Goal: Information Seeking & Learning: Check status

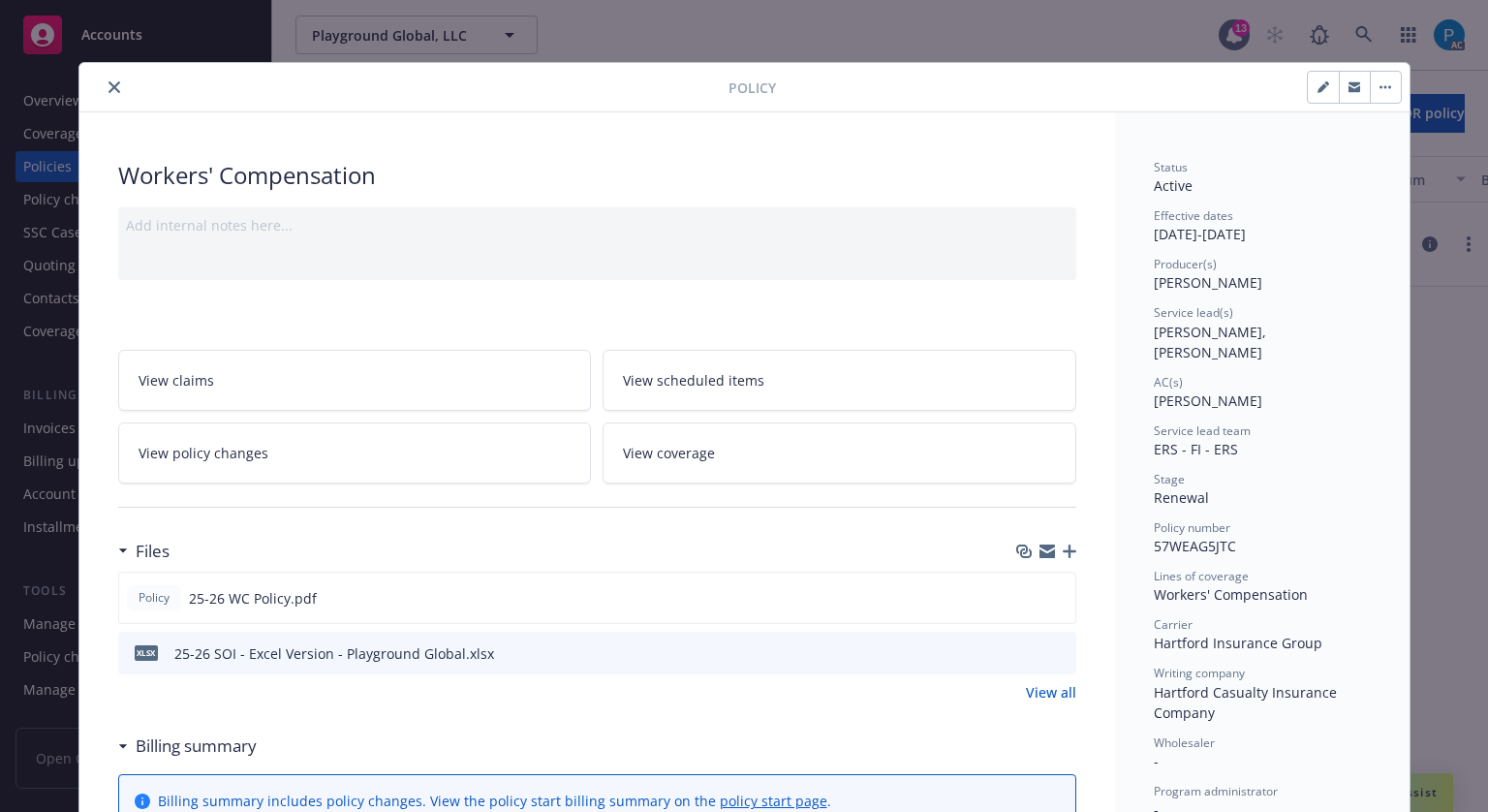
scroll to position [58, 0]
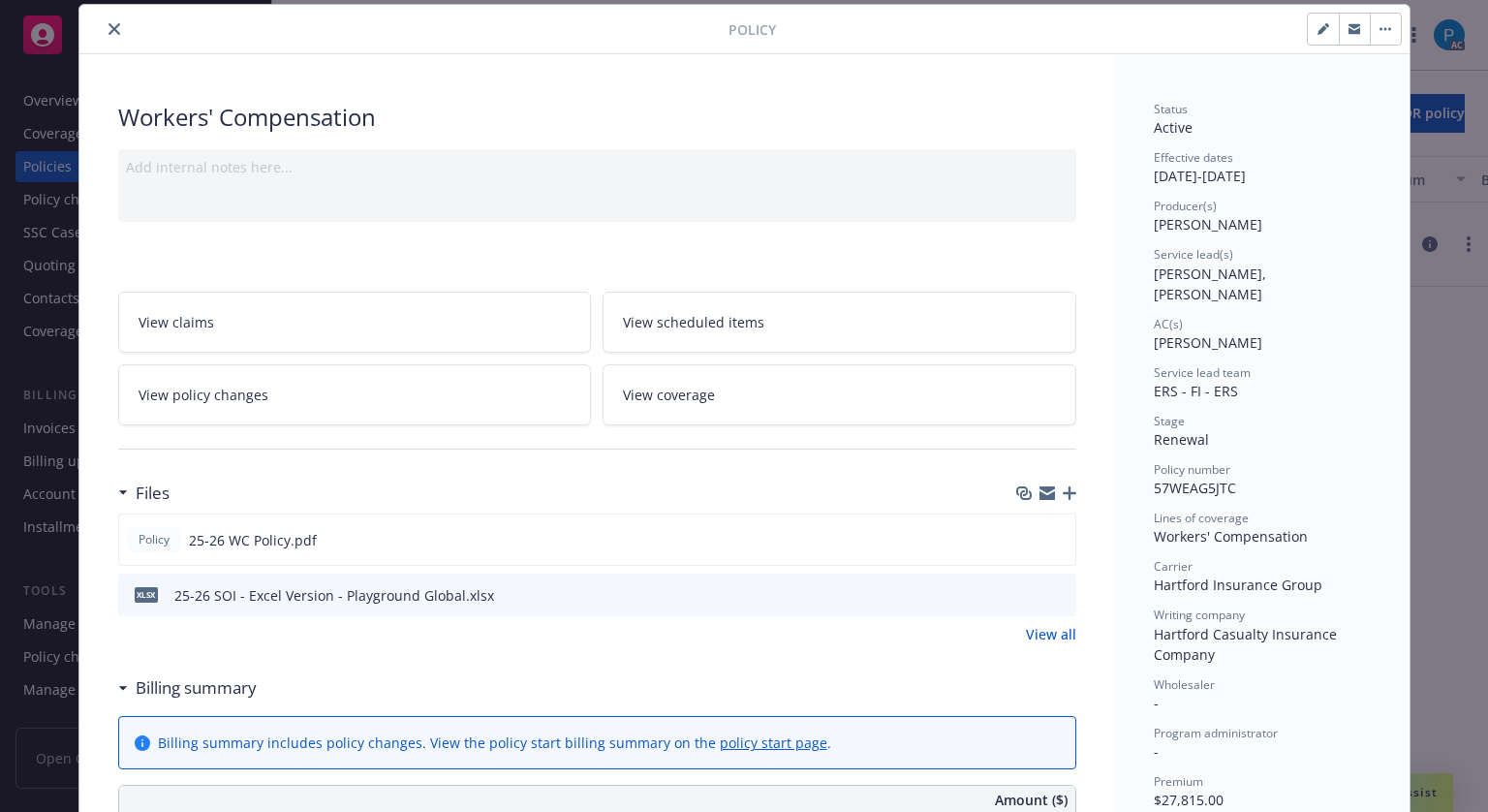
click at [108, 29] on icon "close" at bounding box center [114, 29] width 12 height 12
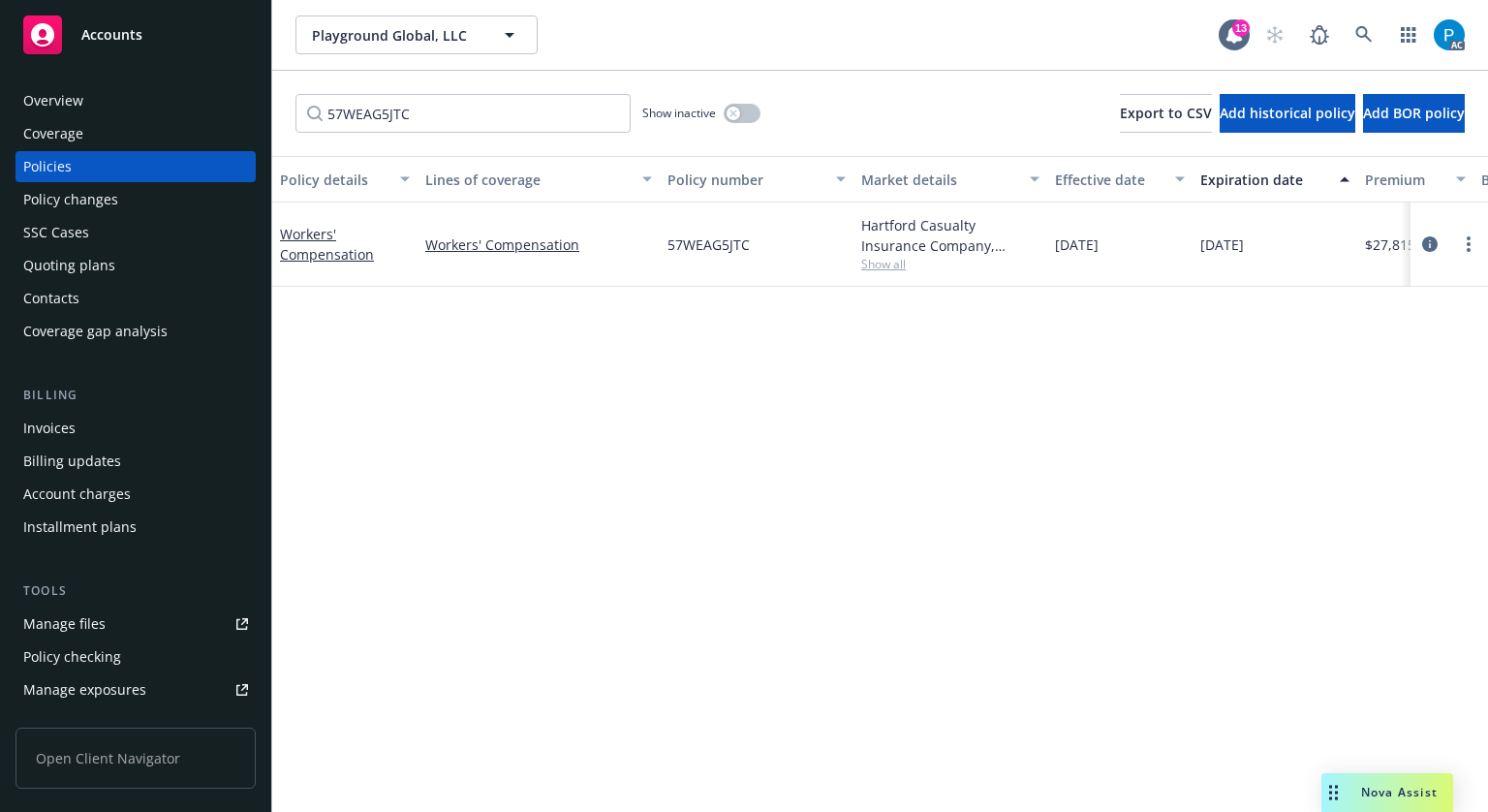
click at [102, 40] on span "Accounts" at bounding box center [112, 35] width 61 height 16
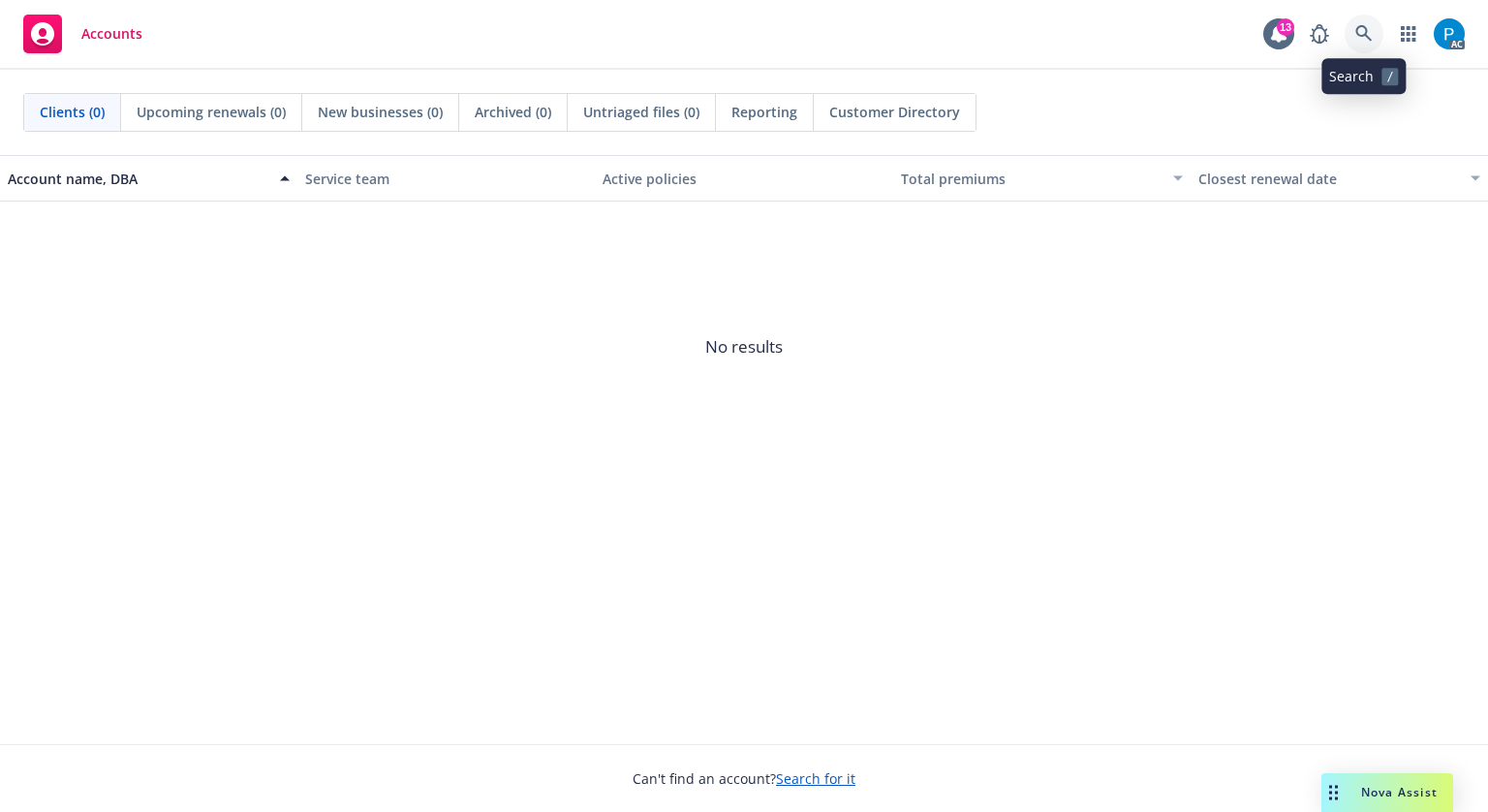
click at [1366, 32] on icon at bounding box center [1363, 33] width 17 height 17
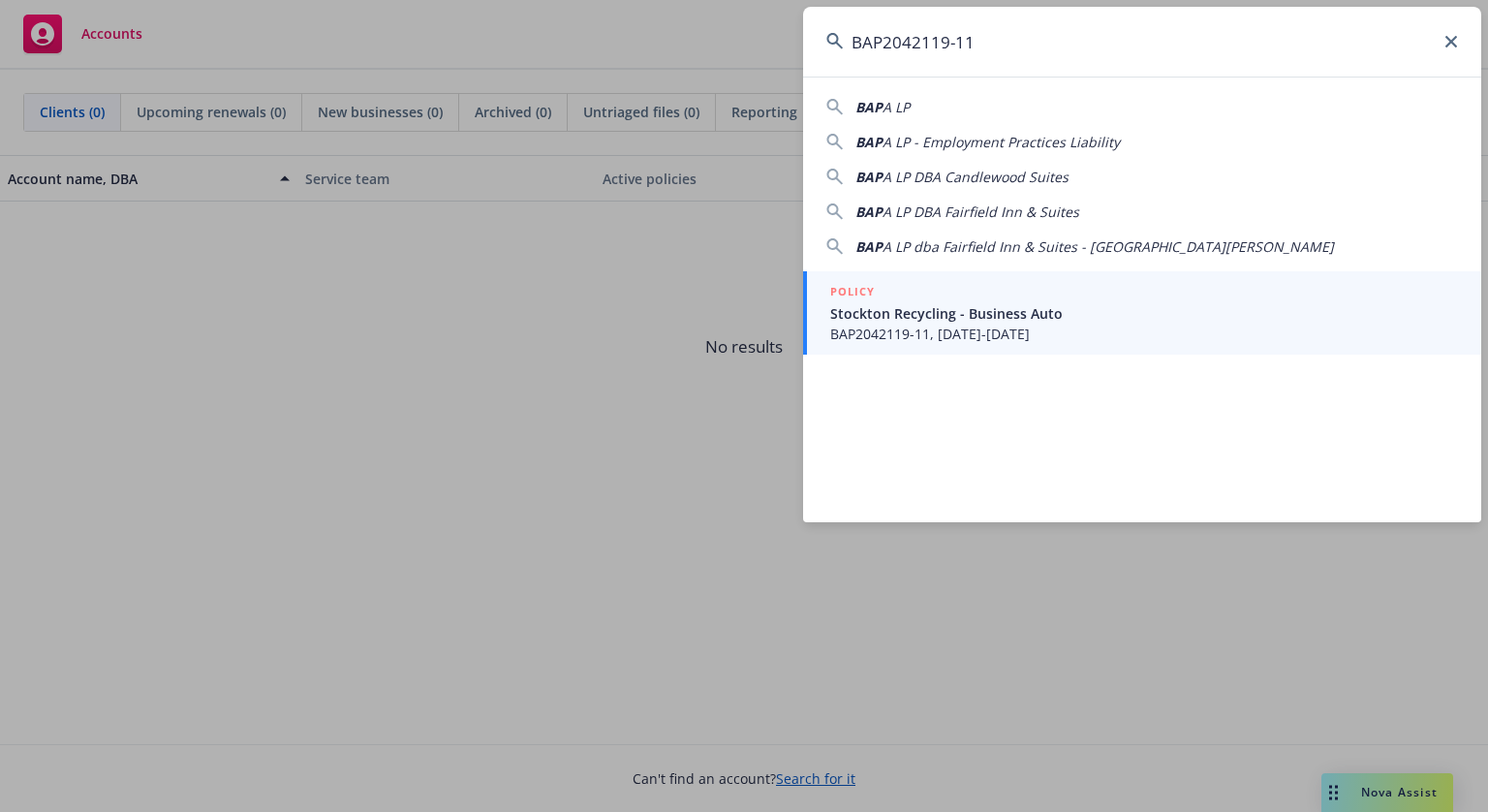
type input "BAP2042119-11"
click at [1065, 309] on span "Stockton Recycling - Business Auto" at bounding box center [1143, 313] width 628 height 21
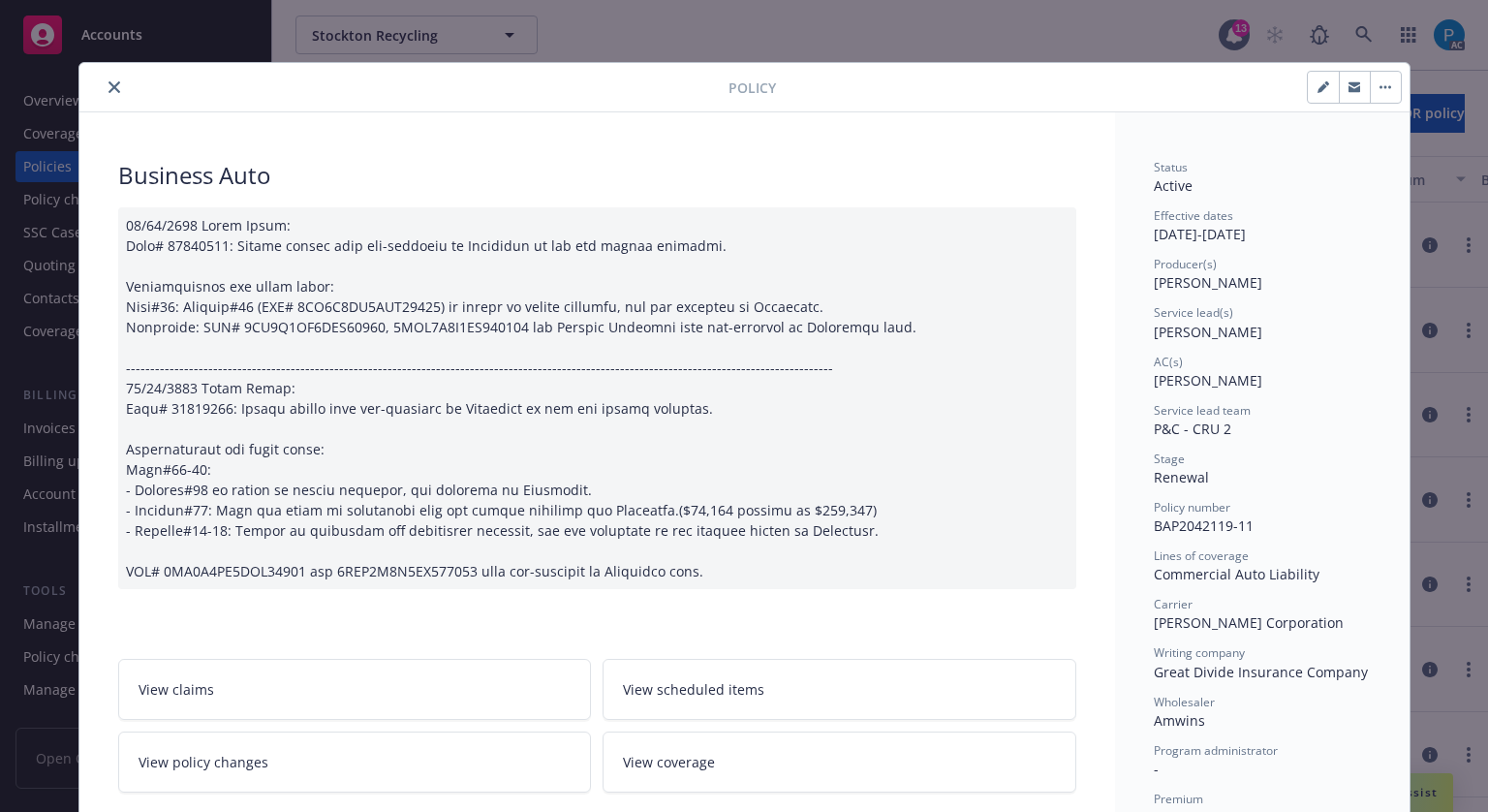
click at [108, 85] on icon "close" at bounding box center [114, 87] width 12 height 12
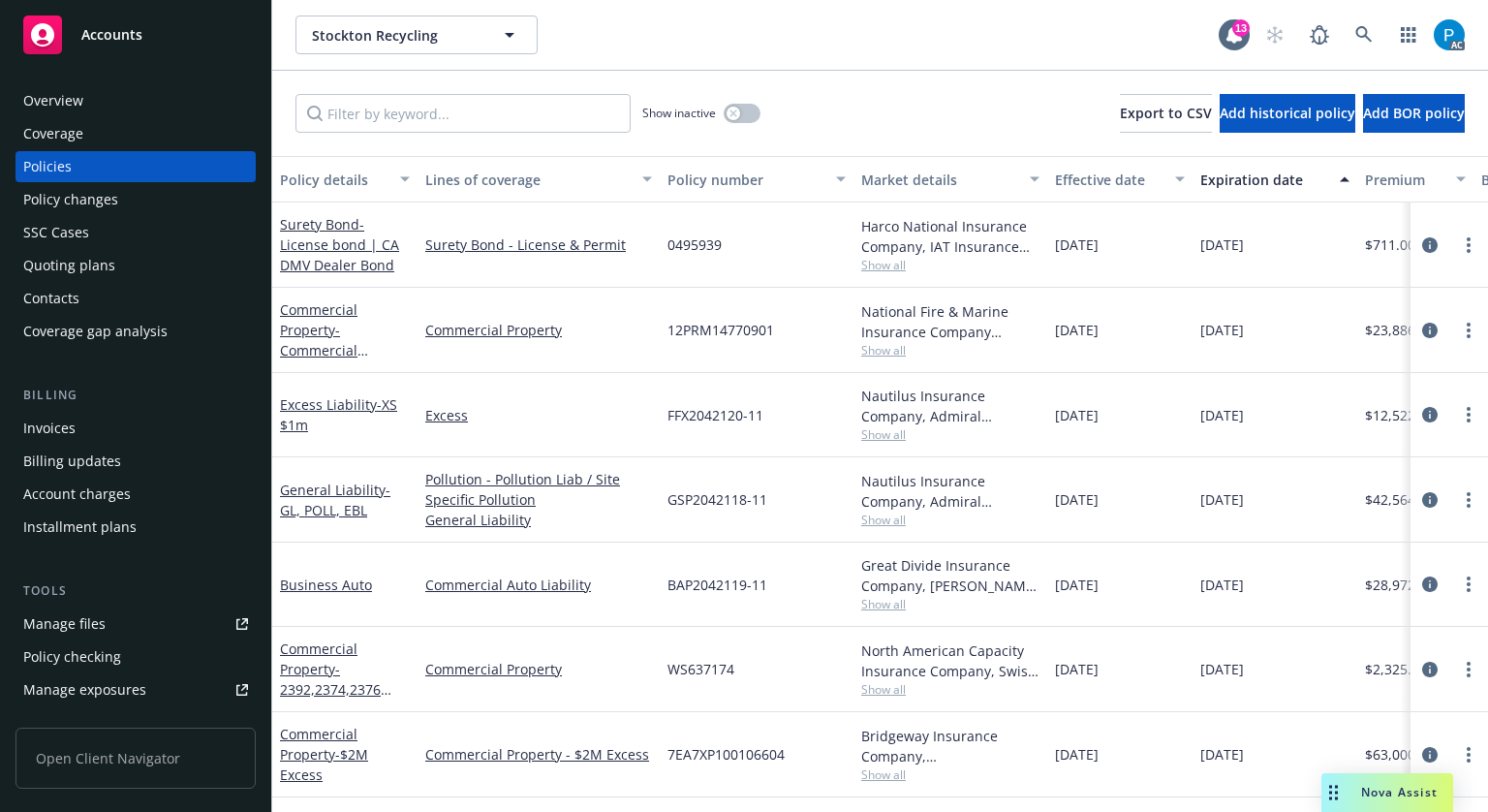
click at [60, 420] on div "Invoices" at bounding box center [49, 428] width 52 height 31
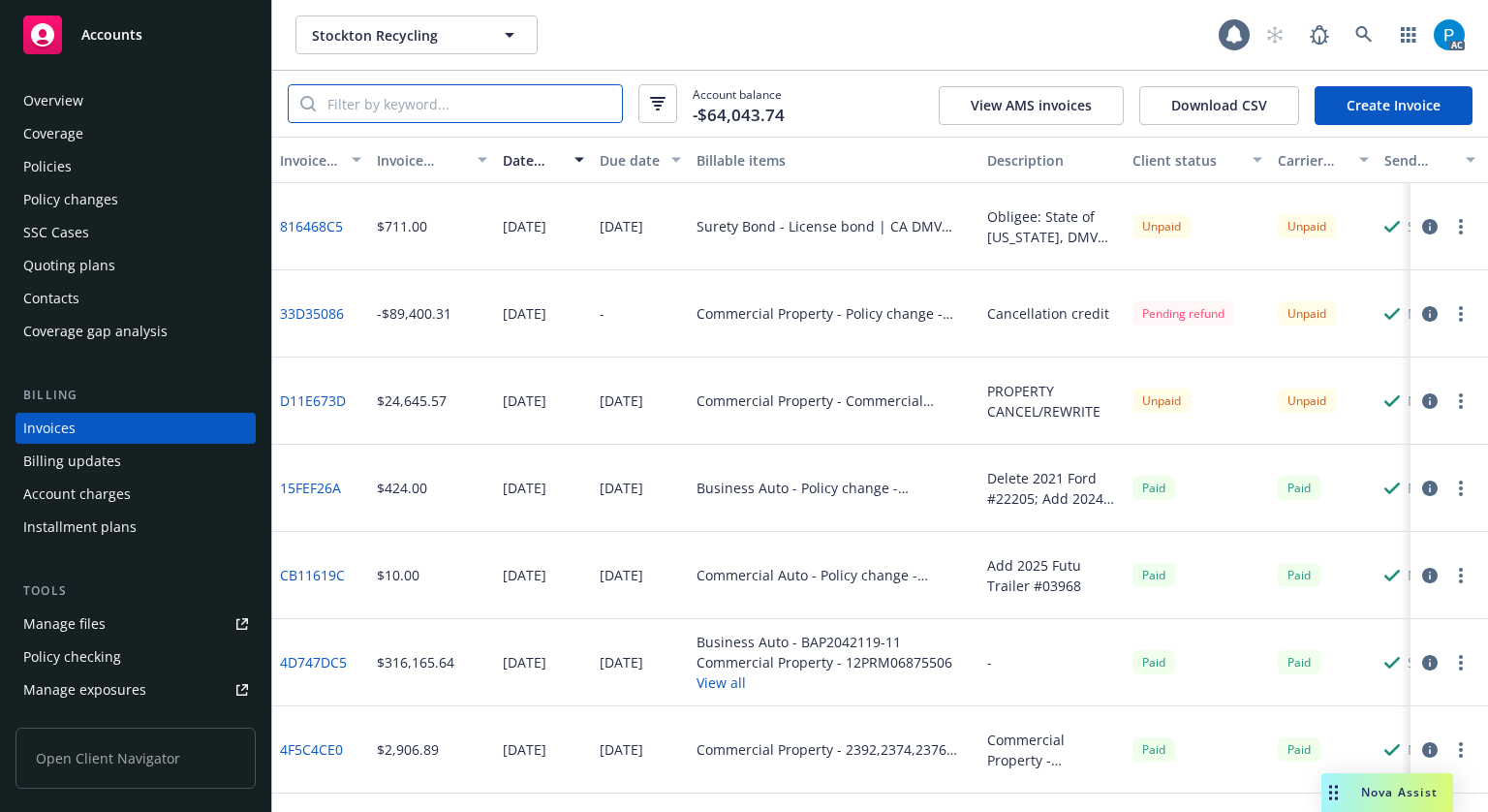
click at [500, 102] on input "search" at bounding box center [469, 103] width 306 height 36
paste input "BAP2042119-11"
type input "BAP2042119-11"
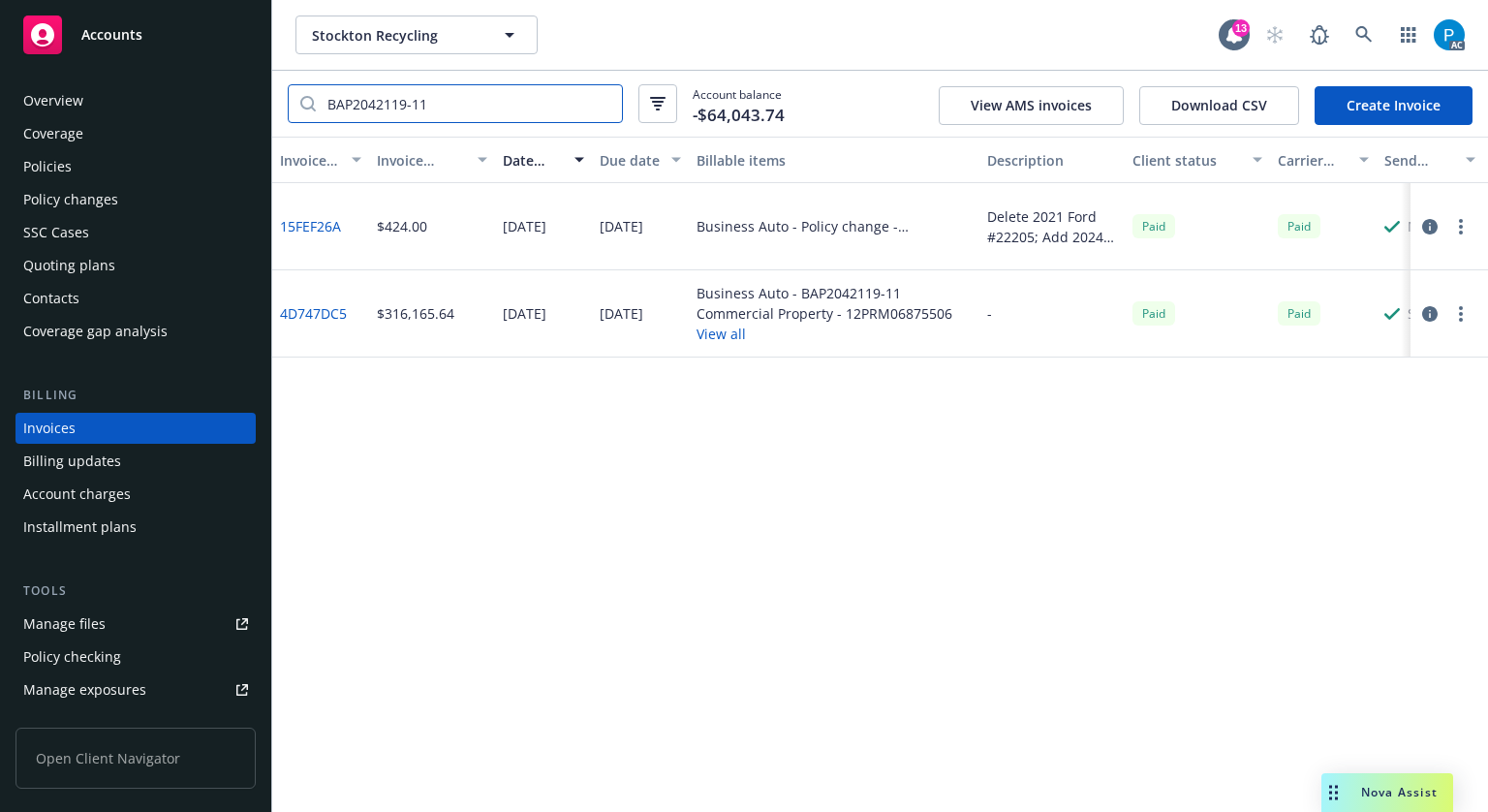
click at [601, 107] on input "BAP2042119-11" at bounding box center [469, 103] width 306 height 36
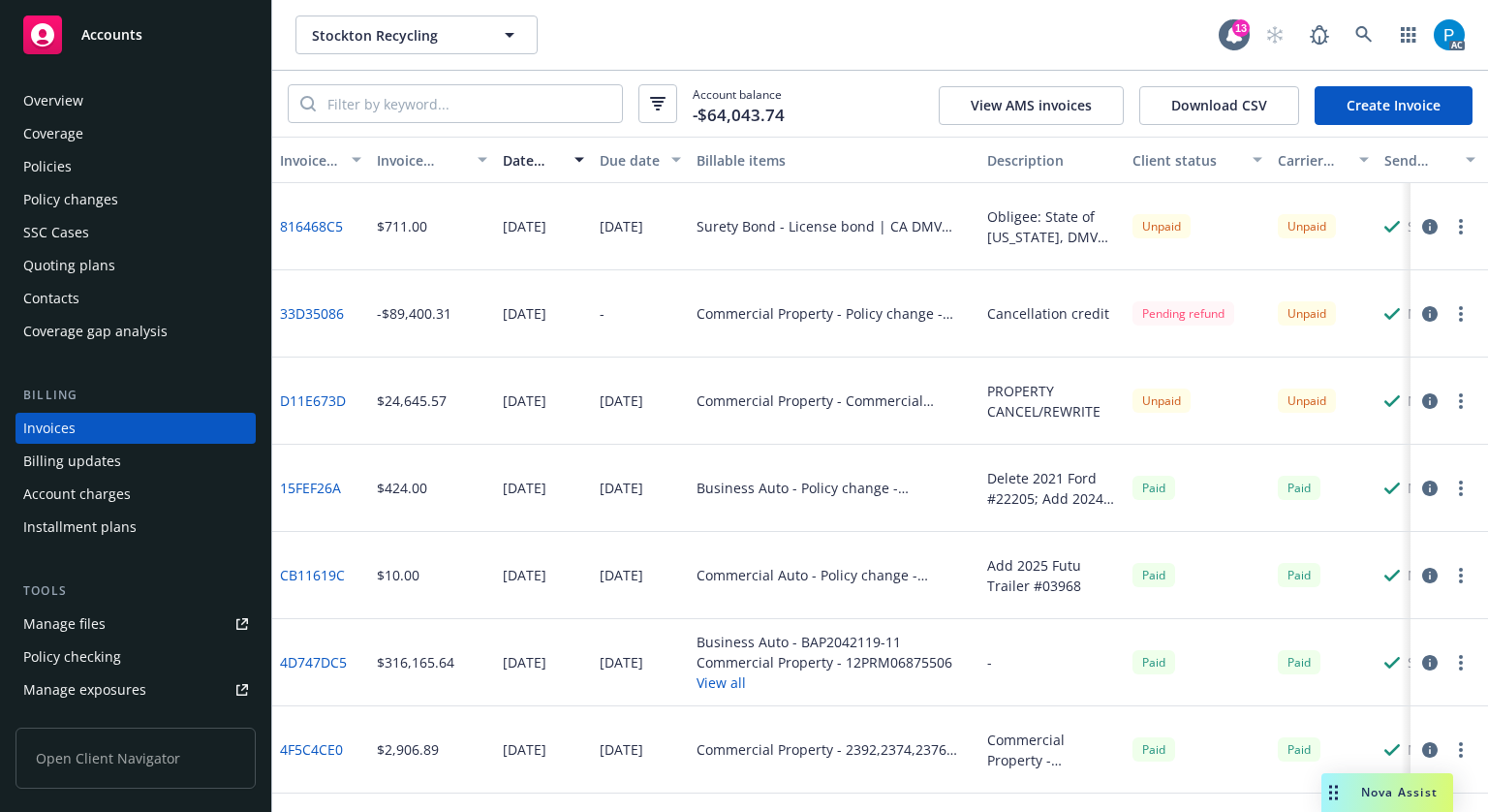
click at [67, 154] on div "Policies" at bounding box center [47, 167] width 48 height 31
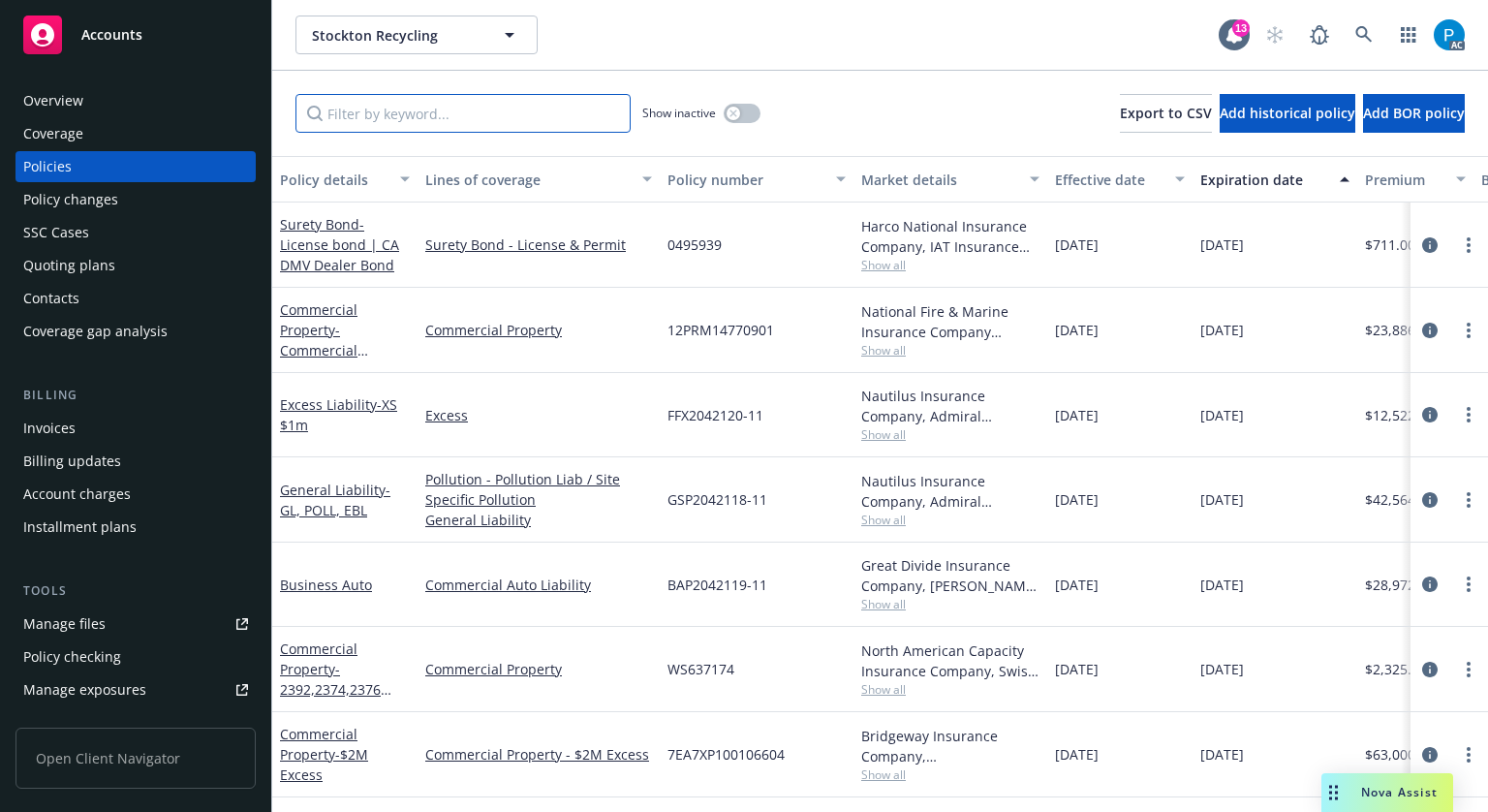
click at [399, 107] on input "Filter by keyword..." at bounding box center [463, 113] width 335 height 38
paste input "BAP2042119-11"
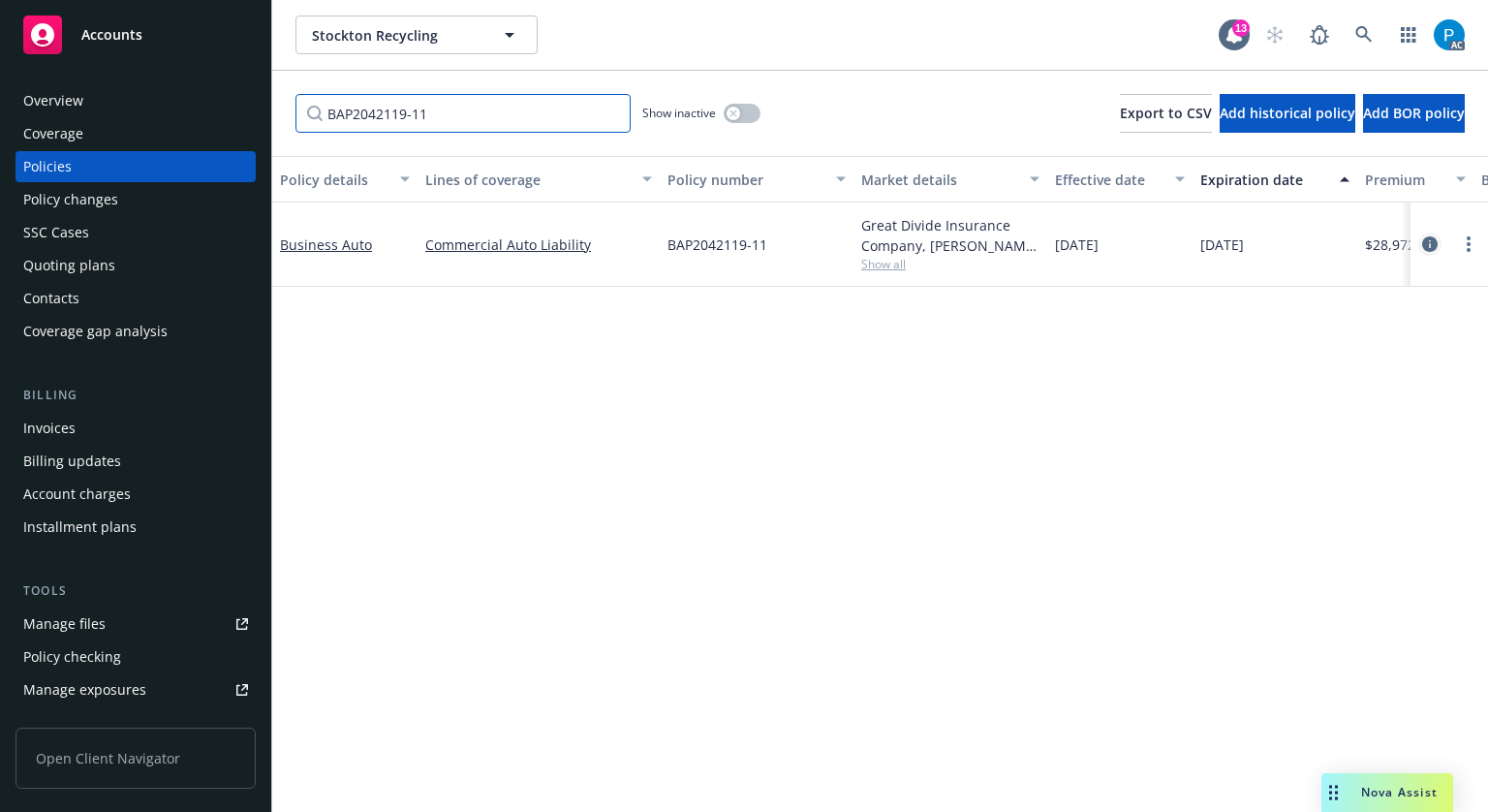
type input "BAP2042119-11"
click at [1422, 237] on icon "circleInformation" at bounding box center [1430, 244] width 16 height 16
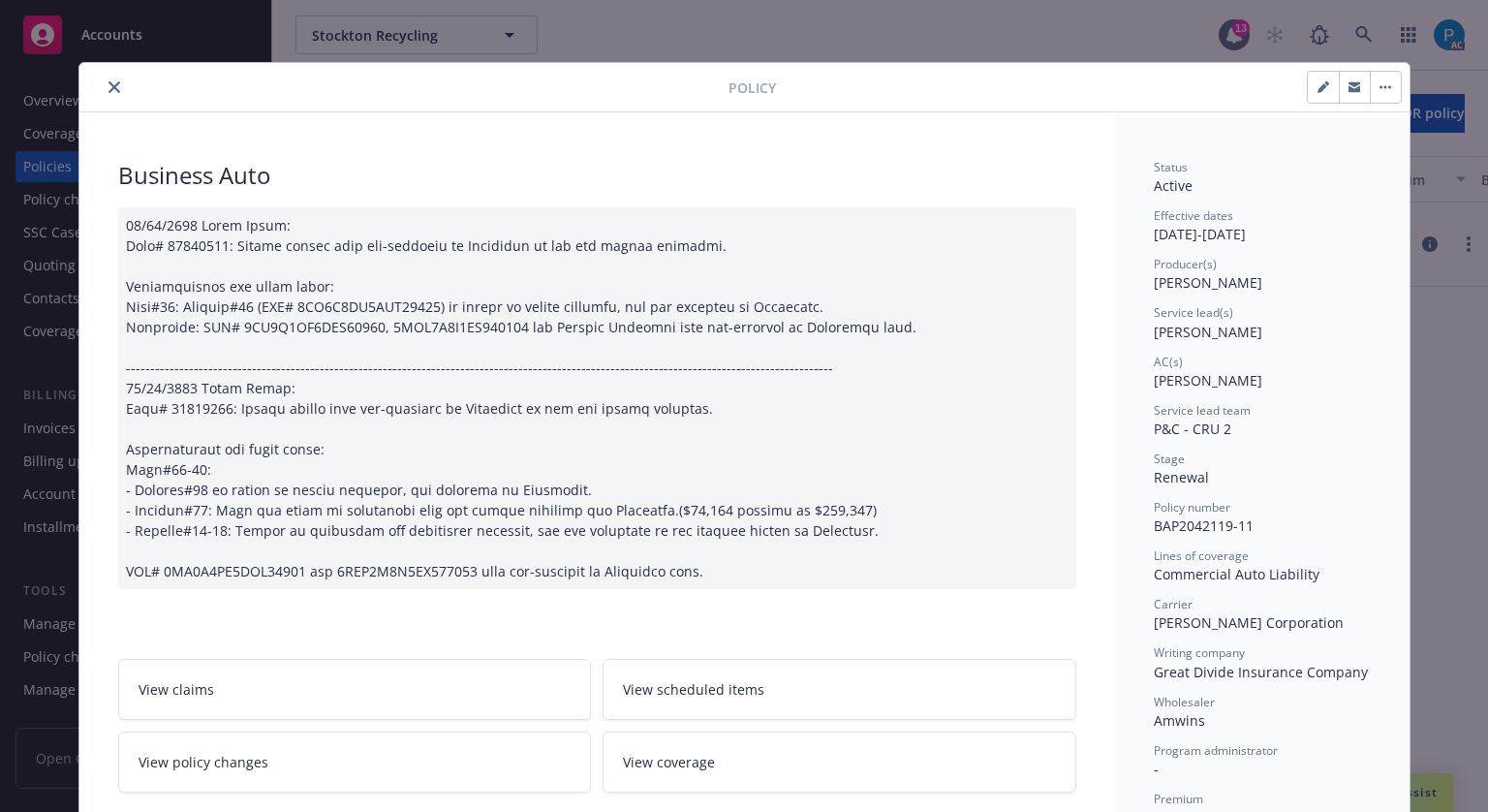
scroll to position [58, 0]
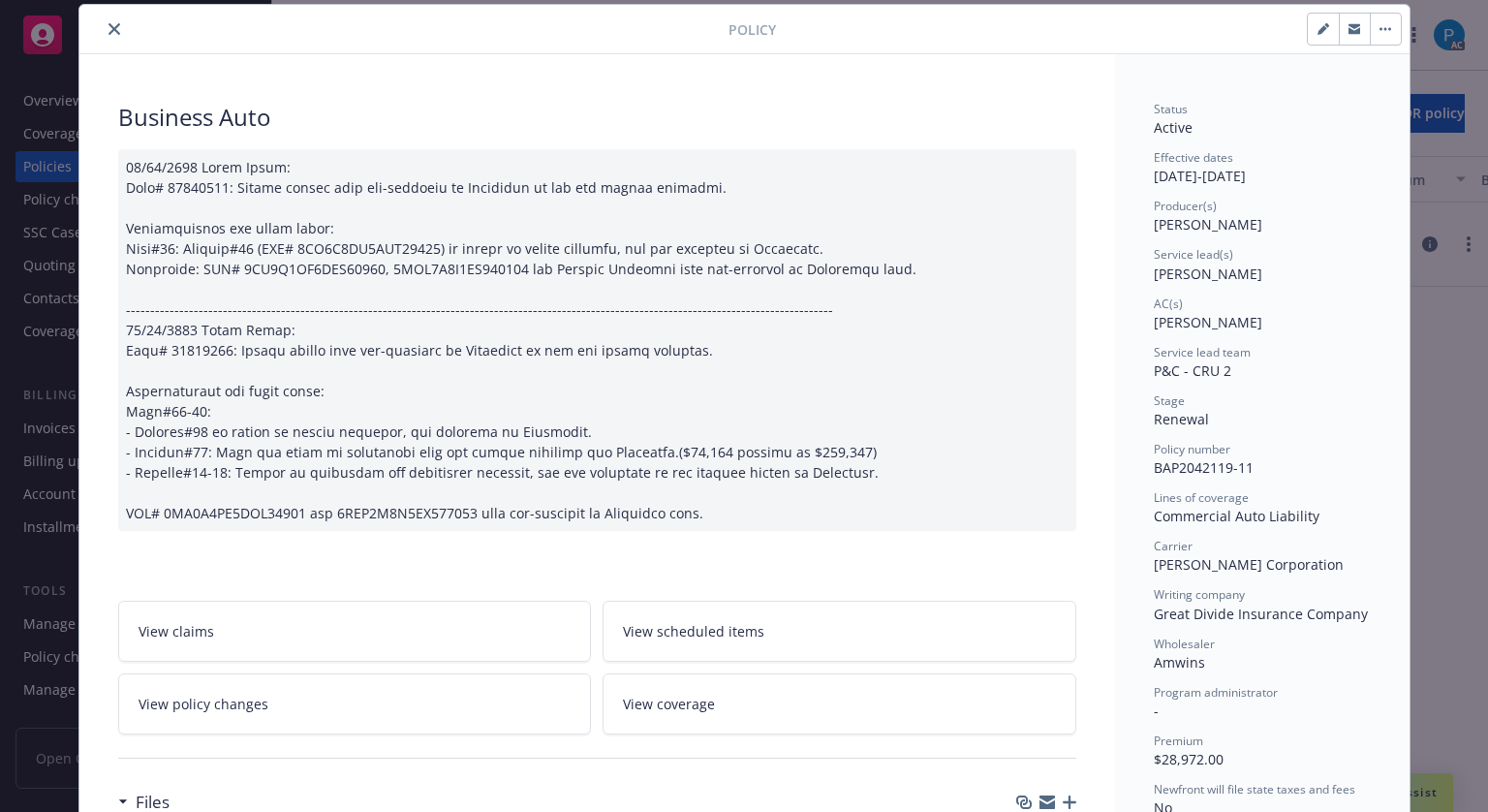
click at [103, 35] on button "close" at bounding box center [115, 29] width 24 height 24
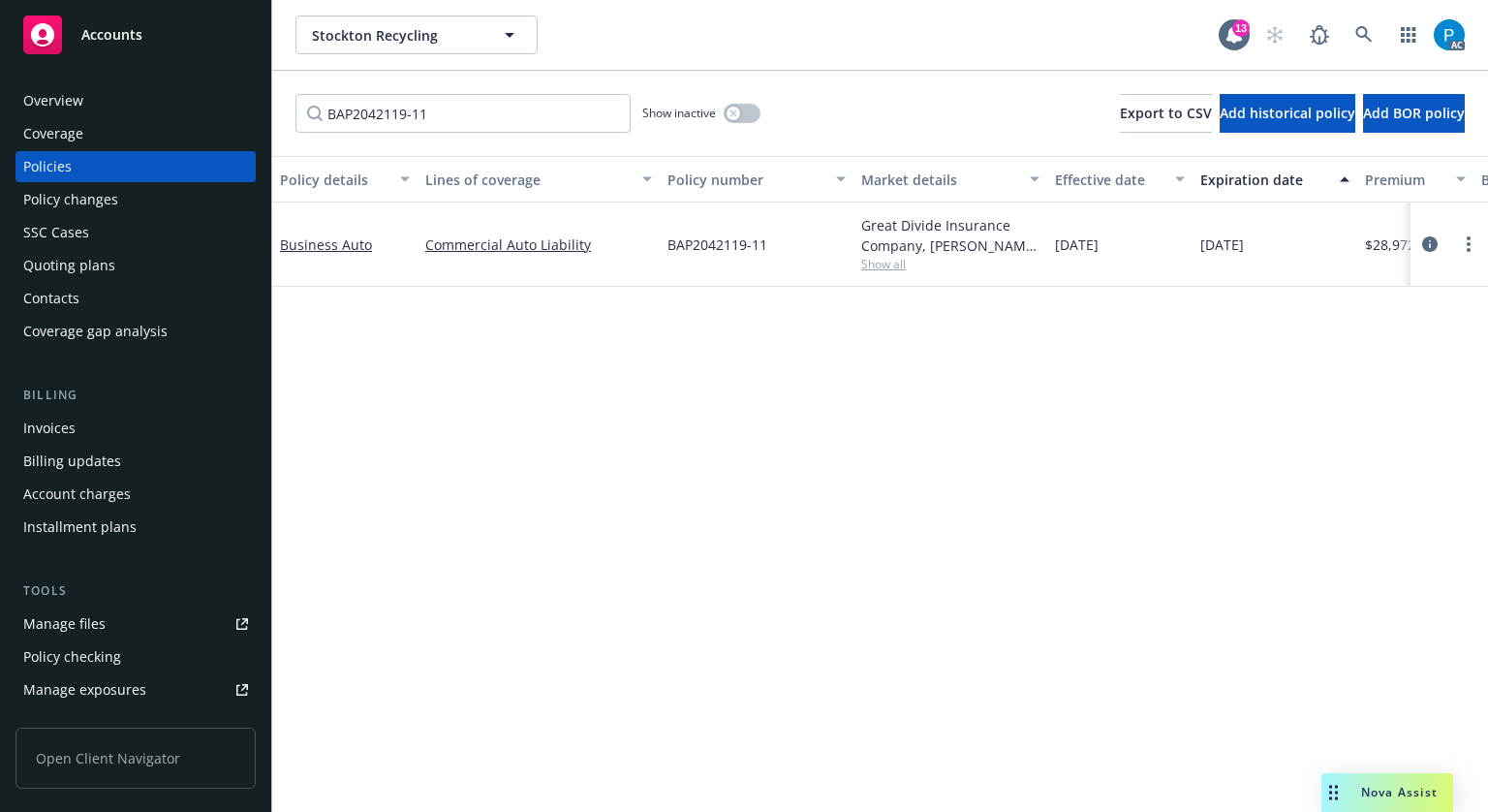
click at [102, 35] on span "Accounts" at bounding box center [112, 35] width 61 height 16
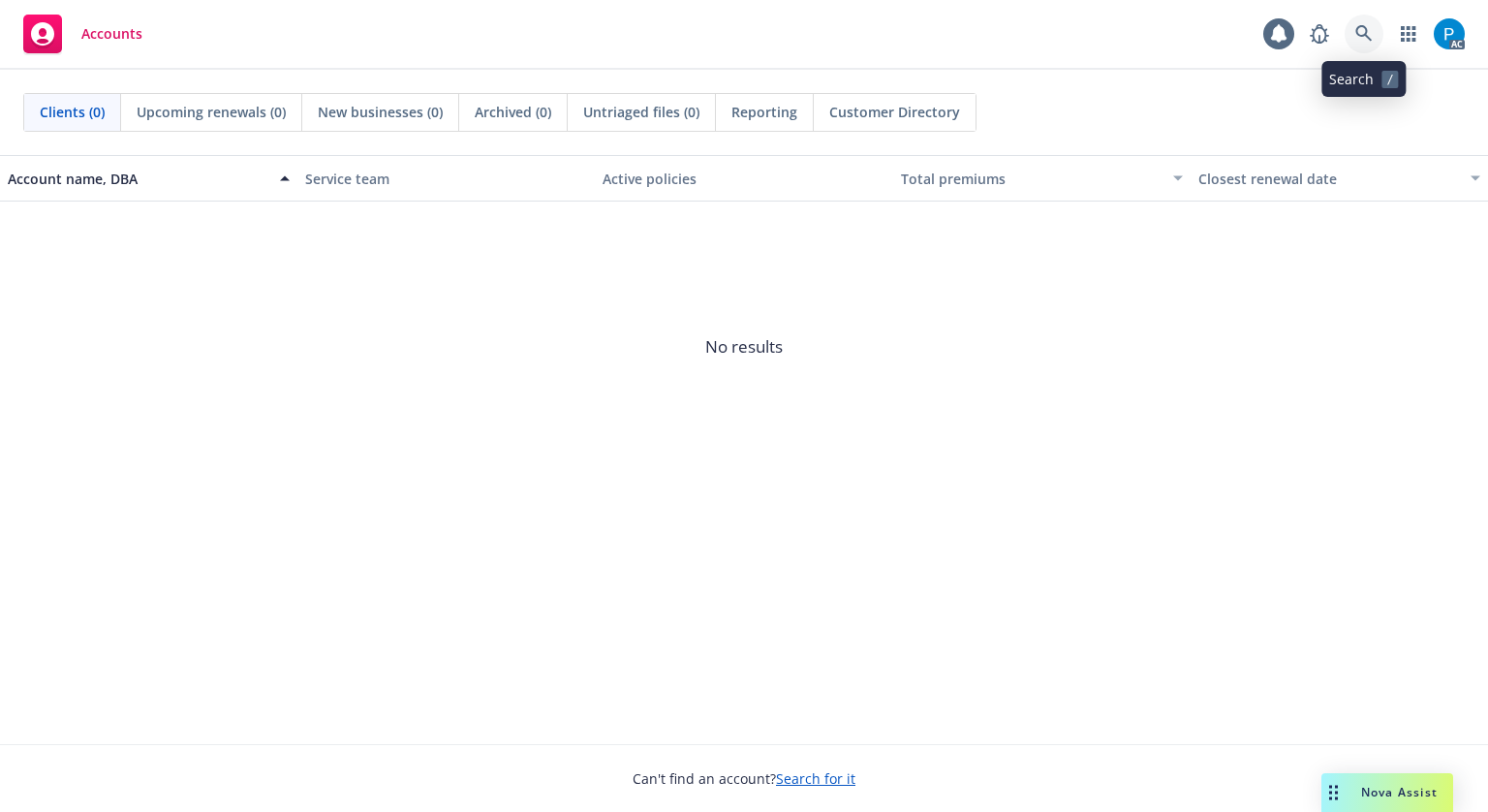
click at [1364, 24] on link at bounding box center [1363, 33] width 38 height 38
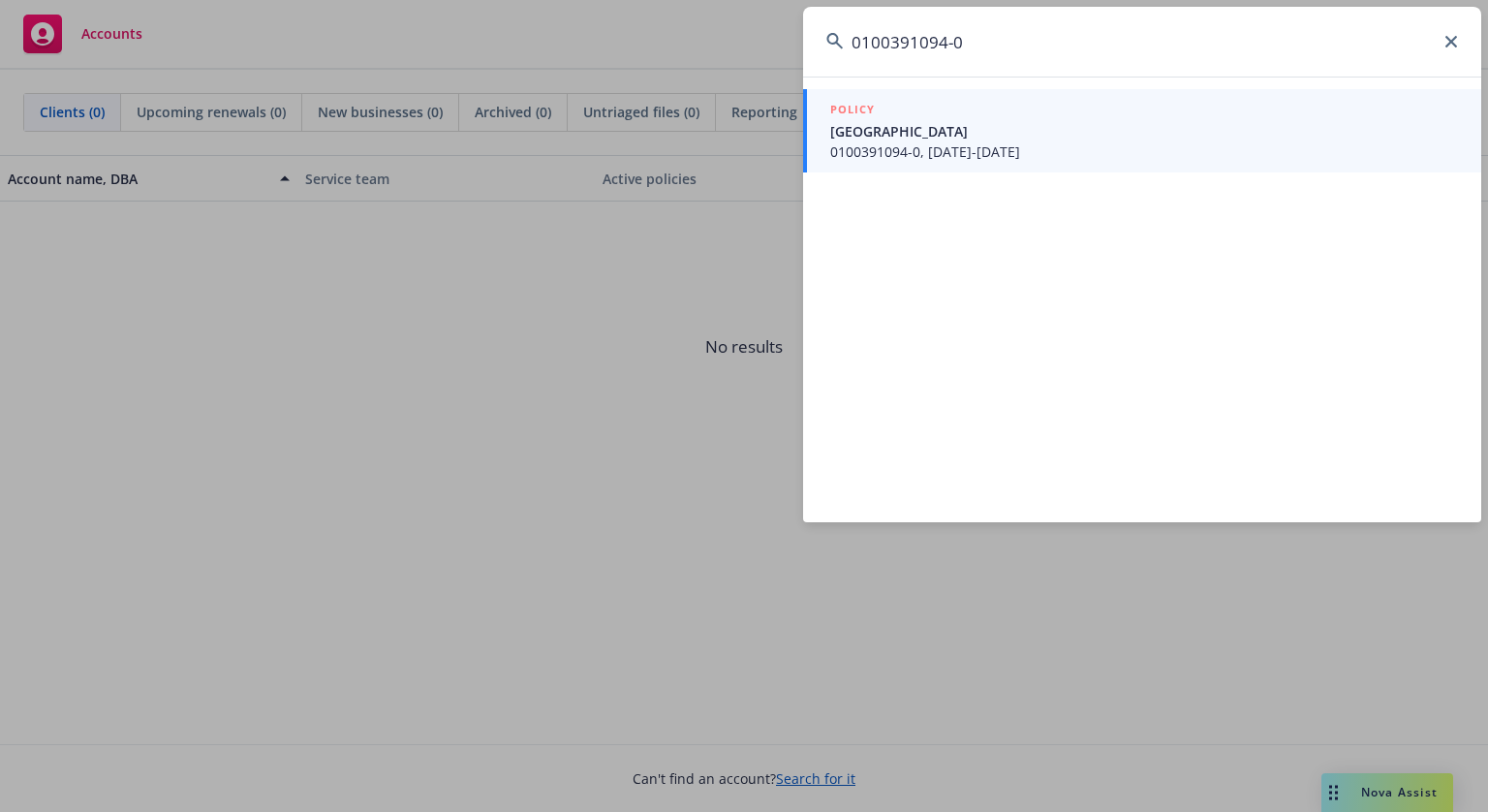
type input "0100391094-0"
click at [920, 127] on span "[GEOGRAPHIC_DATA]" at bounding box center [1143, 131] width 628 height 21
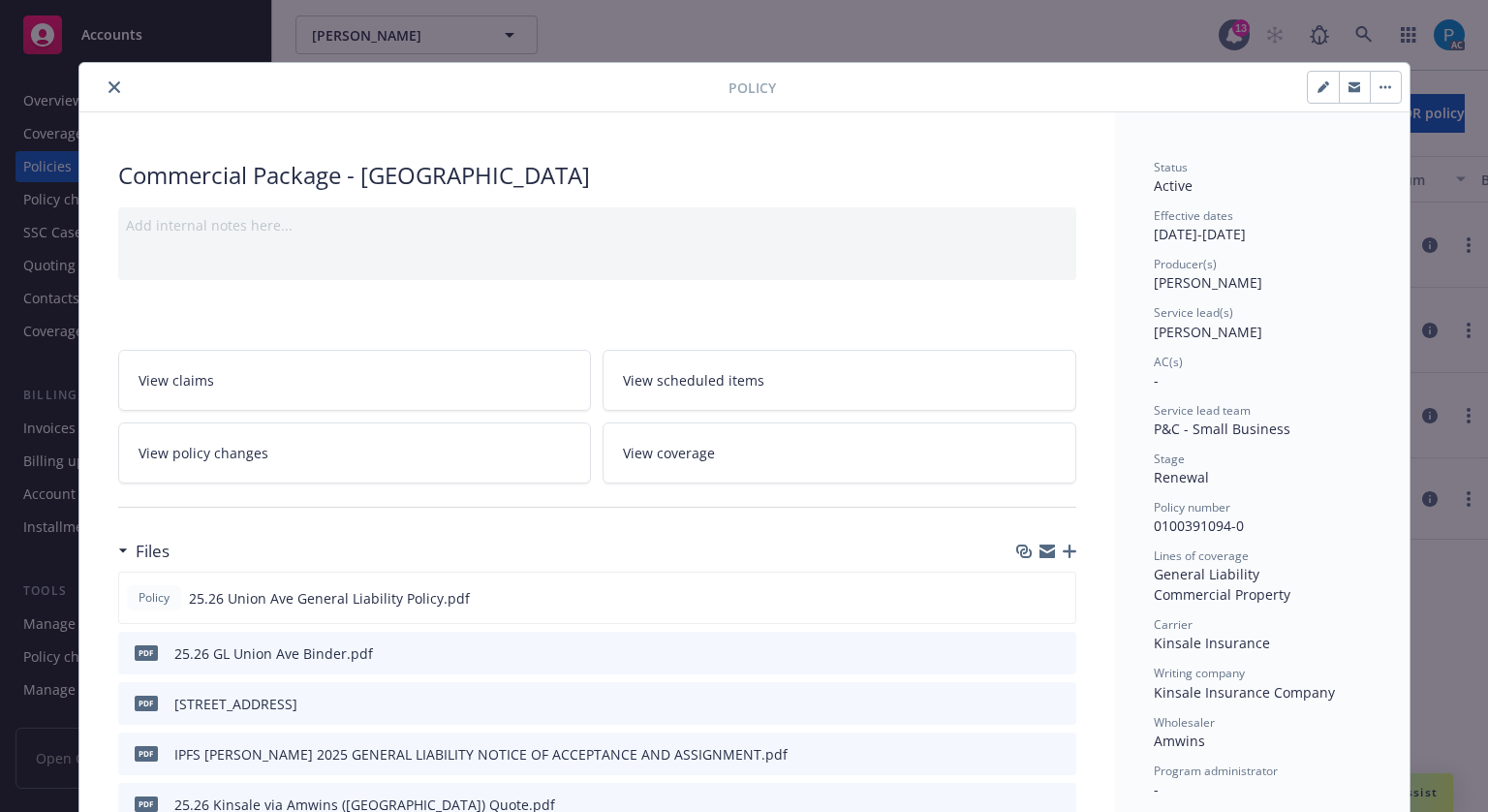
click at [103, 79] on button "close" at bounding box center [115, 87] width 24 height 24
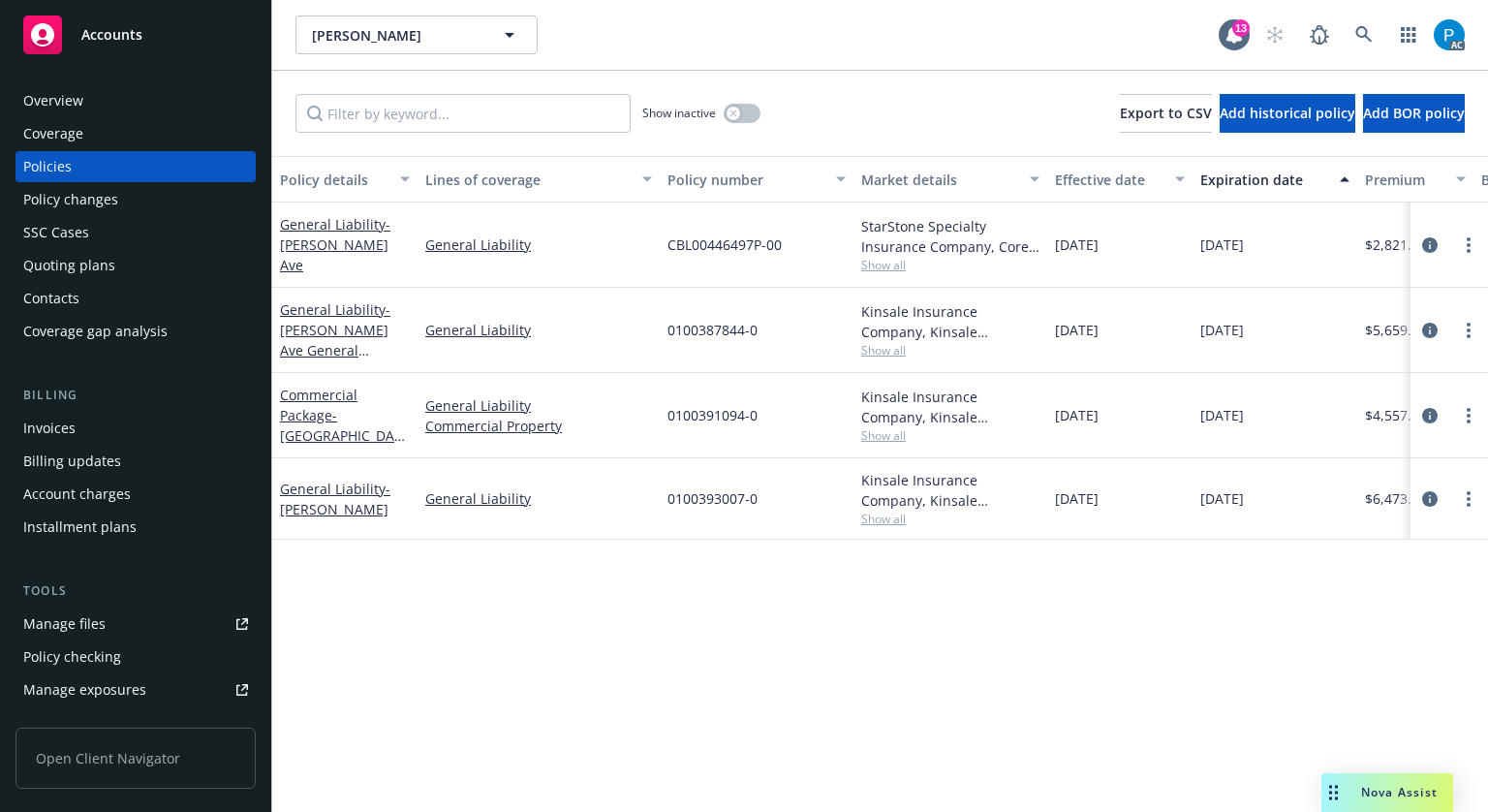
click at [64, 425] on div "Invoices" at bounding box center [49, 428] width 52 height 31
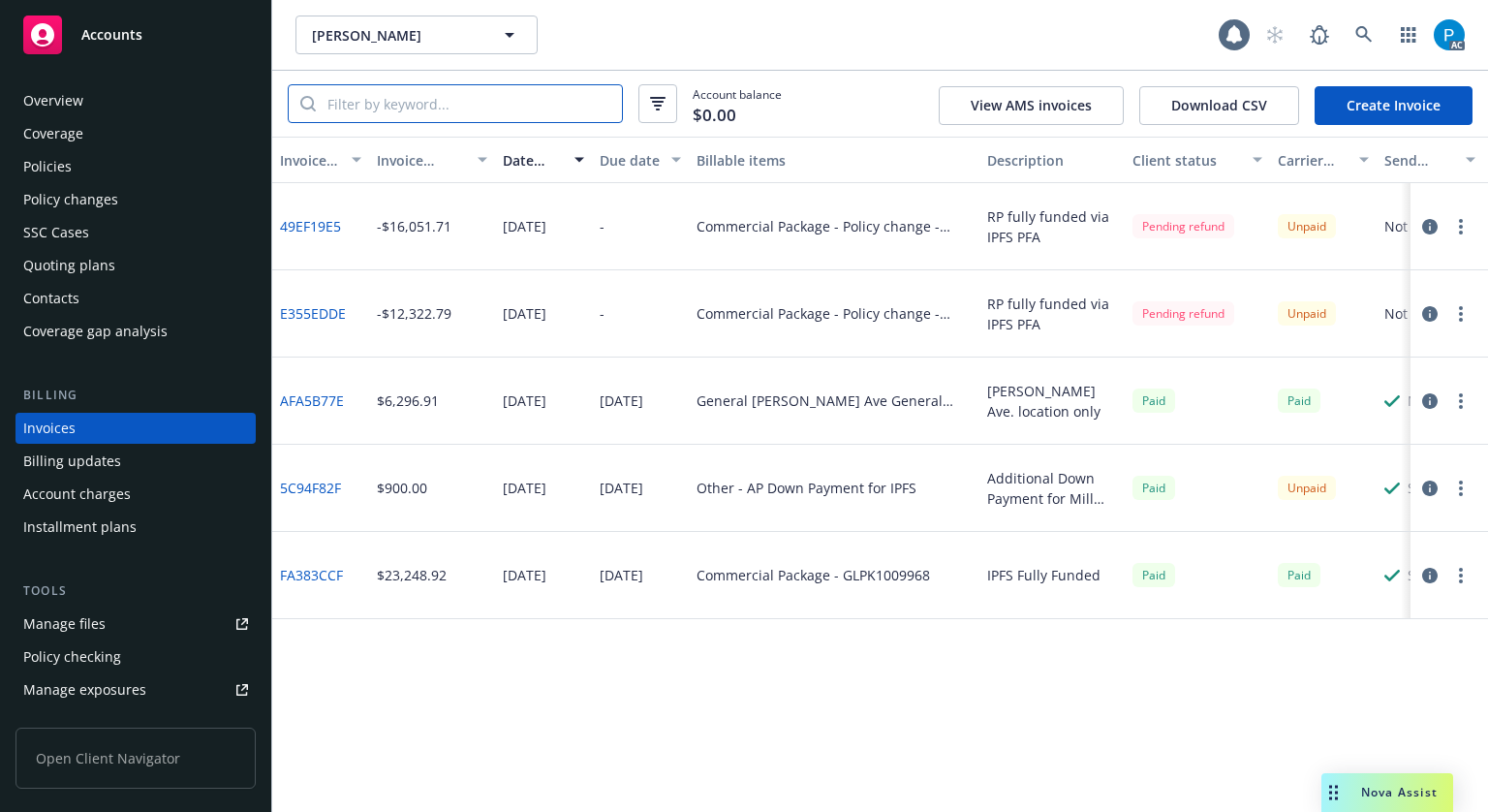
click at [423, 91] on input "search" at bounding box center [469, 103] width 306 height 36
paste input "0100391094-0"
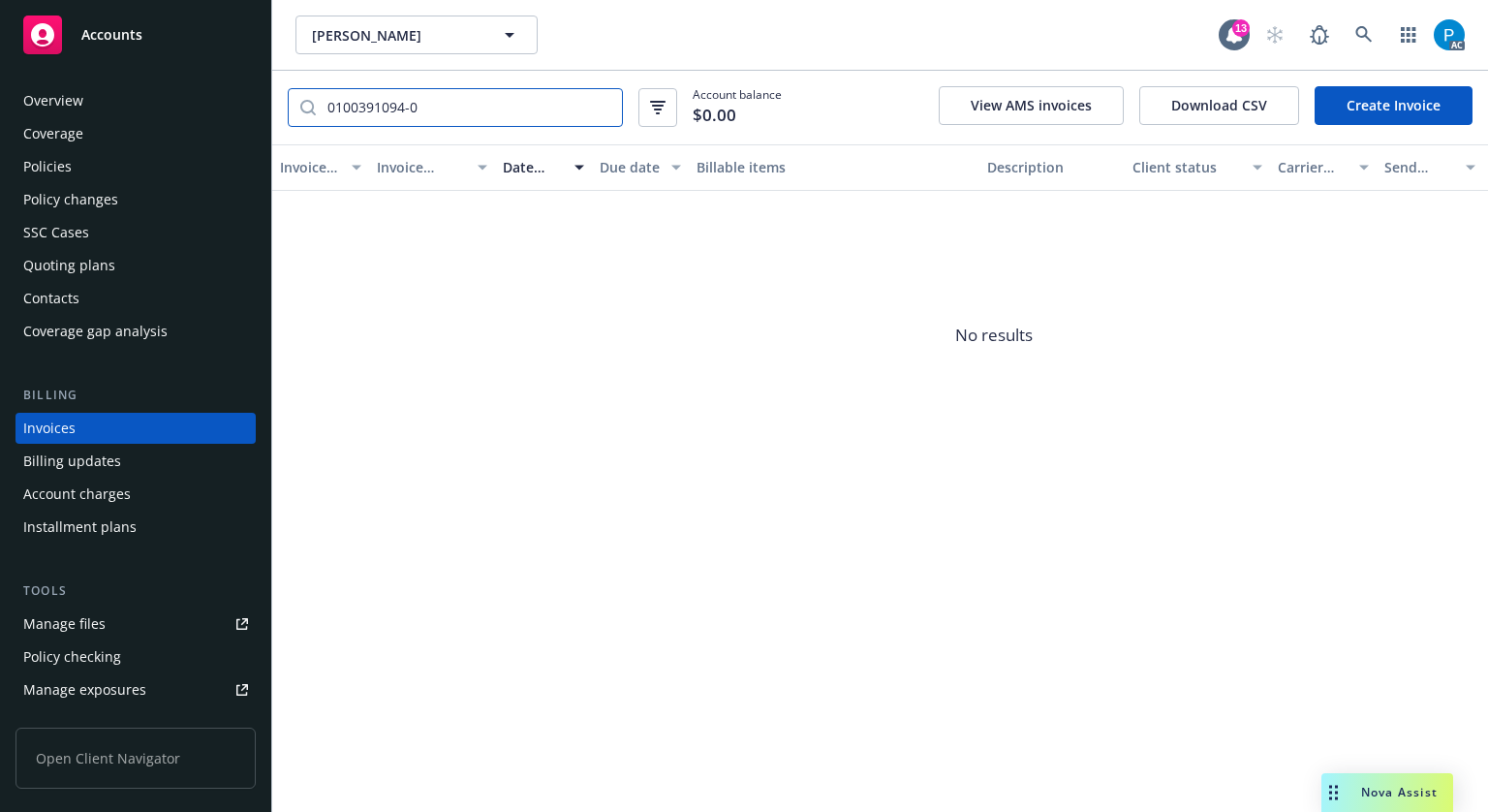
click at [602, 100] on input "0100391094-0" at bounding box center [469, 107] width 306 height 36
click at [601, 101] on input "0100391094-0" at bounding box center [469, 107] width 306 height 36
click at [601, 115] on input "0100391094-0" at bounding box center [469, 107] width 306 height 36
click at [598, 101] on input "0100391094-0" at bounding box center [469, 107] width 306 height 36
type input "0100391094-0"
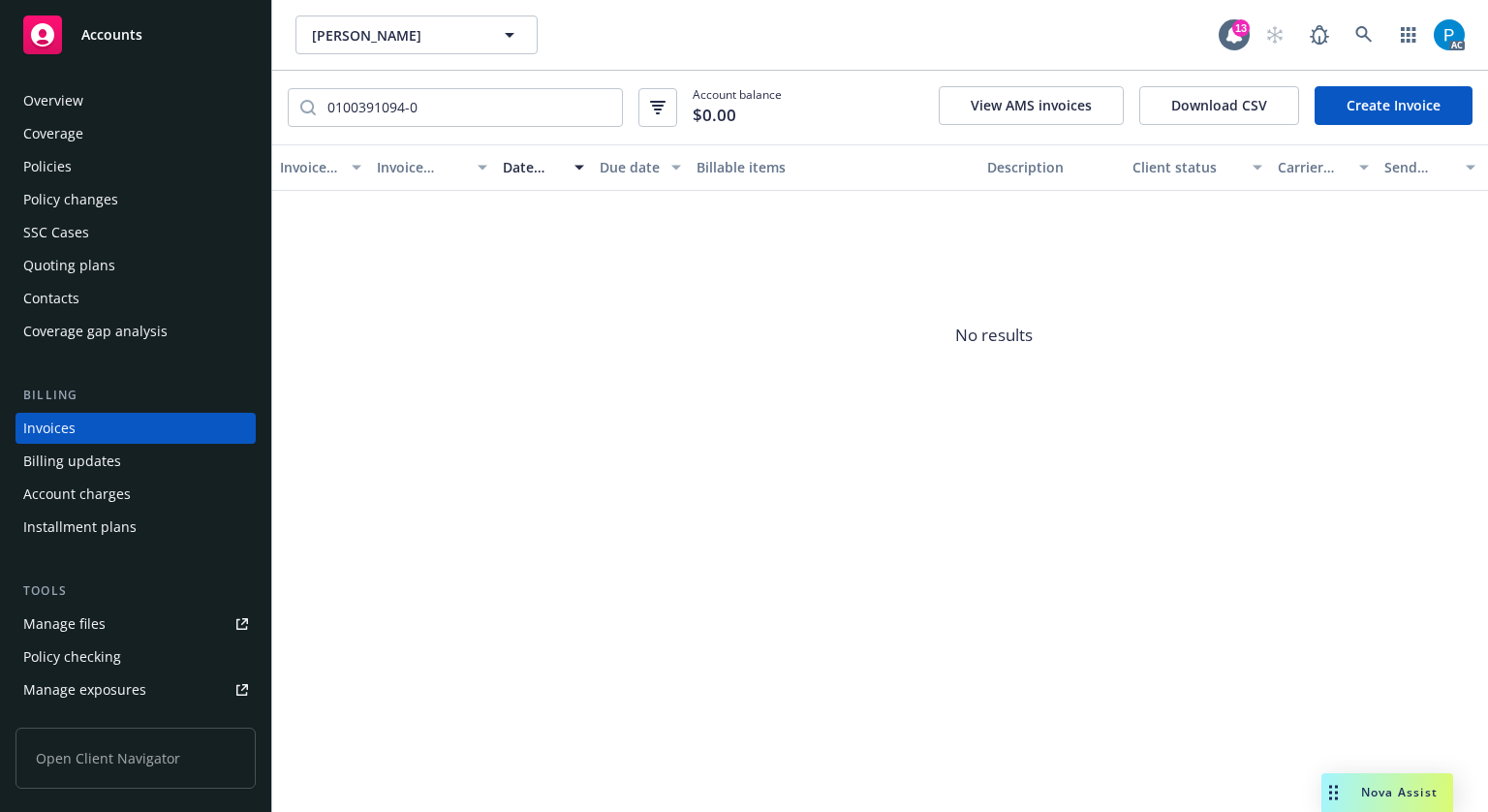
click at [616, 61] on div "[PERSON_NAME] [PERSON_NAME] 13 AC" at bounding box center [880, 34] width 1216 height 70
click at [601, 115] on input "0100391094-0" at bounding box center [469, 107] width 306 height 36
click at [602, 103] on input "0100391094-0" at bounding box center [469, 107] width 306 height 36
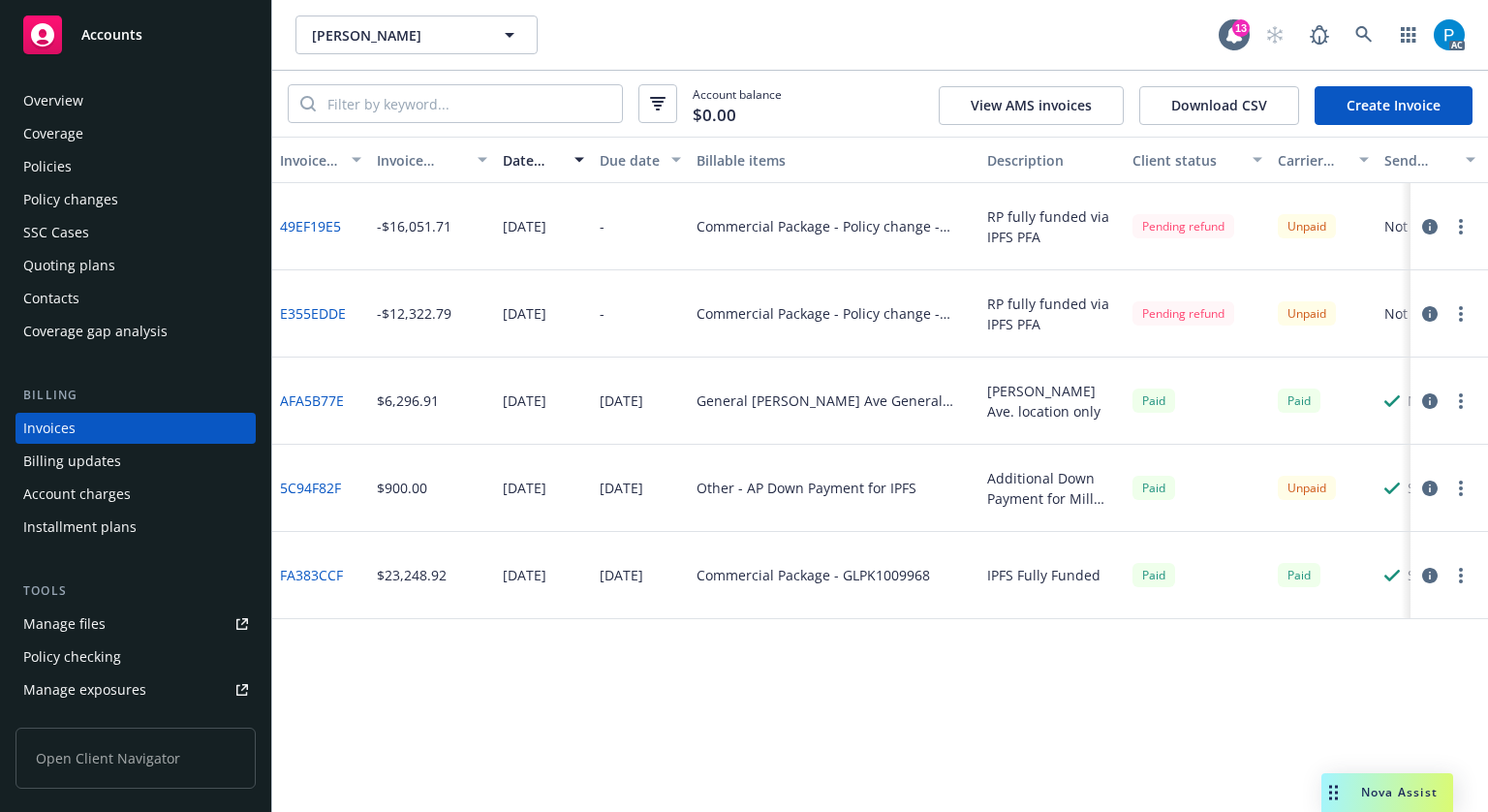
click at [173, 50] on div "Accounts" at bounding box center [136, 34] width 225 height 38
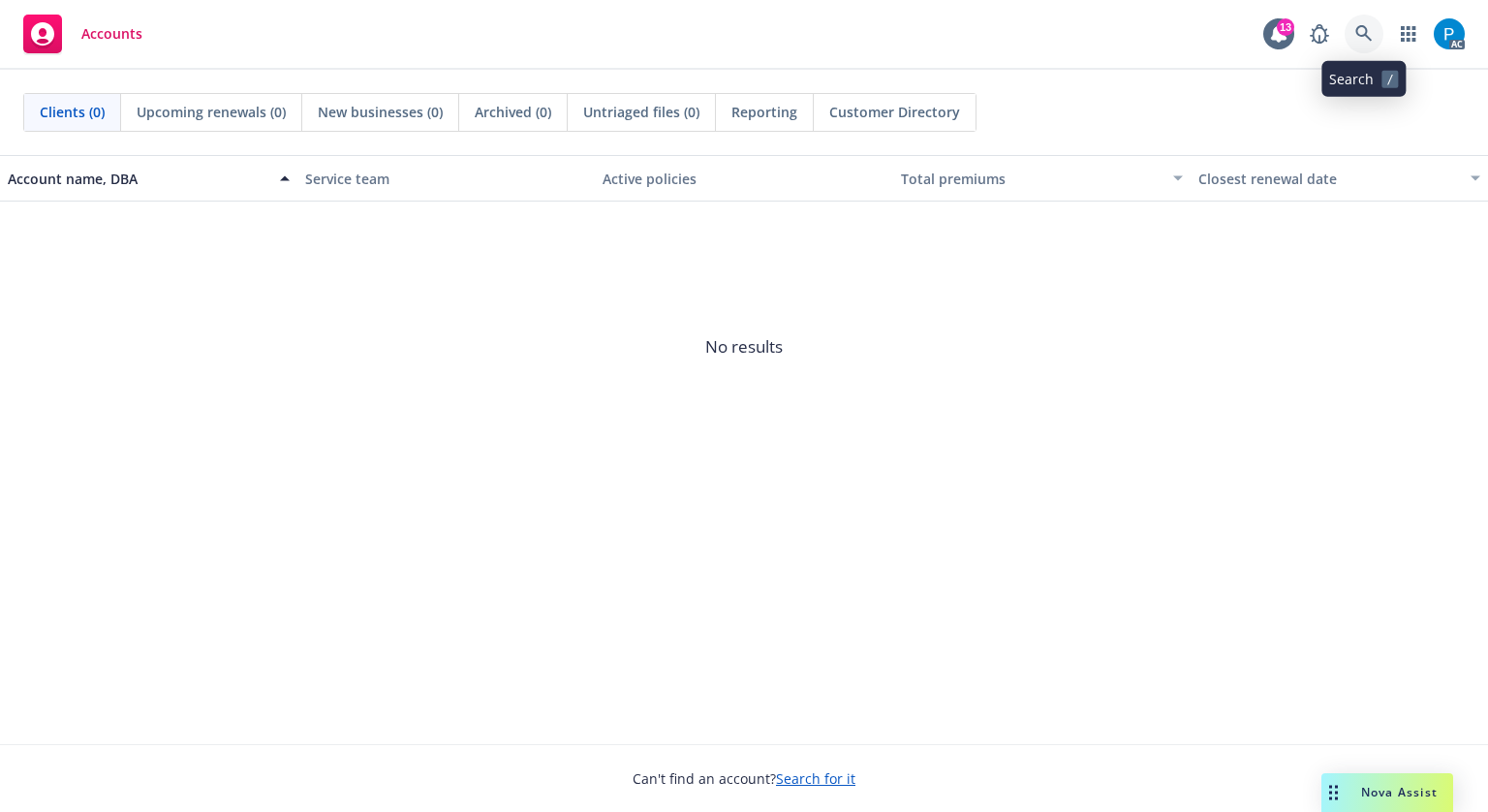
click at [1360, 33] on icon at bounding box center [1364, 34] width 18 height 18
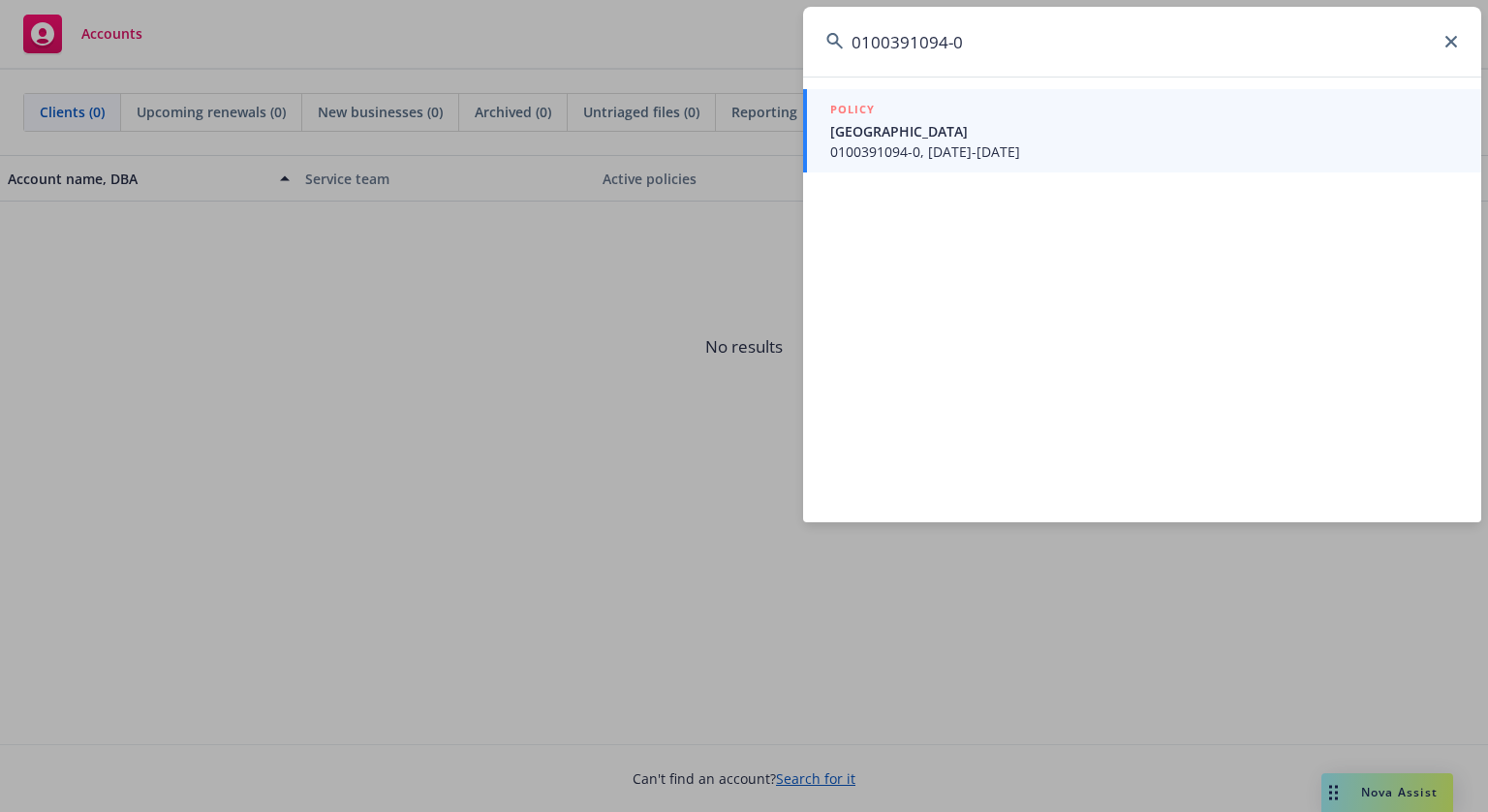
type input "0100391094-0"
click at [992, 128] on span "[GEOGRAPHIC_DATA]" at bounding box center [1143, 131] width 628 height 21
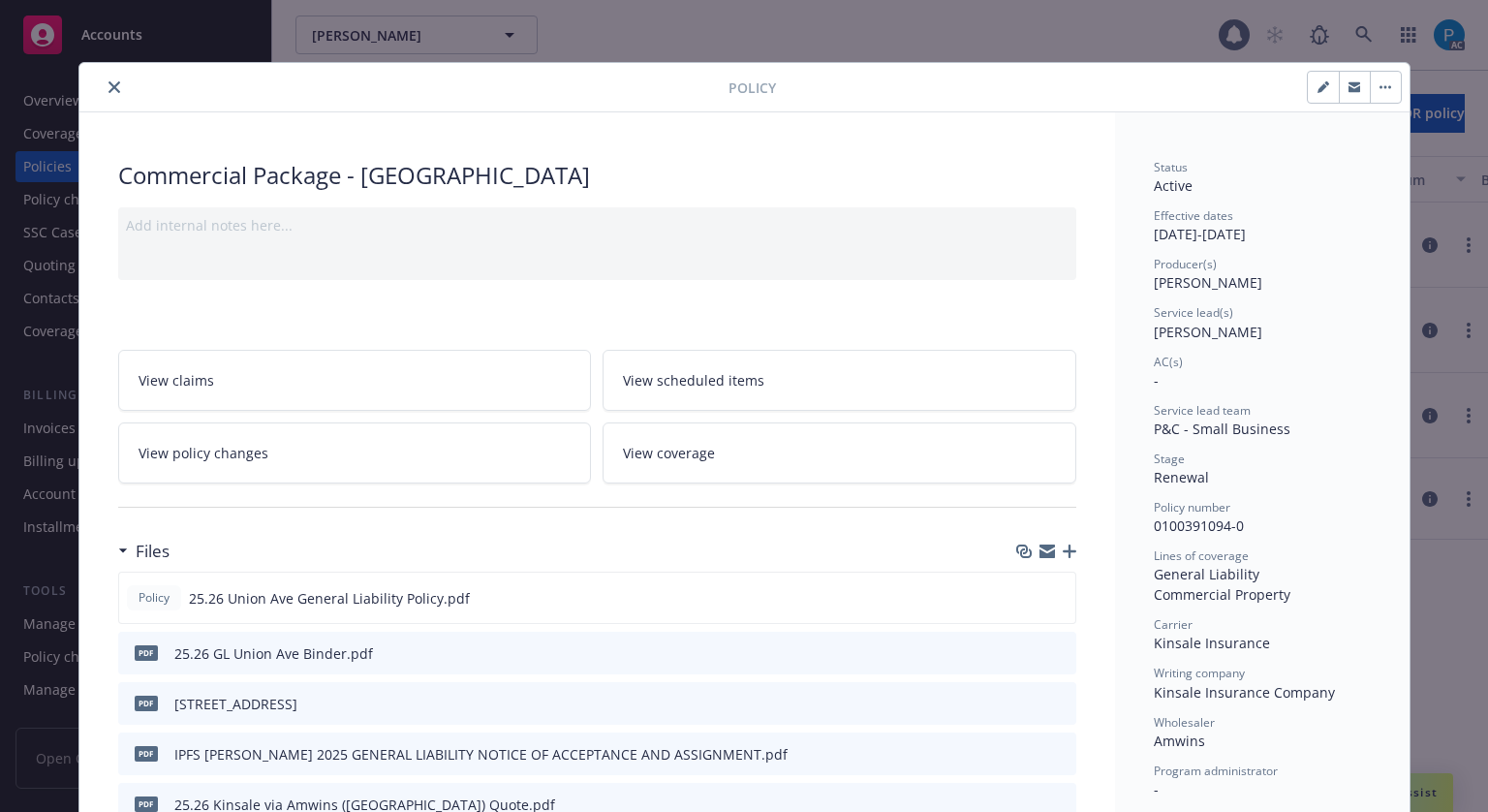
scroll to position [58, 0]
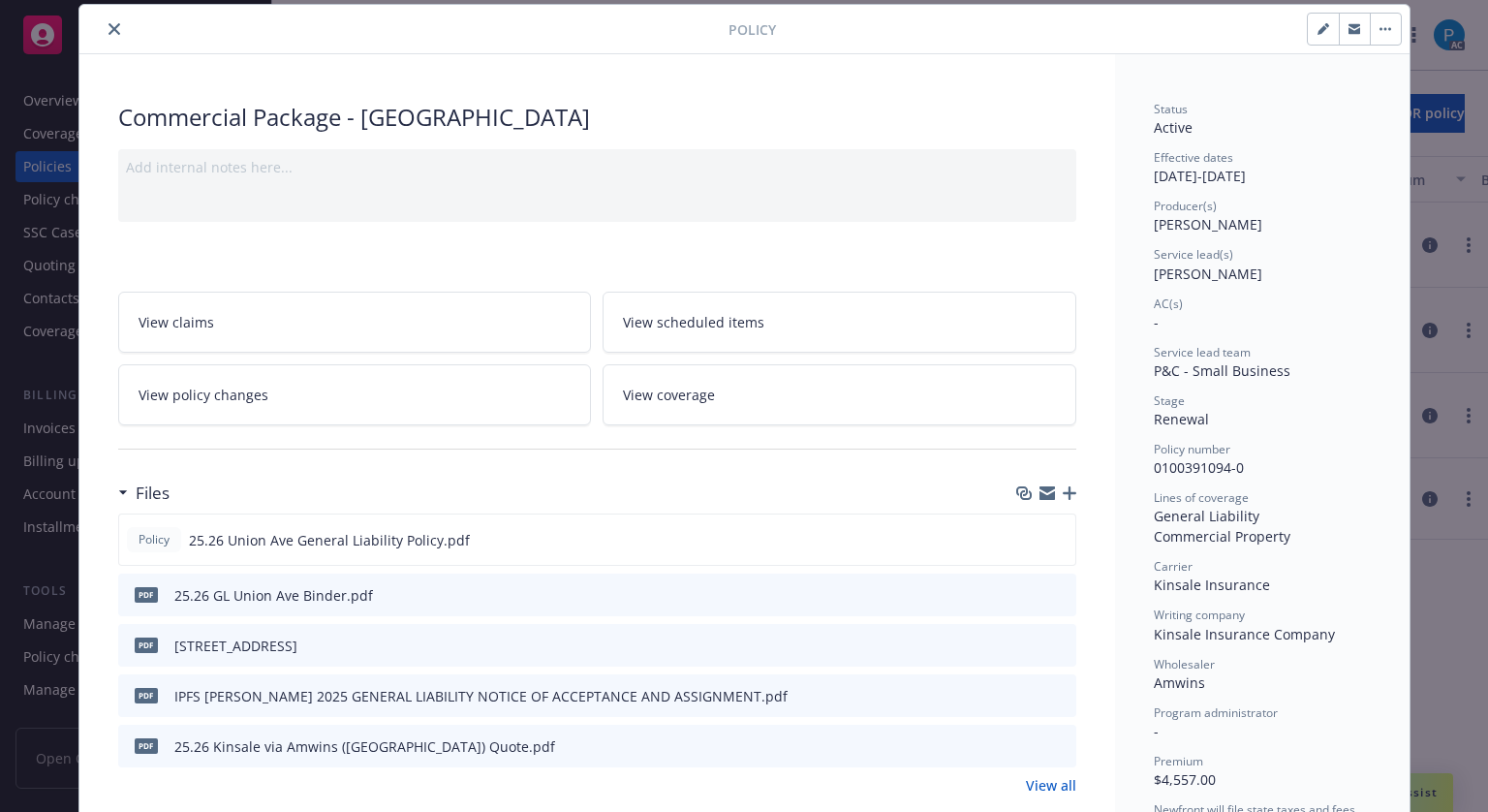
click at [109, 26] on icon "close" at bounding box center [114, 29] width 12 height 12
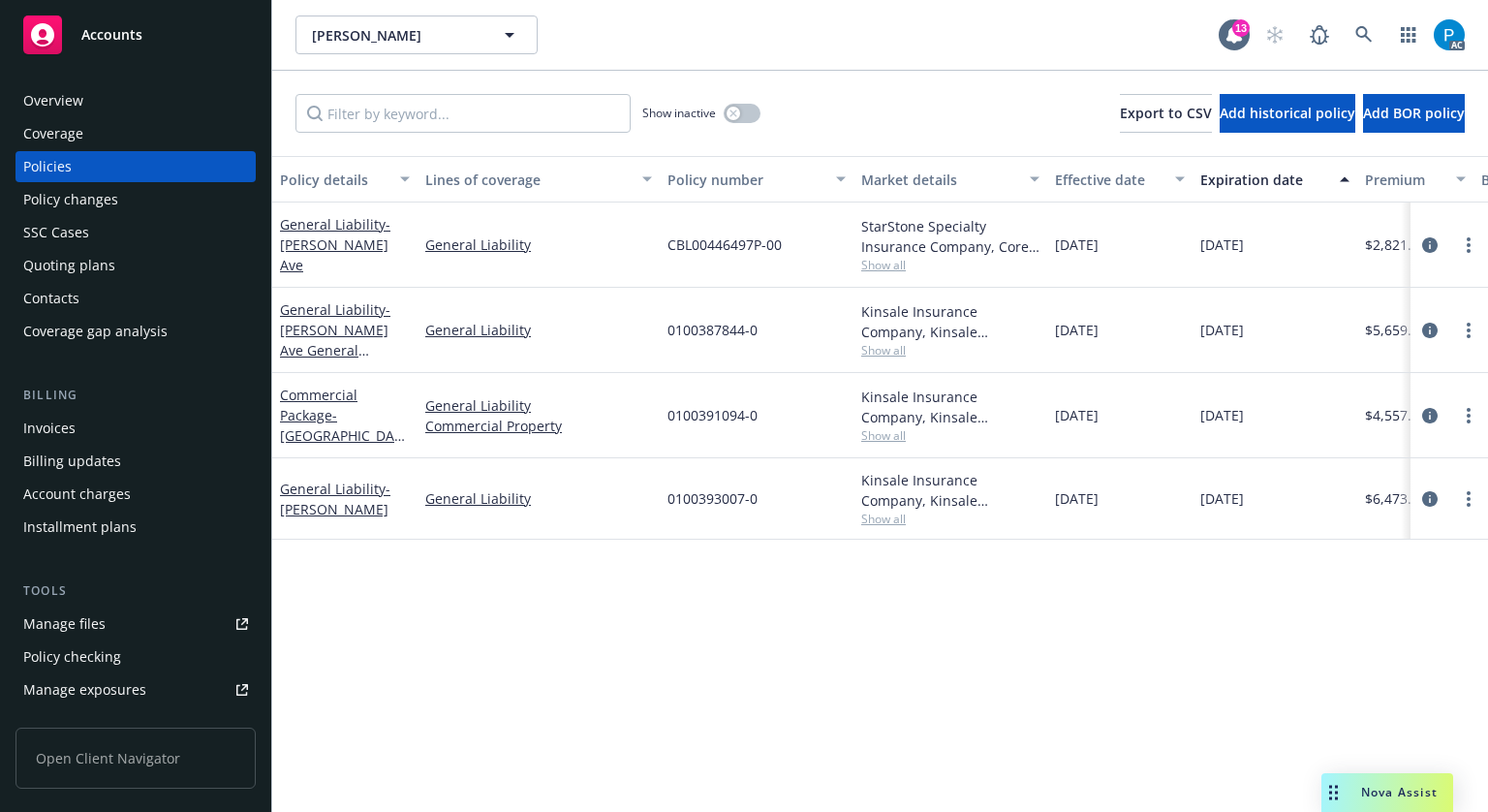
click at [81, 423] on div "Invoices" at bounding box center [136, 428] width 225 height 31
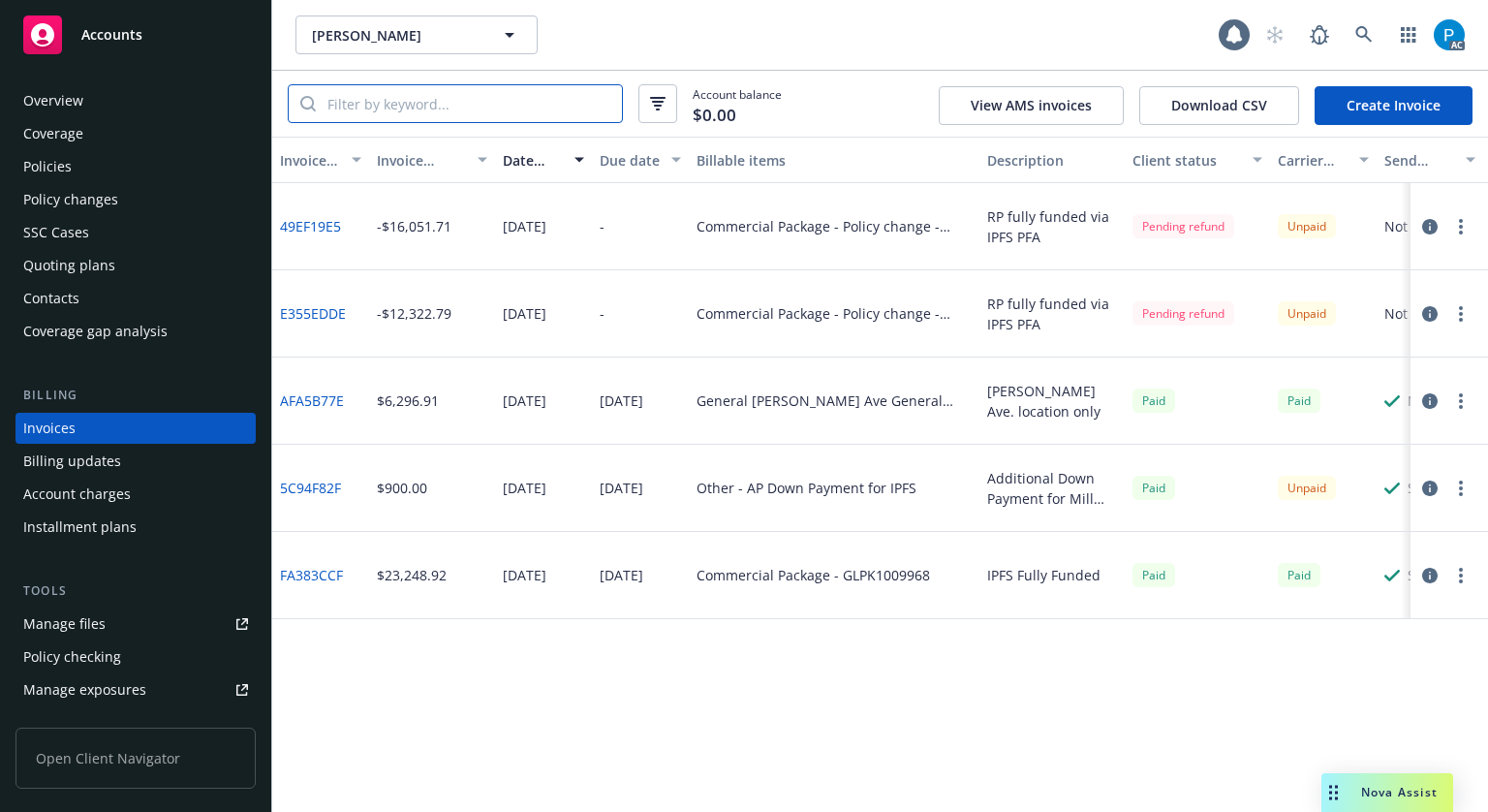
click at [432, 108] on input "search" at bounding box center [469, 103] width 306 height 36
paste input "0100391094-0"
type input "0100391094-0"
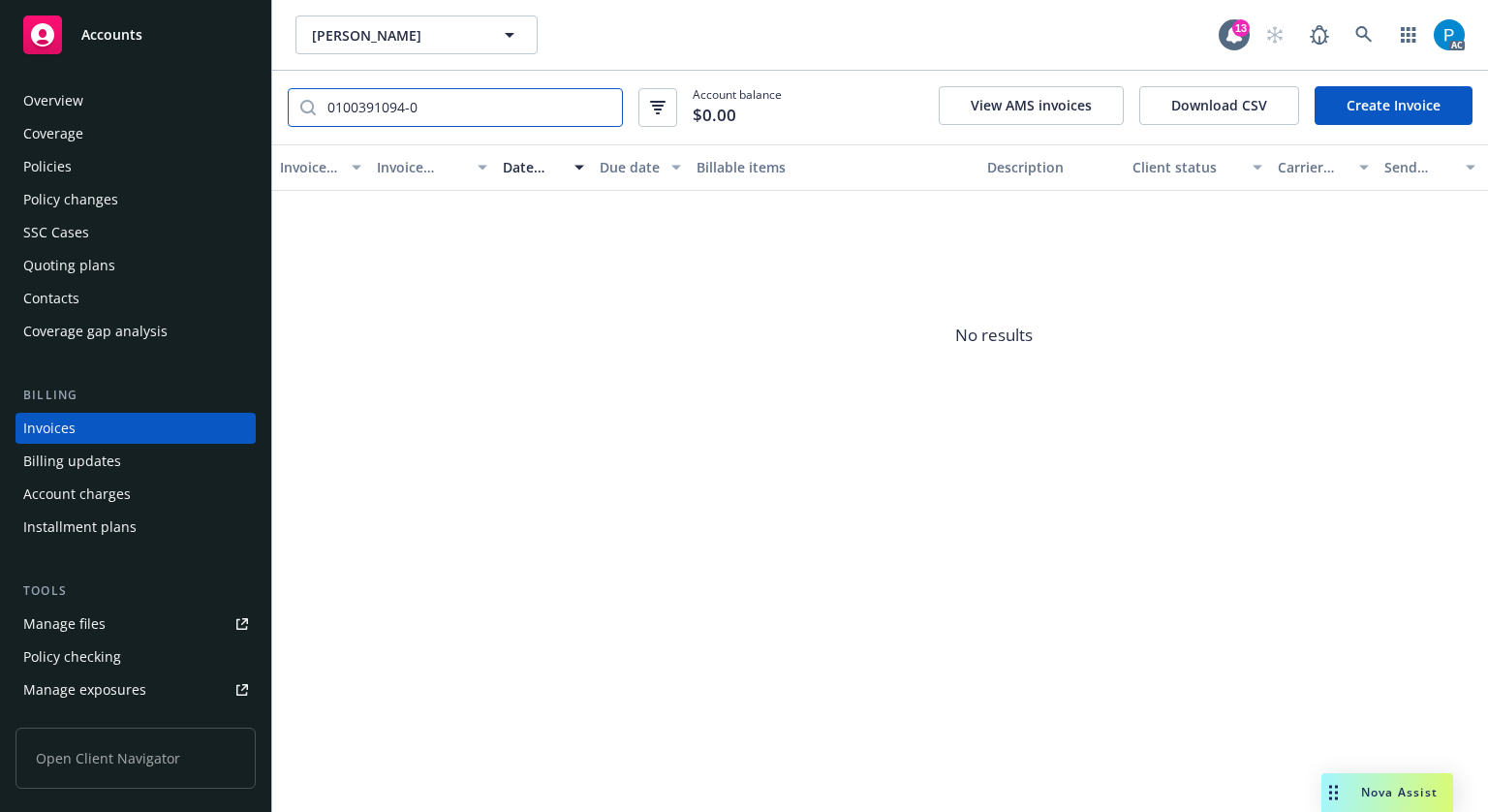
click at [599, 103] on input "0100391094-0" at bounding box center [469, 107] width 306 height 36
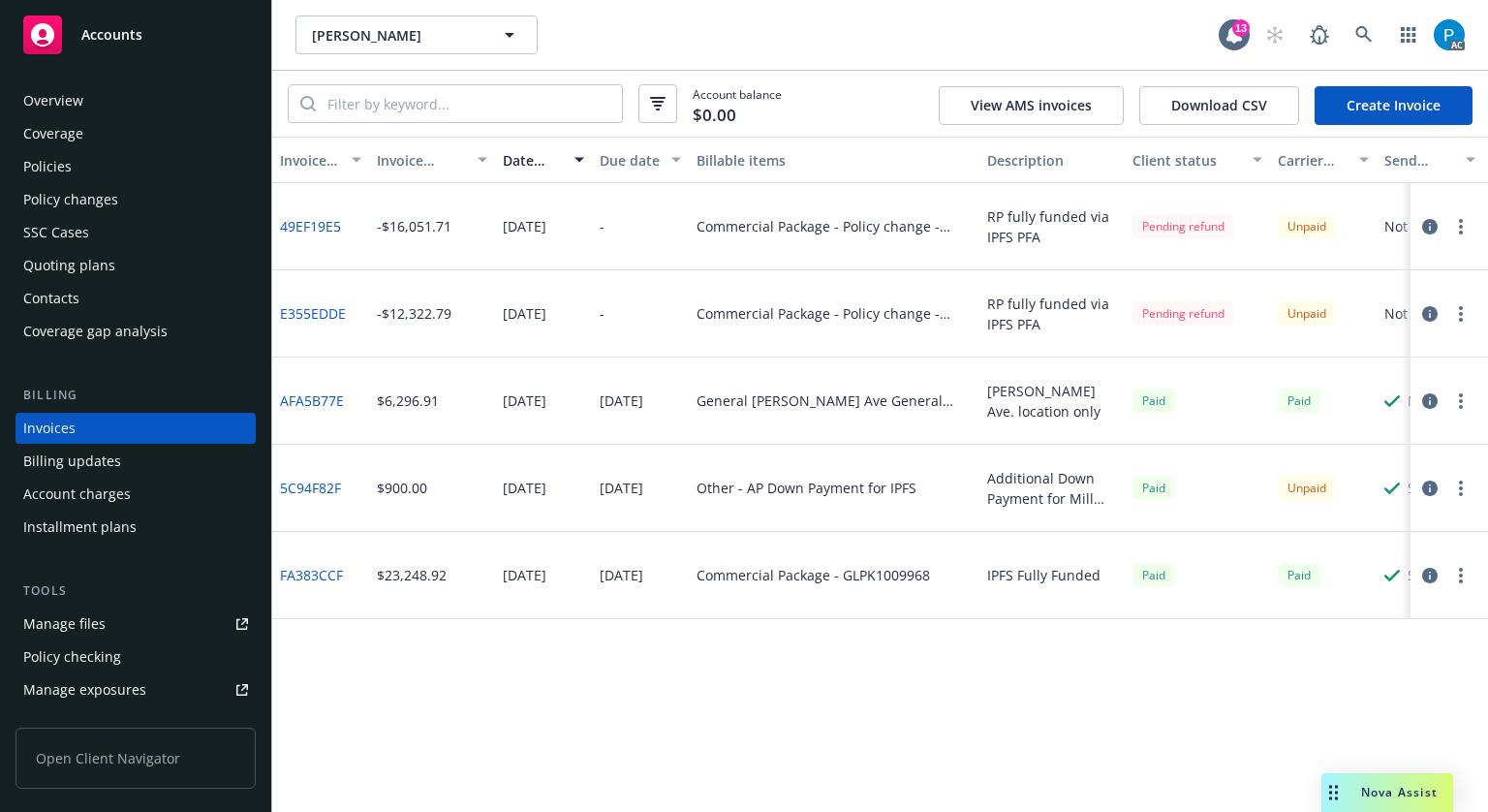
click at [72, 158] on div "Policies" at bounding box center [136, 167] width 225 height 31
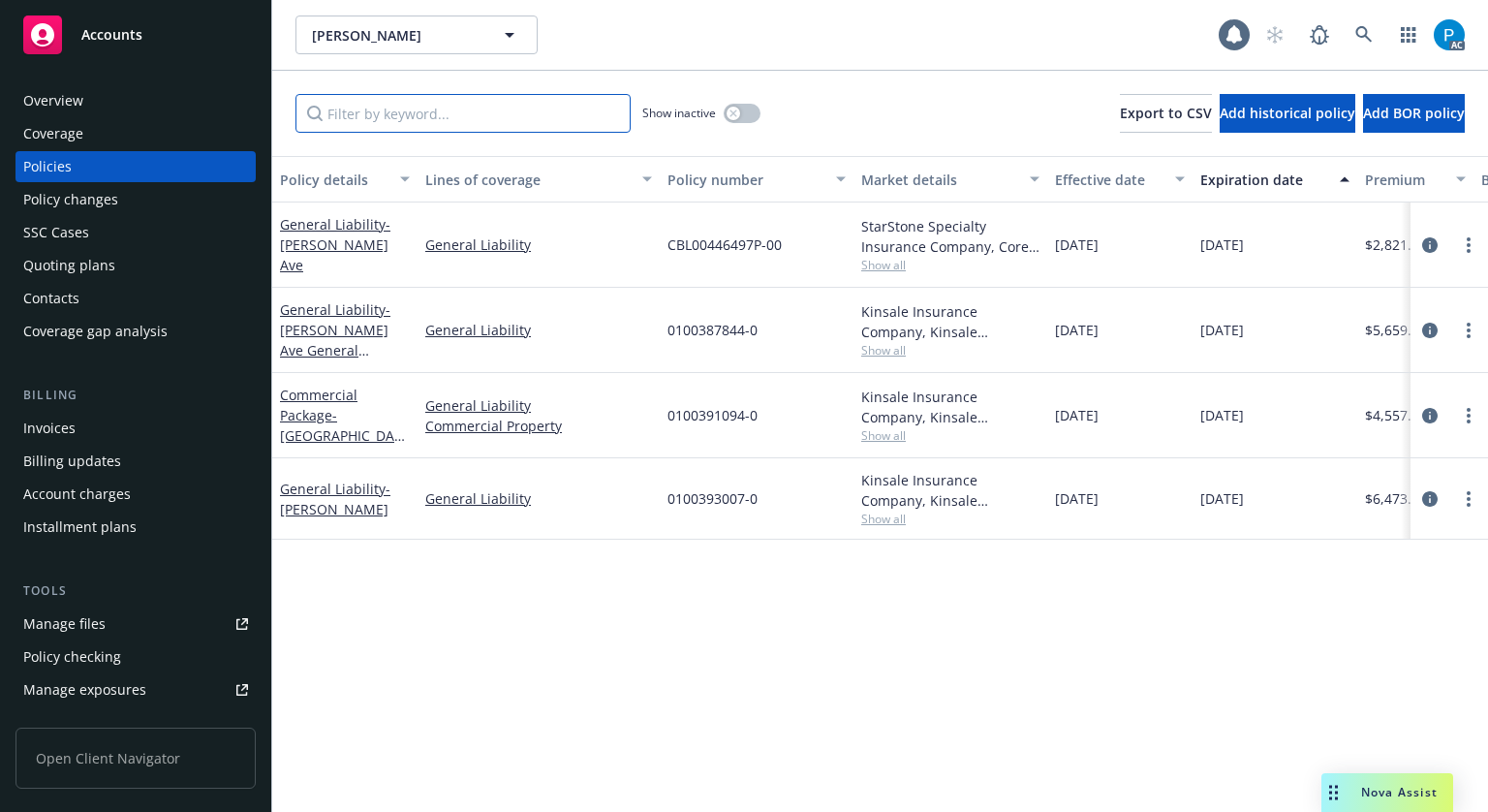
click at [421, 107] on input "Filter by keyword..." at bounding box center [463, 113] width 335 height 38
paste input "0100391094-0"
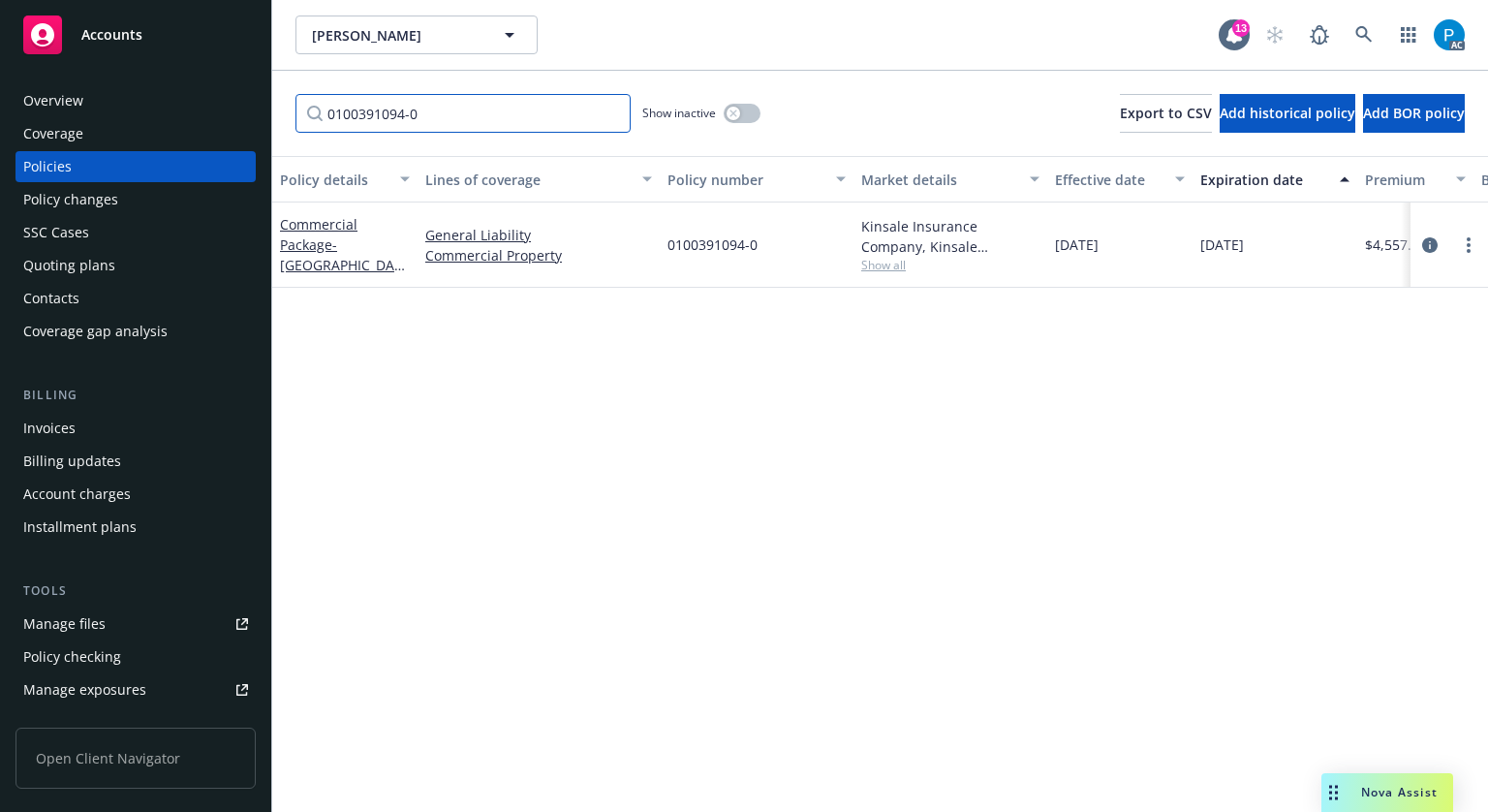
type input "0100391094-0"
click at [1422, 234] on div at bounding box center [1449, 245] width 62 height 24
click at [1422, 243] on icon "circleInformation" at bounding box center [1430, 245] width 16 height 16
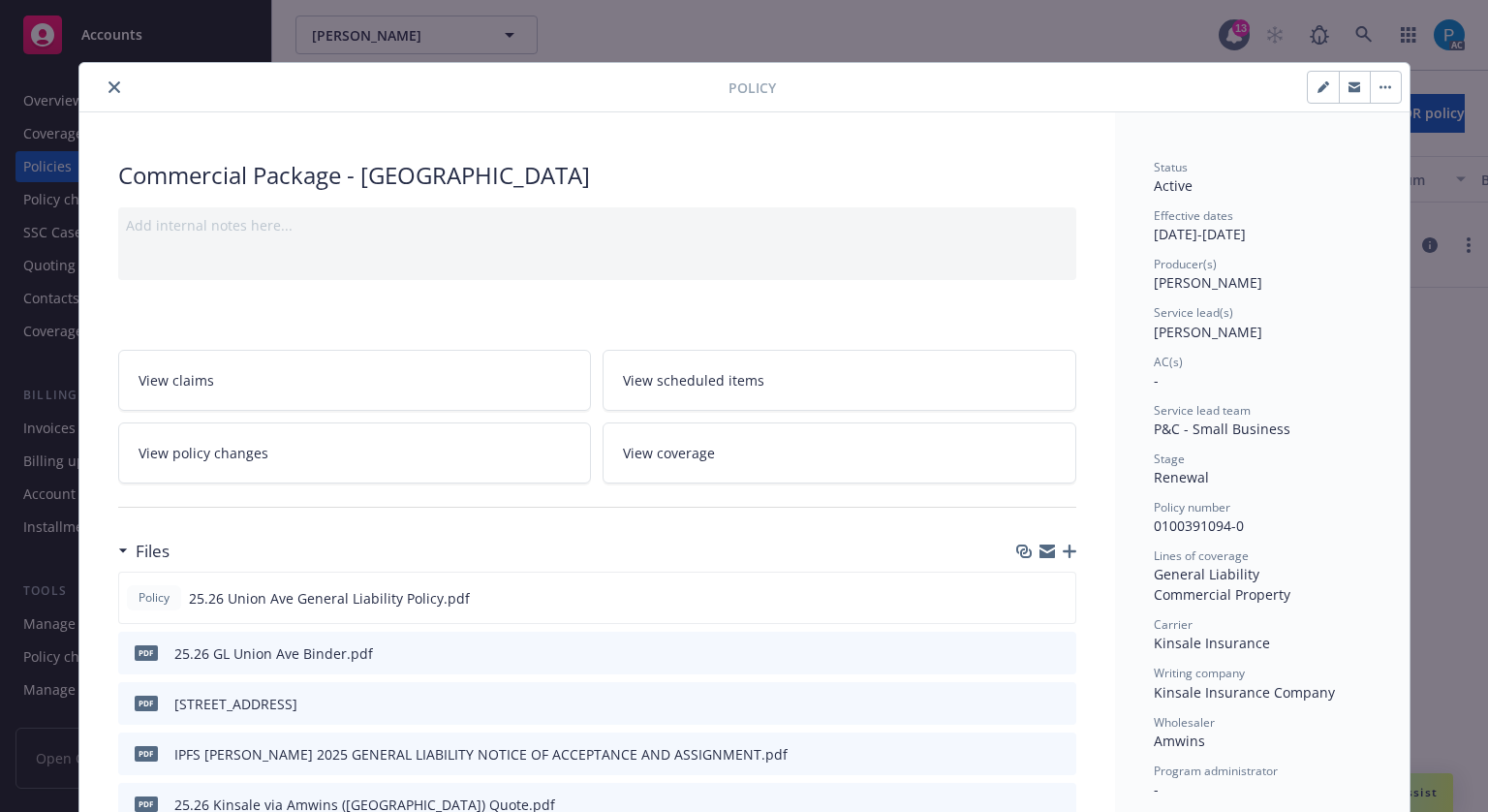
scroll to position [58, 0]
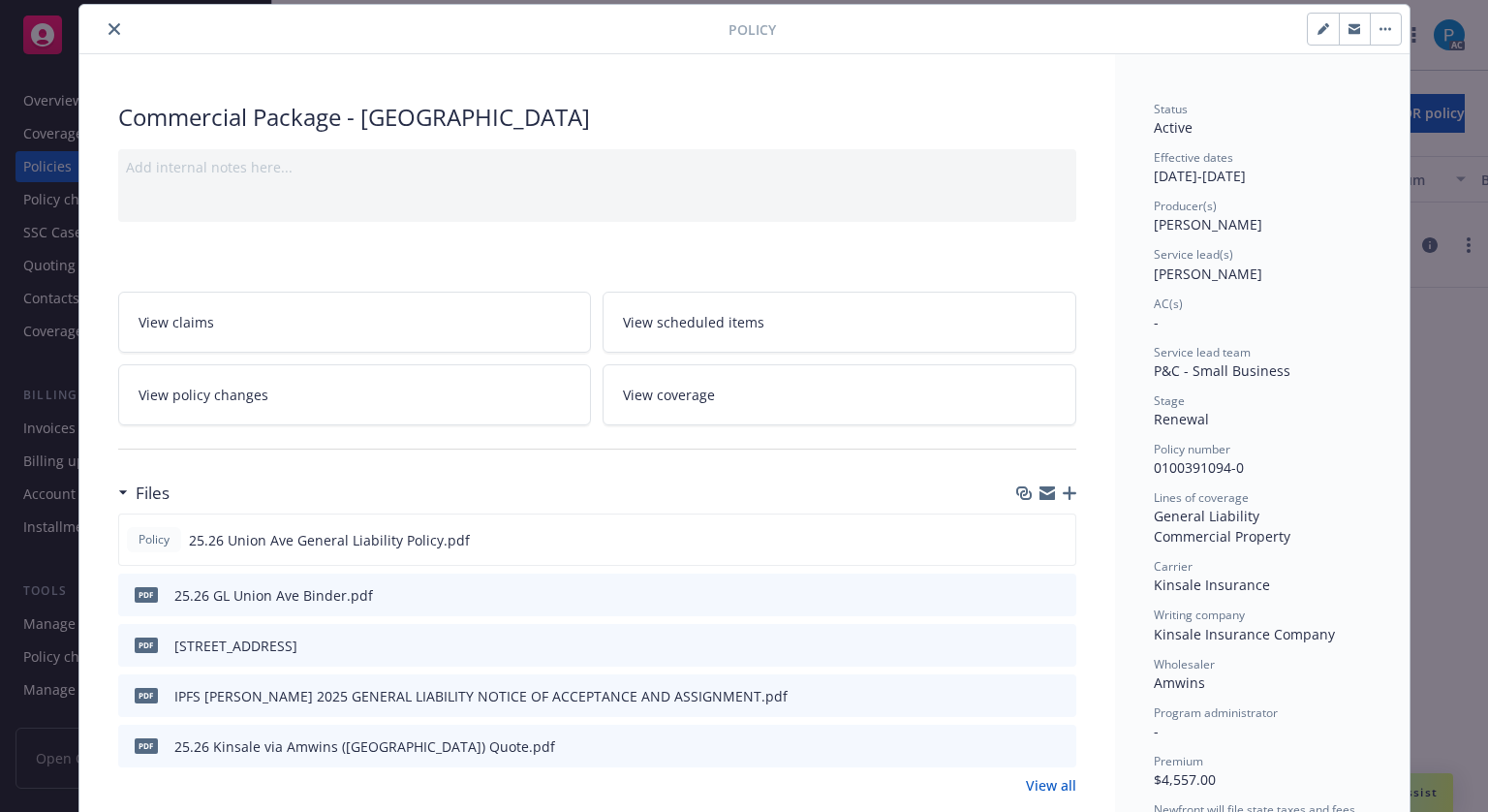
click at [108, 30] on icon "close" at bounding box center [114, 29] width 12 height 12
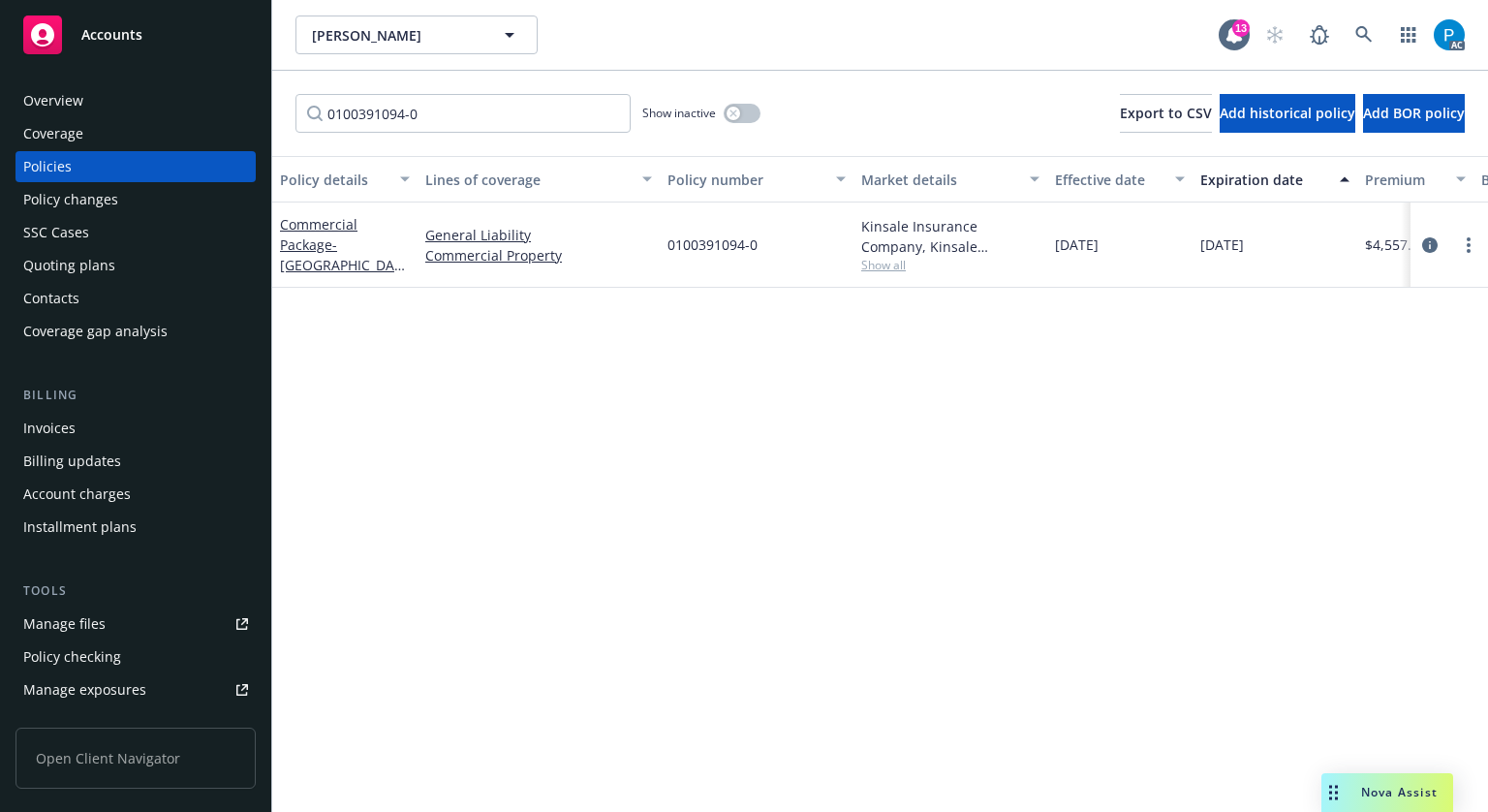
click at [147, 39] on div "Accounts" at bounding box center [136, 34] width 225 height 38
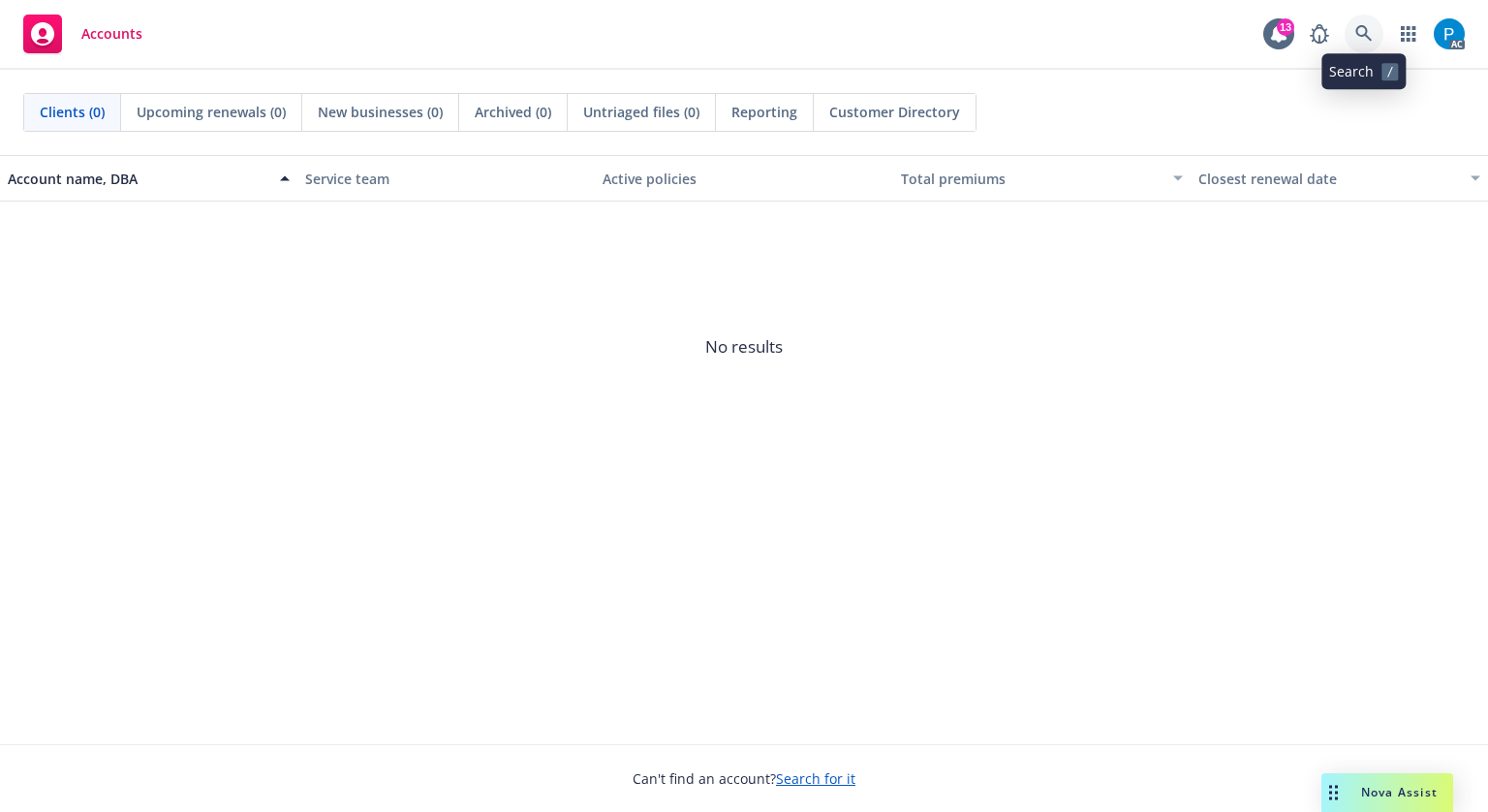
click at [1372, 35] on icon at bounding box center [1364, 34] width 18 height 18
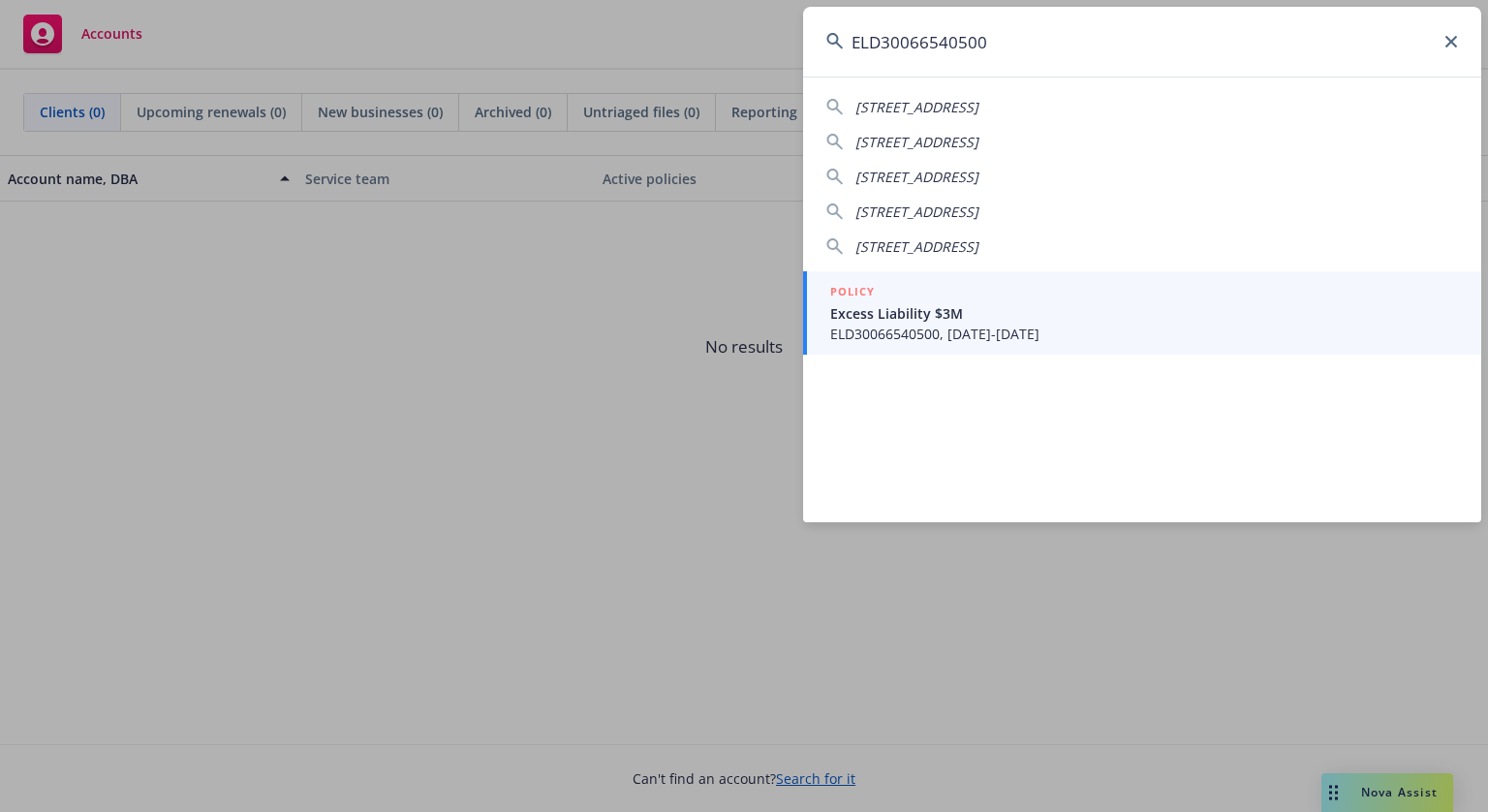
type input "ELD30066540500"
click at [944, 291] on div "POLICY" at bounding box center [1143, 293] width 628 height 22
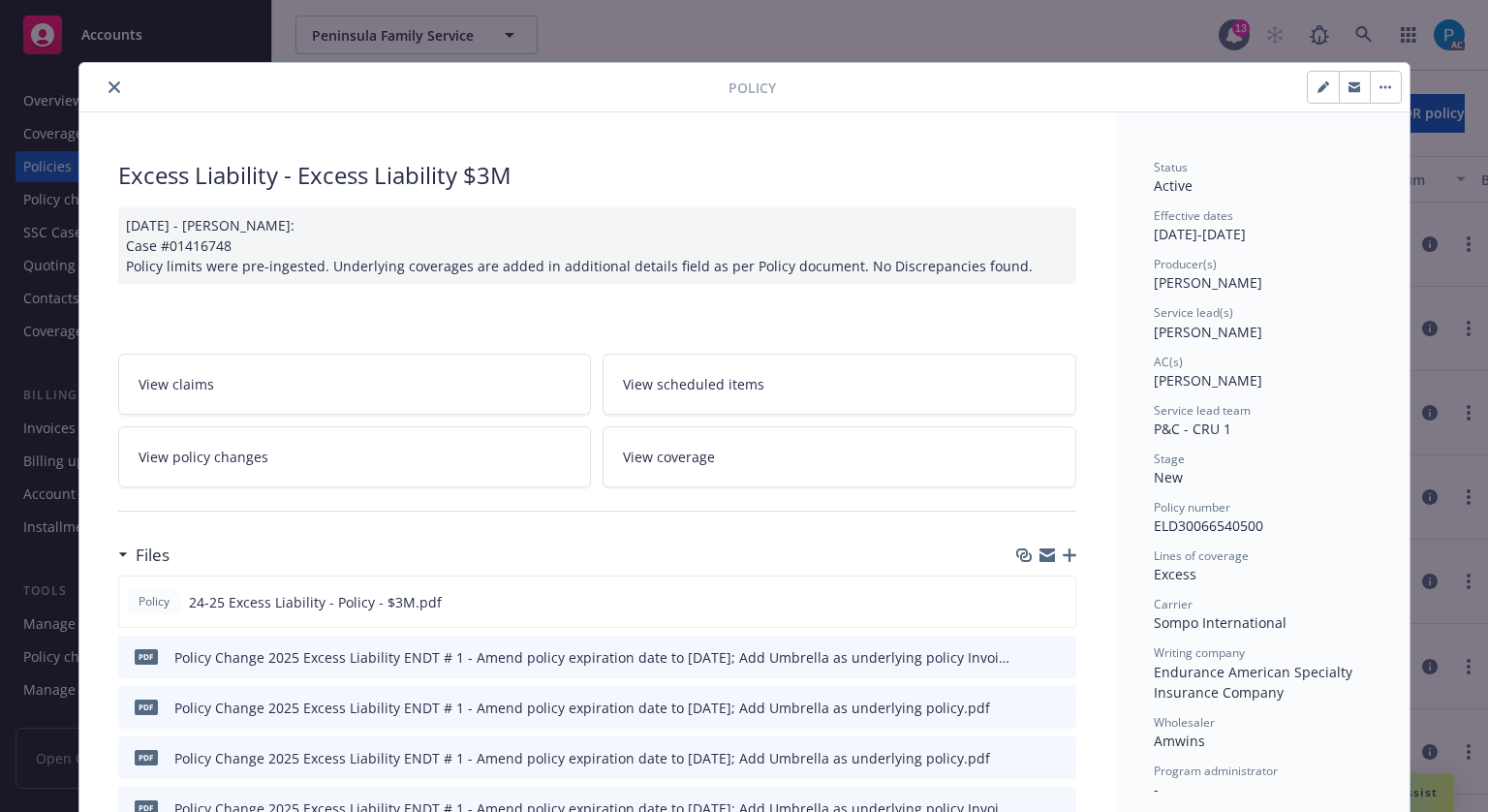
click at [108, 84] on icon "close" at bounding box center [114, 87] width 12 height 12
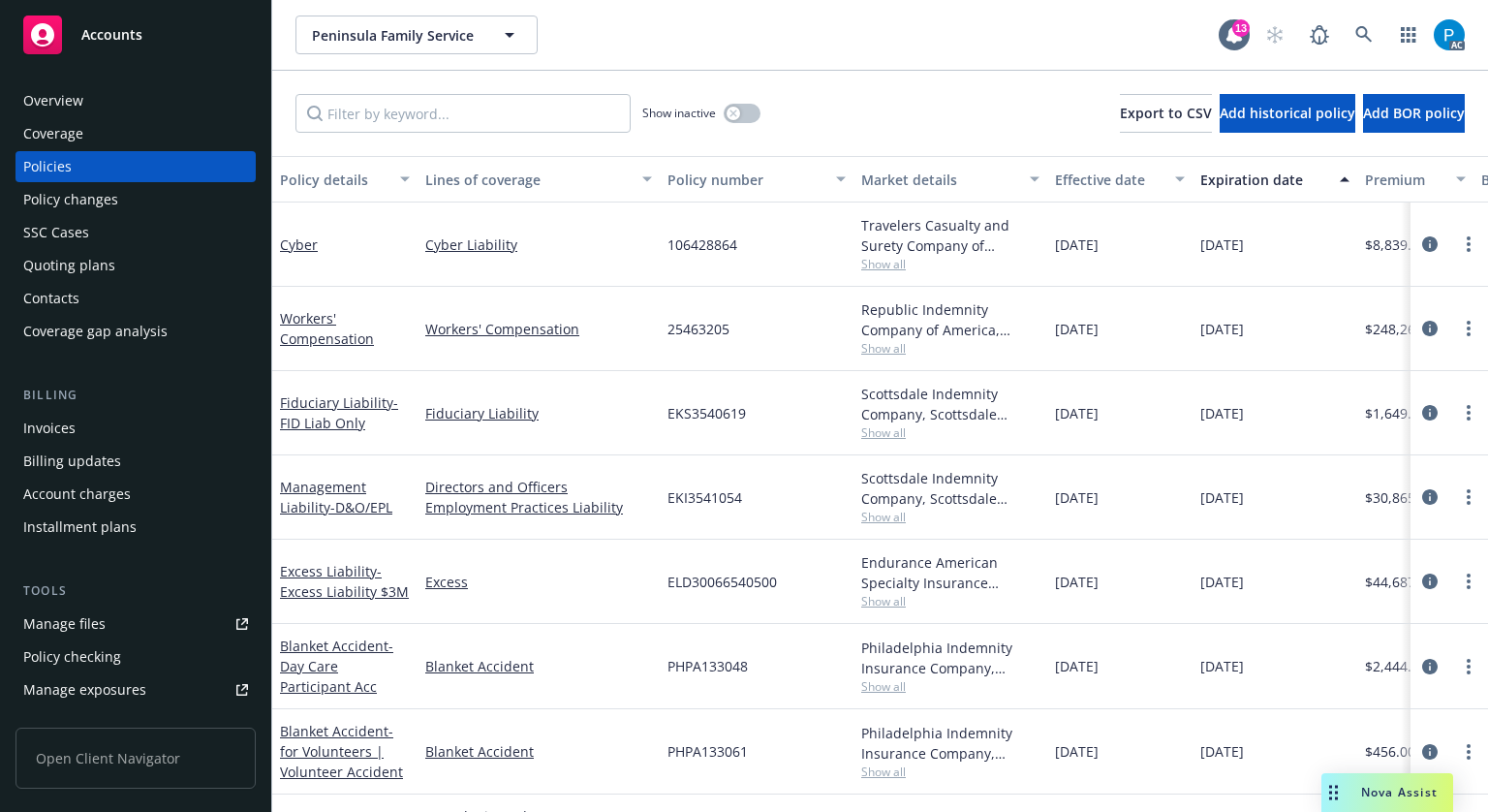
click at [70, 430] on div "Invoices" at bounding box center [49, 428] width 52 height 31
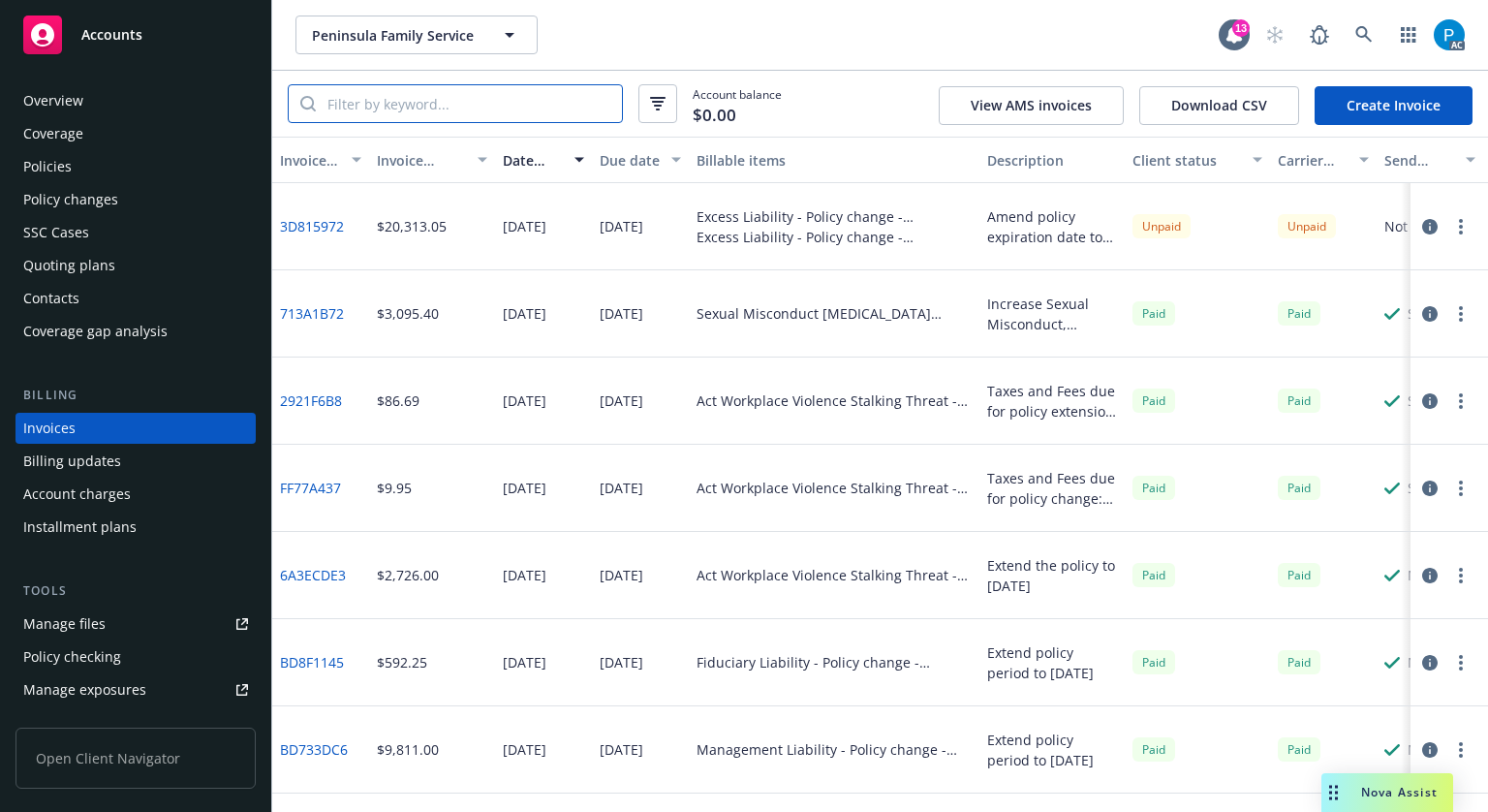
click at [504, 108] on input "search" at bounding box center [469, 103] width 306 height 36
paste input "ELD30066540500"
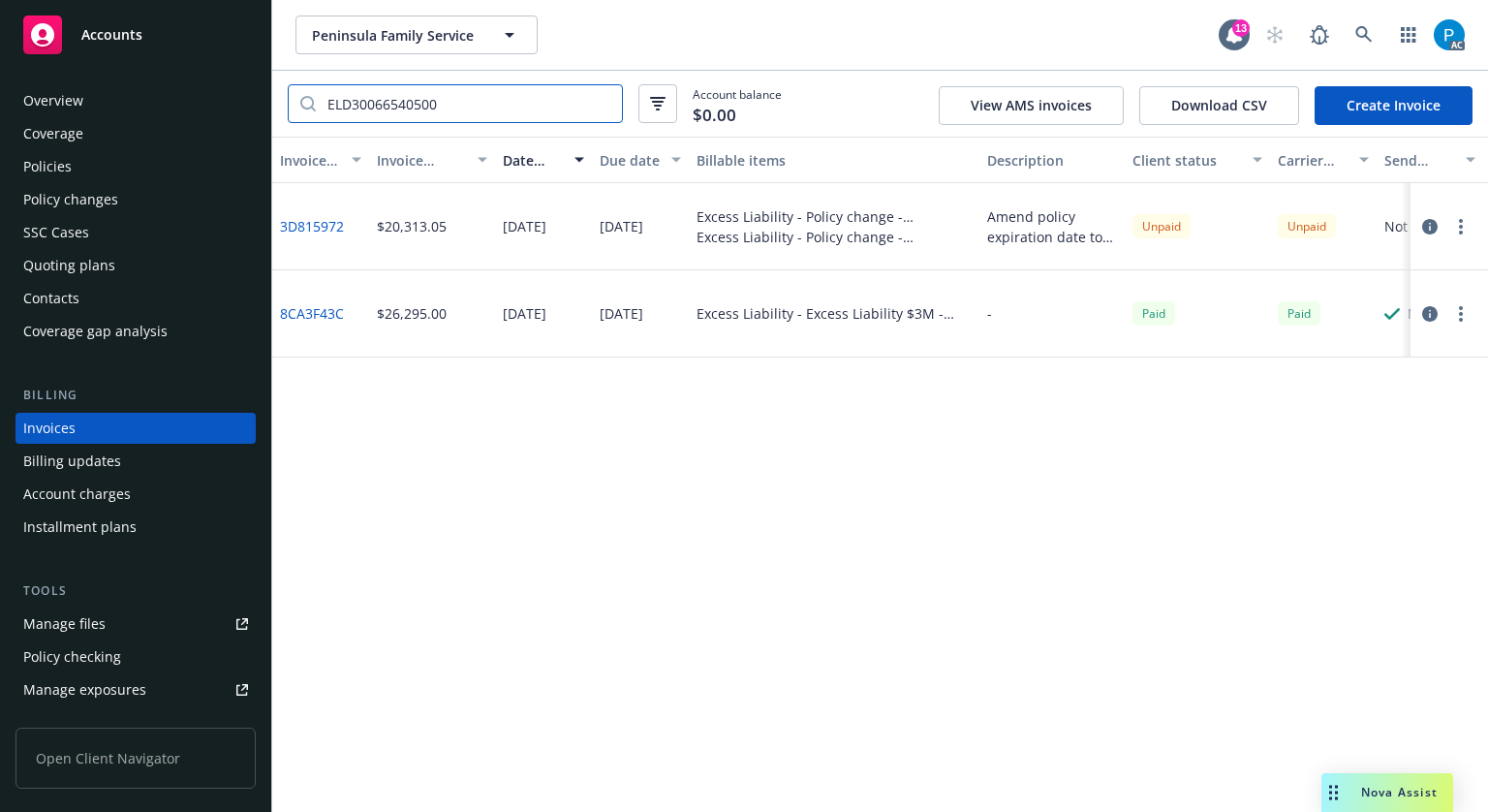
type input "ELD30066540500"
click at [169, 35] on div "Accounts" at bounding box center [136, 34] width 225 height 38
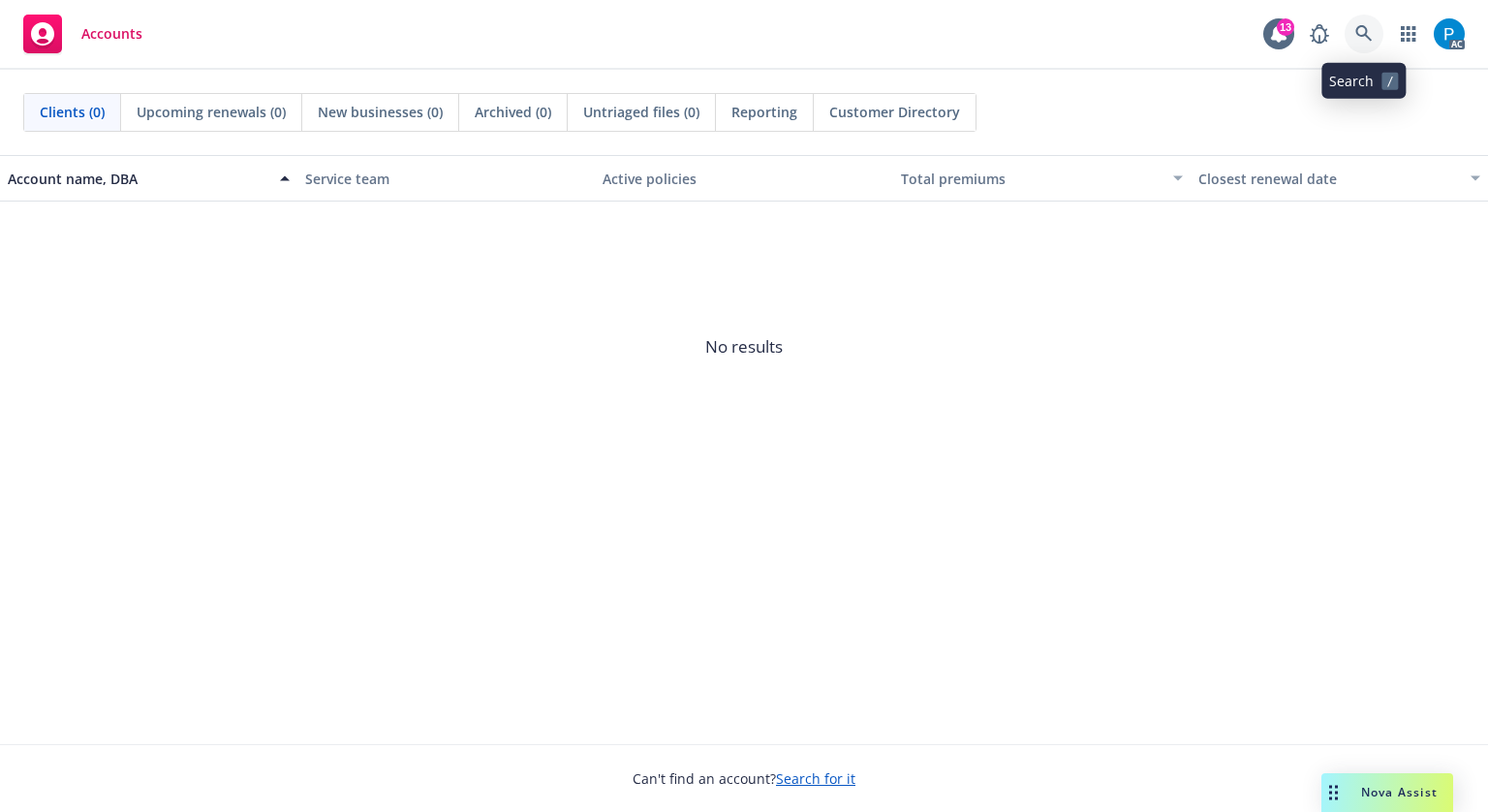
click at [1368, 18] on link at bounding box center [1363, 33] width 38 height 38
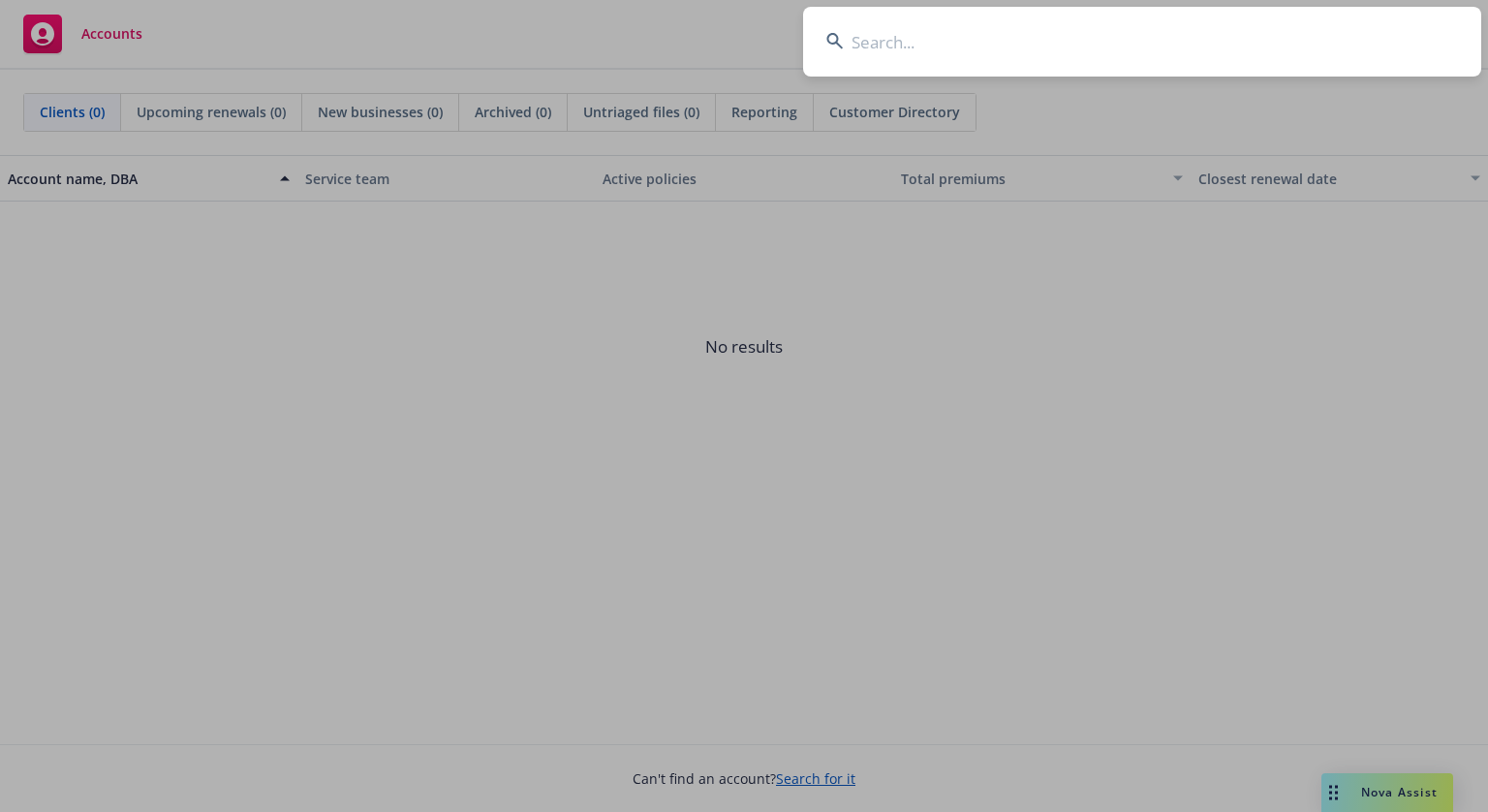
type input "GTU0653353600"
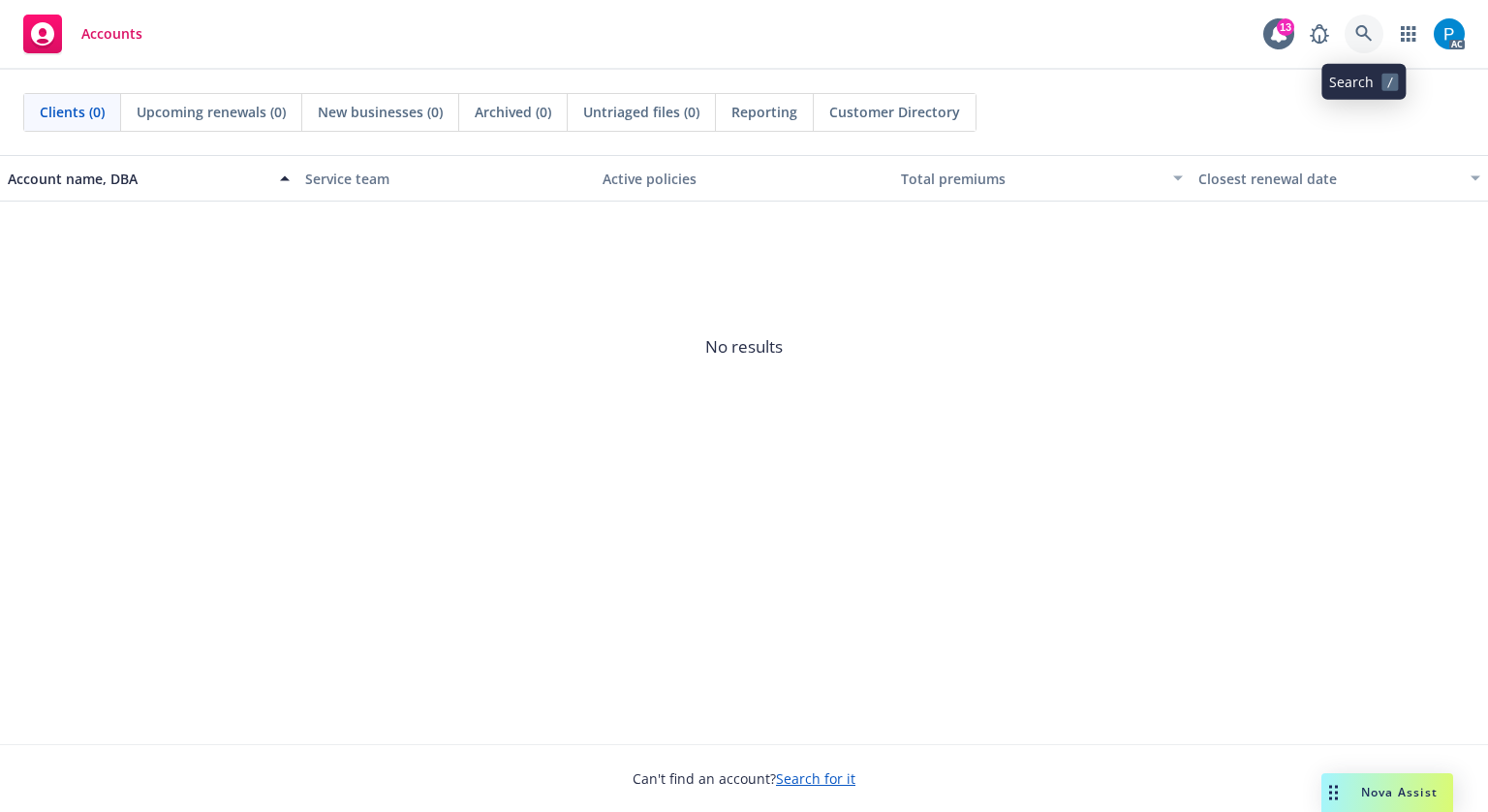
click at [1364, 29] on icon at bounding box center [1364, 34] width 18 height 18
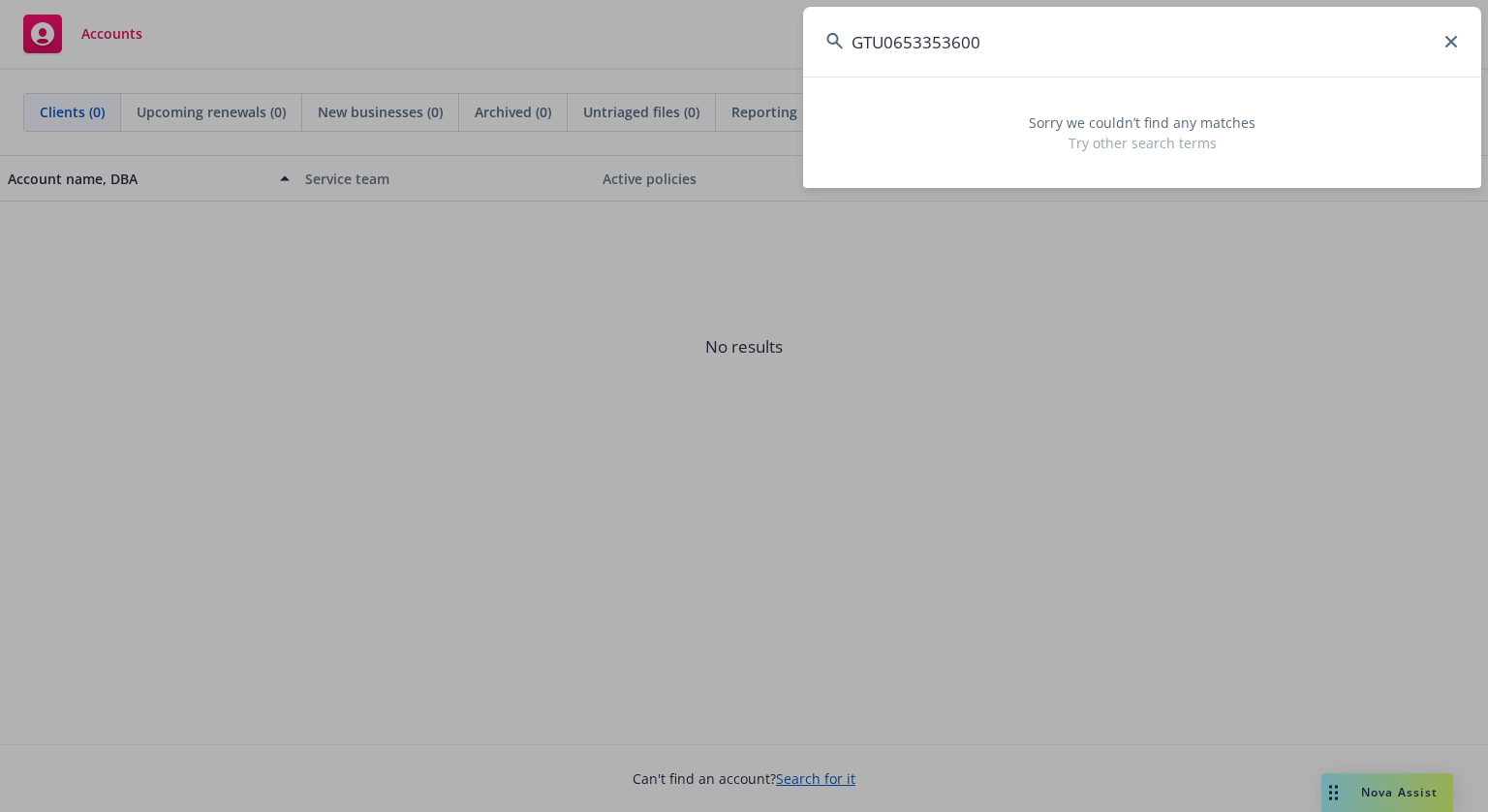
drag, startPoint x: 893, startPoint y: 37, endPoint x: 750, endPoint y: 53, distance: 143.9
click at [750, 53] on div "GTU0653353600 Sorry we couldn’t find any matches Try other search terms" at bounding box center [744, 406] width 1488 height 812
click at [887, 34] on input "GTU0653353600" at bounding box center [1142, 41] width 678 height 70
click at [894, 34] on input "GTU0653353600" at bounding box center [1142, 41] width 678 height 70
drag, startPoint x: 889, startPoint y: 39, endPoint x: 837, endPoint y: 40, distance: 52.0
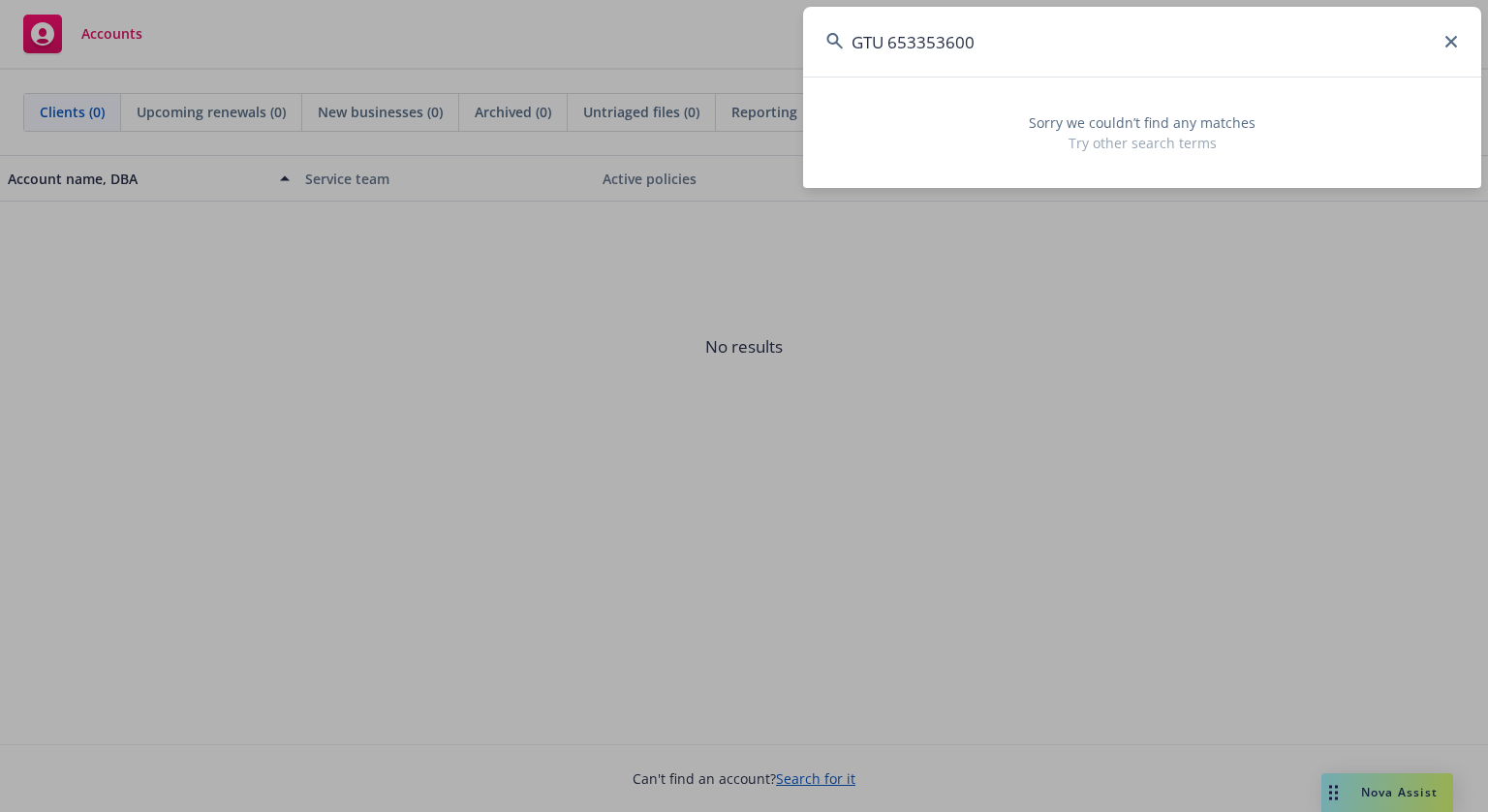
click at [837, 40] on div "GTU 653353600" at bounding box center [1142, 41] width 678 height 70
drag, startPoint x: 952, startPoint y: 38, endPoint x: 916, endPoint y: 34, distance: 36.2
click at [916, 34] on input "653353600" at bounding box center [1142, 41] width 678 height 70
click at [972, 27] on input "6533536" at bounding box center [1142, 41] width 678 height 70
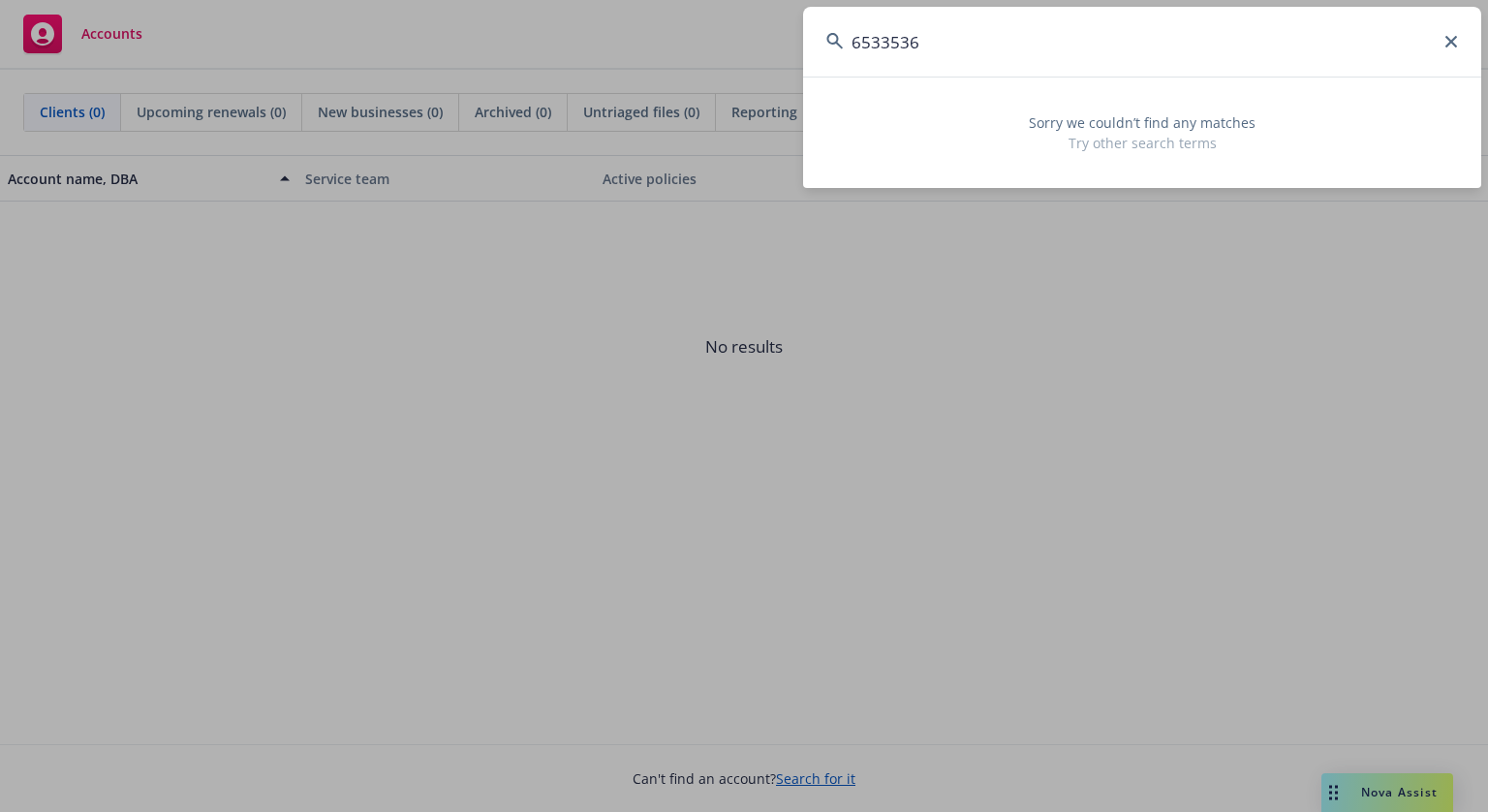
click at [972, 27] on input "6533536" at bounding box center [1142, 41] width 678 height 70
click at [988, 59] on input "GTU0653353600" at bounding box center [1142, 41] width 678 height 70
paste input "Anthropic PBC"
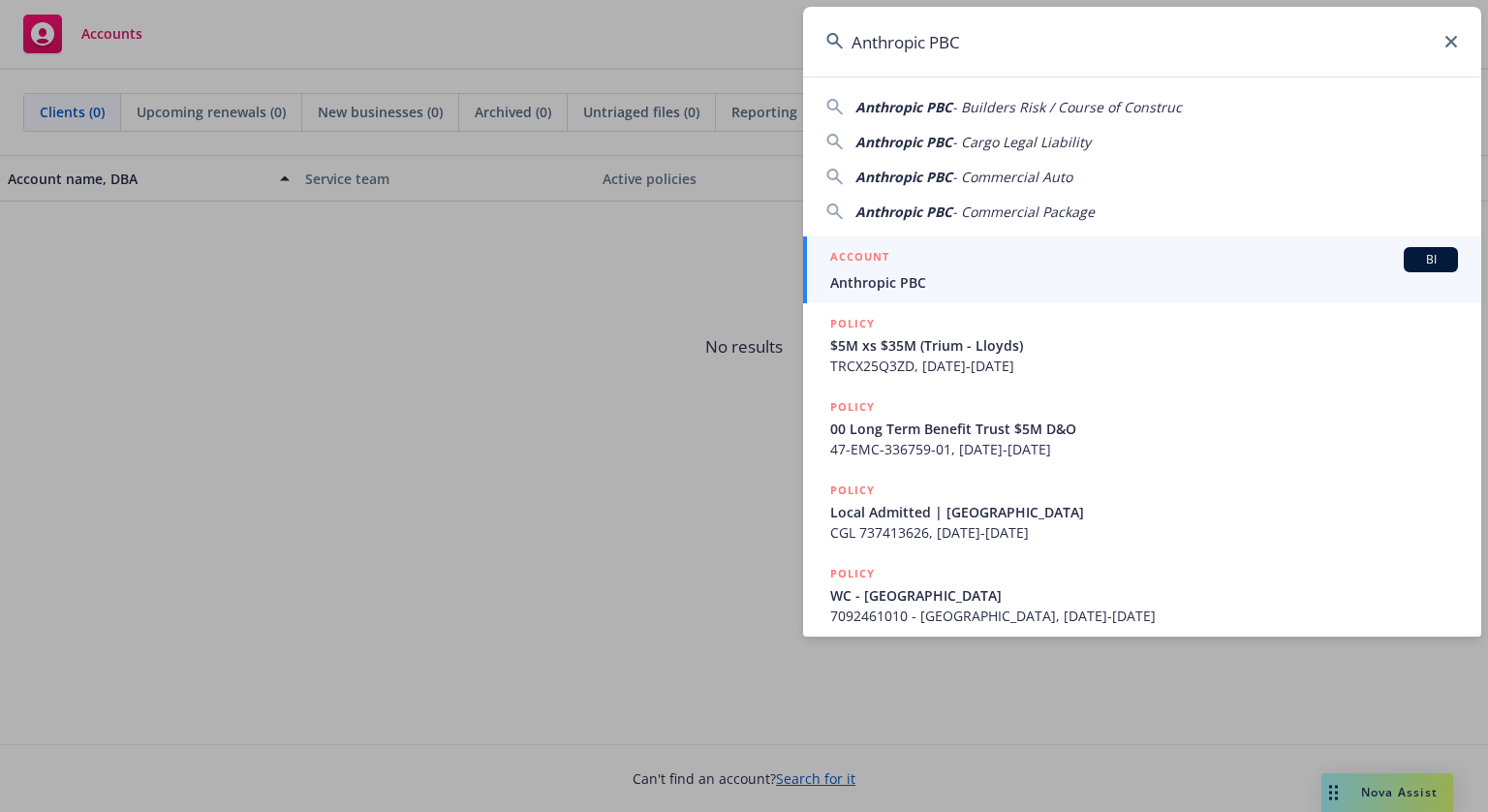
type input "Anthropic PBC"
click at [933, 273] on span "Anthropic PBC" at bounding box center [1143, 282] width 628 height 21
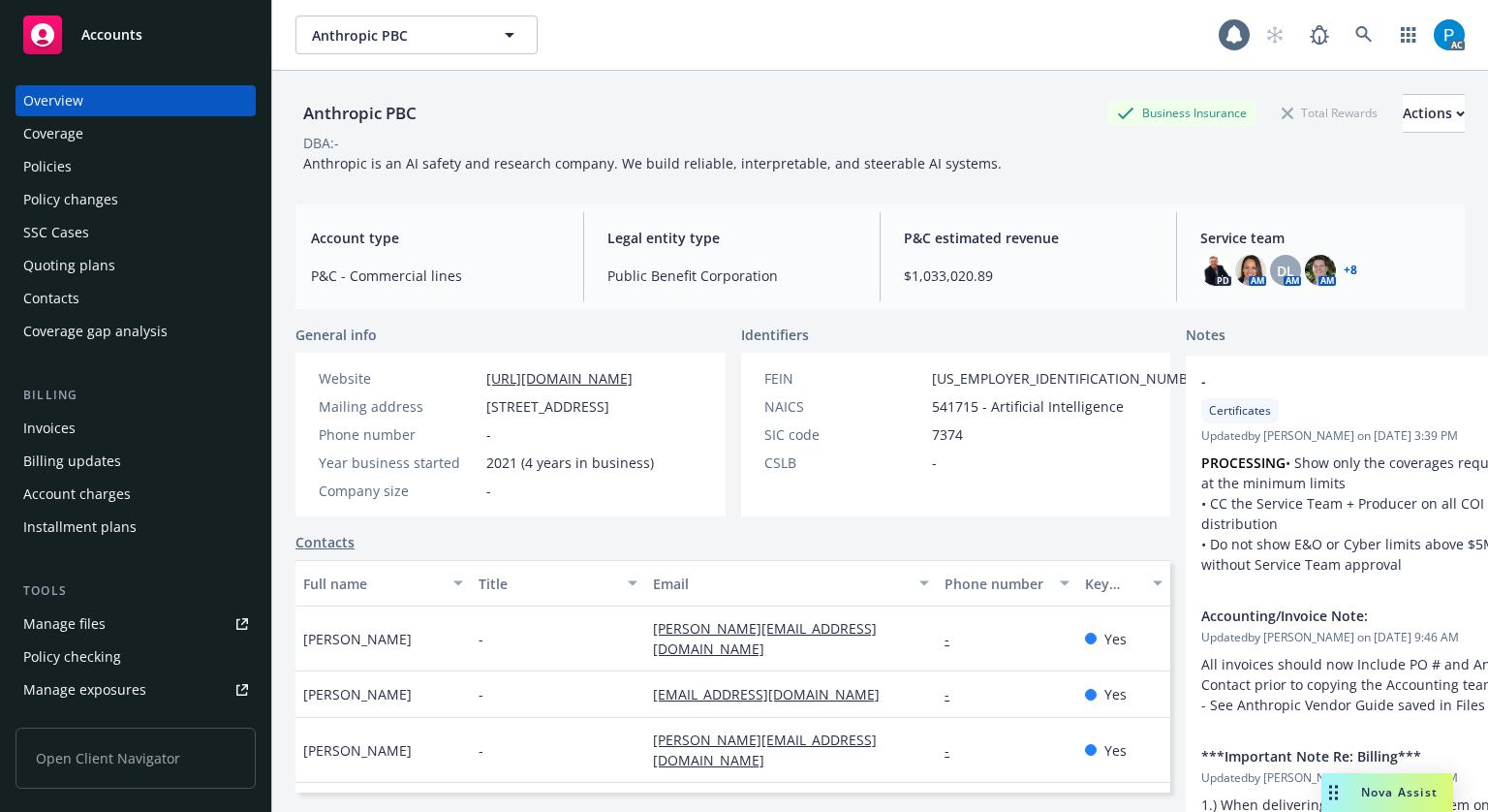
click at [54, 429] on div "Invoices" at bounding box center [49, 428] width 52 height 31
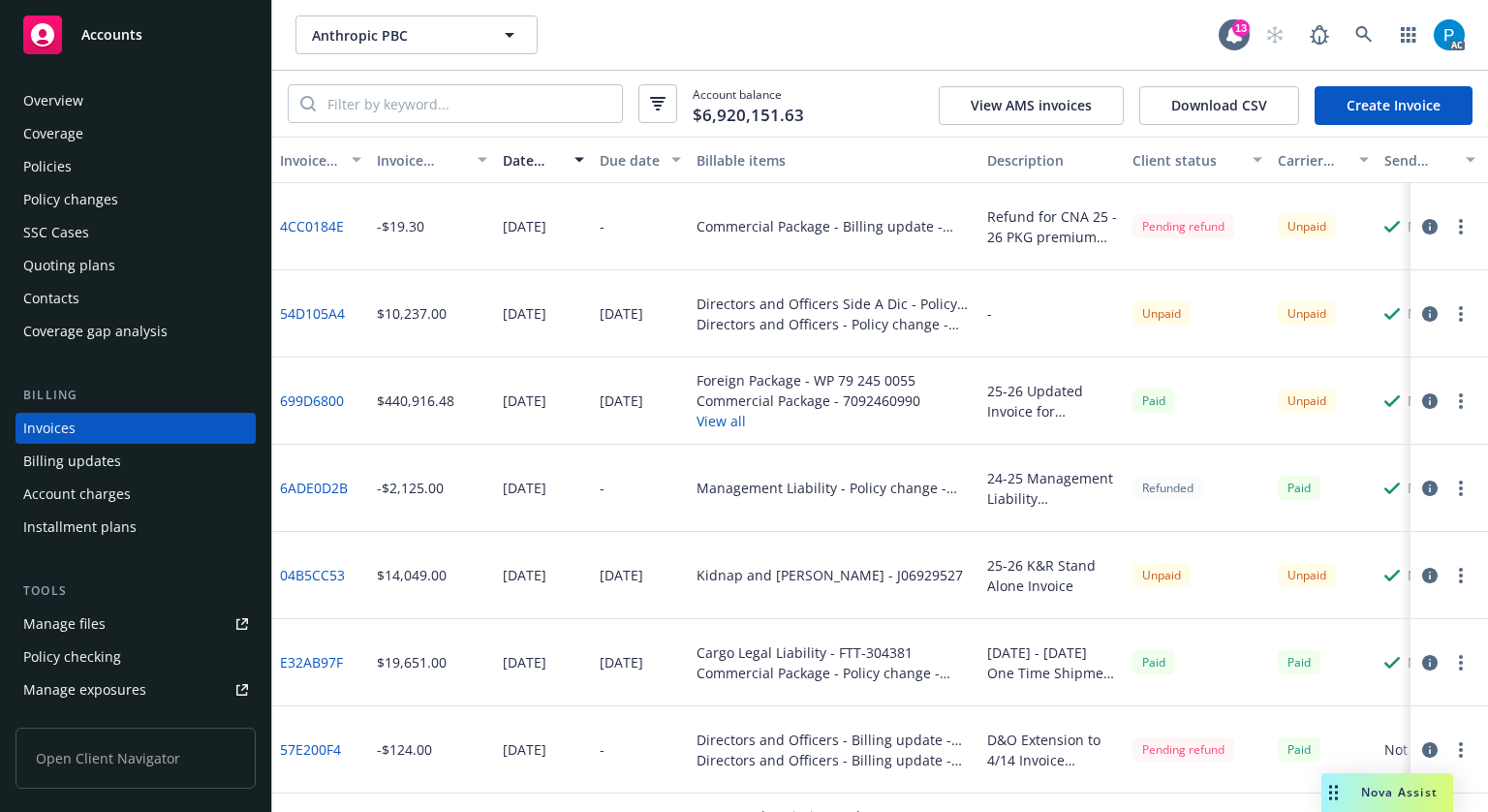
click at [1422, 399] on icon "button" at bounding box center [1430, 401] width 16 height 16
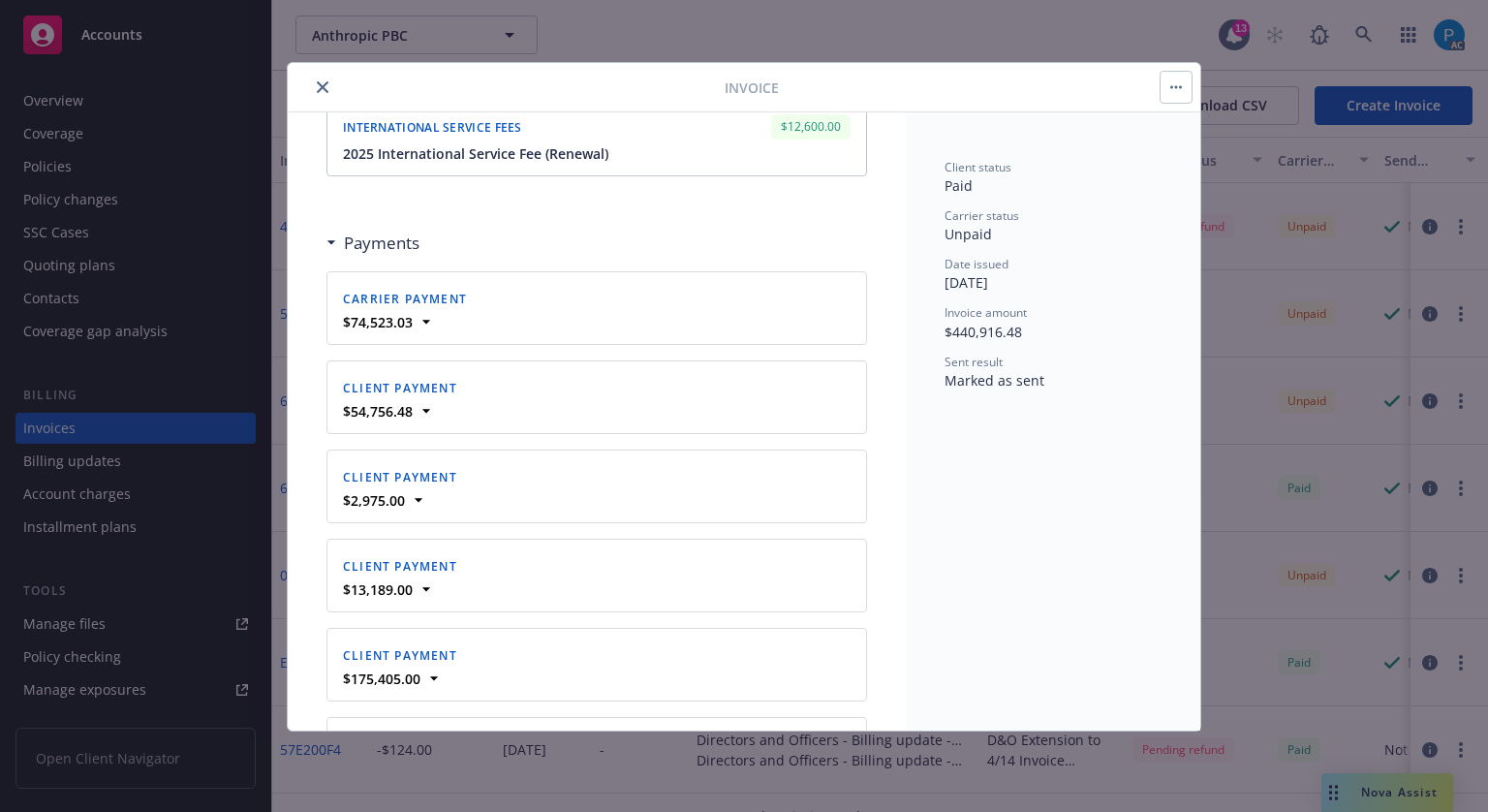
scroll to position [2712, 0]
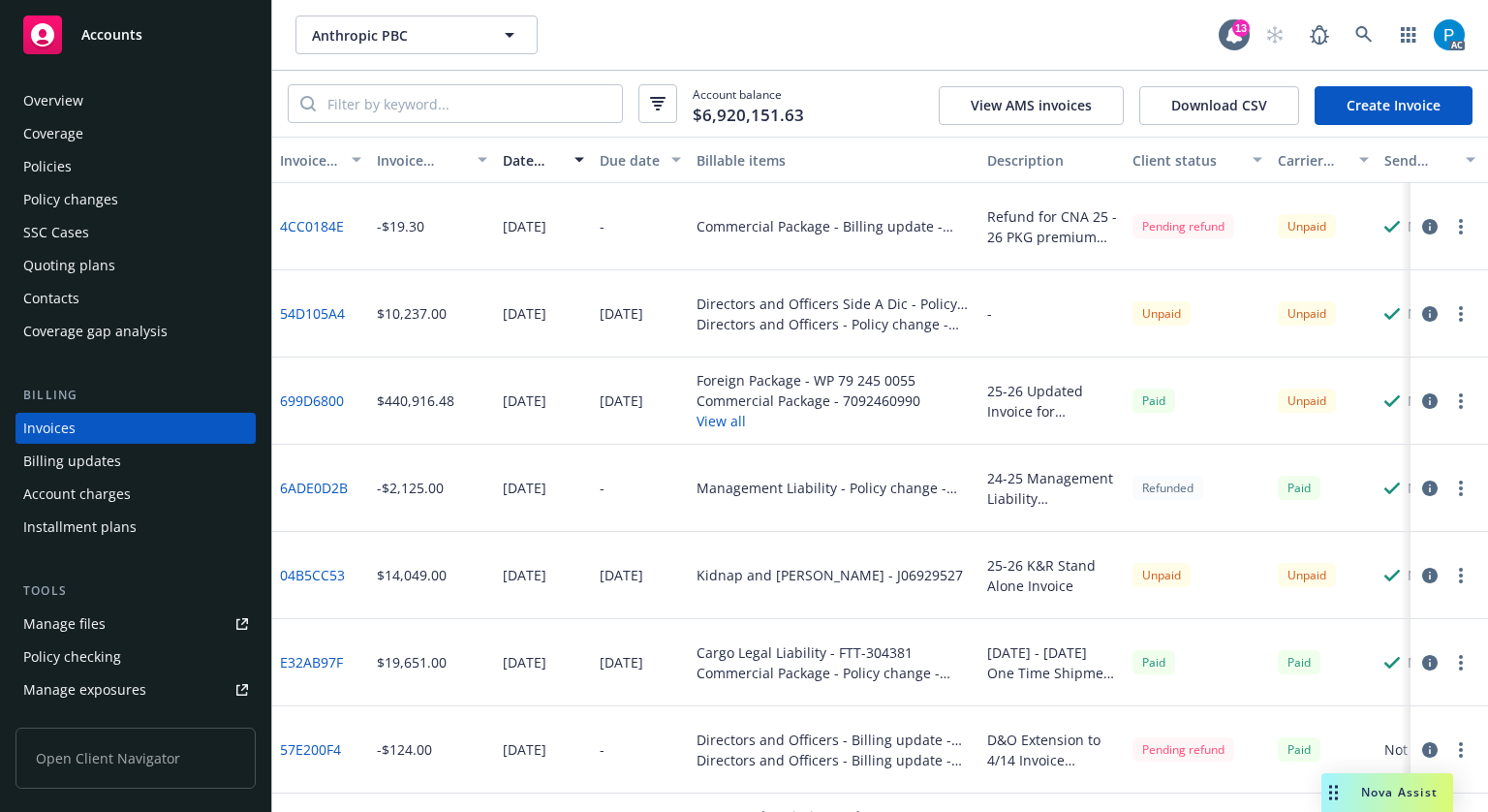
click at [1418, 304] on button "button" at bounding box center [1430, 314] width 24 height 24
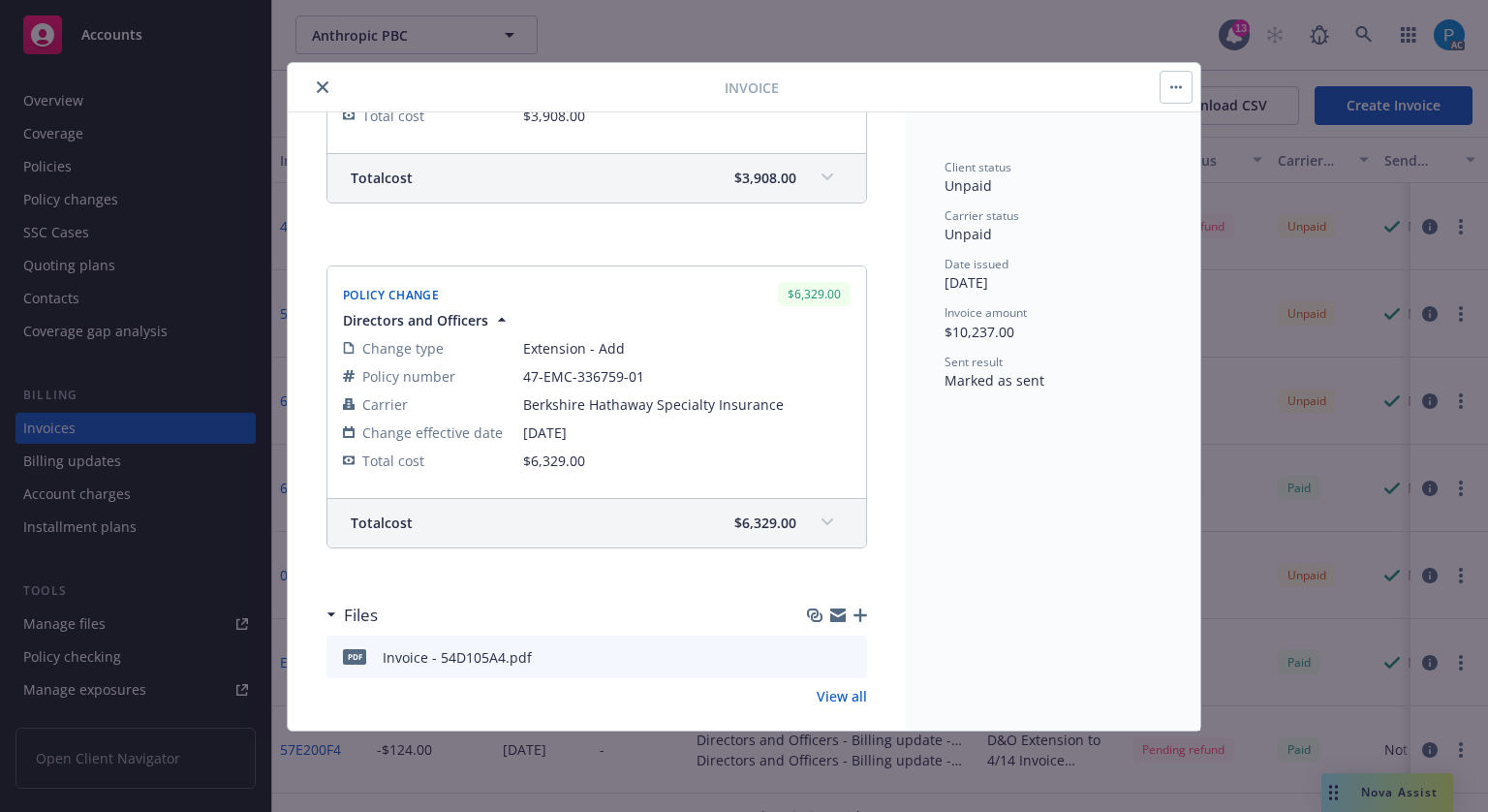
scroll to position [515, 0]
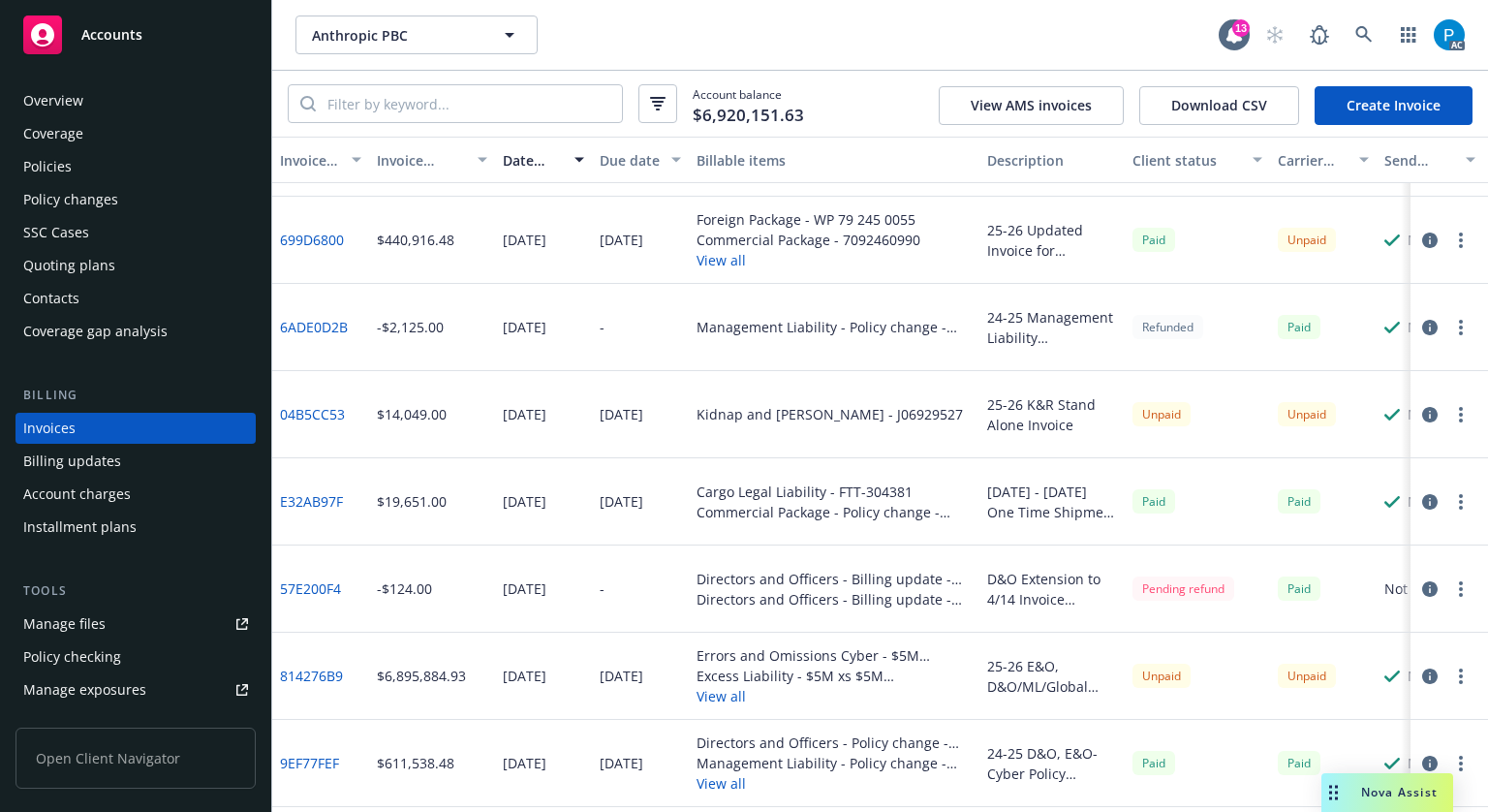
scroll to position [291, 0]
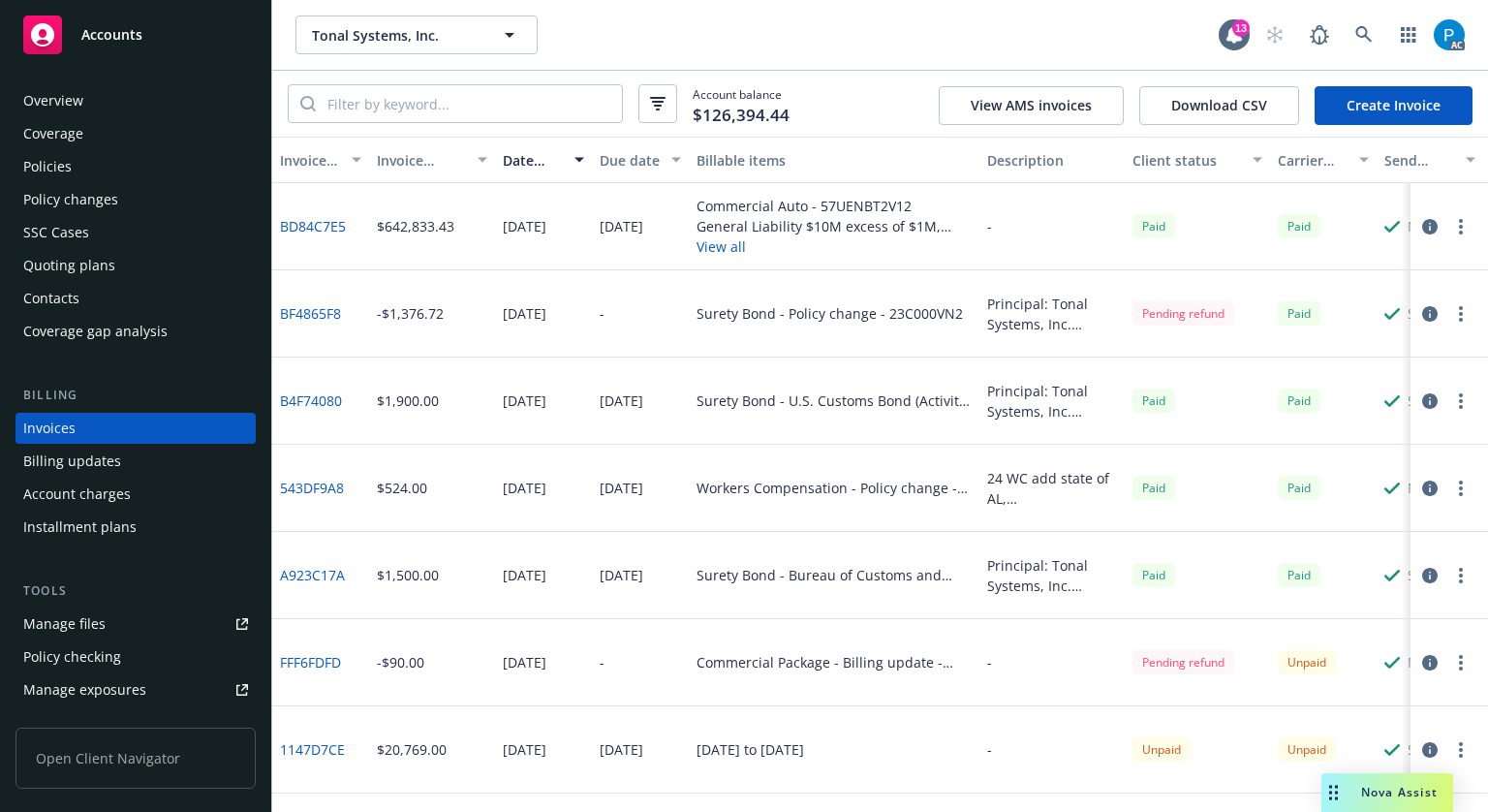
click at [176, 22] on div "Accounts" at bounding box center [136, 34] width 225 height 38
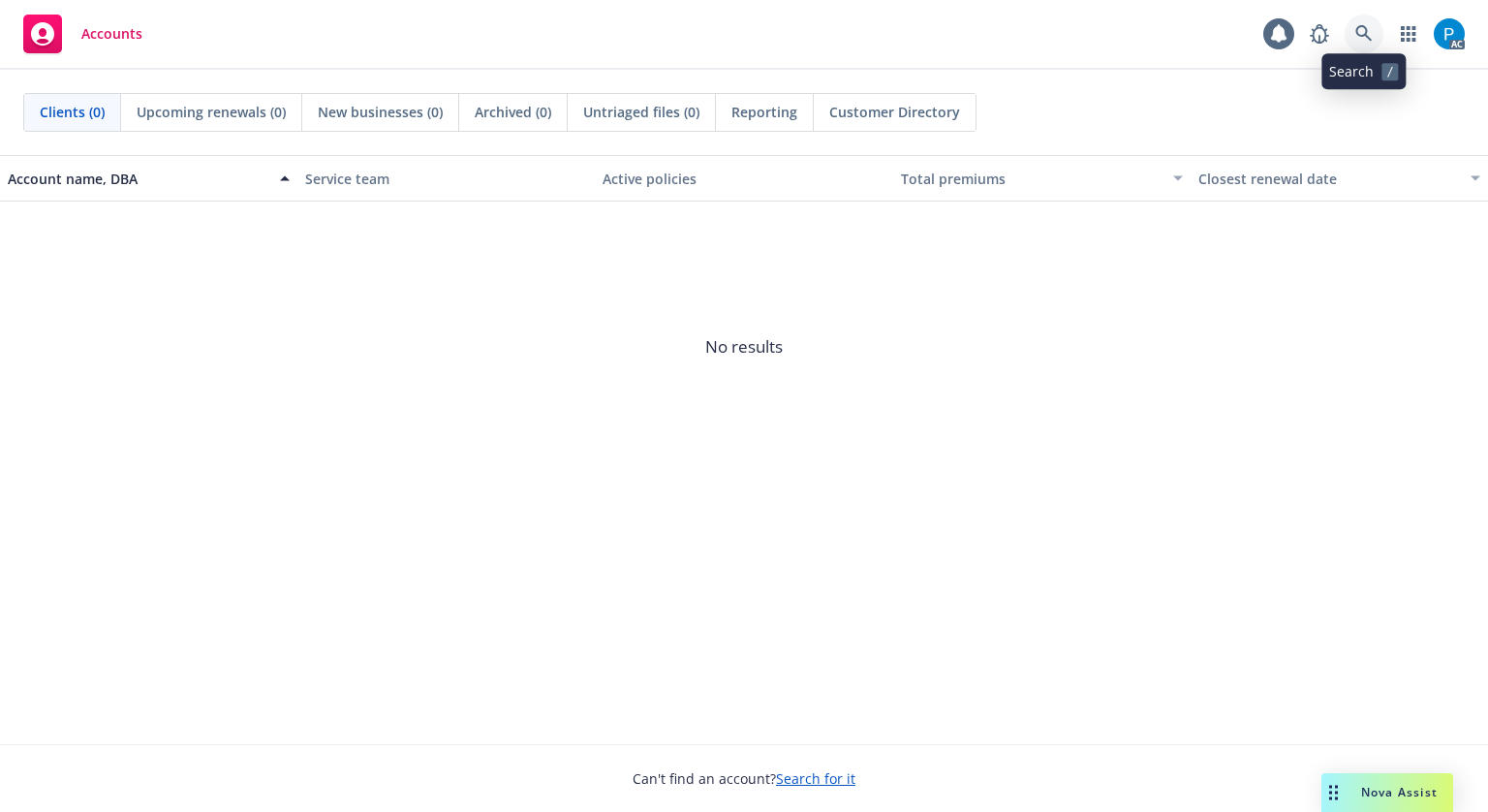
click at [1370, 29] on icon at bounding box center [1364, 34] width 18 height 18
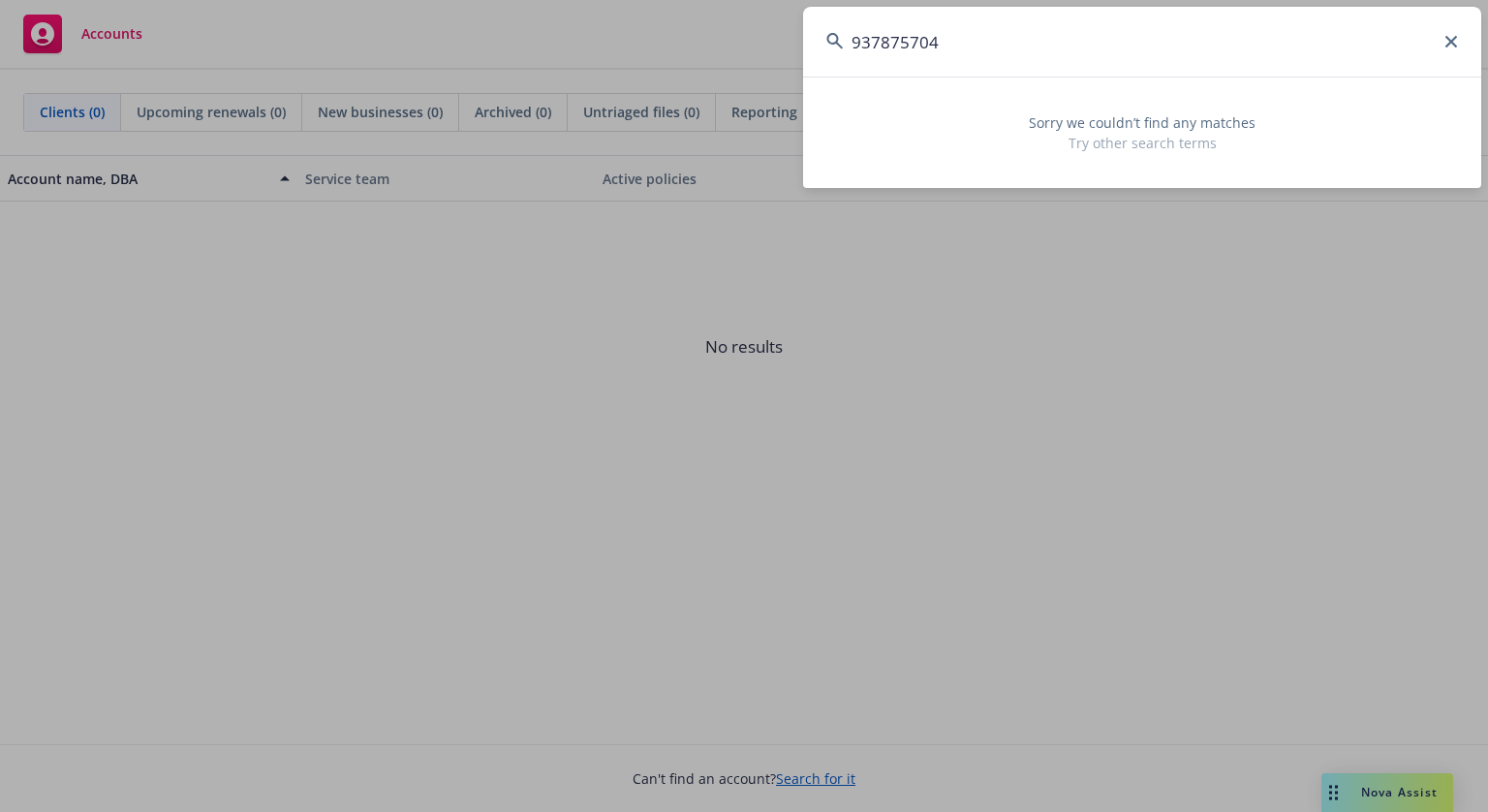
click at [957, 45] on input "937875704" at bounding box center [1142, 41] width 678 height 70
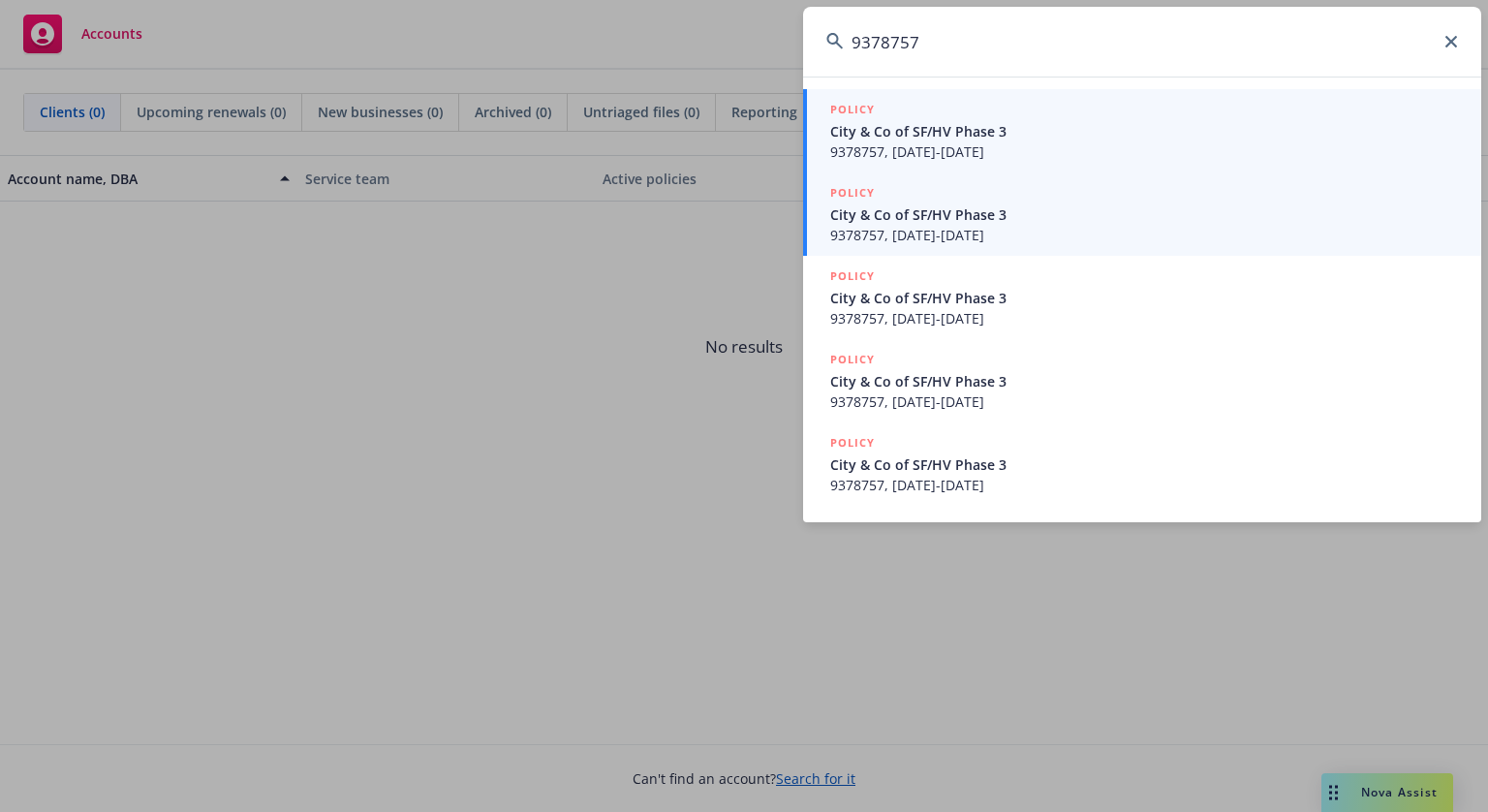
type input "9378757"
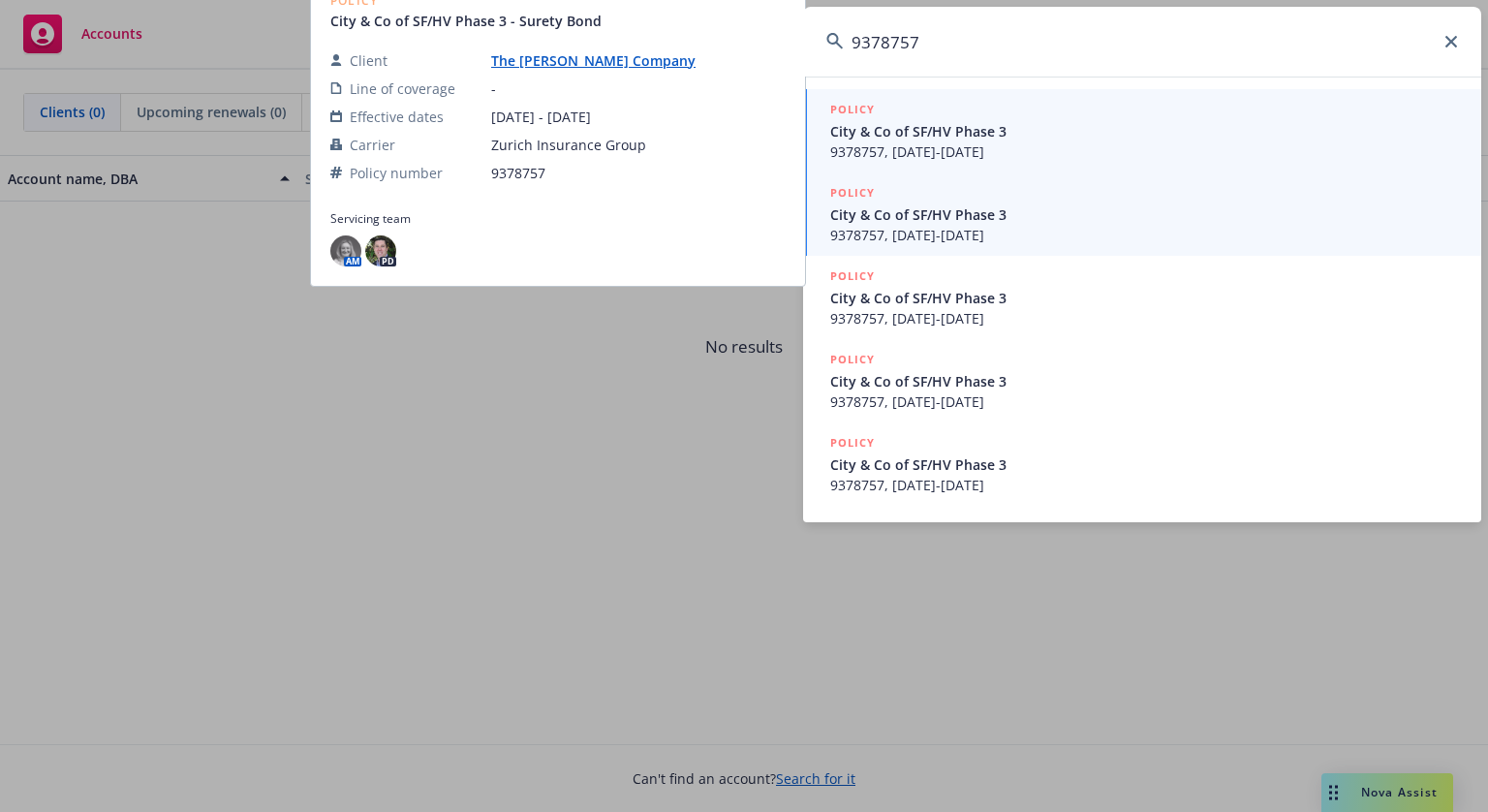
click at [1009, 218] on span "City & Co of SF/HV Phase 3" at bounding box center [1143, 214] width 628 height 21
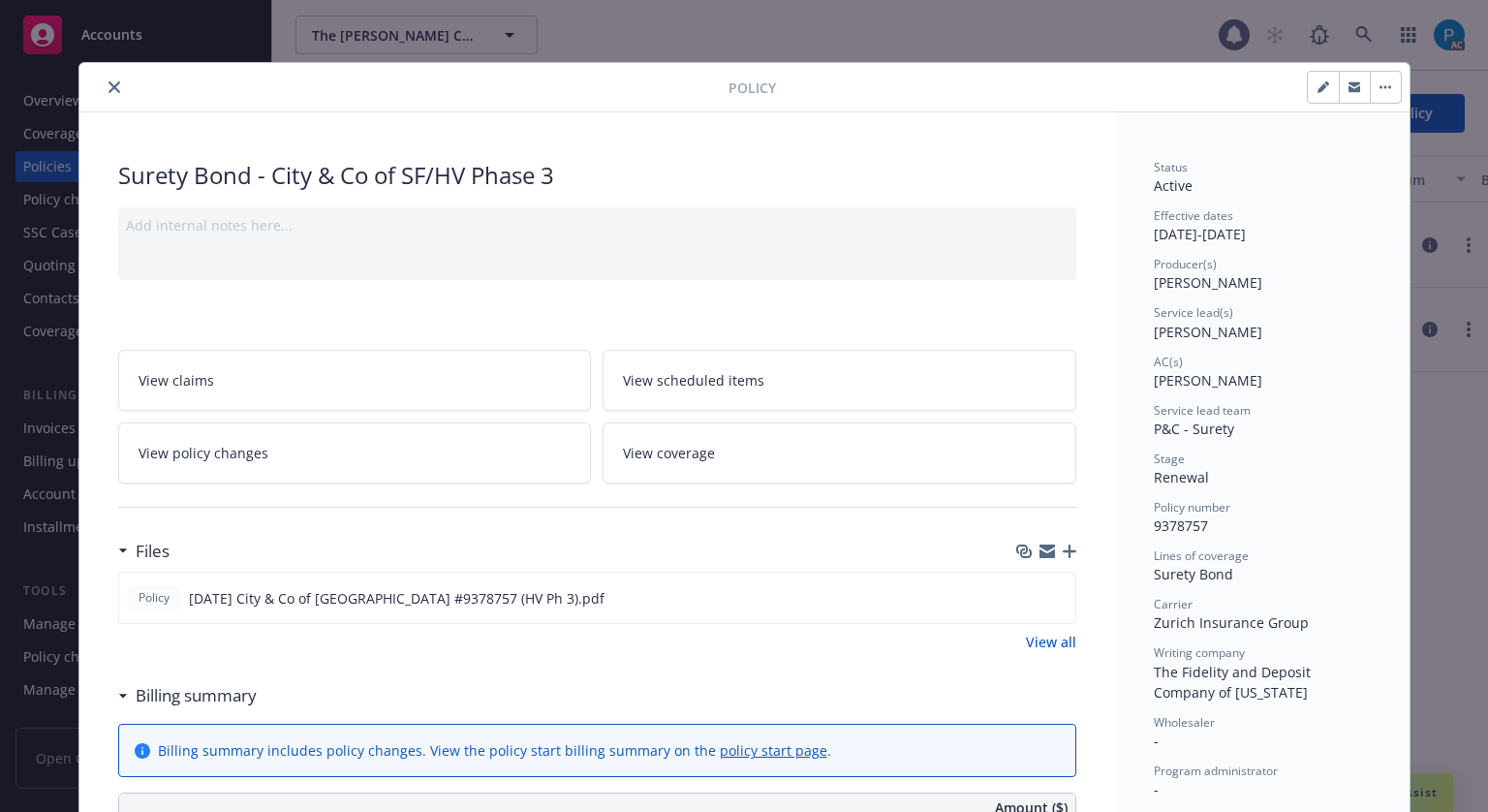
click at [106, 96] on button "close" at bounding box center [115, 87] width 24 height 24
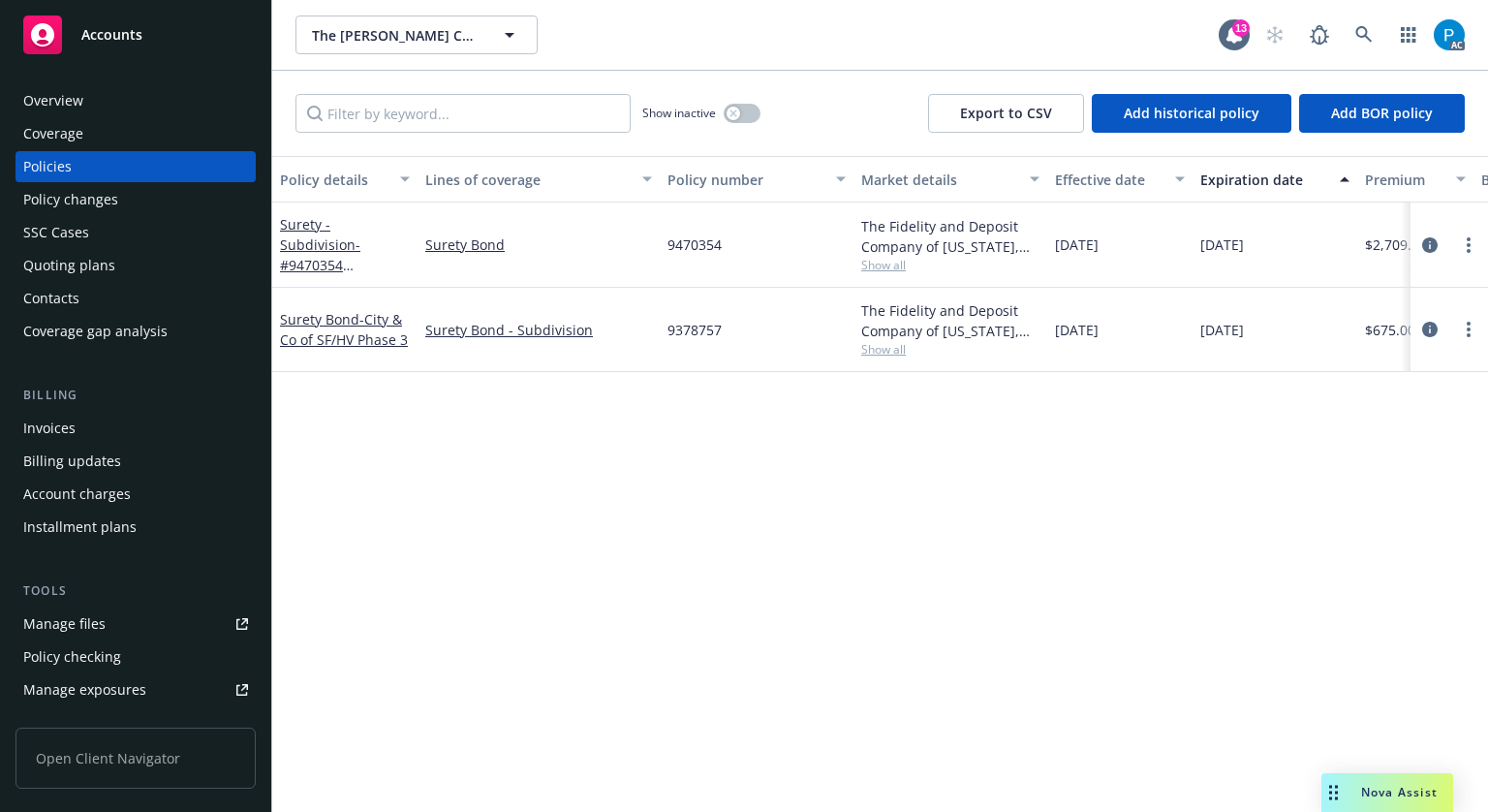
click at [85, 429] on div "Invoices" at bounding box center [136, 428] width 225 height 31
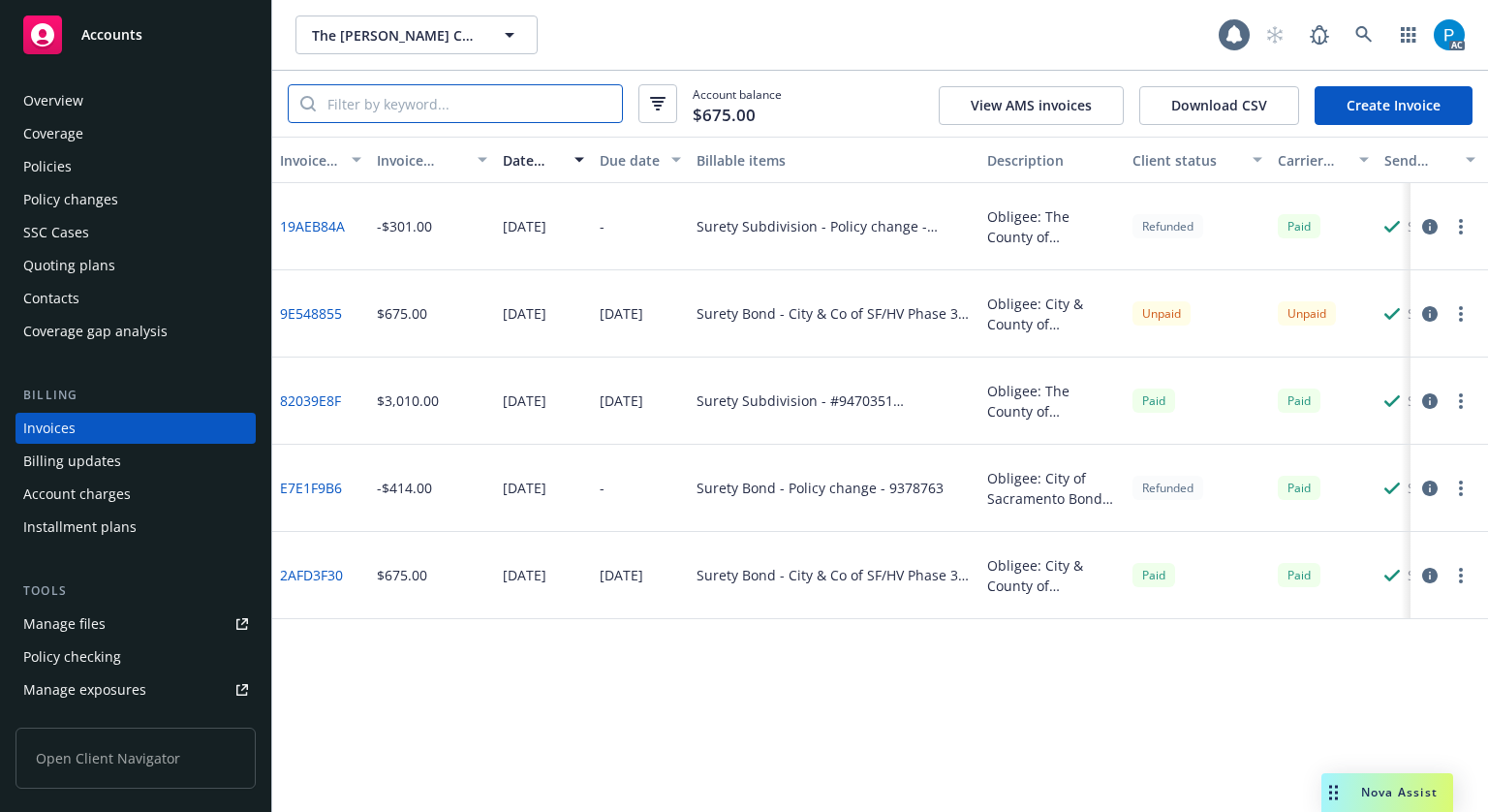
click at [470, 105] on input "search" at bounding box center [469, 103] width 306 height 36
paste input "9378757"
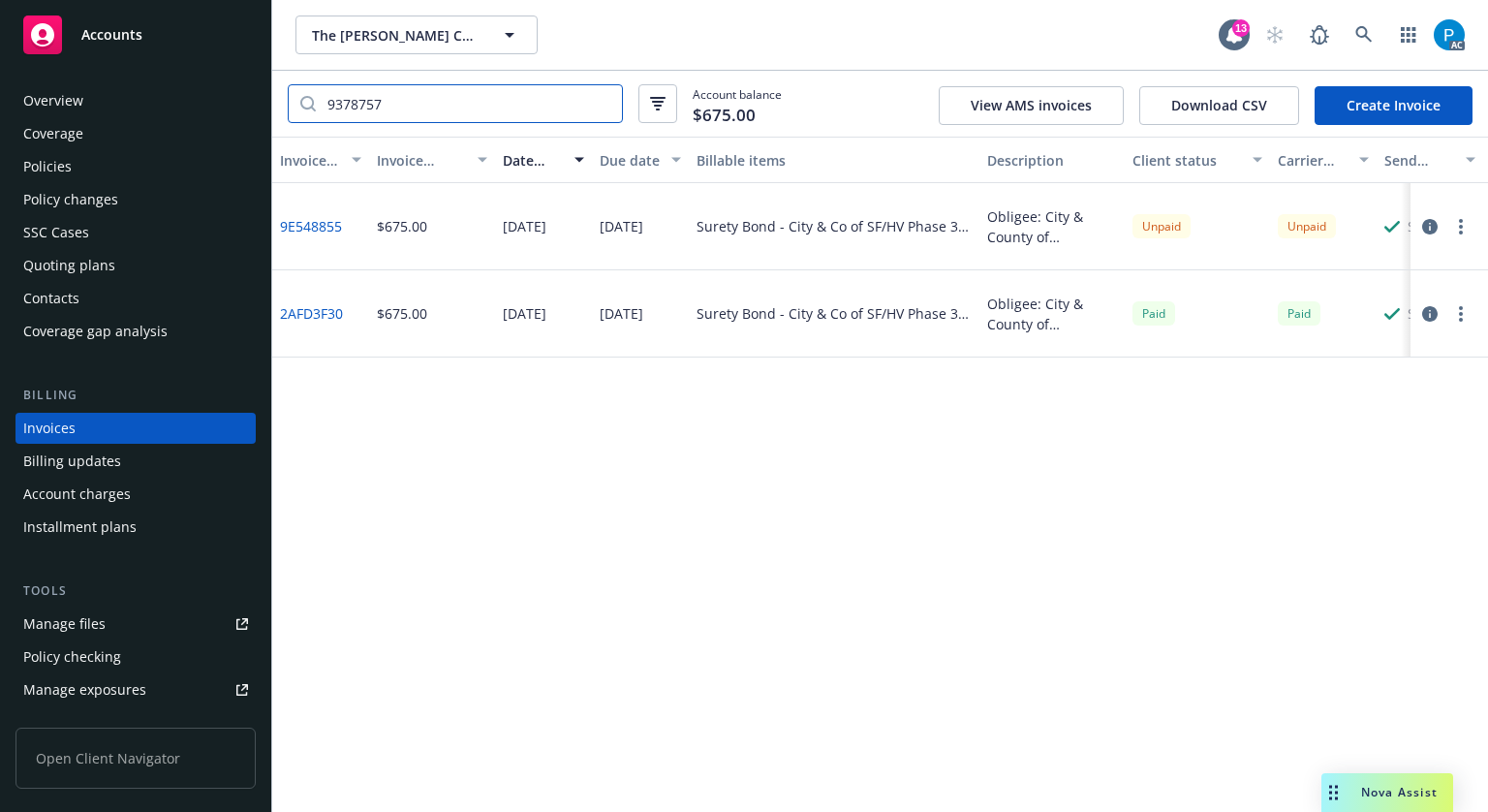
type input "9378757"
click at [147, 49] on div "Accounts" at bounding box center [136, 34] width 225 height 38
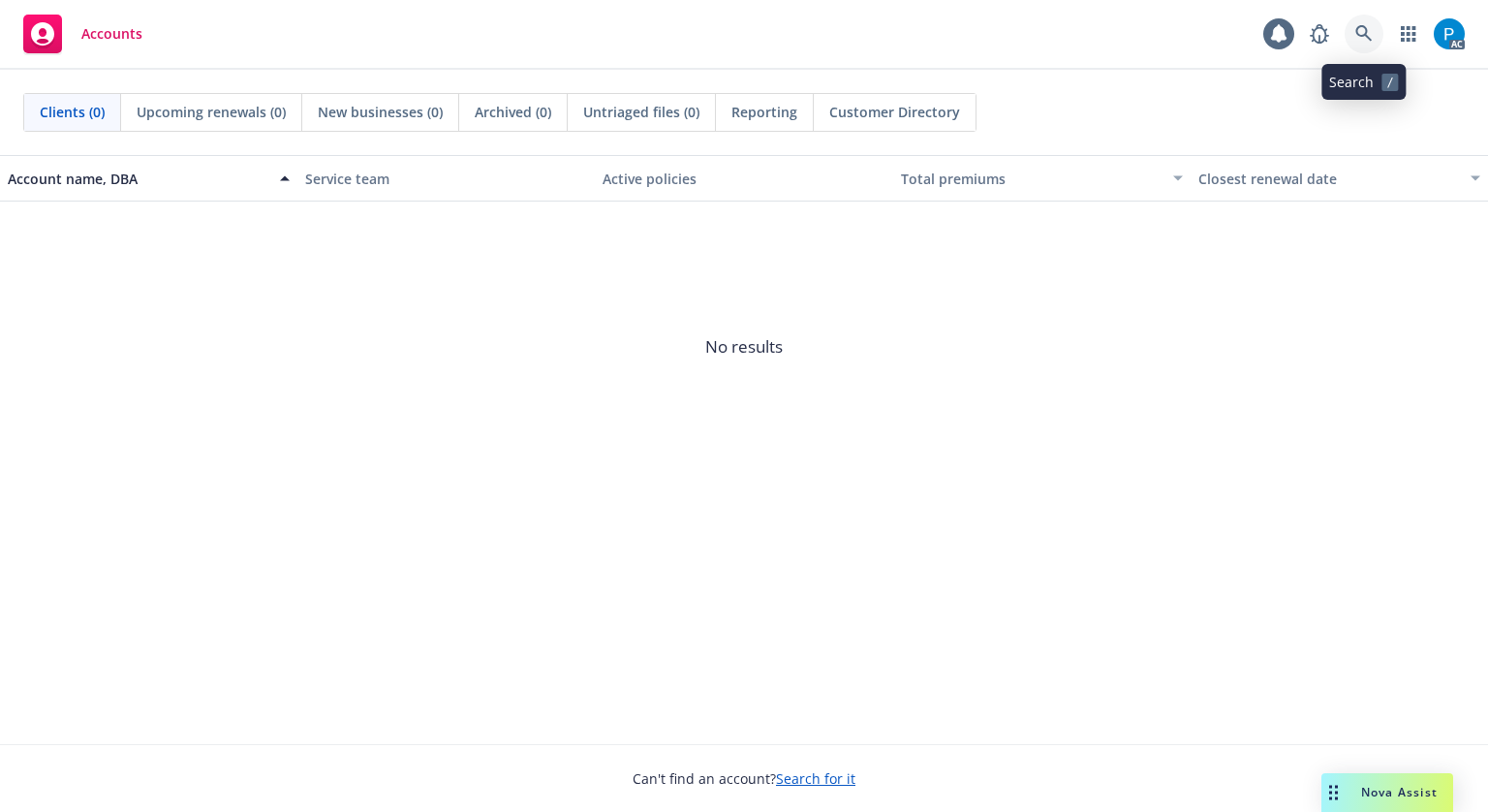
click at [1366, 23] on link at bounding box center [1363, 33] width 38 height 38
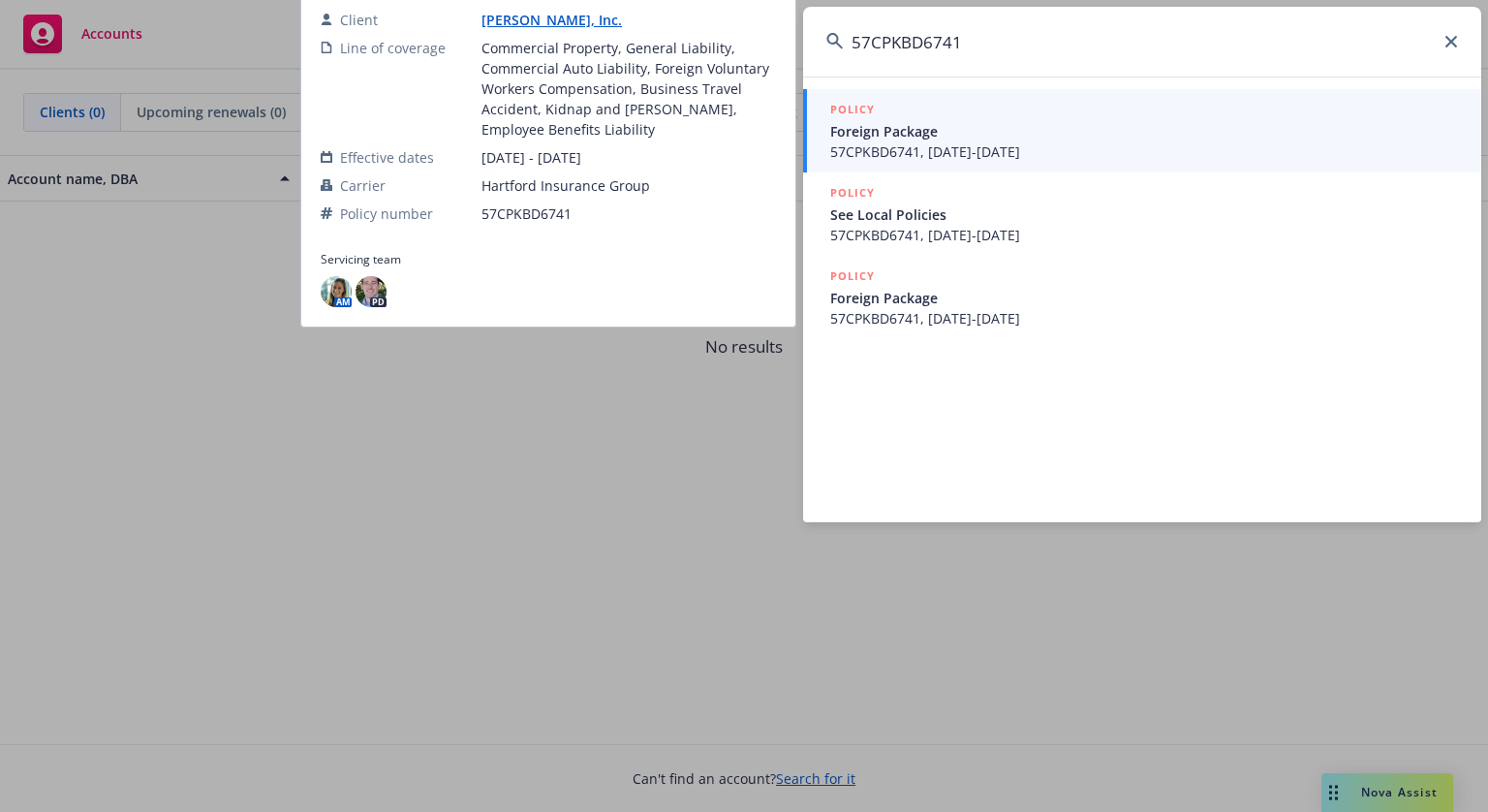
type input "57CPKBD6741"
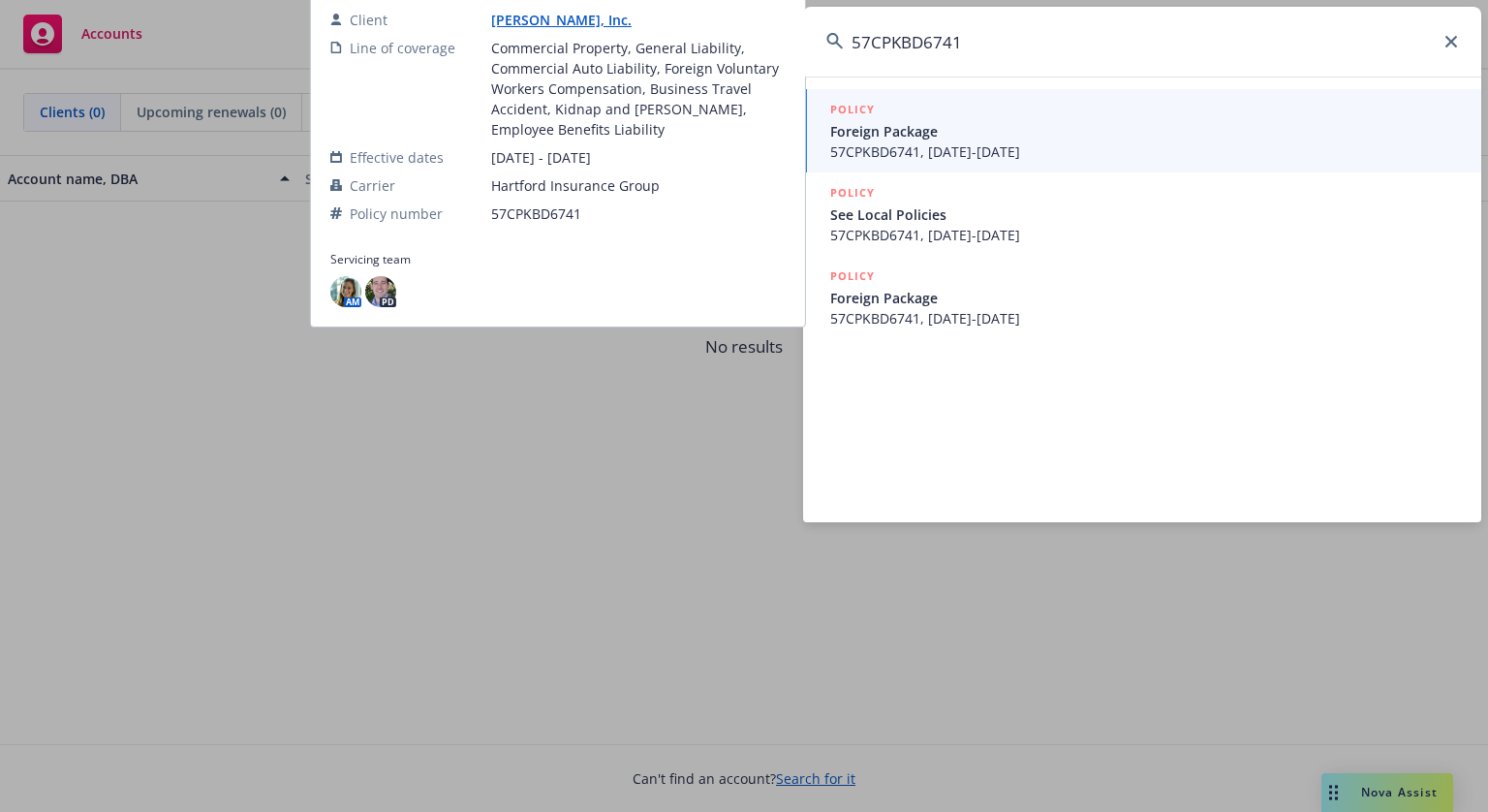
click at [1019, 299] on span "Foreign Package" at bounding box center [1143, 298] width 628 height 21
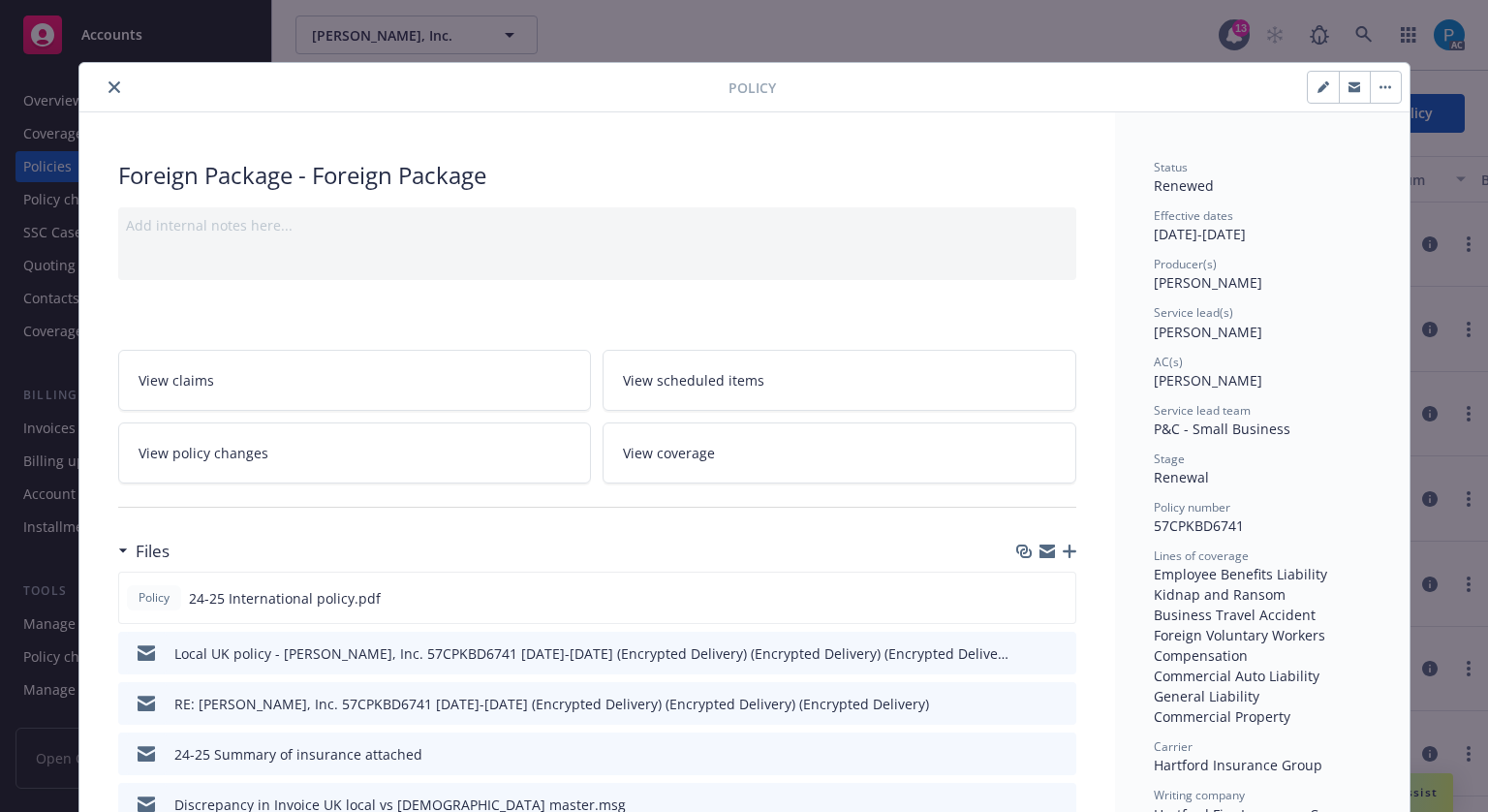
click at [108, 89] on icon "close" at bounding box center [114, 87] width 12 height 12
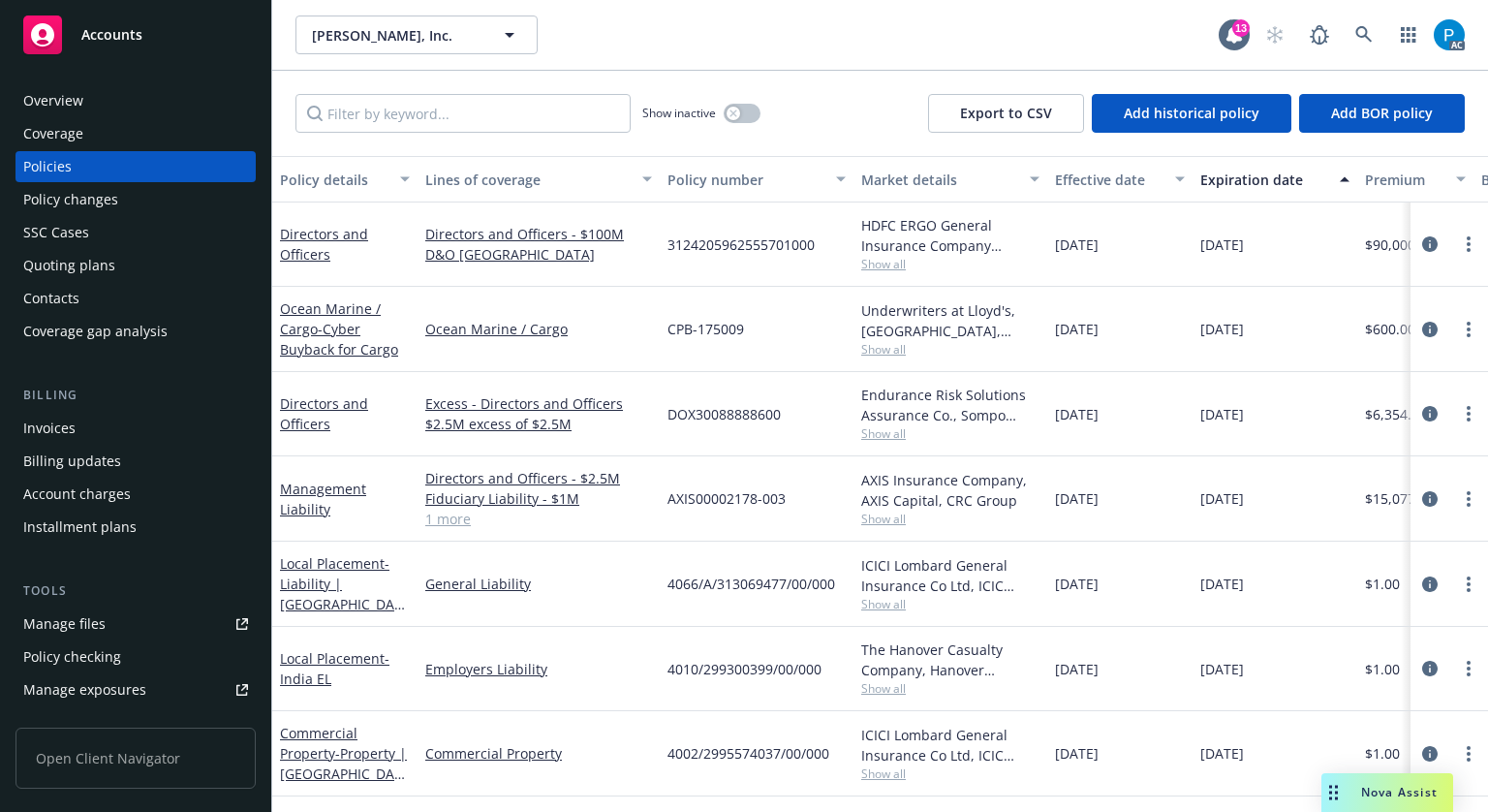
click at [75, 429] on div "Invoices" at bounding box center [136, 428] width 225 height 31
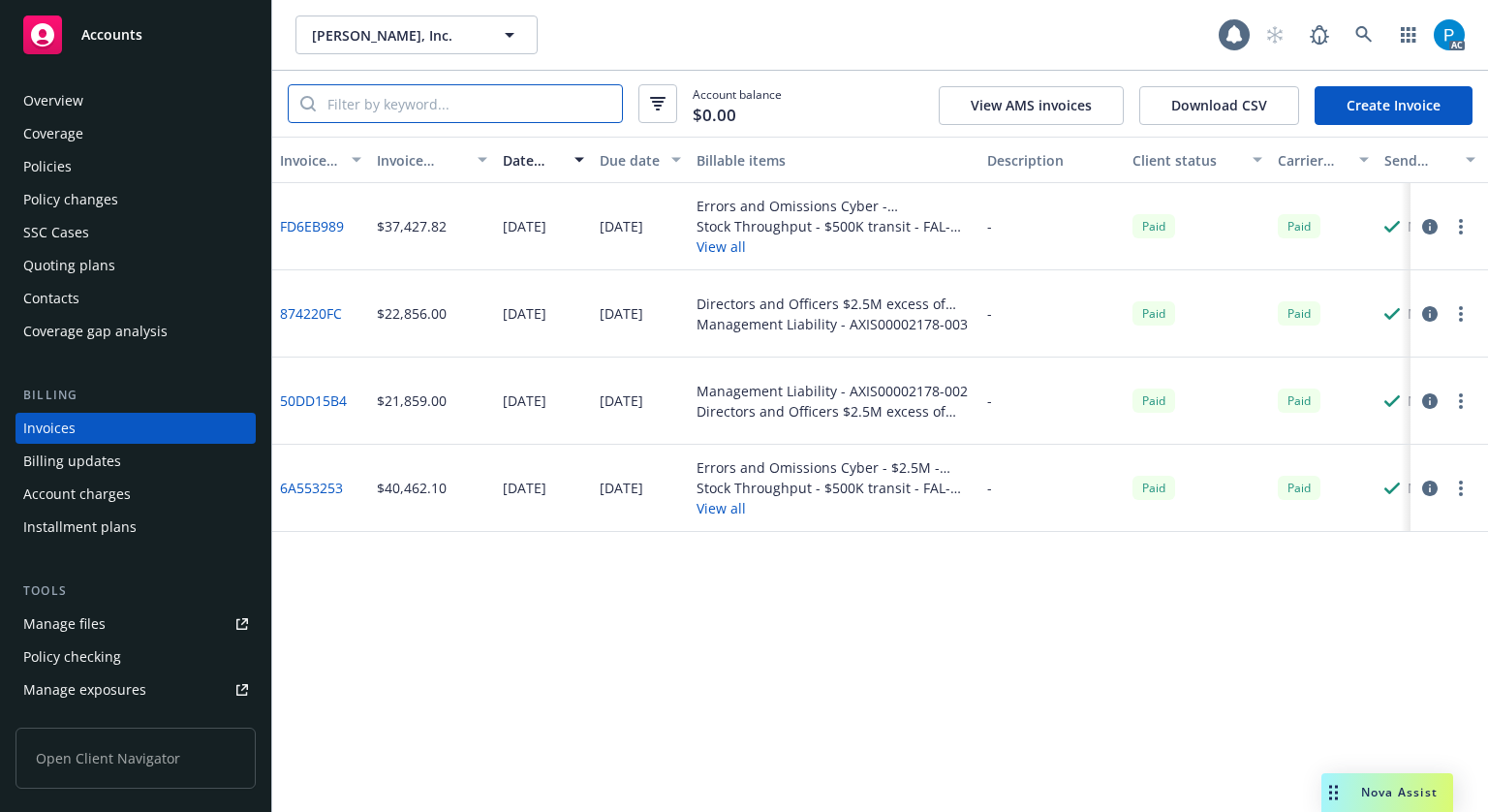
click at [414, 98] on input "search" at bounding box center [469, 103] width 306 height 36
paste input "57CPKBD6741"
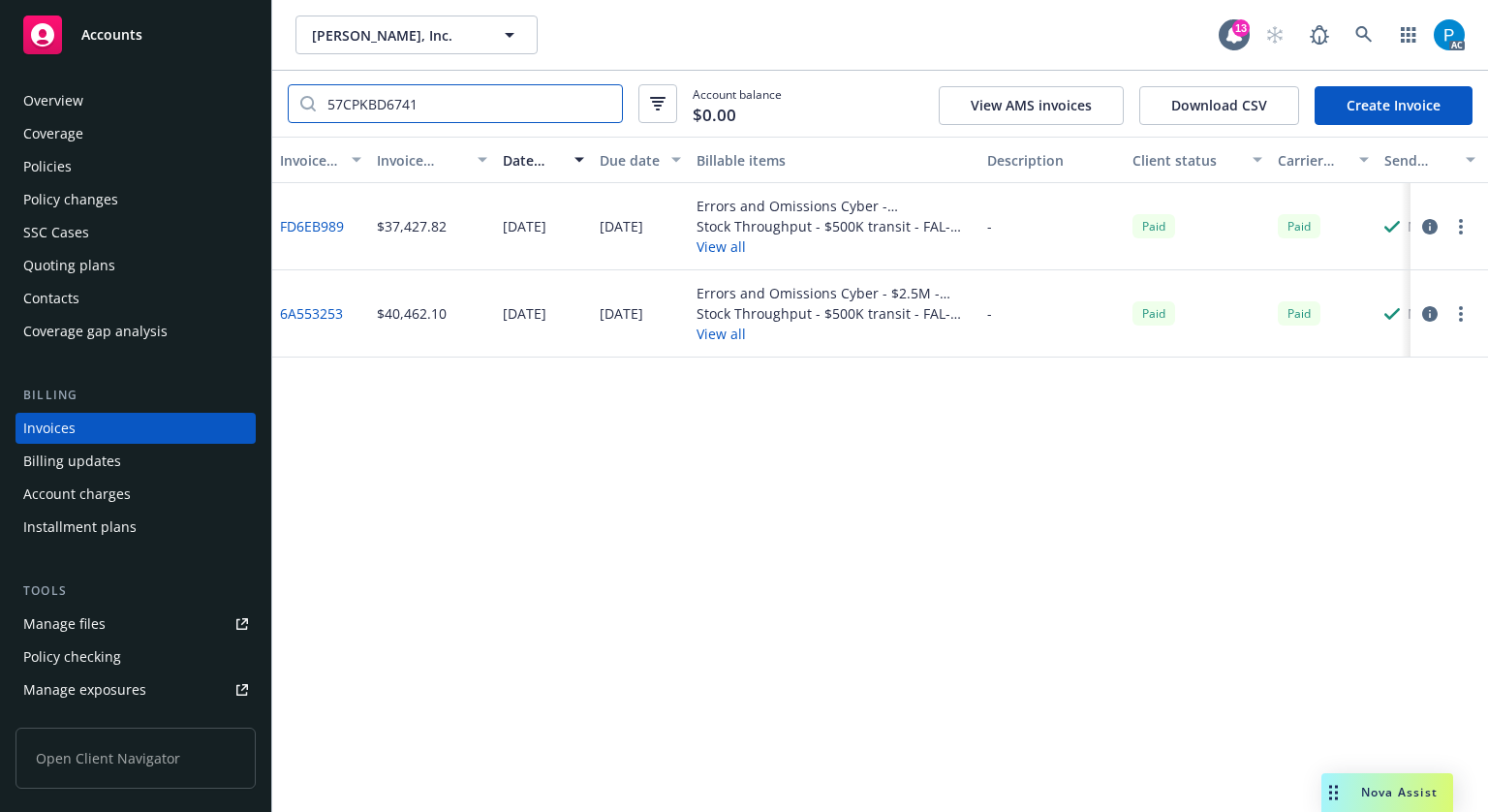
type input "57CPKBD6741"
click at [116, 27] on span "Accounts" at bounding box center [112, 35] width 61 height 16
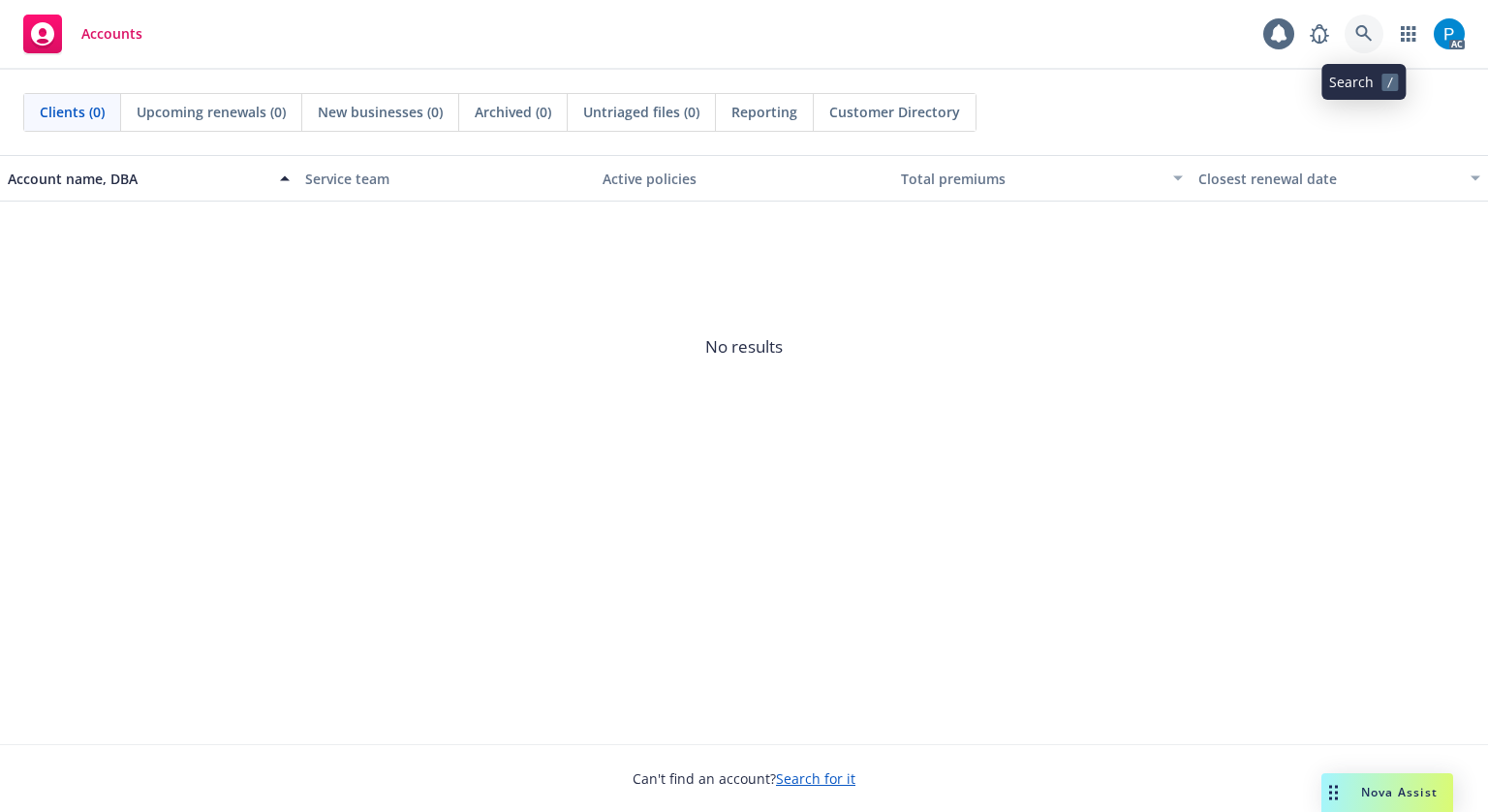
click at [1357, 29] on icon at bounding box center [1363, 33] width 17 height 17
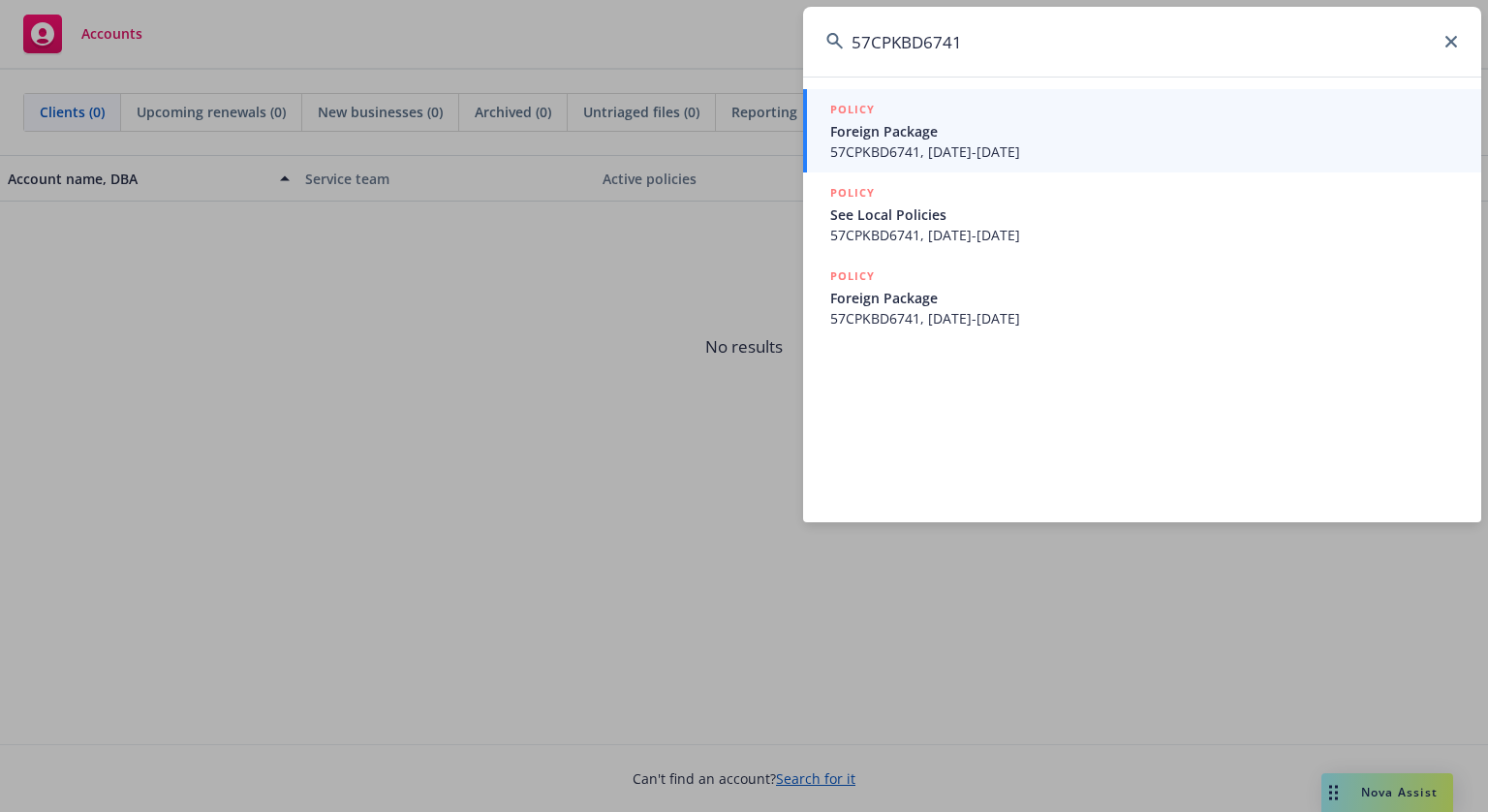
type input "57CPKBD6741"
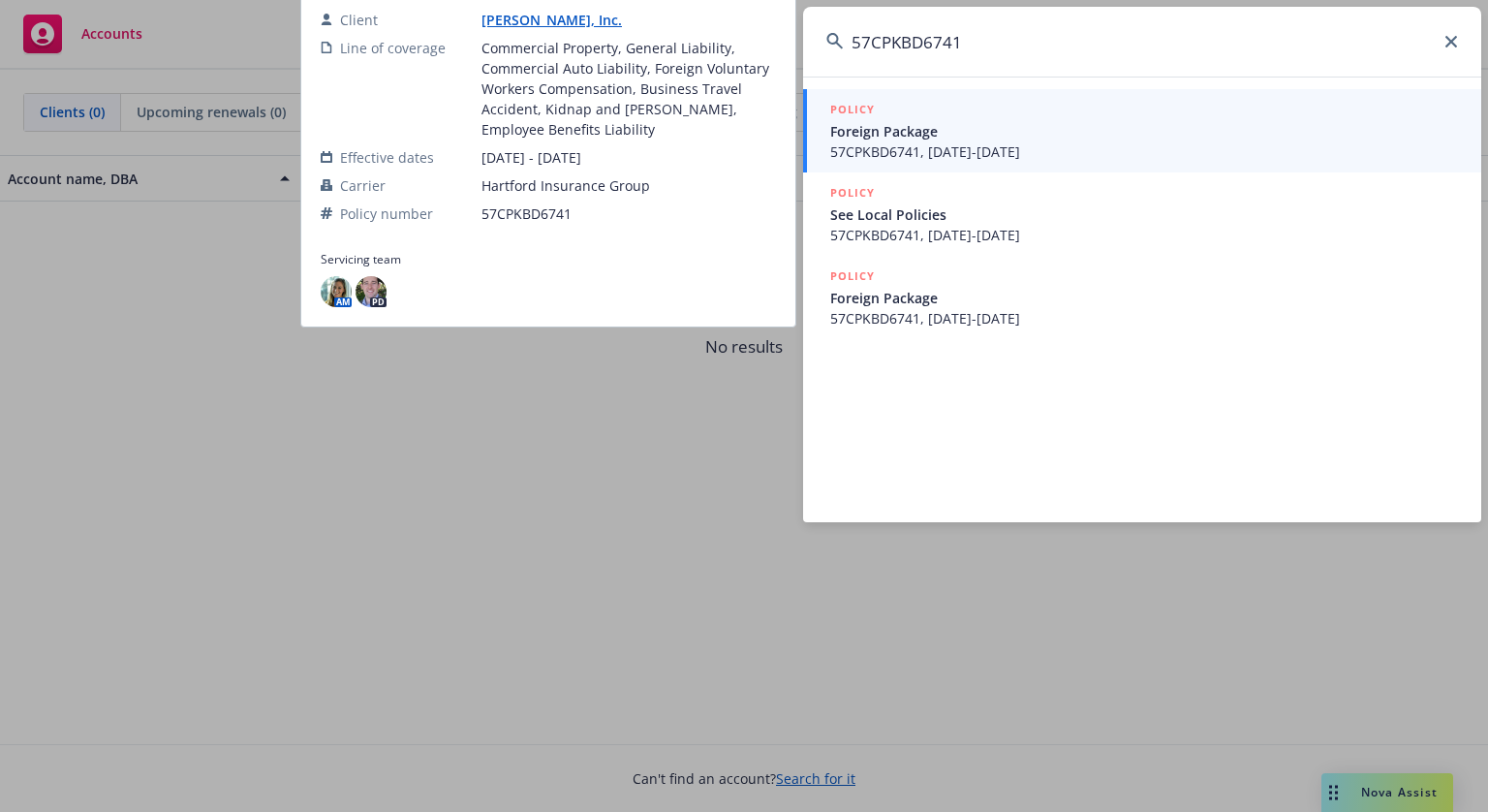
click at [947, 123] on span "Foreign Package" at bounding box center [1143, 131] width 628 height 21
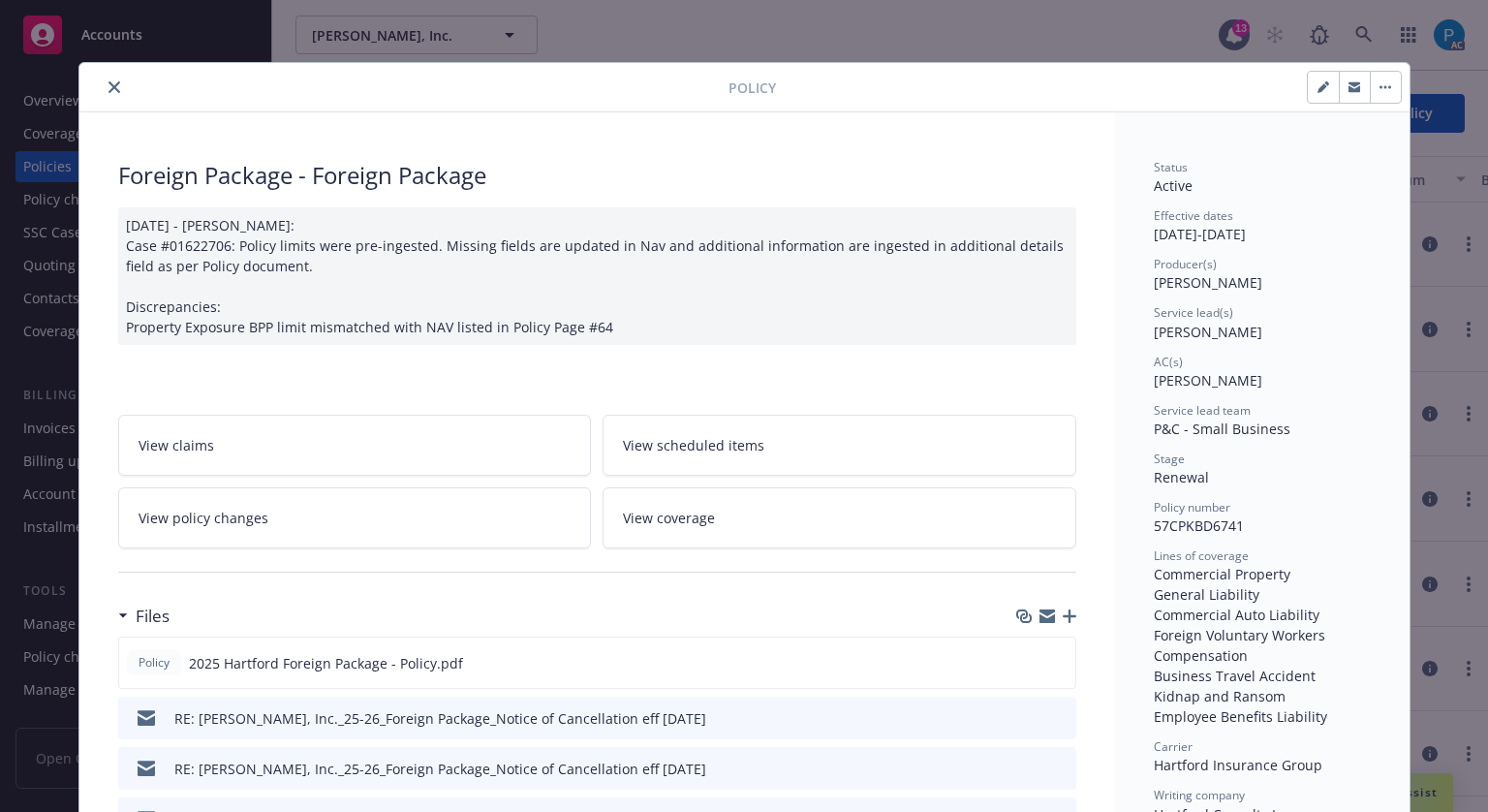
click at [103, 82] on button "close" at bounding box center [115, 87] width 24 height 24
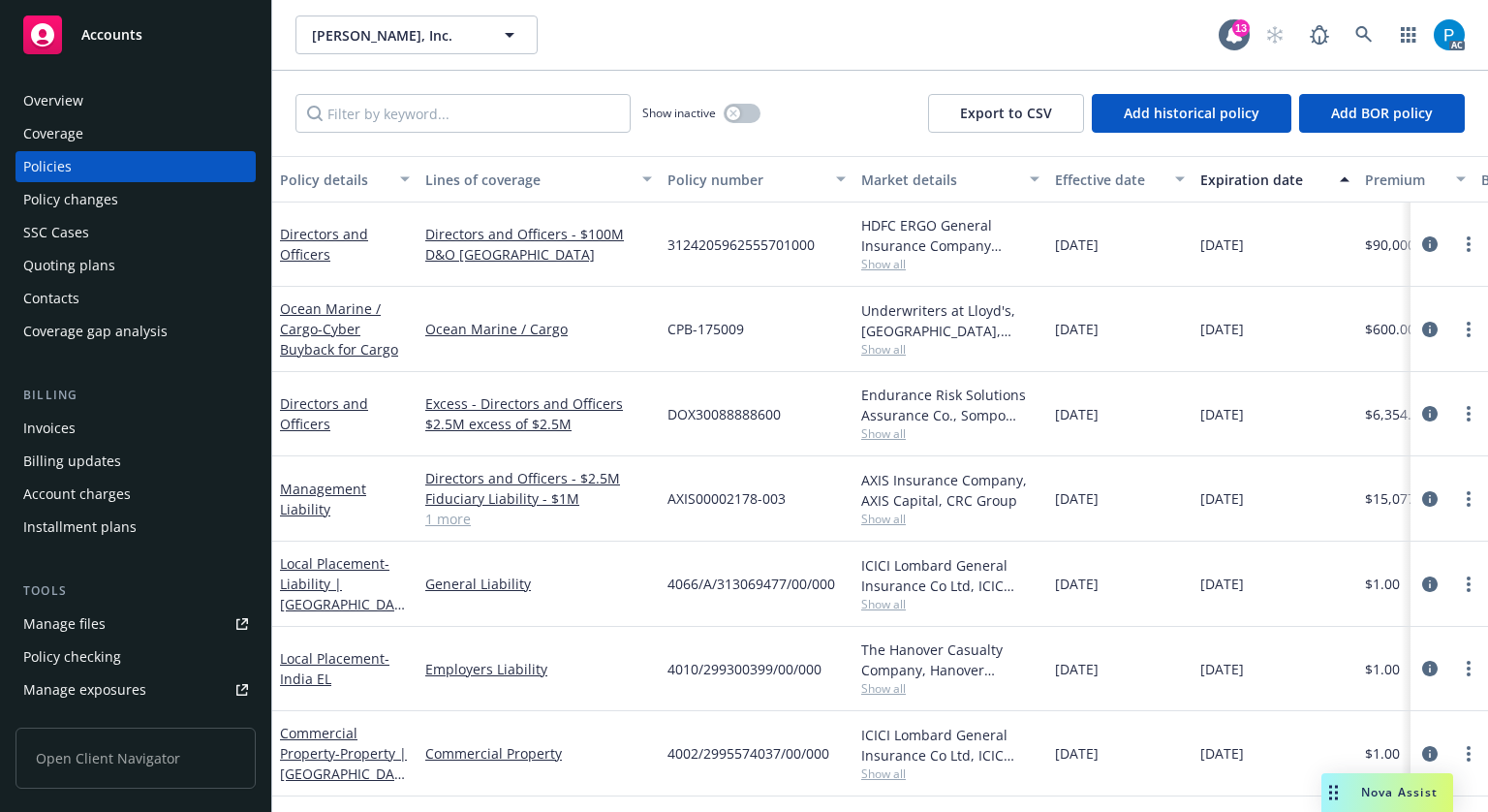
click at [78, 422] on div "Invoices" at bounding box center [136, 428] width 225 height 31
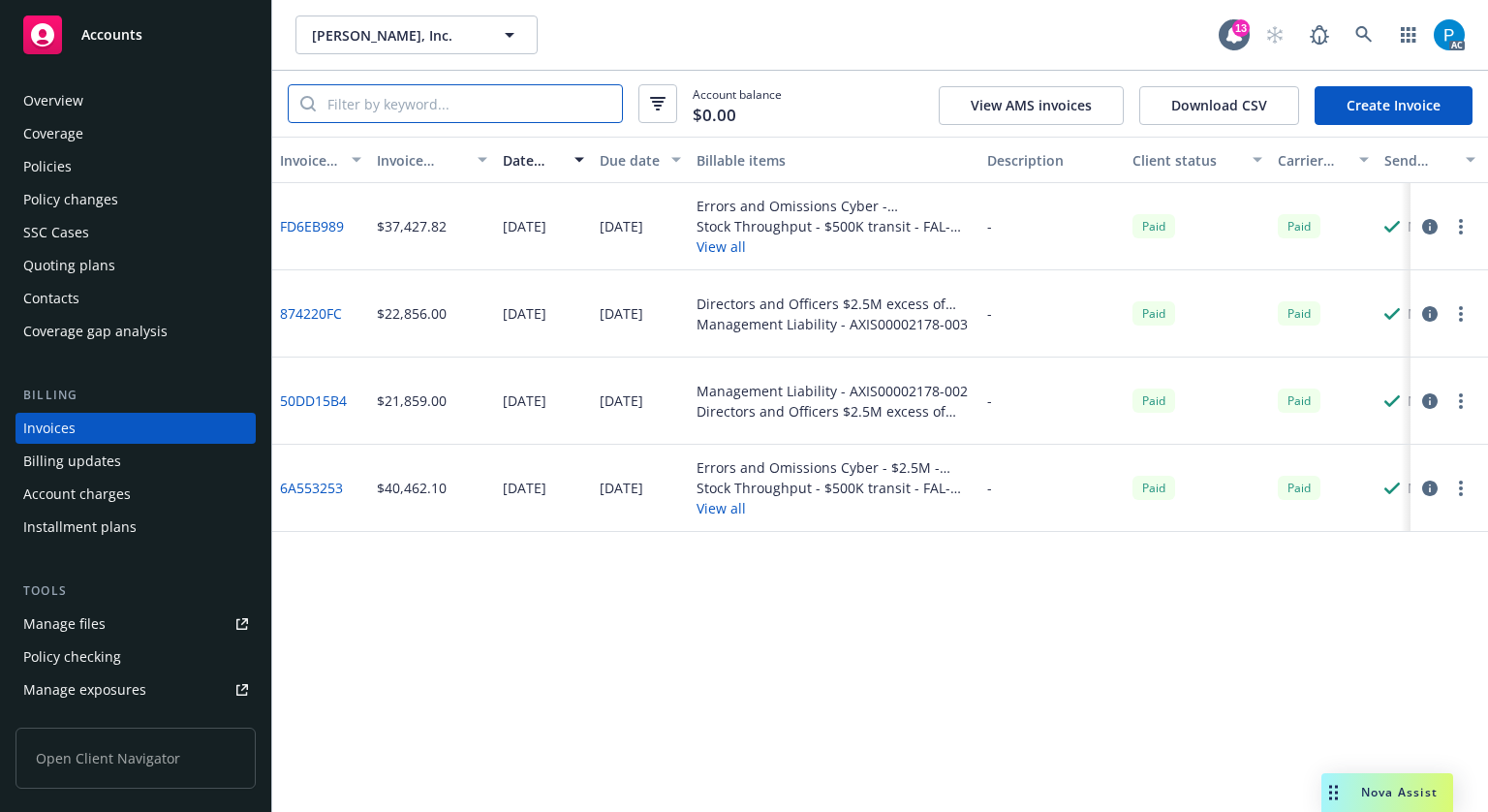
click at [424, 99] on input "search" at bounding box center [469, 103] width 306 height 36
paste input "57CPKBD6741"
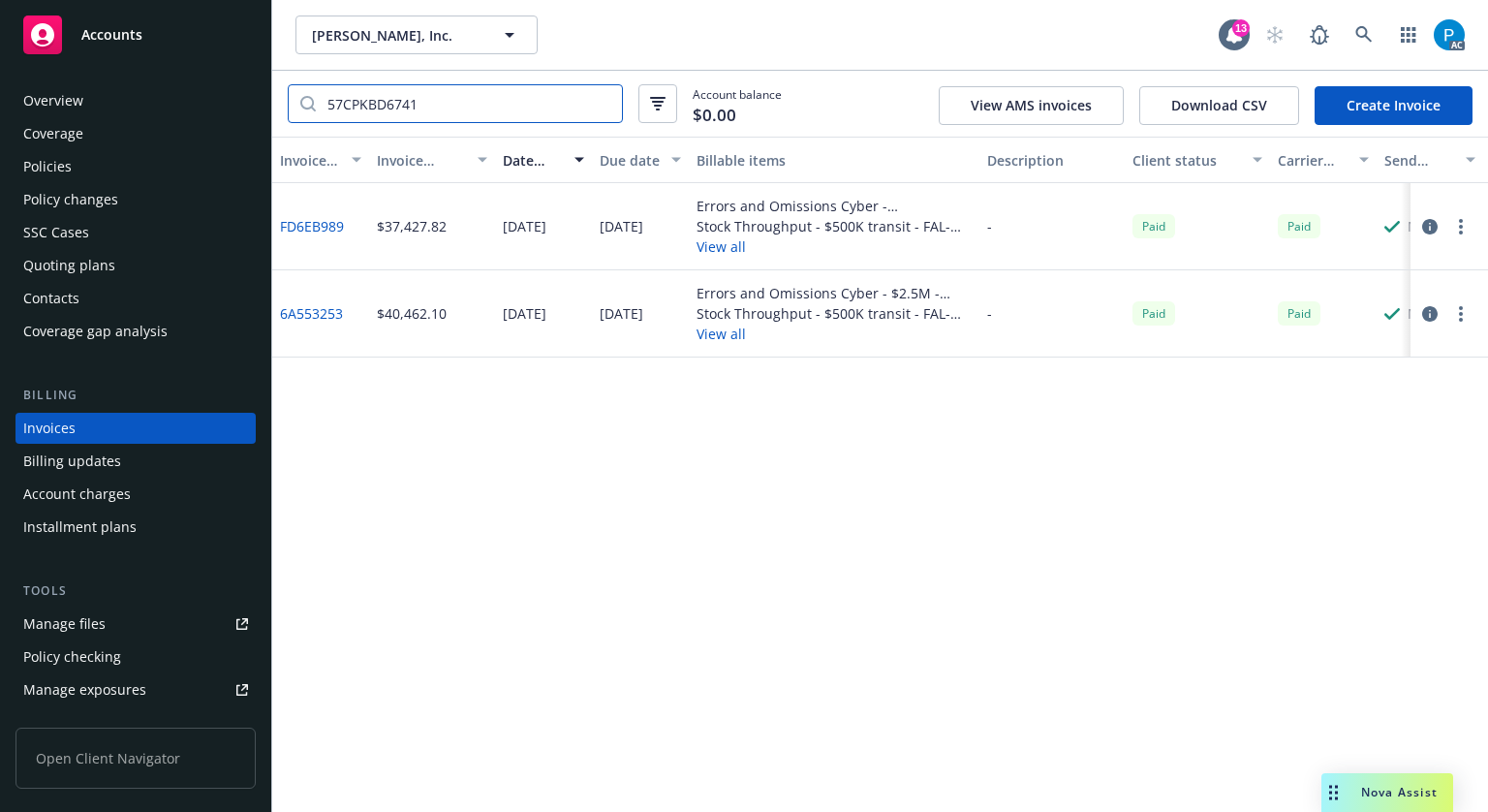
type input "57CPKBD6741"
click at [143, 26] on div "Accounts" at bounding box center [136, 34] width 225 height 38
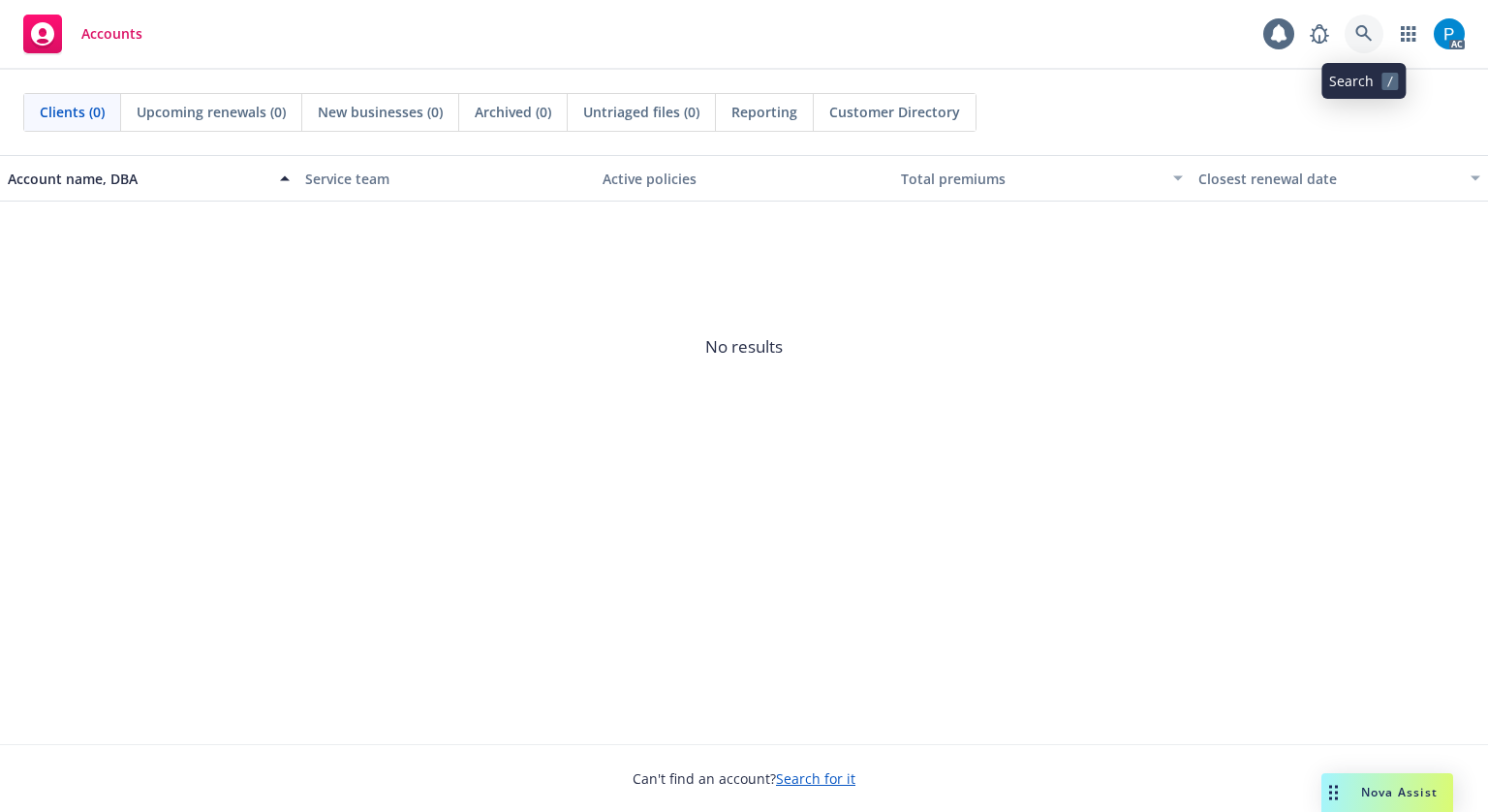
click at [1364, 30] on icon at bounding box center [1364, 34] width 18 height 18
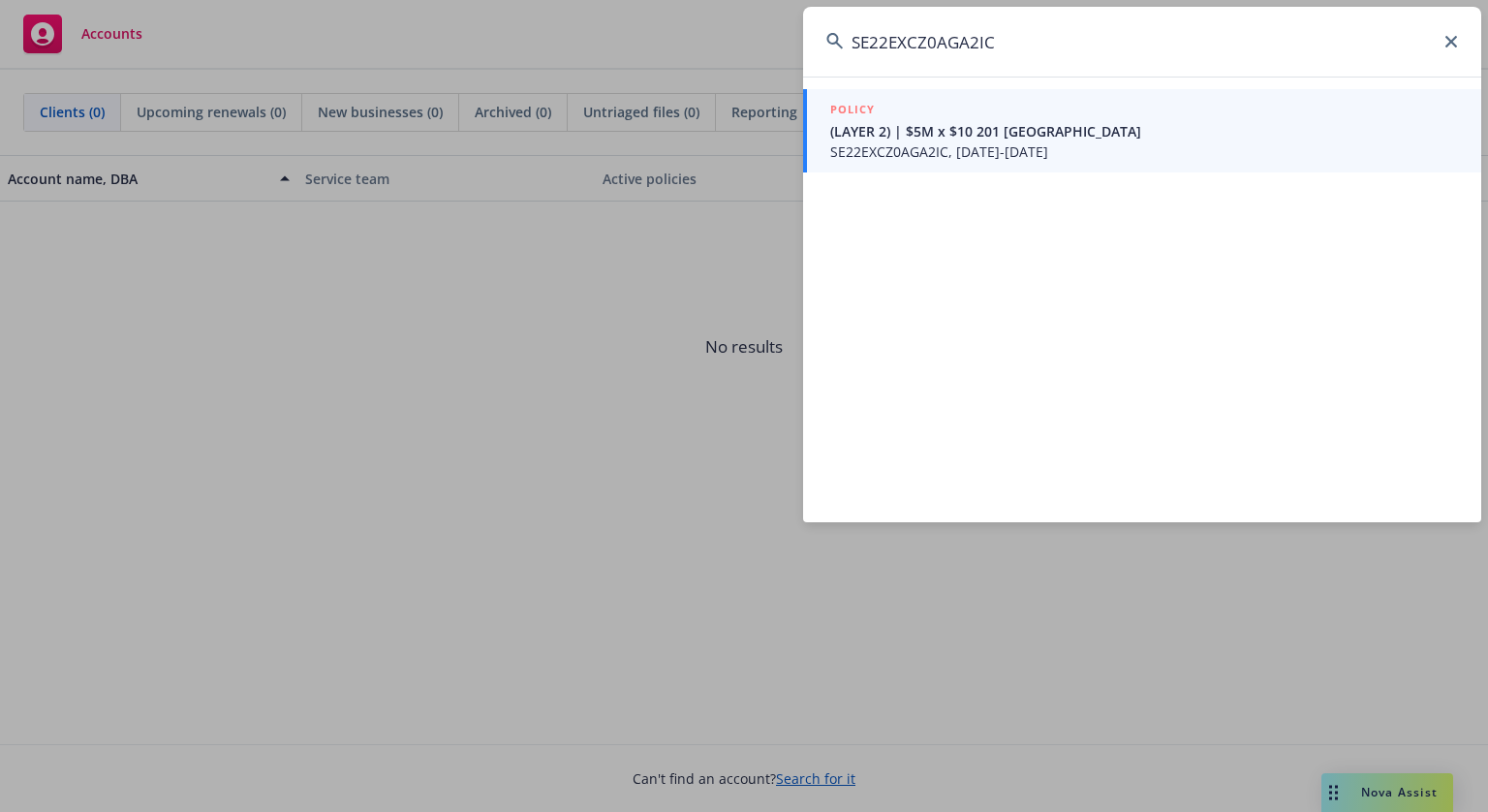
type input "SE22EXCZ0AGA2IC"
click at [1003, 146] on span "SE22EXCZ0AGA2IC, 03/31/2022-11/30/2024" at bounding box center [1143, 151] width 628 height 21
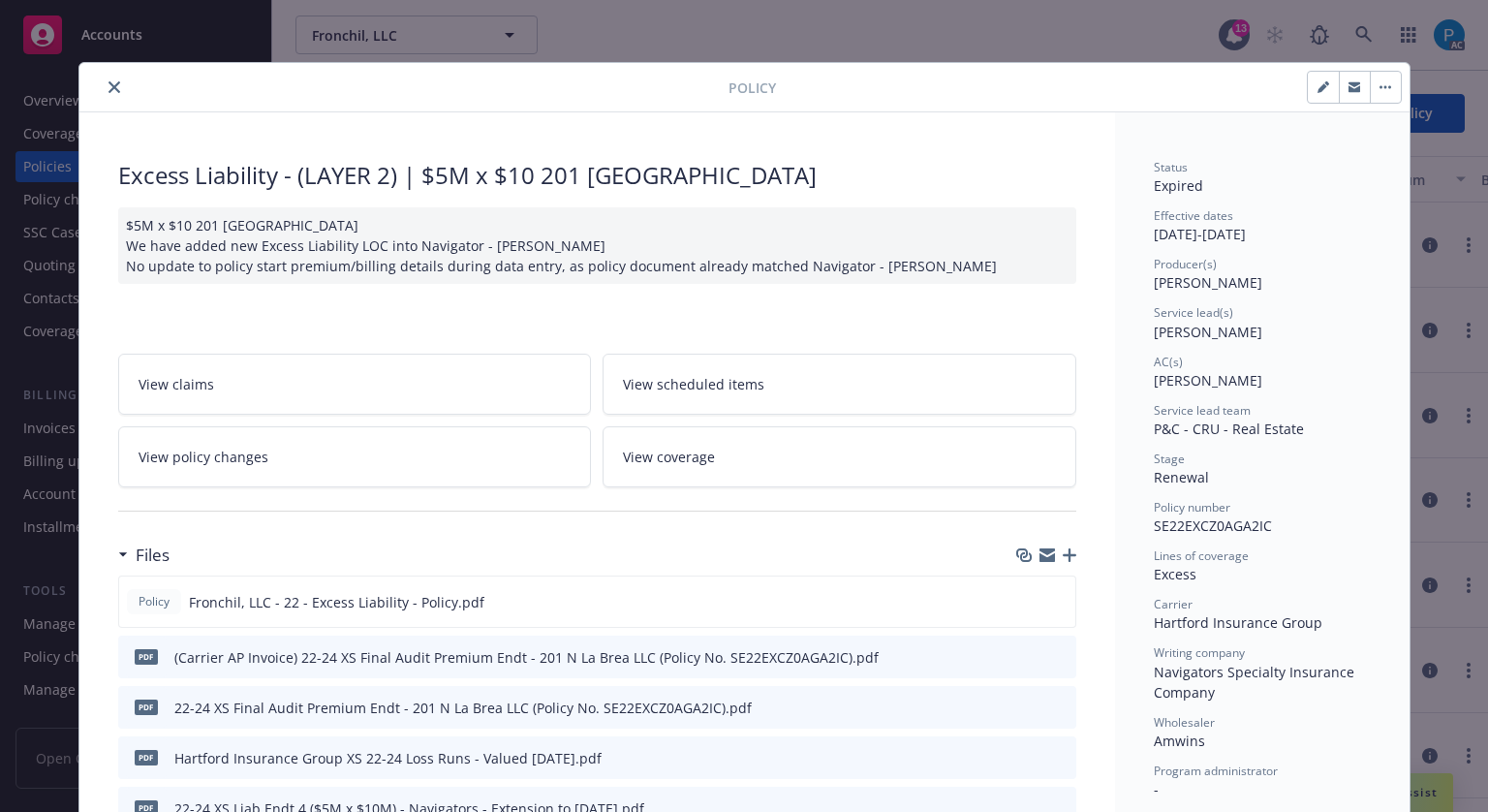
click at [106, 78] on button "close" at bounding box center [115, 87] width 24 height 24
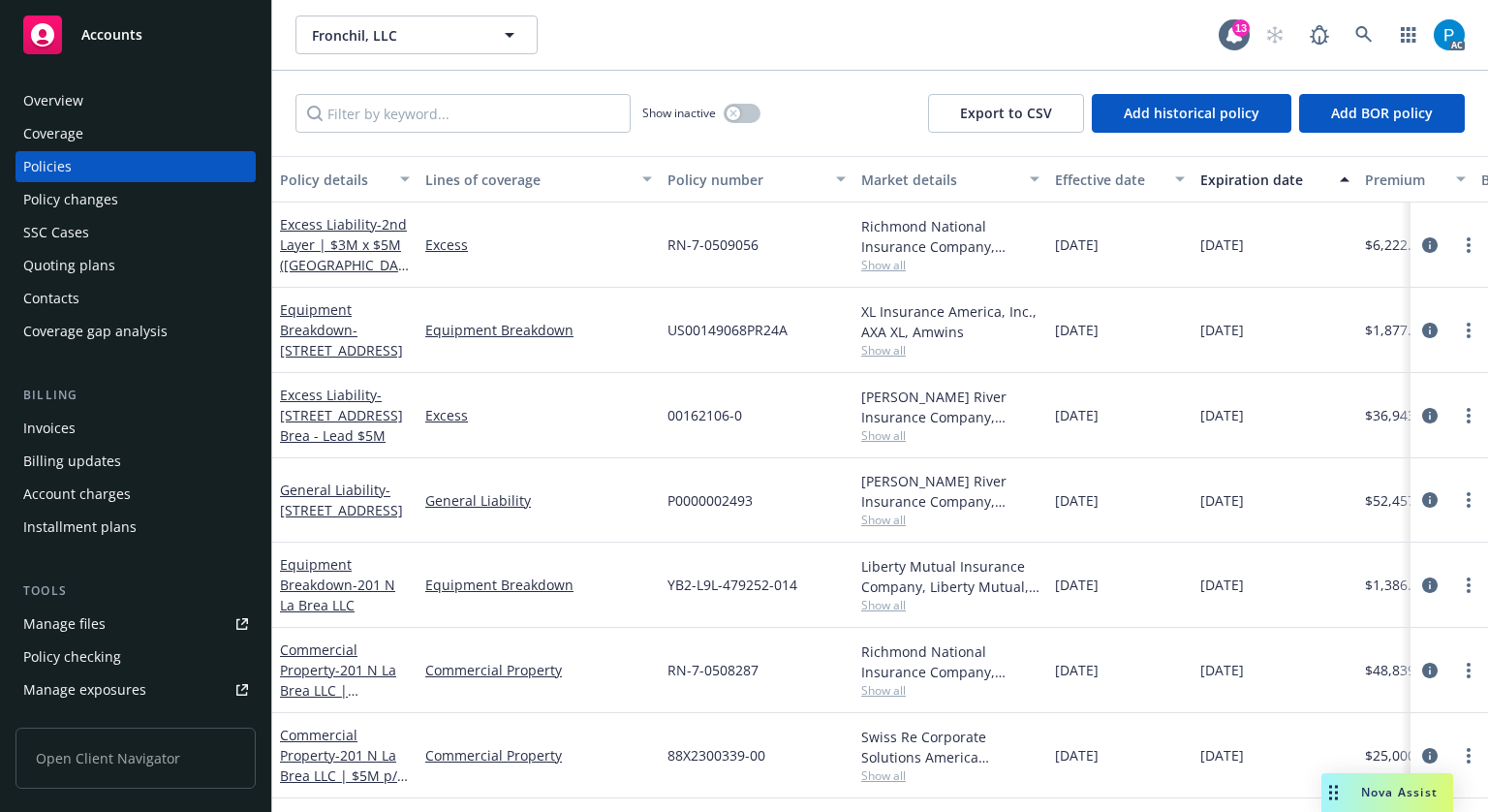
click at [74, 427] on div "Invoices" at bounding box center [136, 428] width 225 height 31
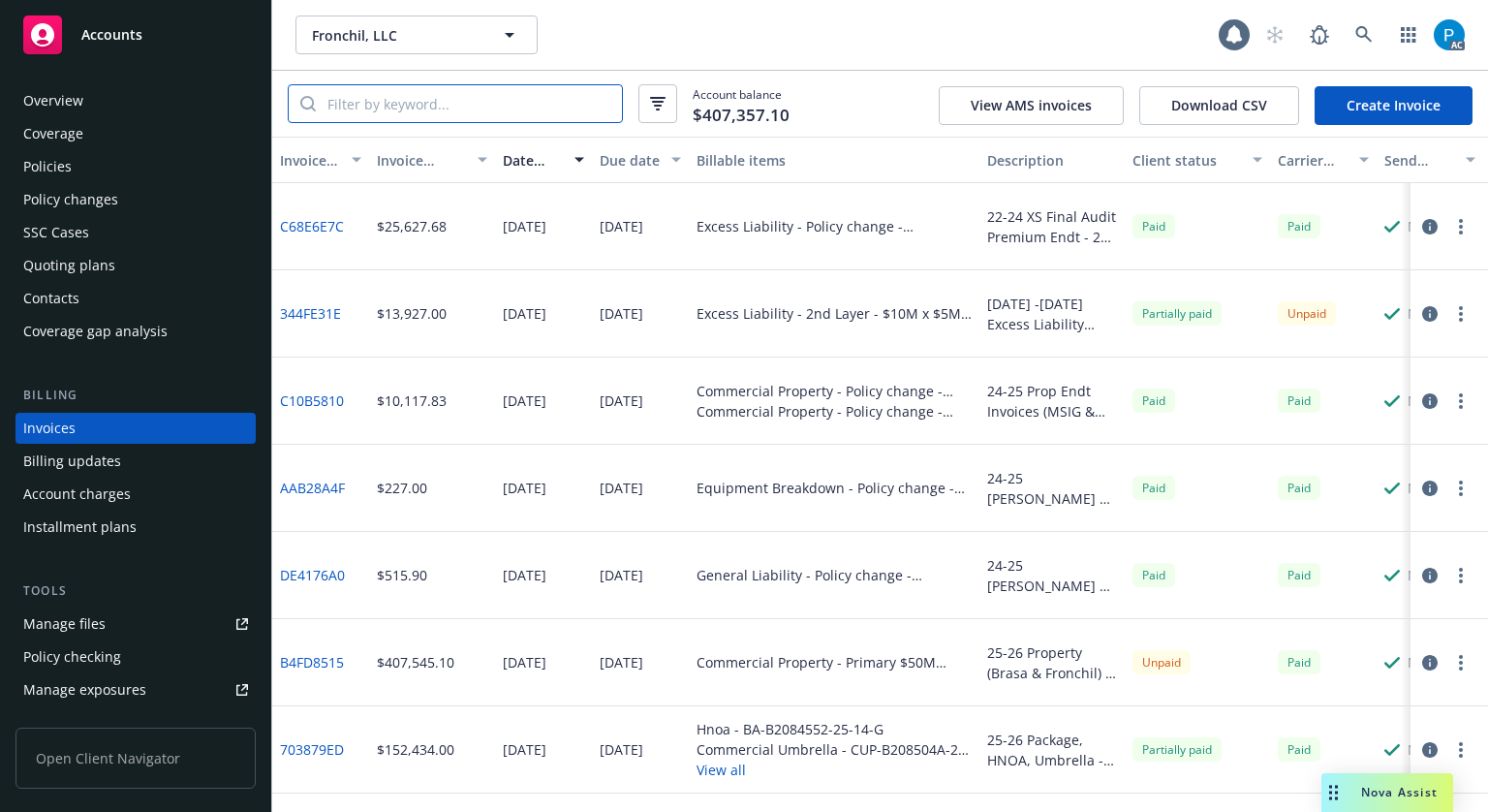
click at [411, 102] on input "search" at bounding box center [469, 103] width 306 height 36
paste input "SE22EXCZ0AGA2IC"
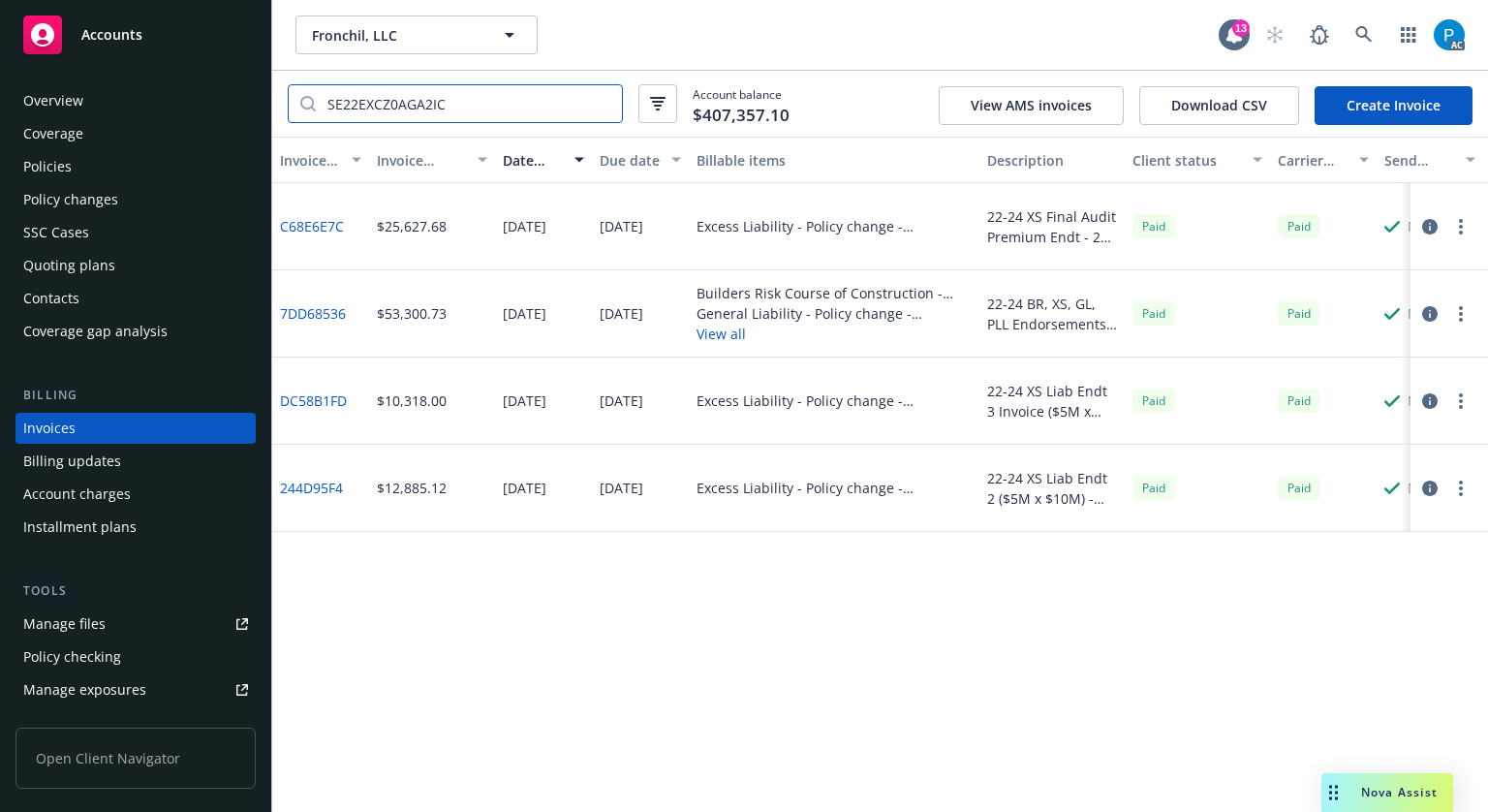
type input "SE22EXCZ0AGA2IC"
click at [116, 44] on div "Accounts" at bounding box center [136, 34] width 225 height 38
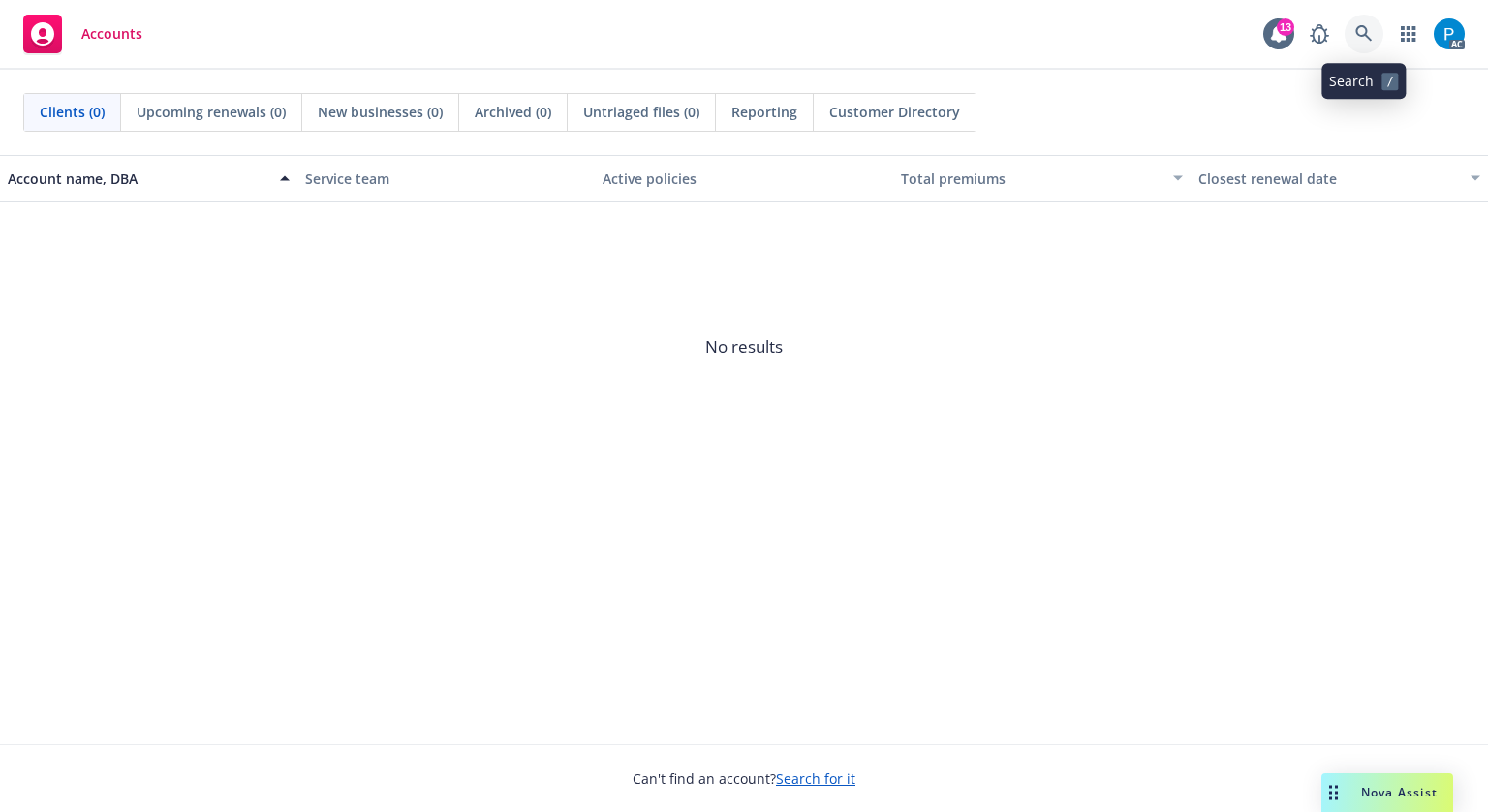
click at [1356, 26] on icon at bounding box center [1364, 34] width 18 height 18
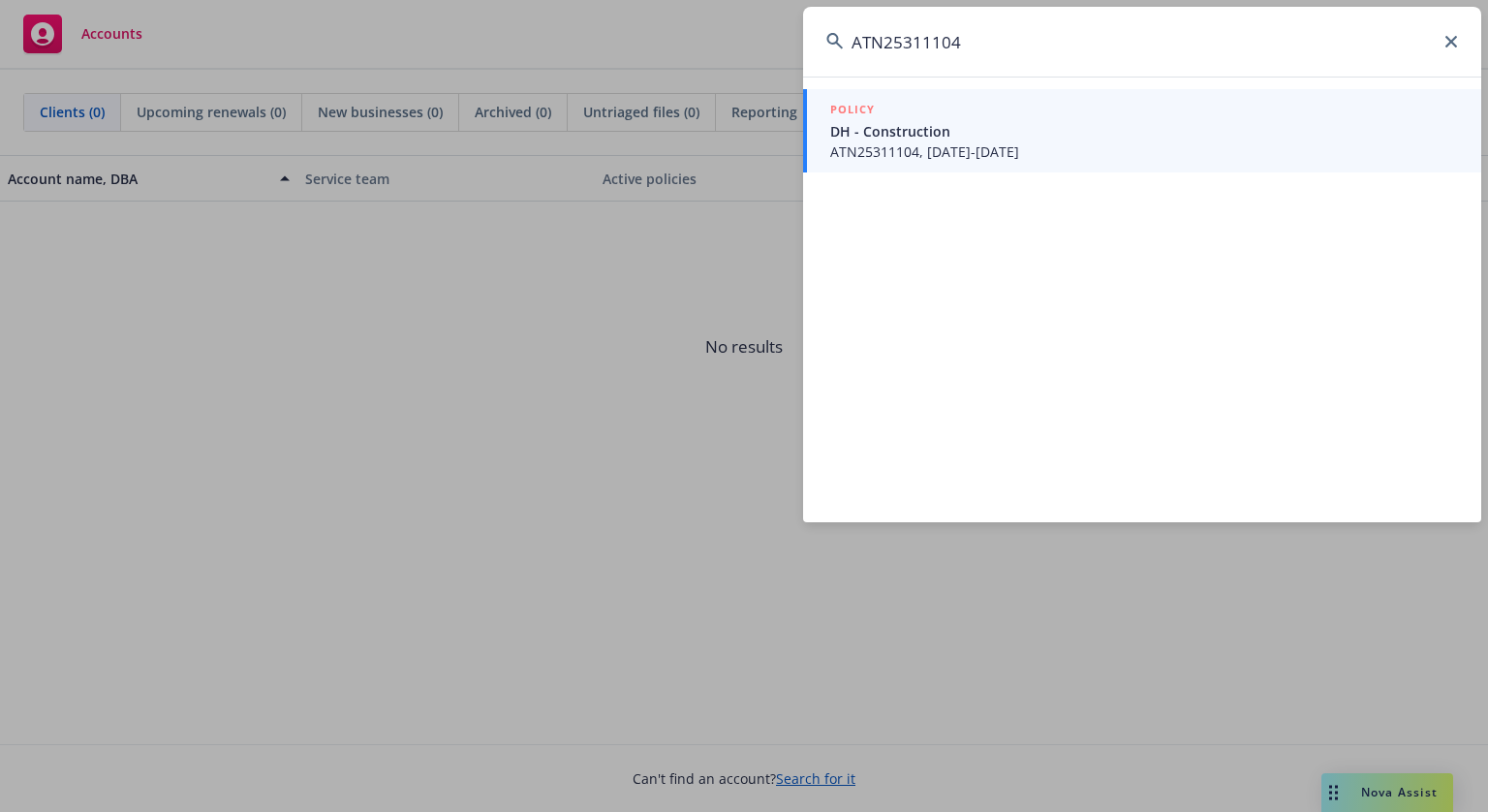
type input "ATN25311104"
click at [977, 135] on span "DH - Construction" at bounding box center [1143, 131] width 628 height 21
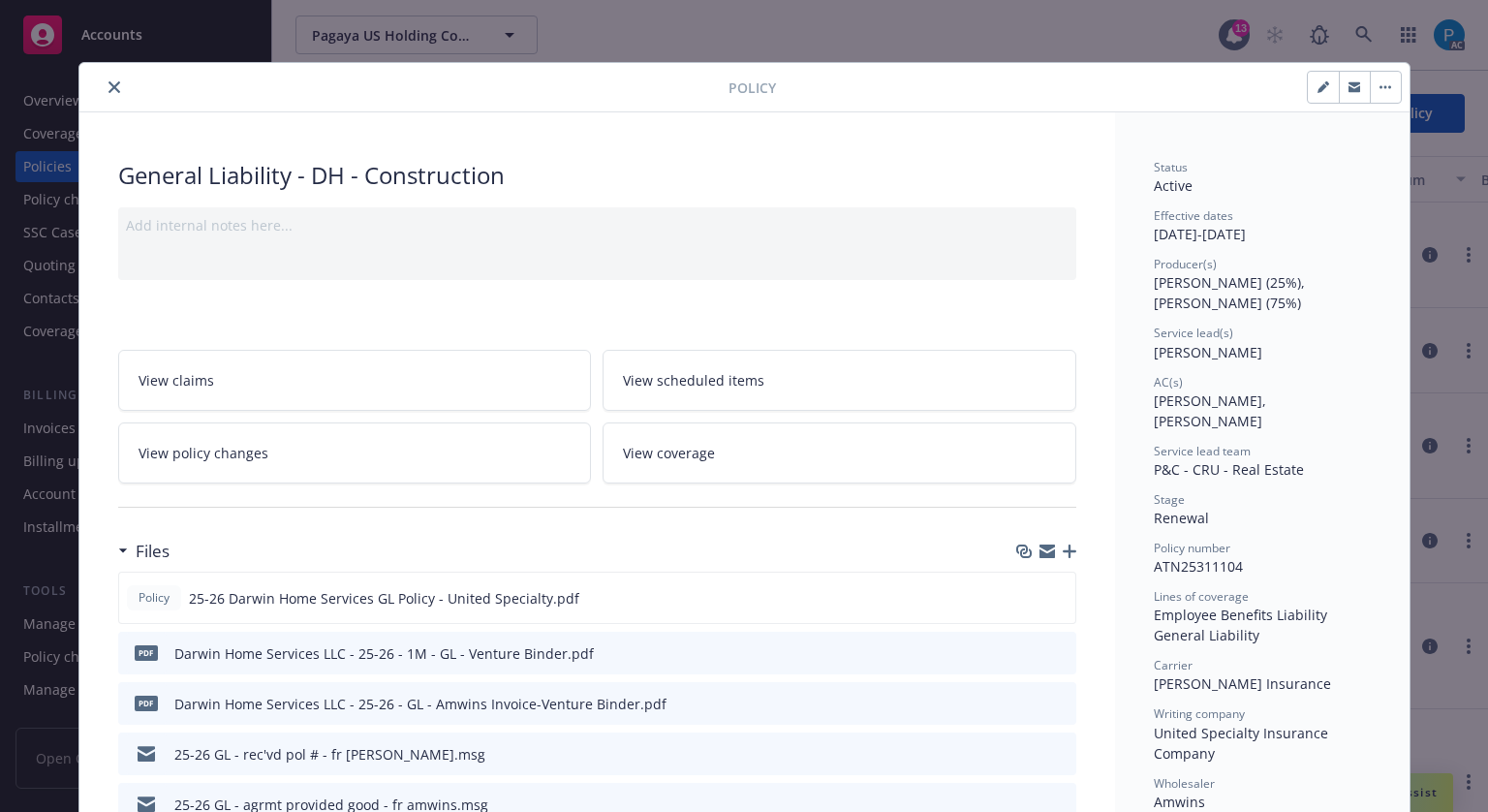
click at [111, 77] on button "close" at bounding box center [115, 87] width 24 height 24
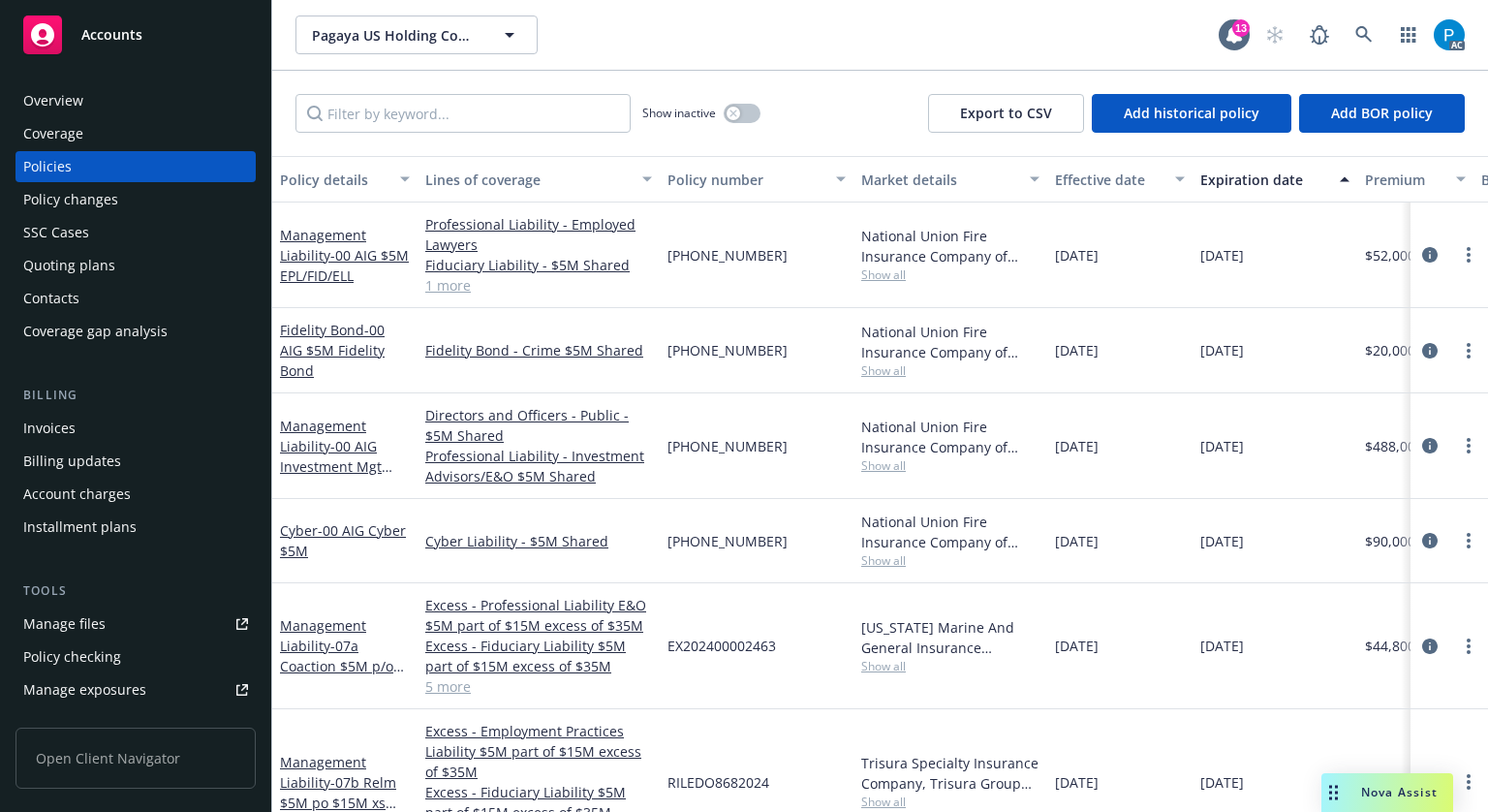
click at [51, 427] on div "Invoices" at bounding box center [49, 428] width 52 height 31
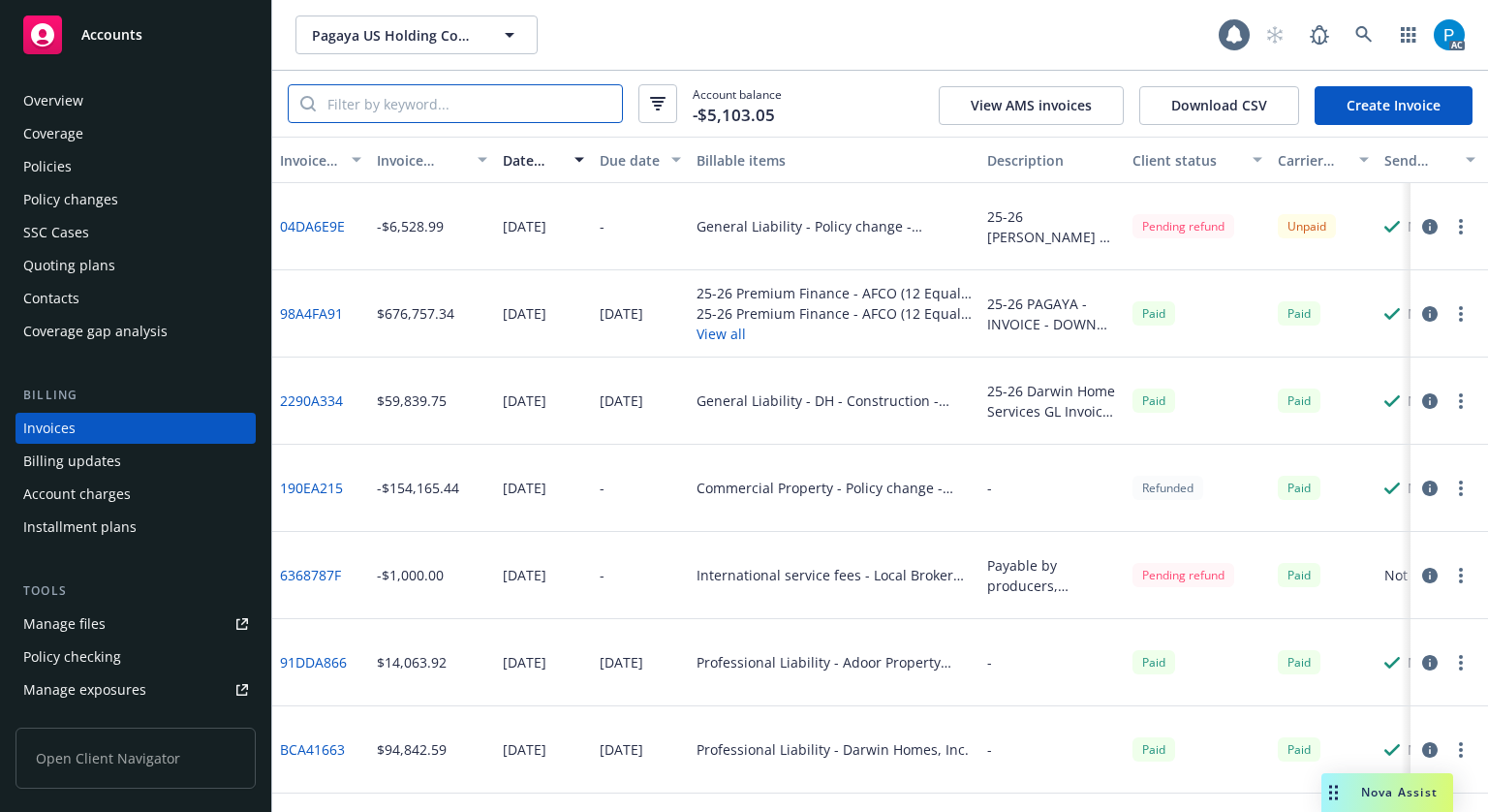
click at [437, 103] on input "search" at bounding box center [469, 103] width 306 height 36
paste input "ATN25311104"
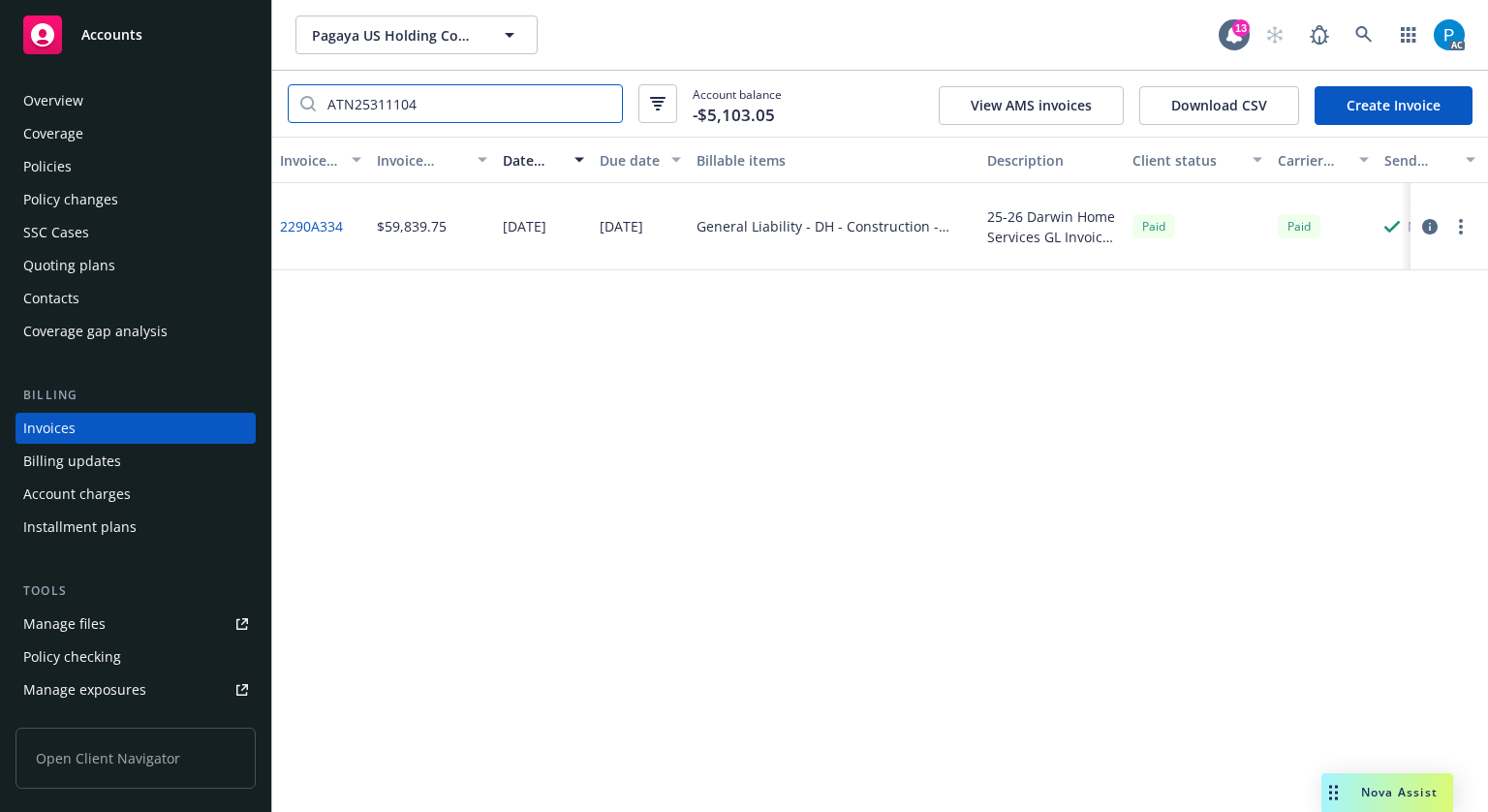
type input "ATN25311104"
click at [169, 52] on div "Accounts" at bounding box center [136, 34] width 225 height 38
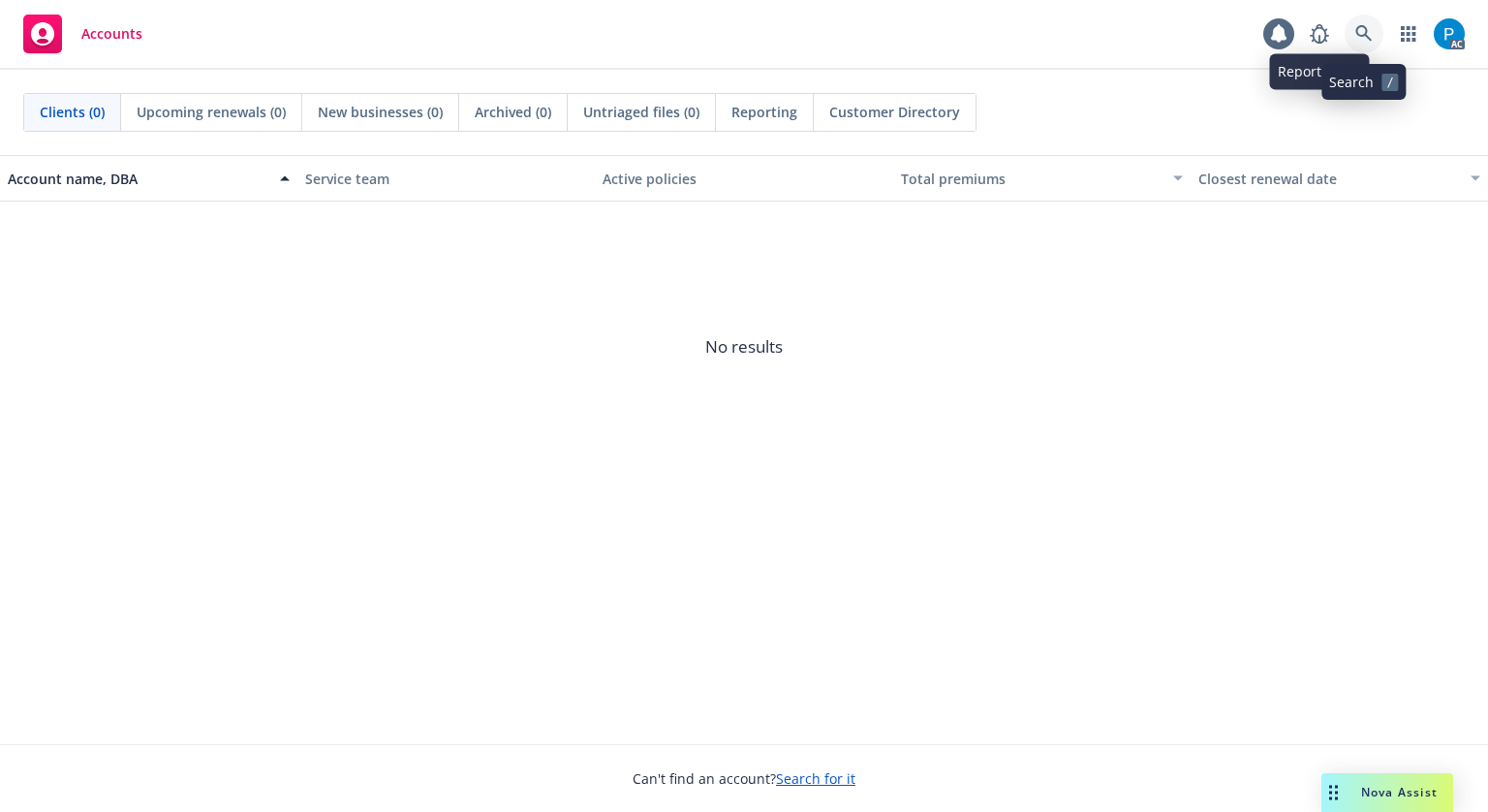
click at [1355, 35] on icon at bounding box center [1364, 34] width 18 height 18
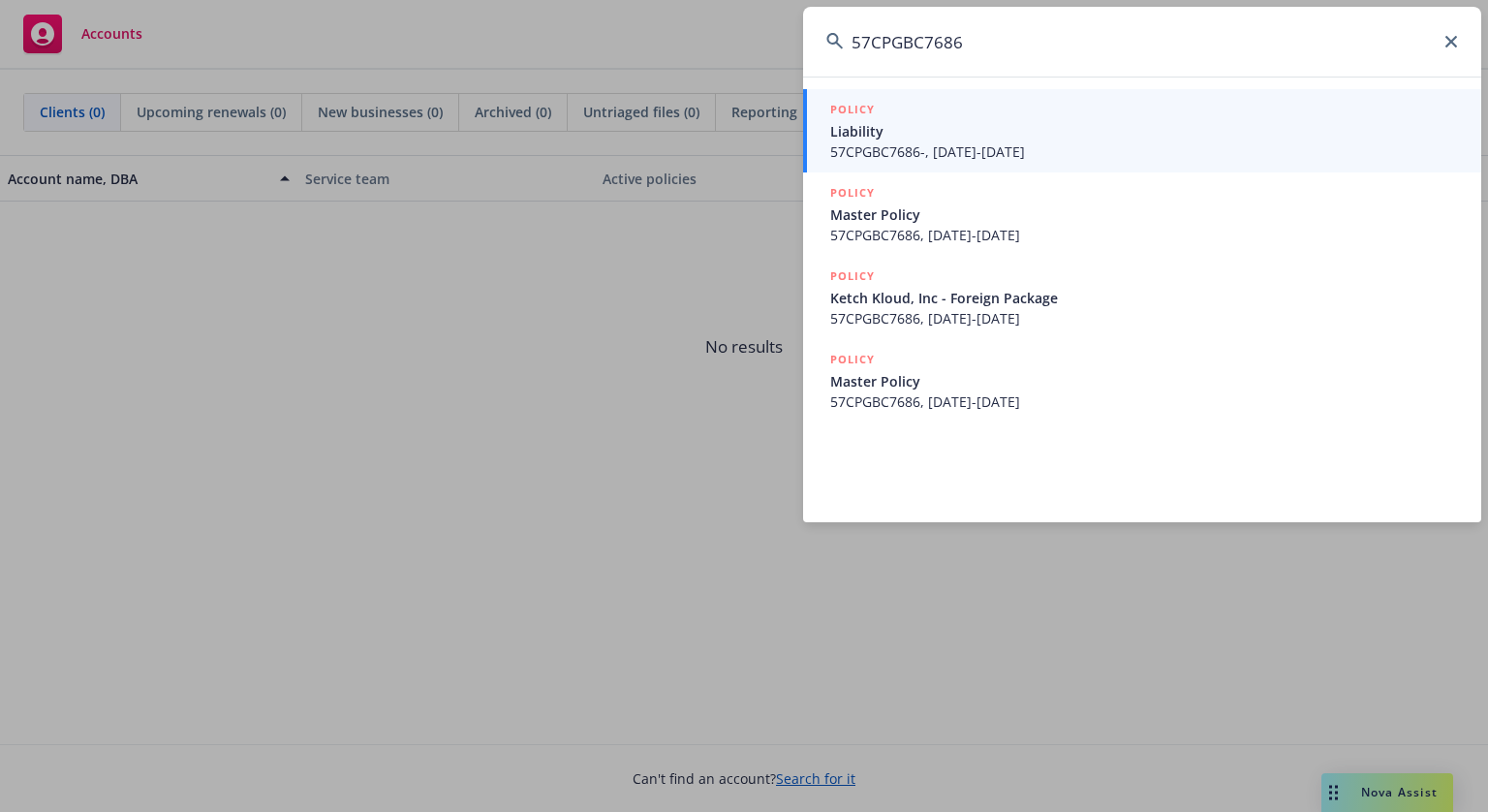
type input "57CPGBC7686"
click at [953, 131] on span "Liability" at bounding box center [1143, 131] width 628 height 21
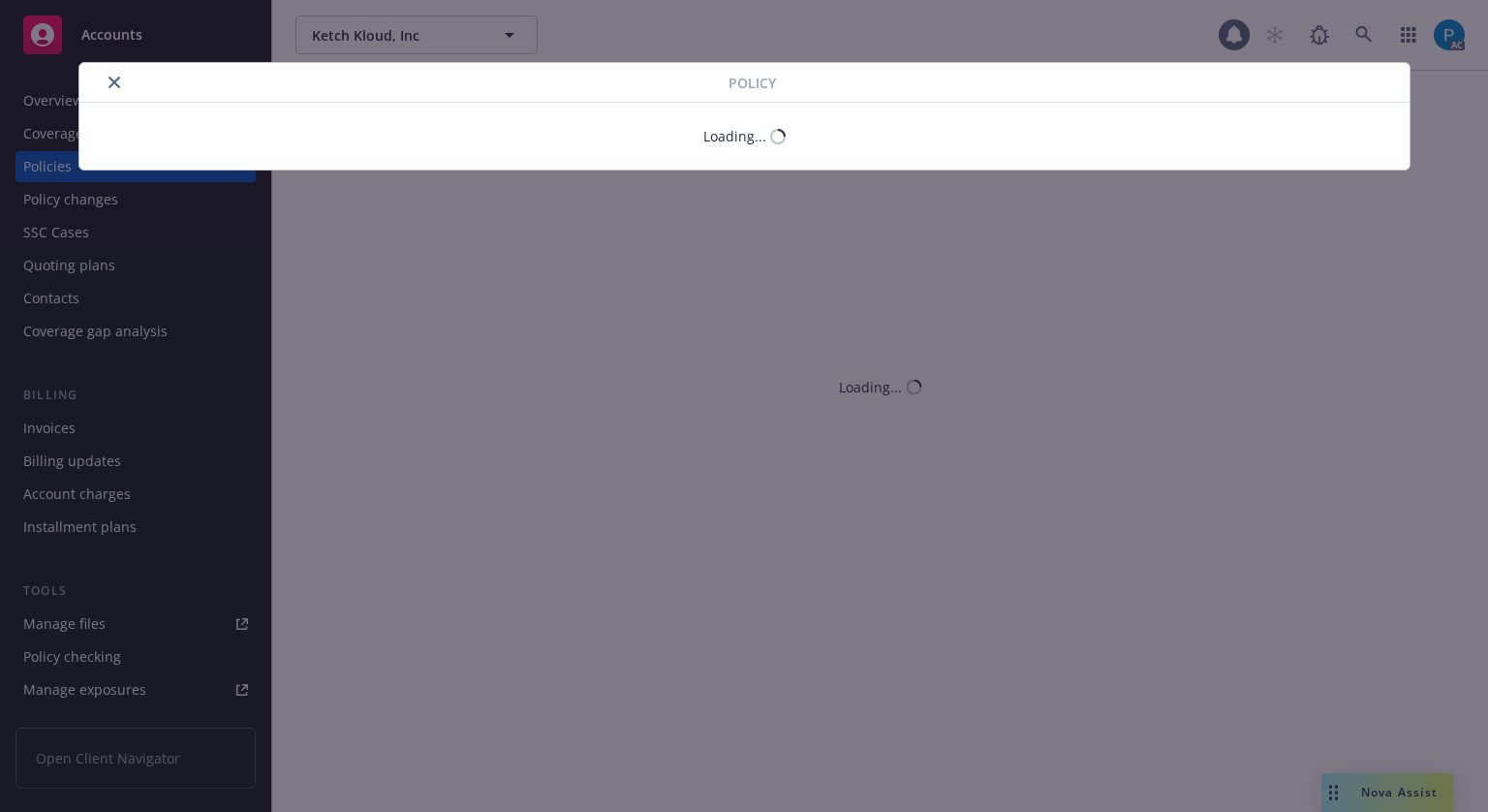
click at [108, 86] on icon "close" at bounding box center [114, 82] width 12 height 12
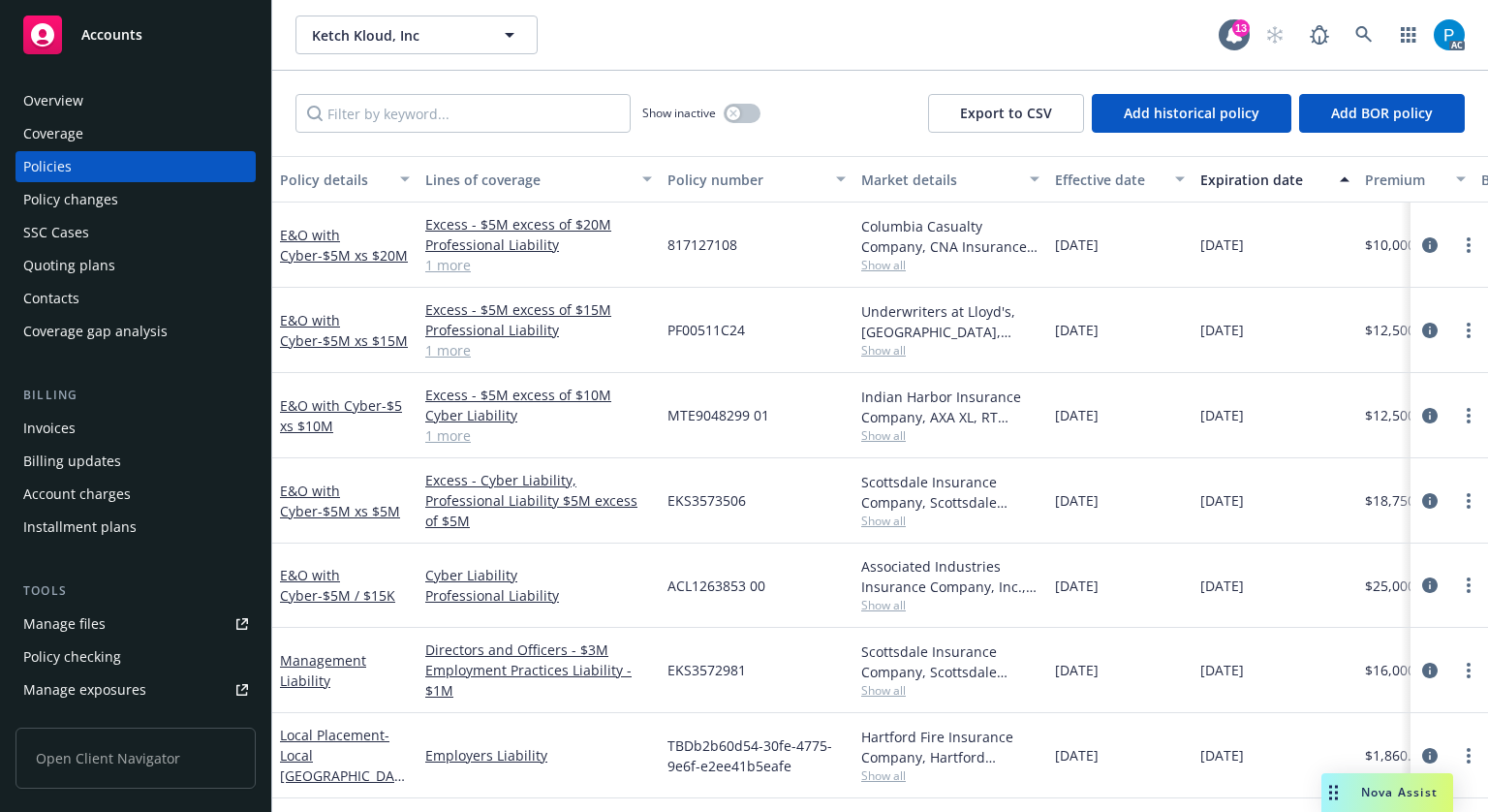
click at [70, 421] on div "Invoices" at bounding box center [49, 428] width 52 height 31
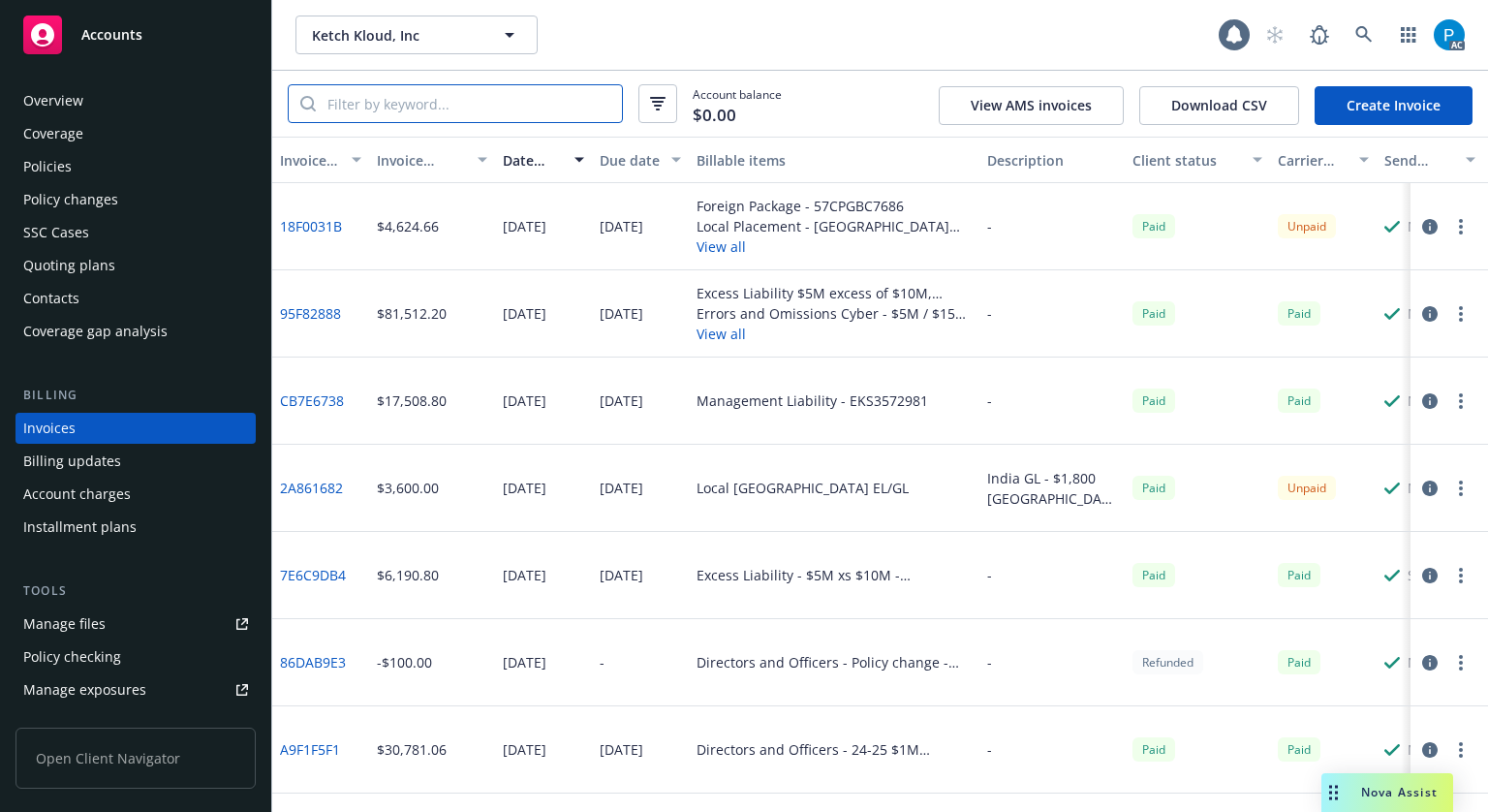
click at [472, 97] on input "search" at bounding box center [469, 103] width 306 height 36
paste input "57CPGBC7686"
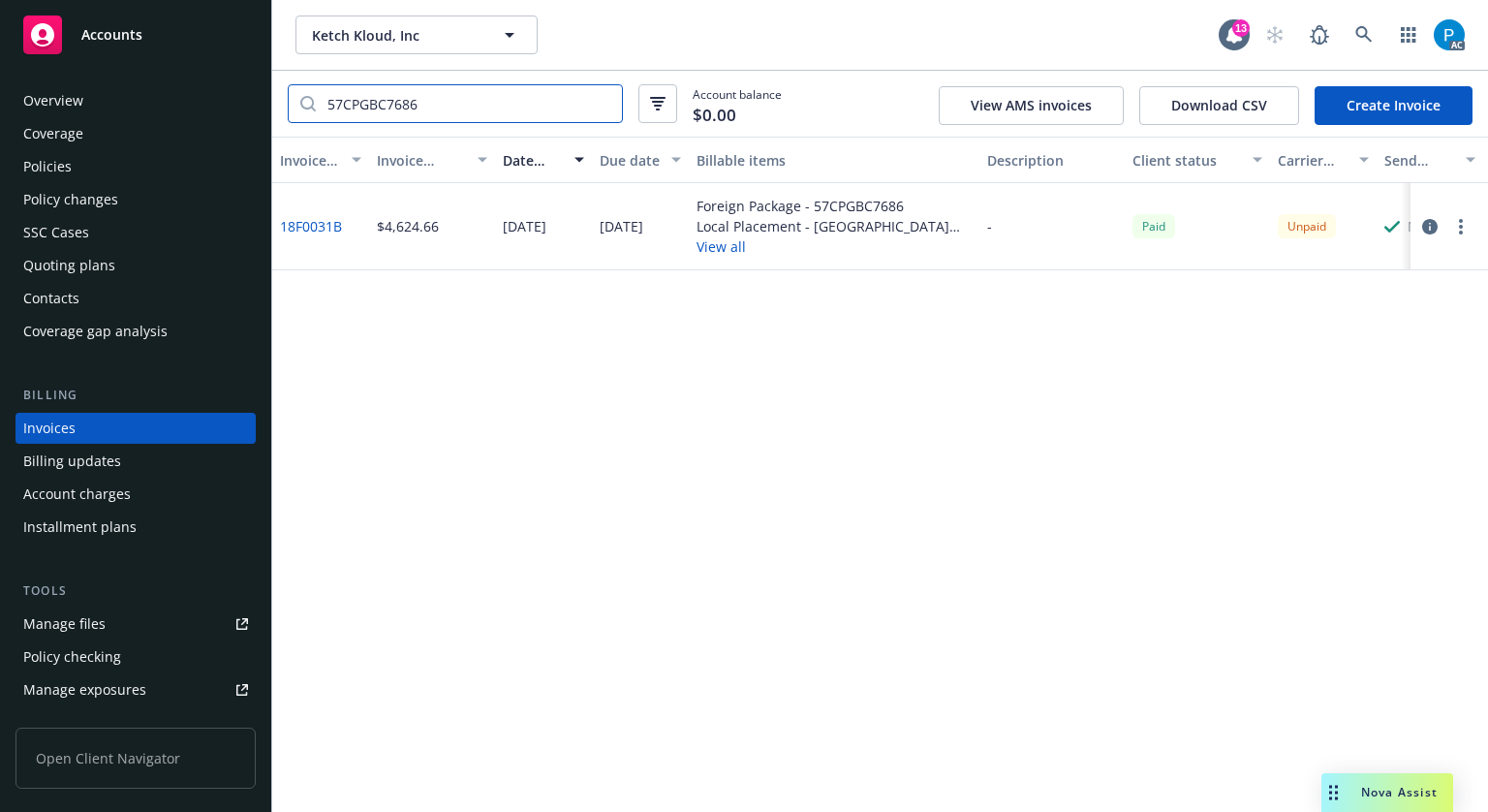
type input "57CPGBC7686"
click at [1430, 228] on icon "button" at bounding box center [1430, 227] width 16 height 16
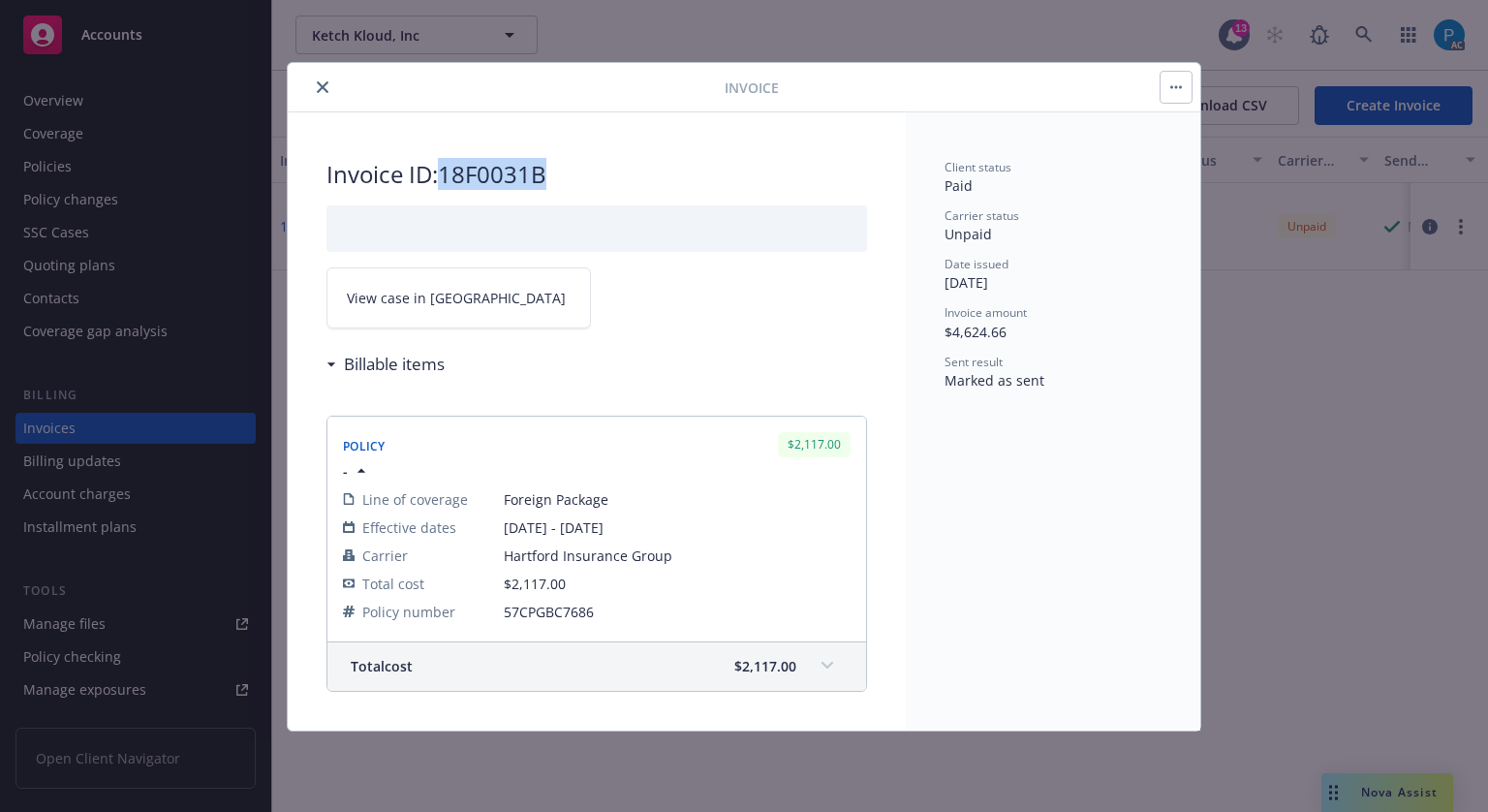
drag, startPoint x: 554, startPoint y: 164, endPoint x: 446, endPoint y: 172, distance: 108.3
click at [446, 172] on h2 "Invoice ID: 18F0031B" at bounding box center [596, 175] width 540 height 31
copy h2 "18F0031B"
click at [325, 80] on button "close" at bounding box center [323, 87] width 24 height 24
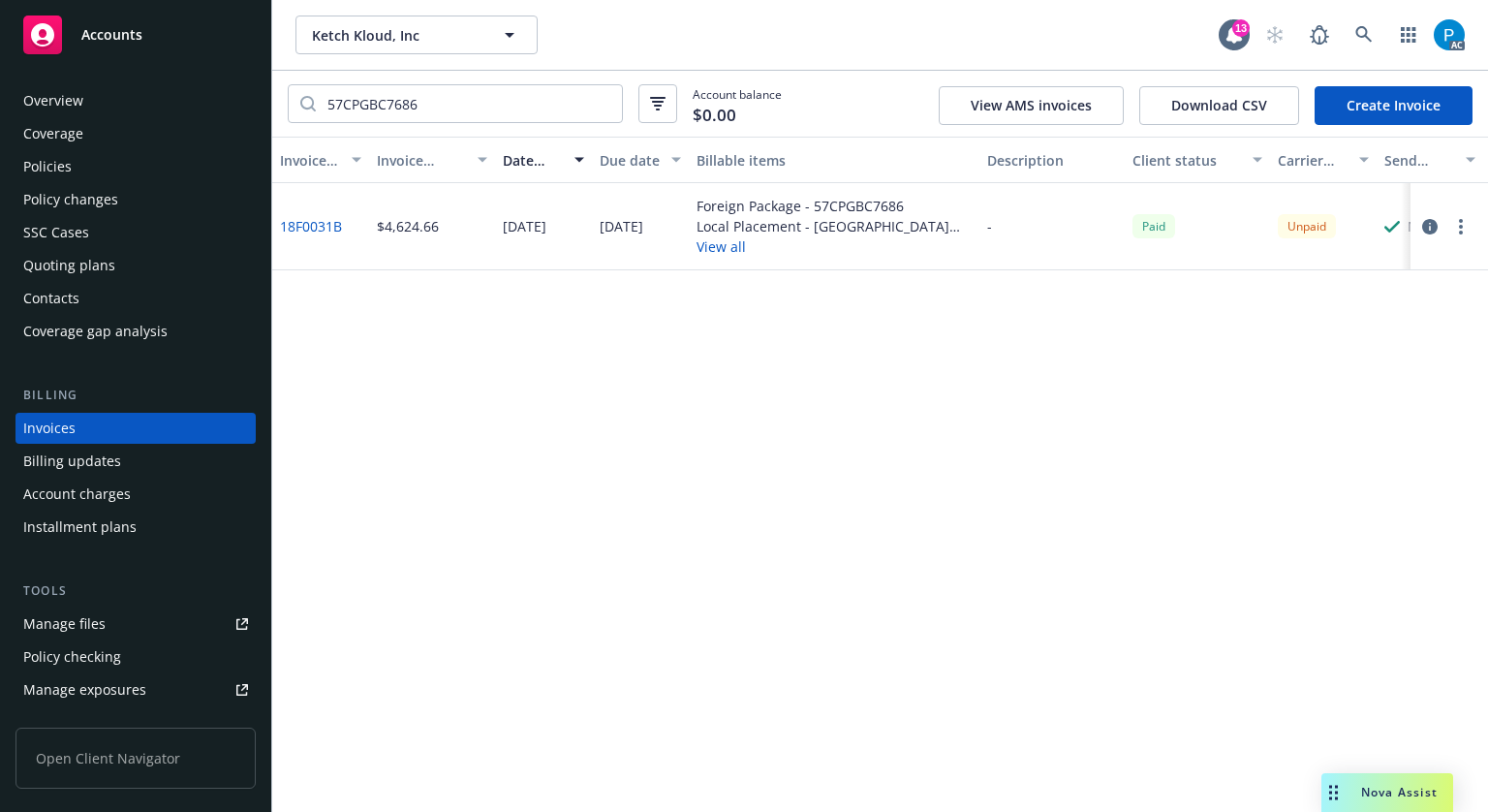
click at [96, 163] on div "Policies" at bounding box center [136, 167] width 225 height 31
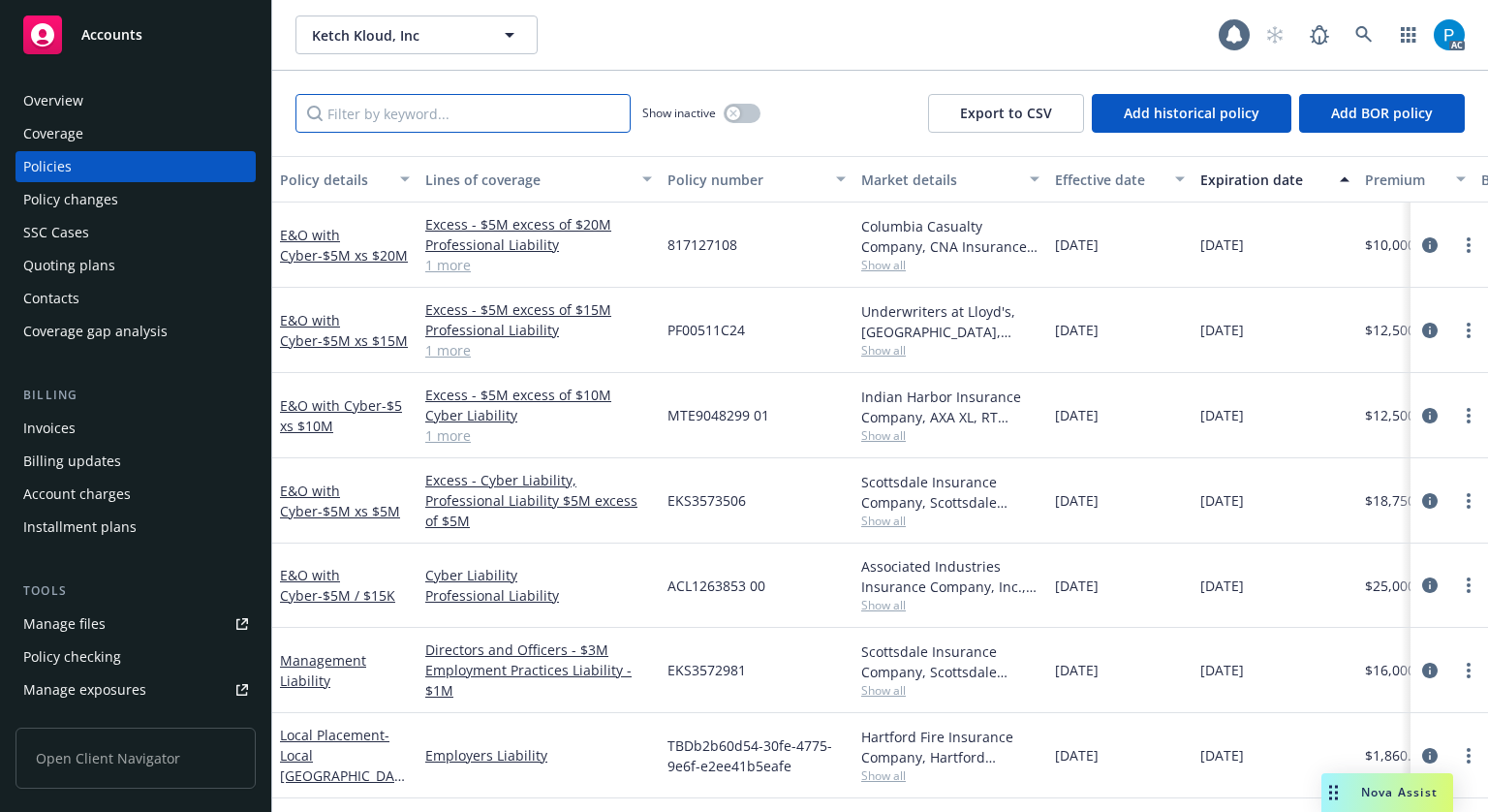
click at [414, 108] on input "Filter by keyword..." at bounding box center [463, 113] width 335 height 38
paste input "TBDb2b60d54-30fe-4775-9e6f-e2ee41b5eafe - 05/07/2025-05/07/2026"
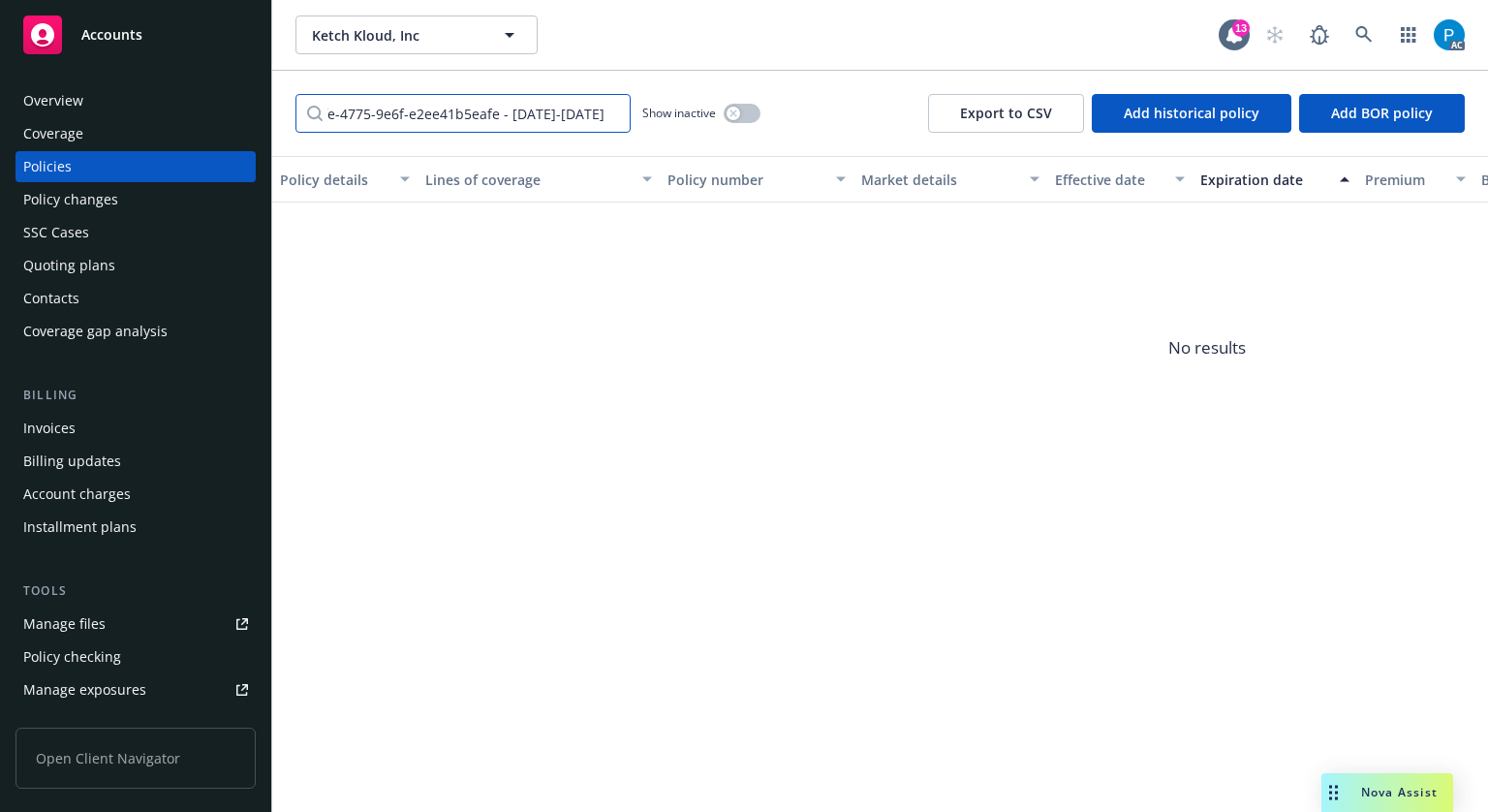
type input "TBDb2b60d54-30fe-4775-9e6f-e2ee41b5eafe - 05/07/2025-05/07/2026"
click at [138, 34] on span "Accounts" at bounding box center [112, 35] width 61 height 16
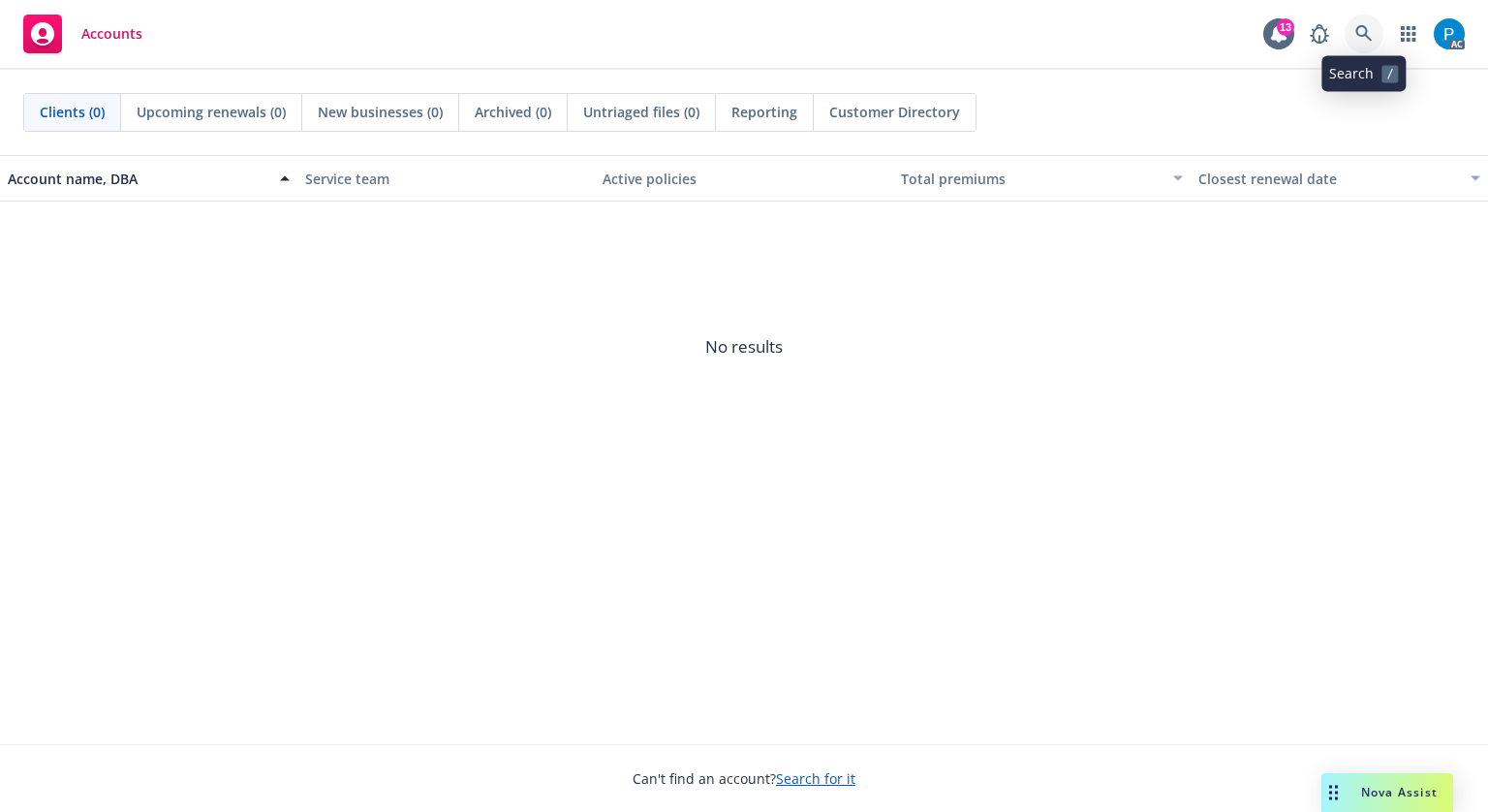
click at [1354, 33] on link at bounding box center [1363, 33] width 38 height 38
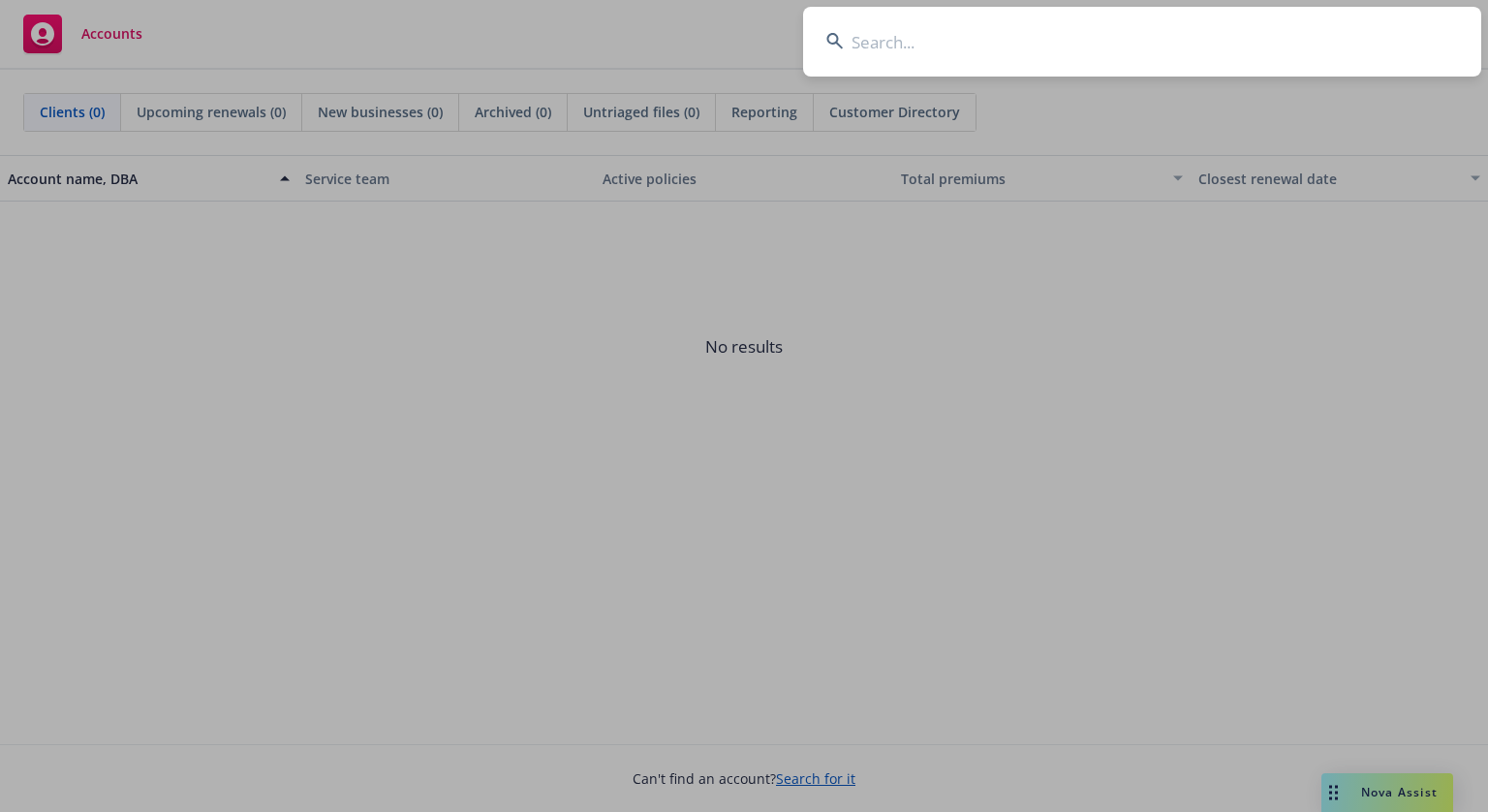
type input "TBDb2b60d54-30fe-4775-9e6f-e2ee41b5eafe - 05/07/2025-05/07/2026"
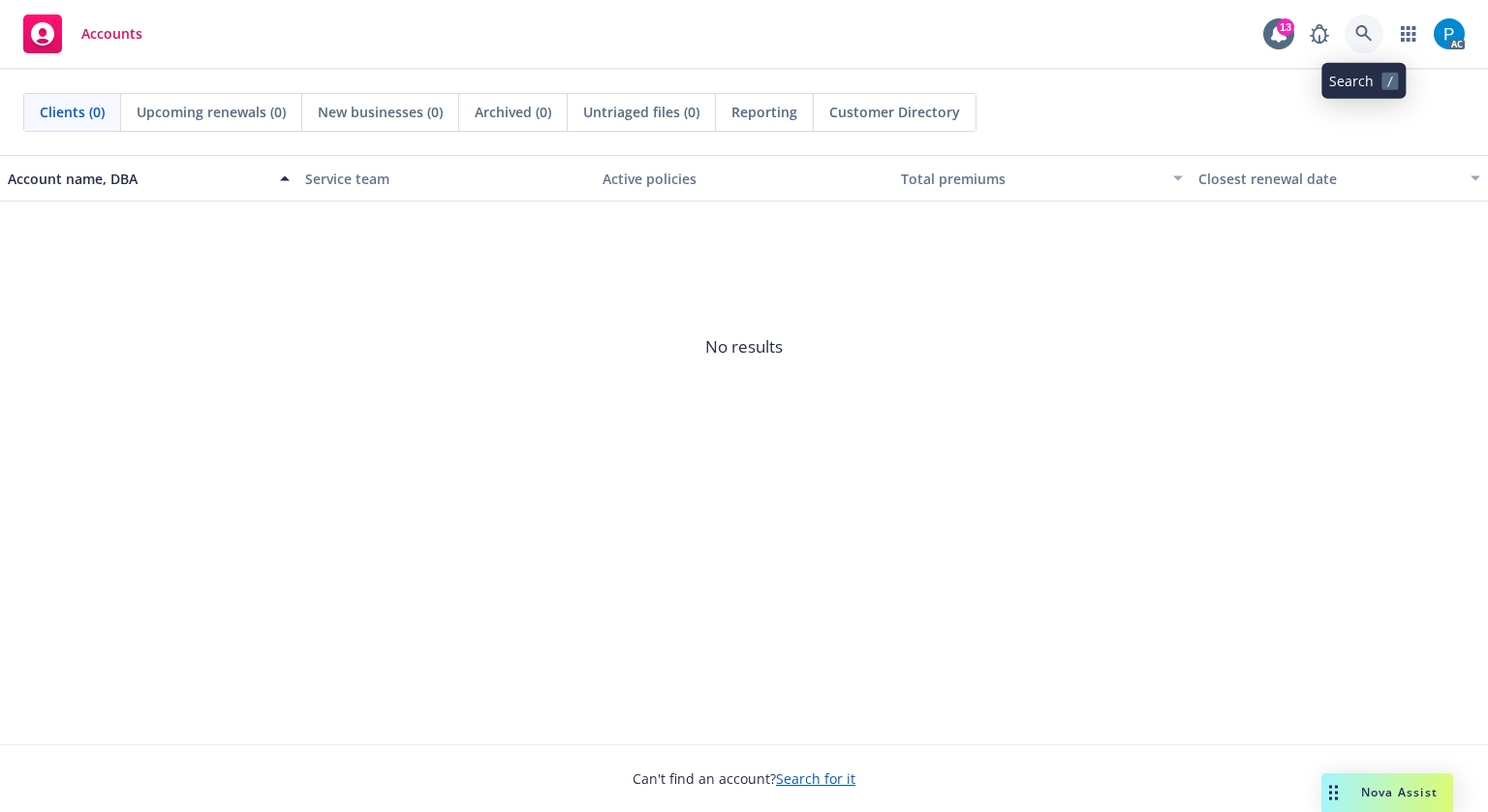
click at [1355, 35] on icon at bounding box center [1364, 34] width 18 height 18
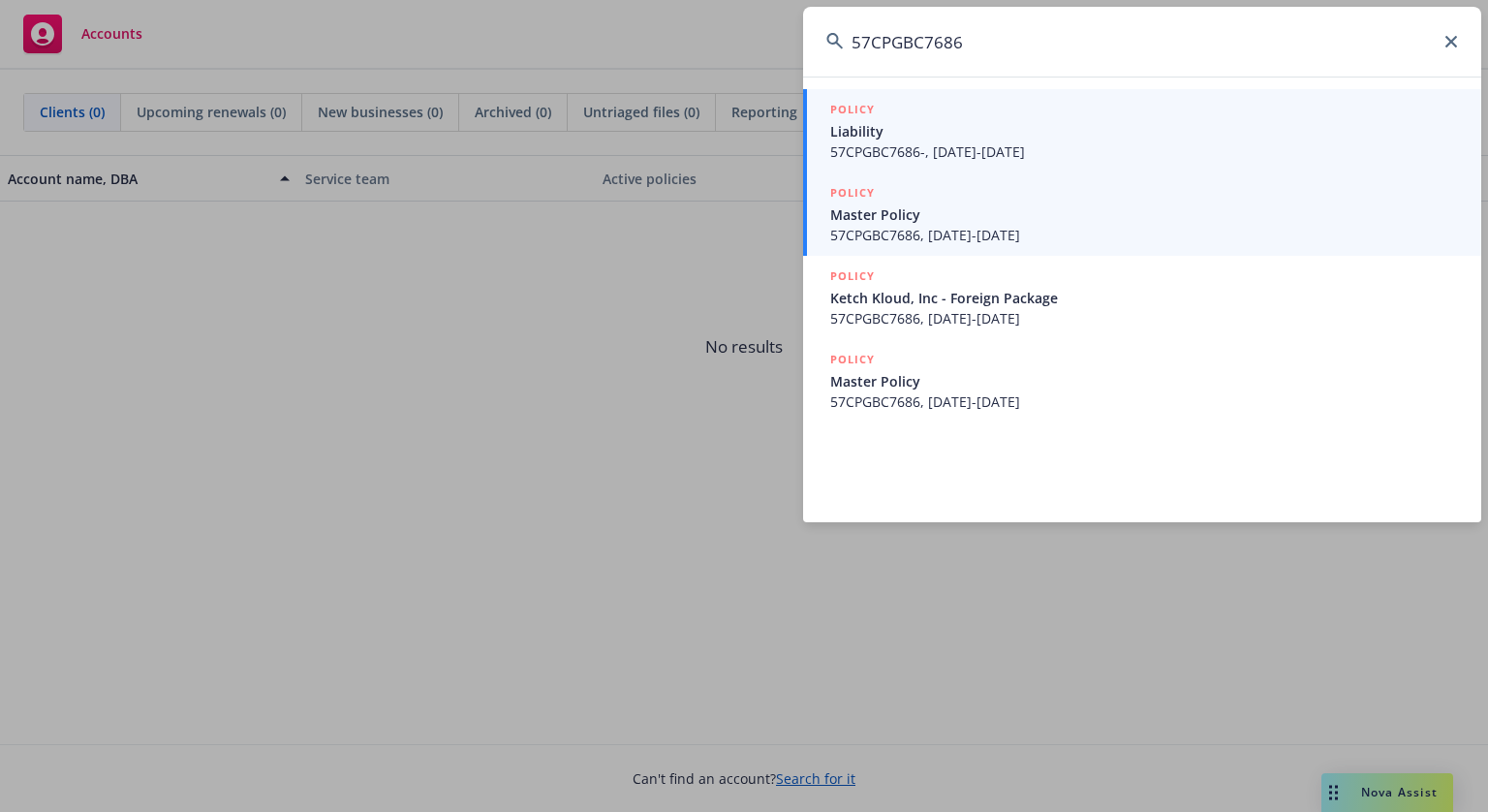
type input "57CPGBC7686"
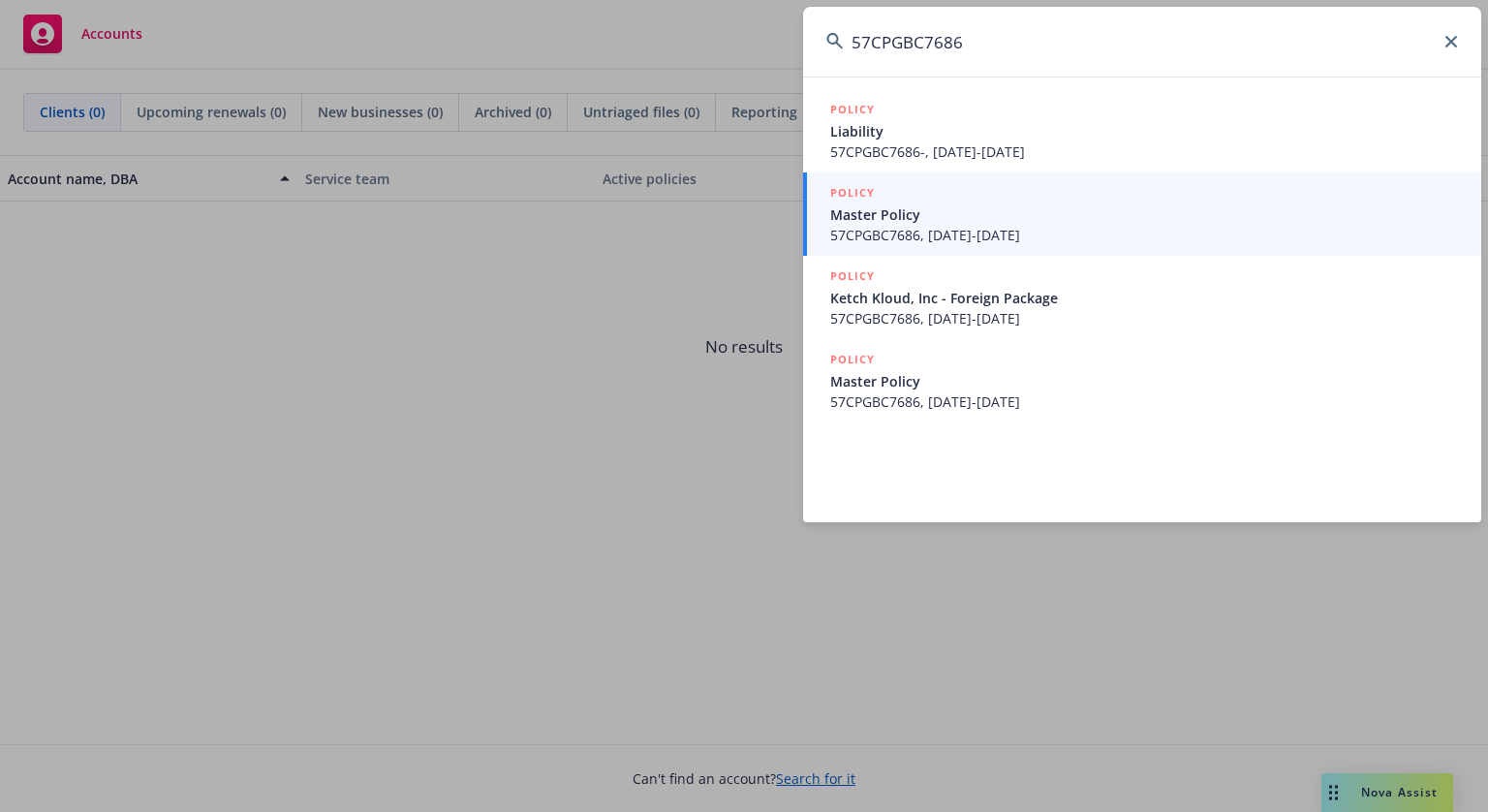
click at [943, 209] on span "Master Policy" at bounding box center [1143, 214] width 628 height 21
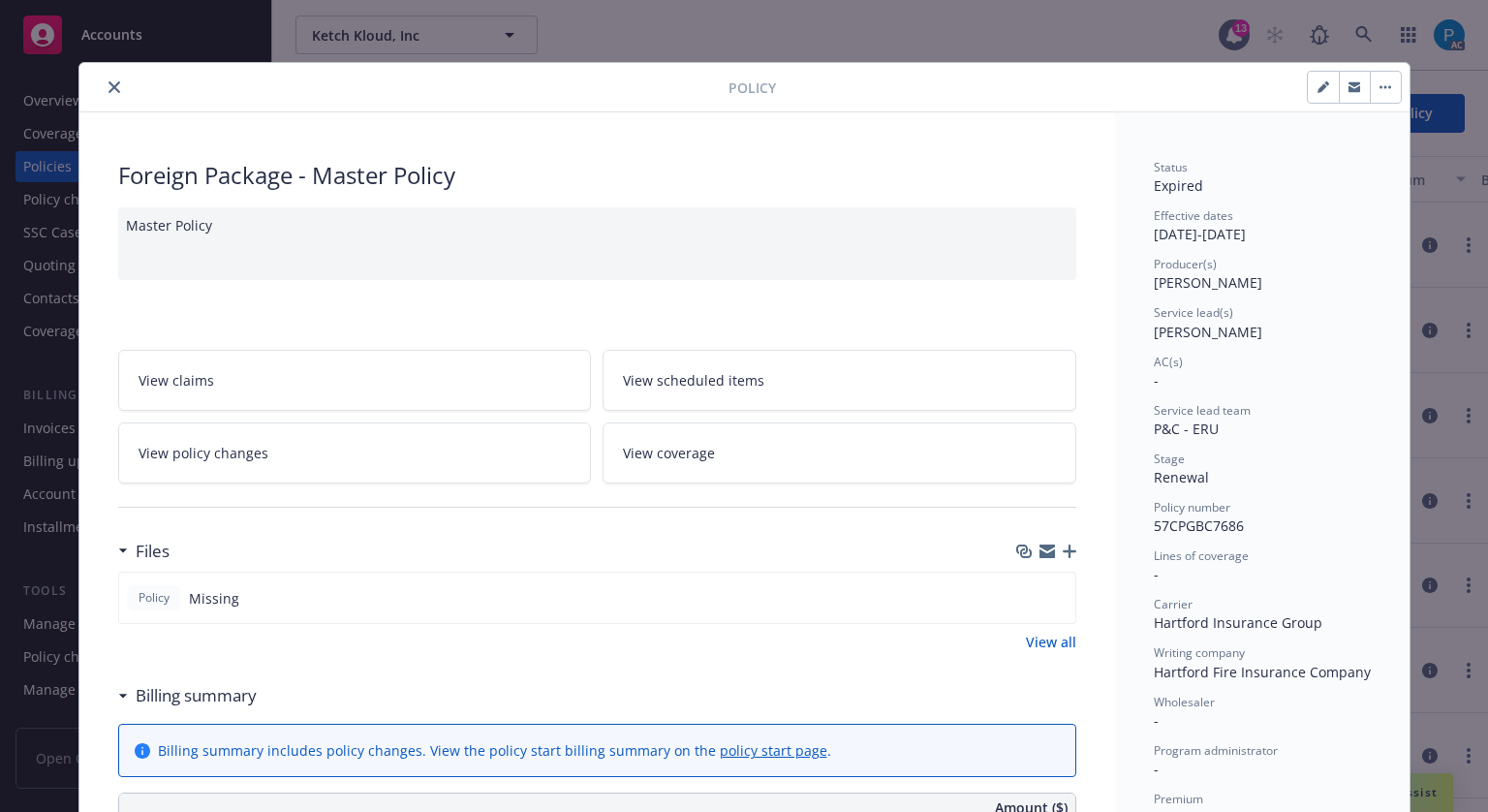
click at [108, 89] on icon "close" at bounding box center [114, 87] width 12 height 12
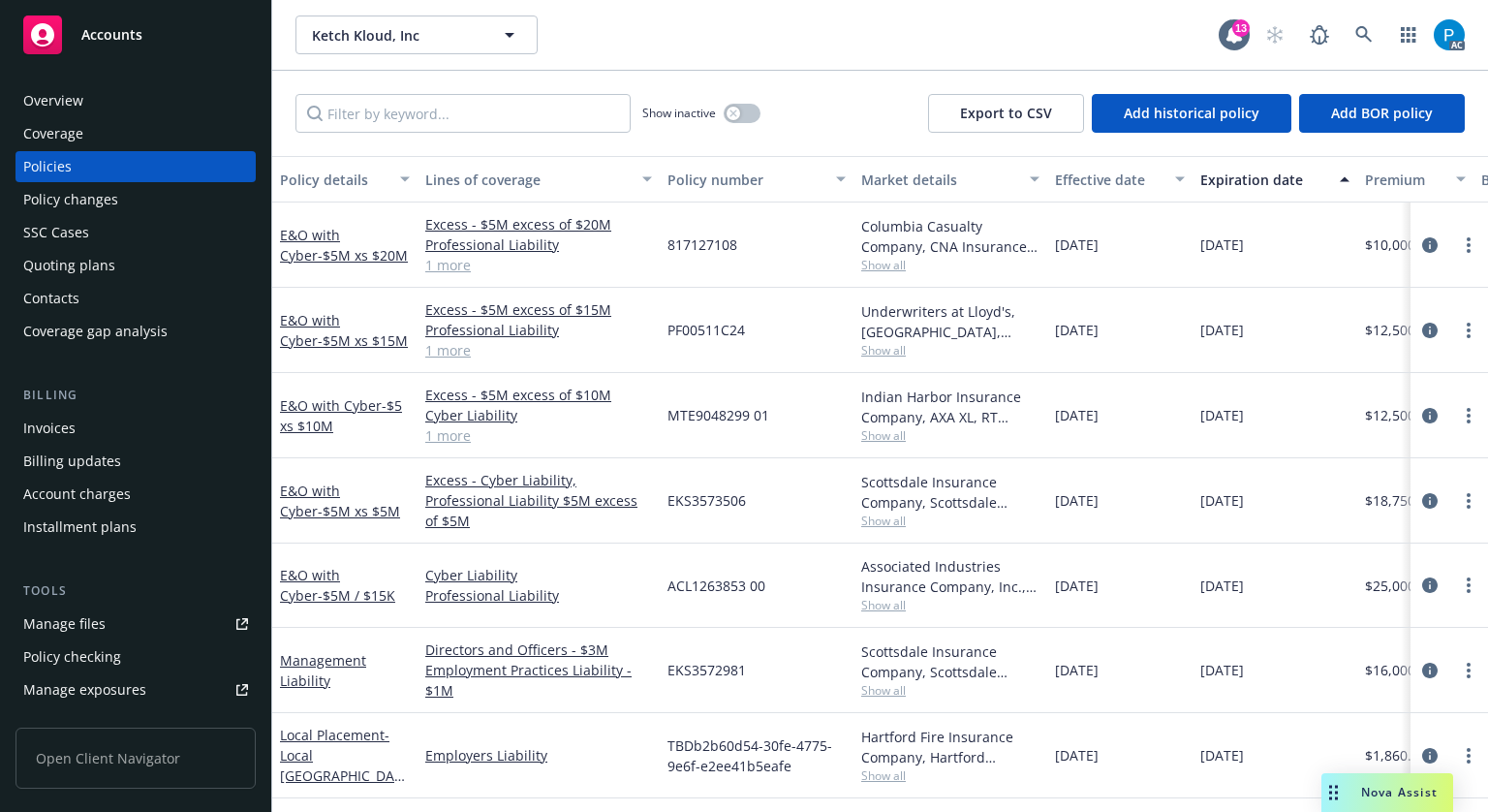
click at [73, 432] on div "Invoices" at bounding box center [49, 428] width 52 height 31
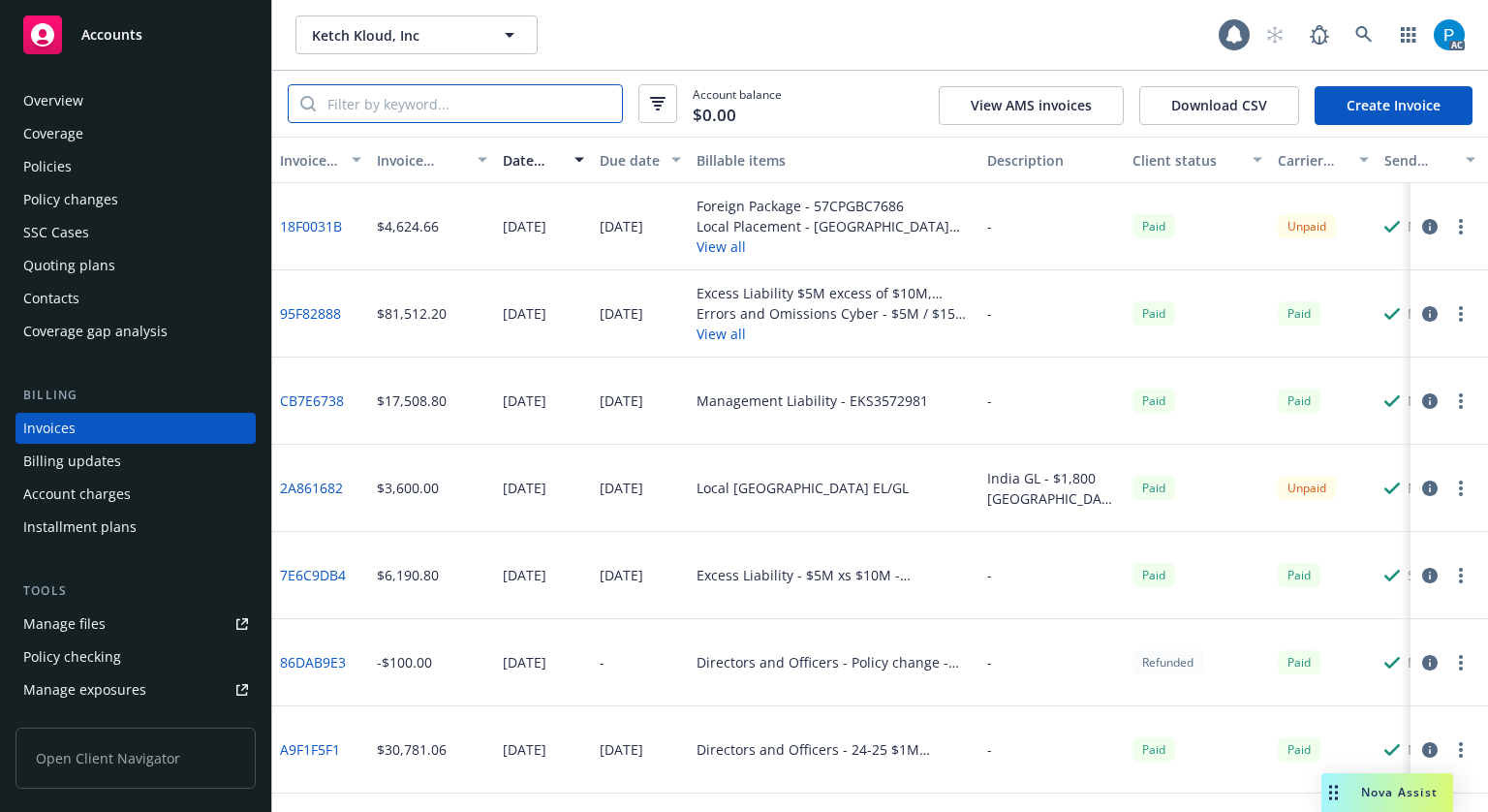
click at [496, 98] on input "search" at bounding box center [469, 103] width 306 height 36
paste input "57CPGBC7686"
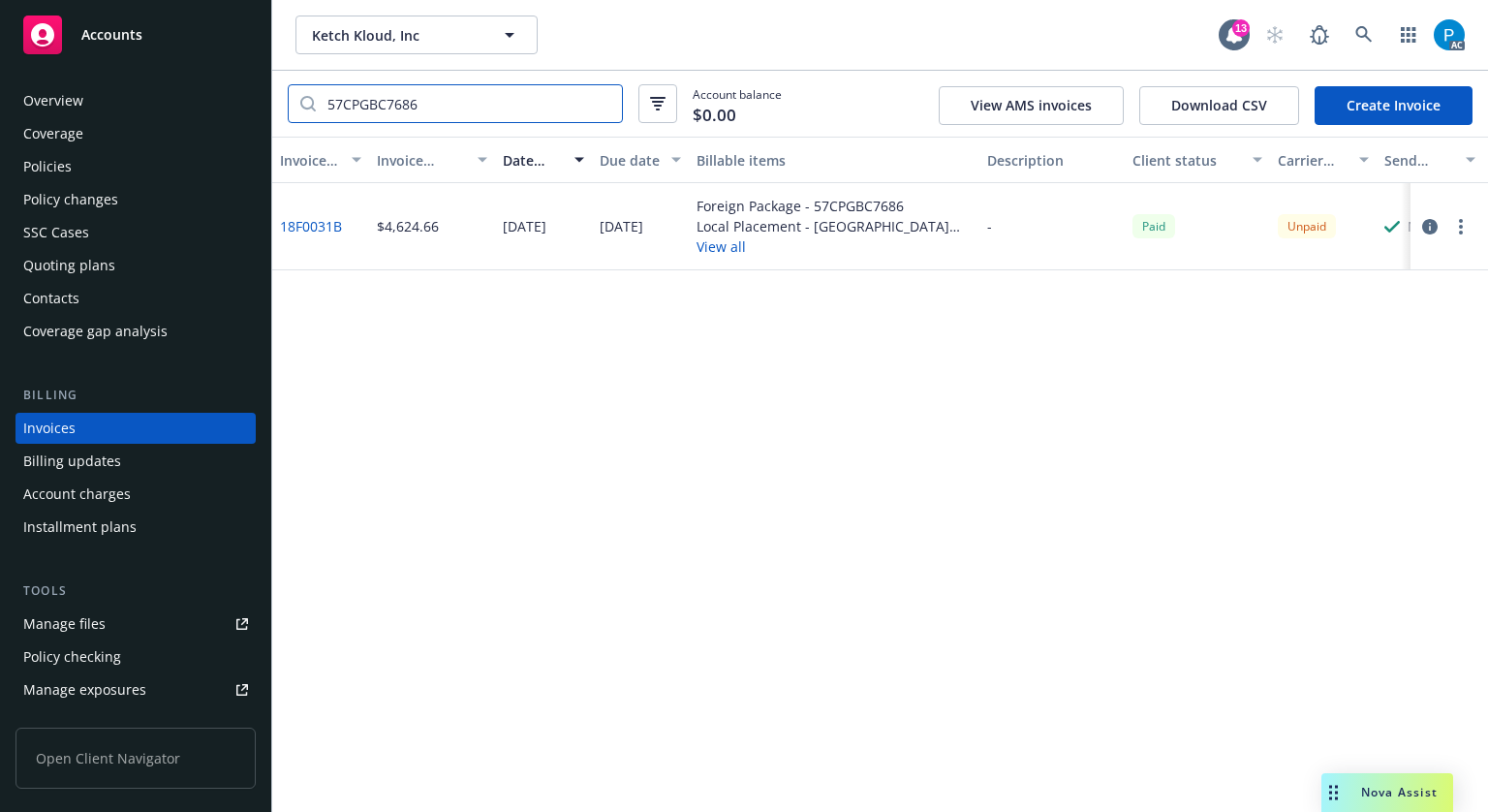
type input "57CPGBC7686"
click at [1432, 226] on icon "button" at bounding box center [1430, 227] width 16 height 16
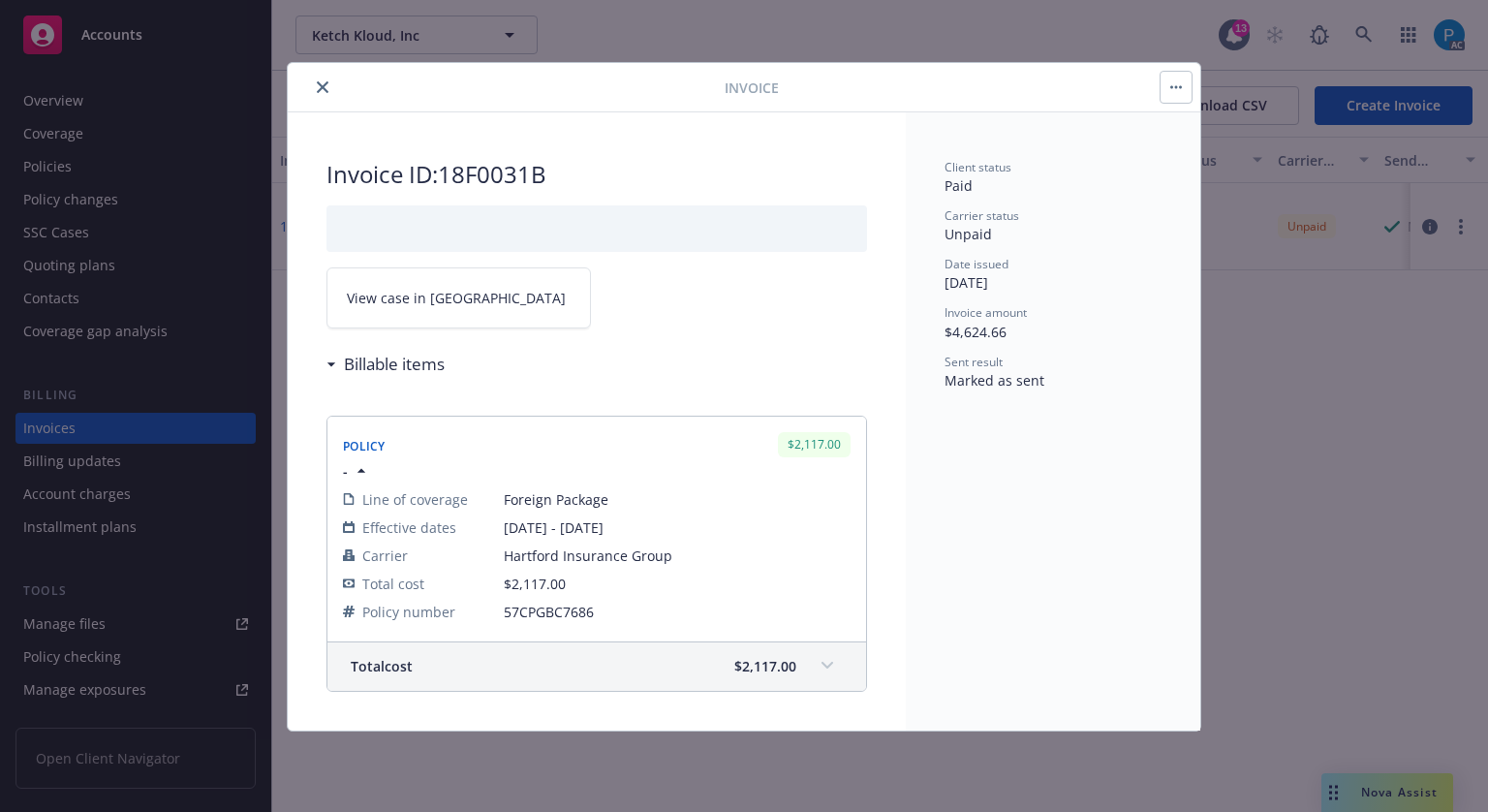
click at [461, 290] on link "View case in [GEOGRAPHIC_DATA]" at bounding box center [458, 298] width 264 height 61
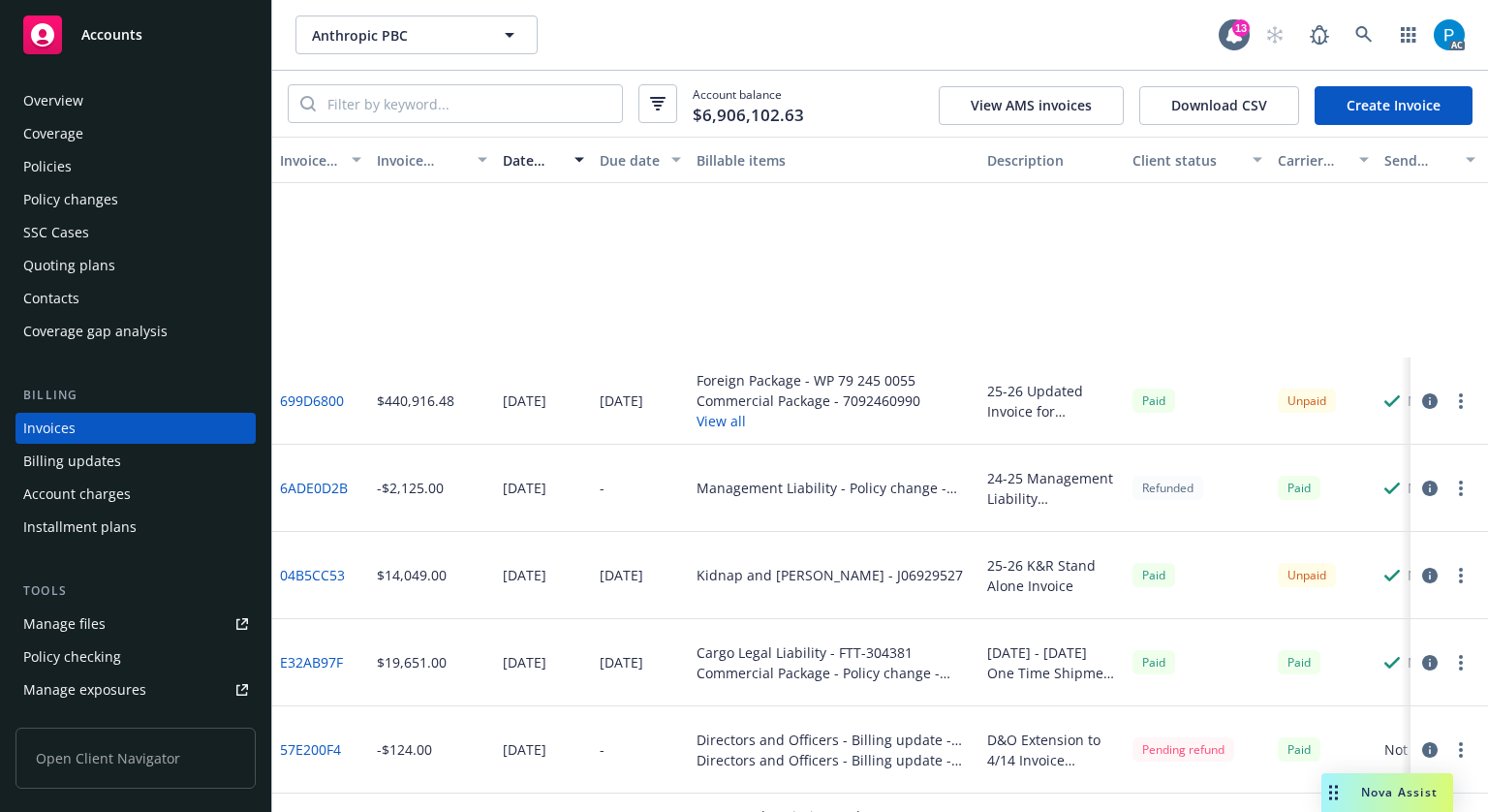
drag, startPoint x: 0, startPoint y: 0, endPoint x: 155, endPoint y: 48, distance: 162.3
click at [153, 46] on div "Accounts" at bounding box center [136, 34] width 225 height 38
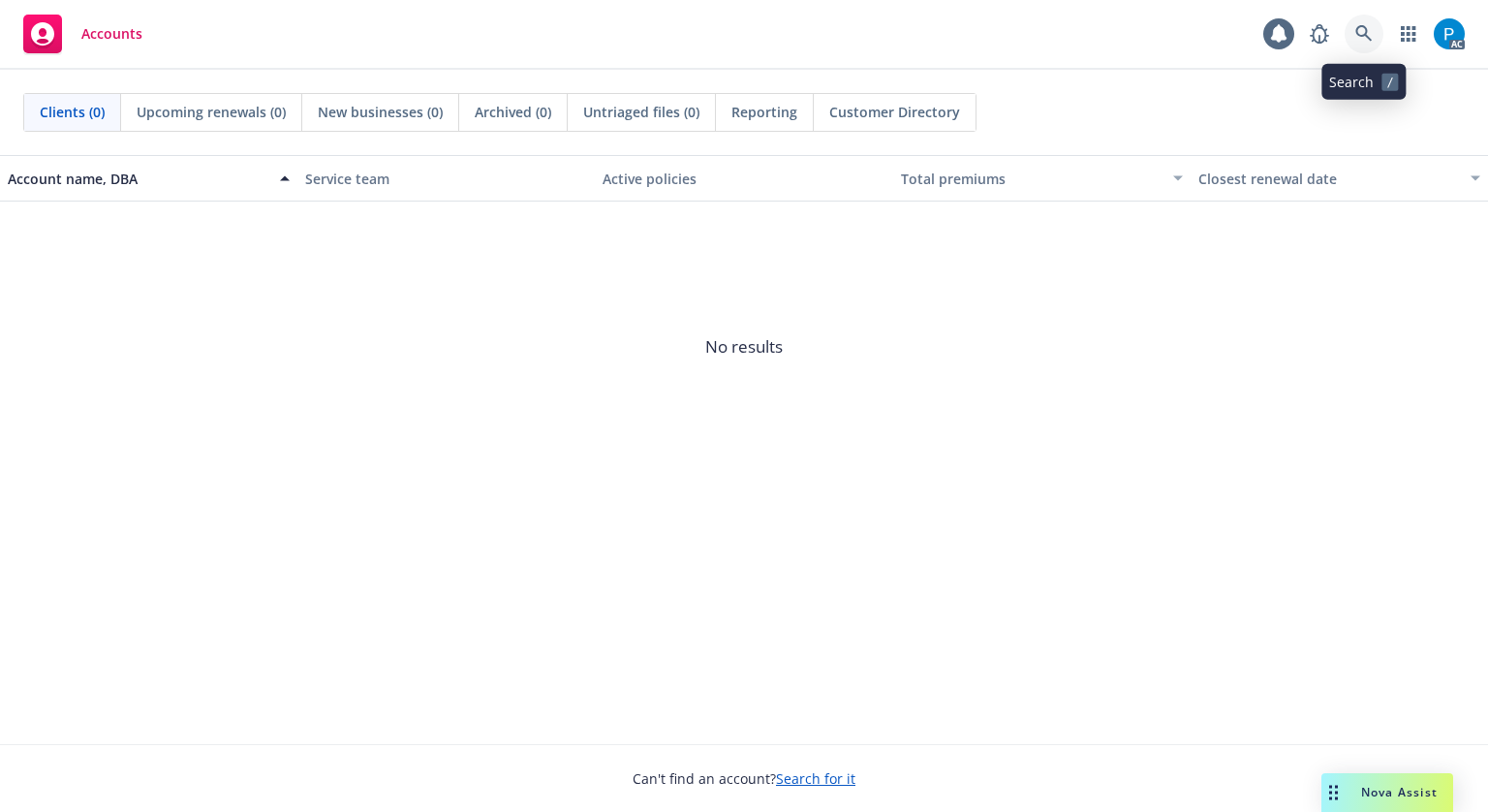
click at [1363, 30] on icon at bounding box center [1364, 34] width 18 height 18
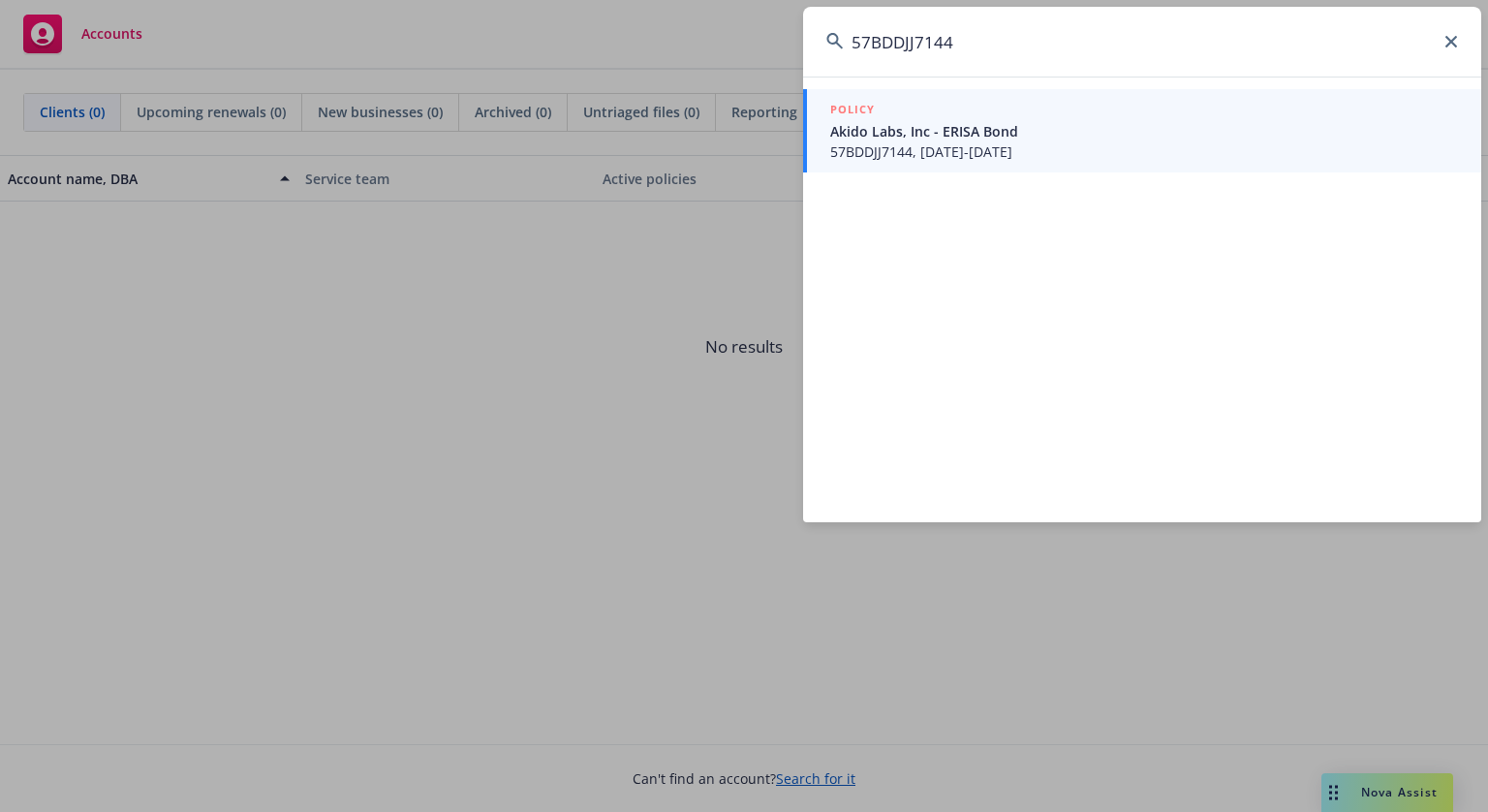
type input "57BDDJJ7144"
click at [996, 159] on span "57BDDJJ7144, 03/01/2023-03/01/2024" at bounding box center [1143, 151] width 628 height 21
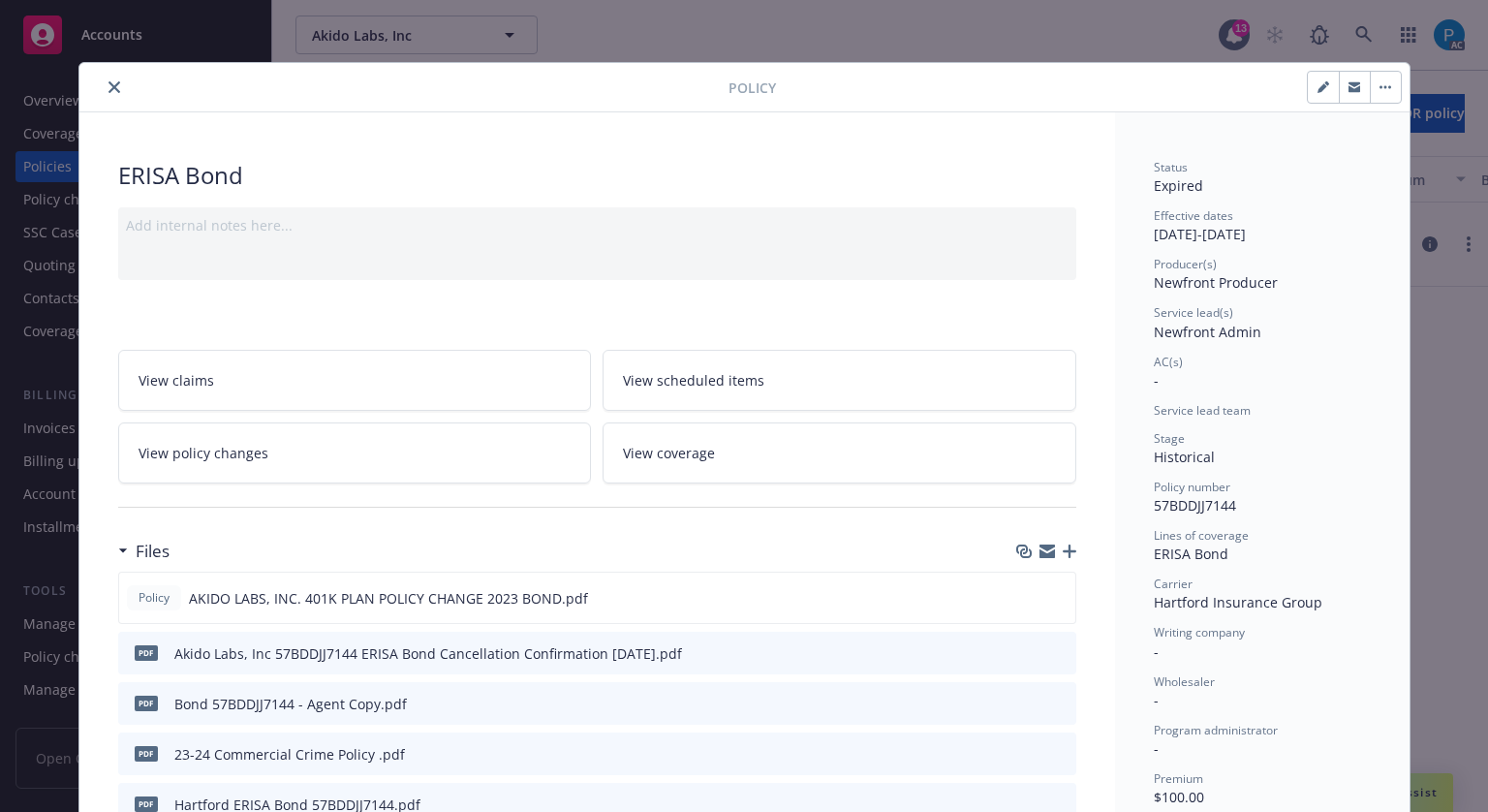
click at [108, 90] on icon "close" at bounding box center [114, 87] width 12 height 12
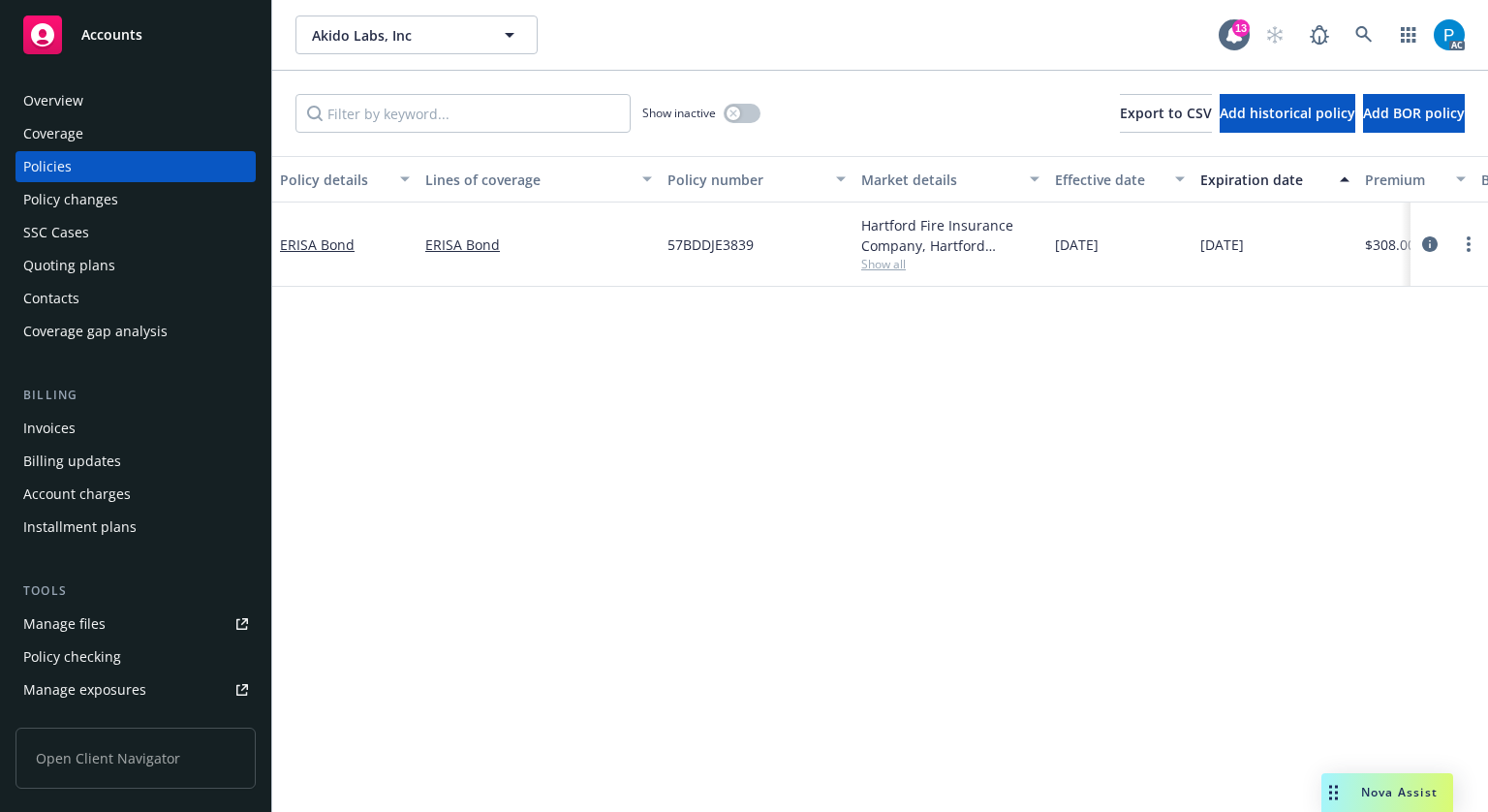
click at [85, 429] on div "Invoices" at bounding box center [136, 428] width 225 height 31
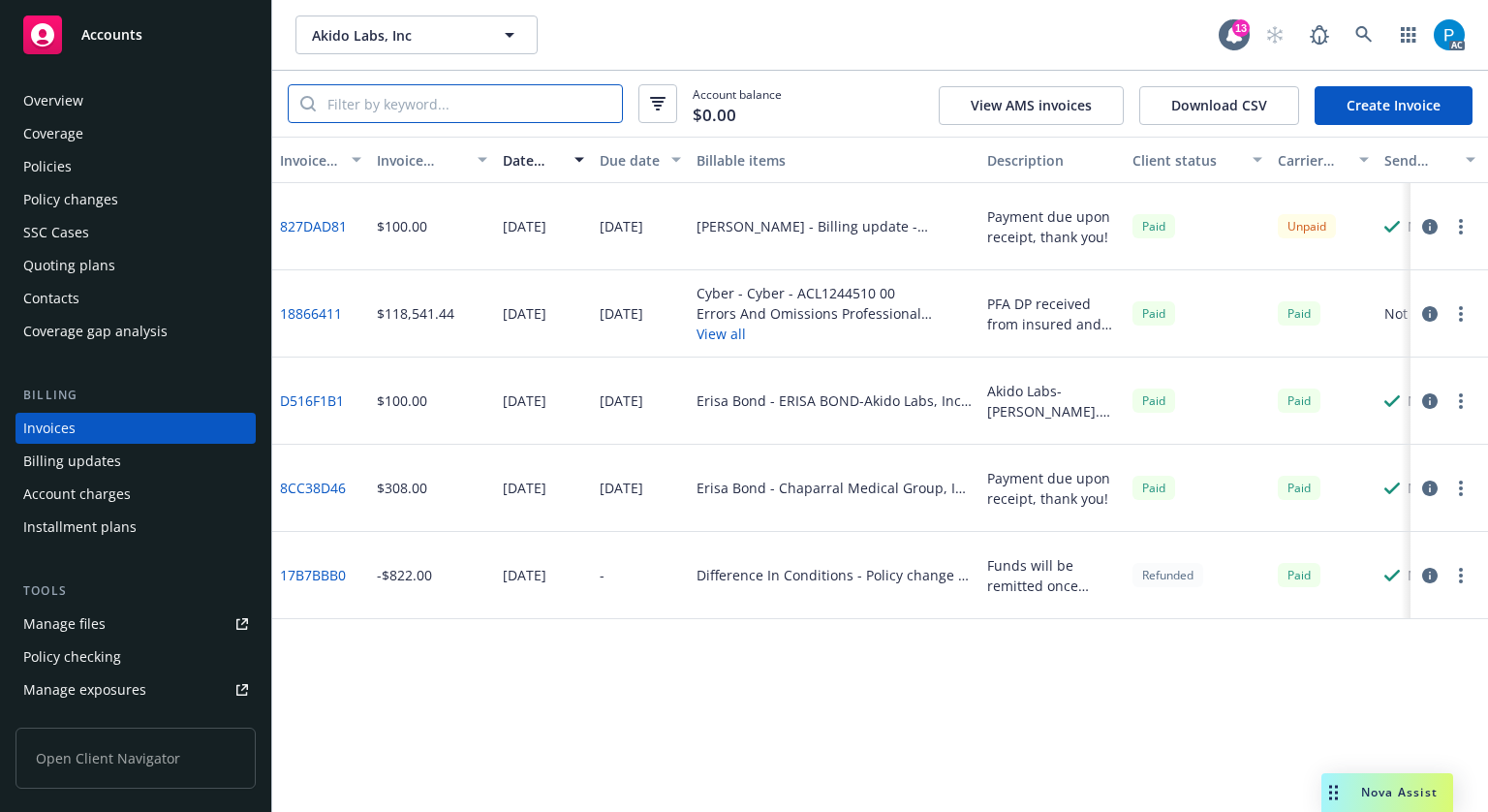
click at [446, 105] on input "search" at bounding box center [469, 103] width 306 height 36
paste input "57BDDJJ7144"
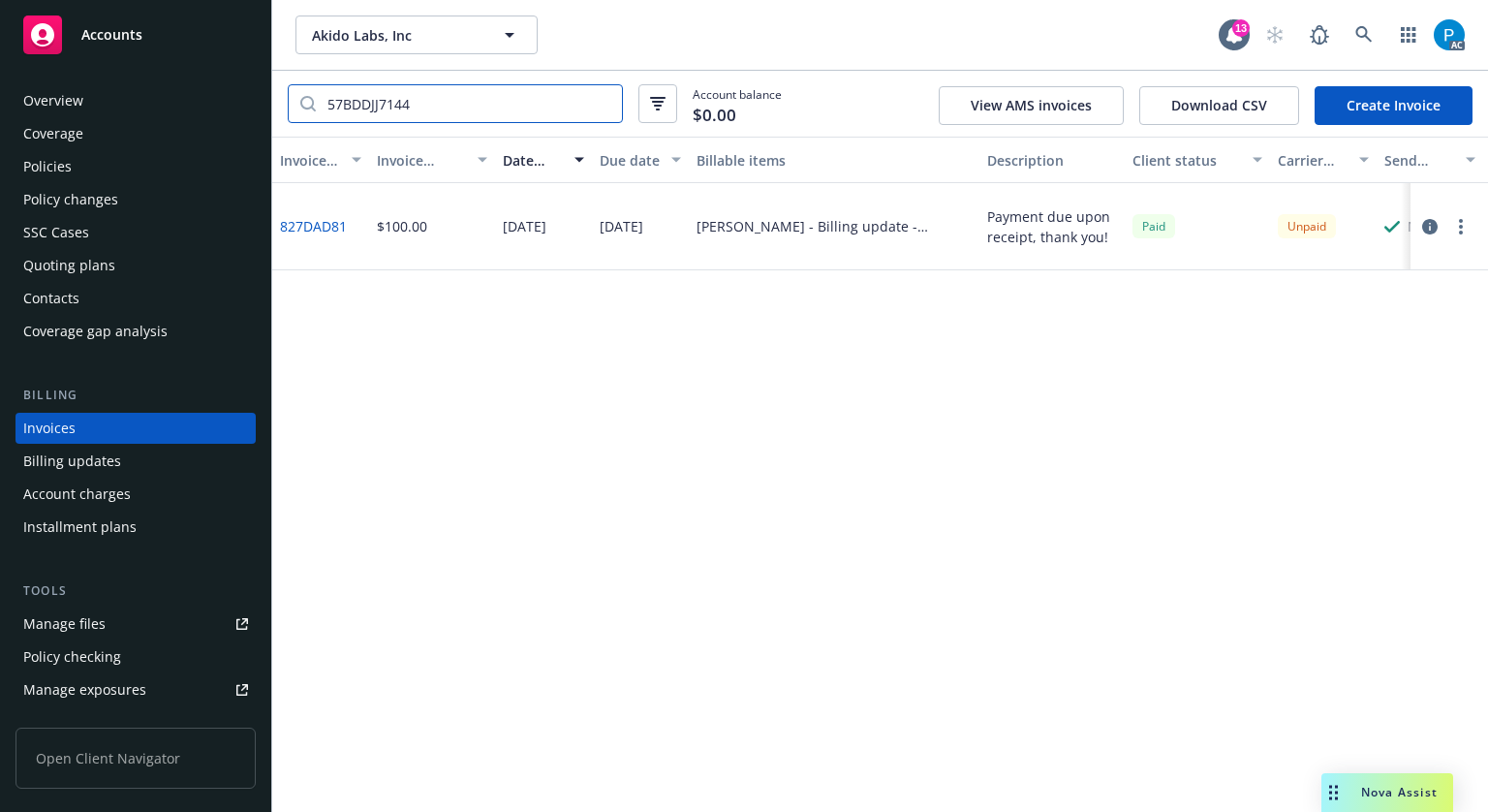
type input "57BDDJJ7144"
click at [1434, 221] on icon "button" at bounding box center [1430, 227] width 16 height 16
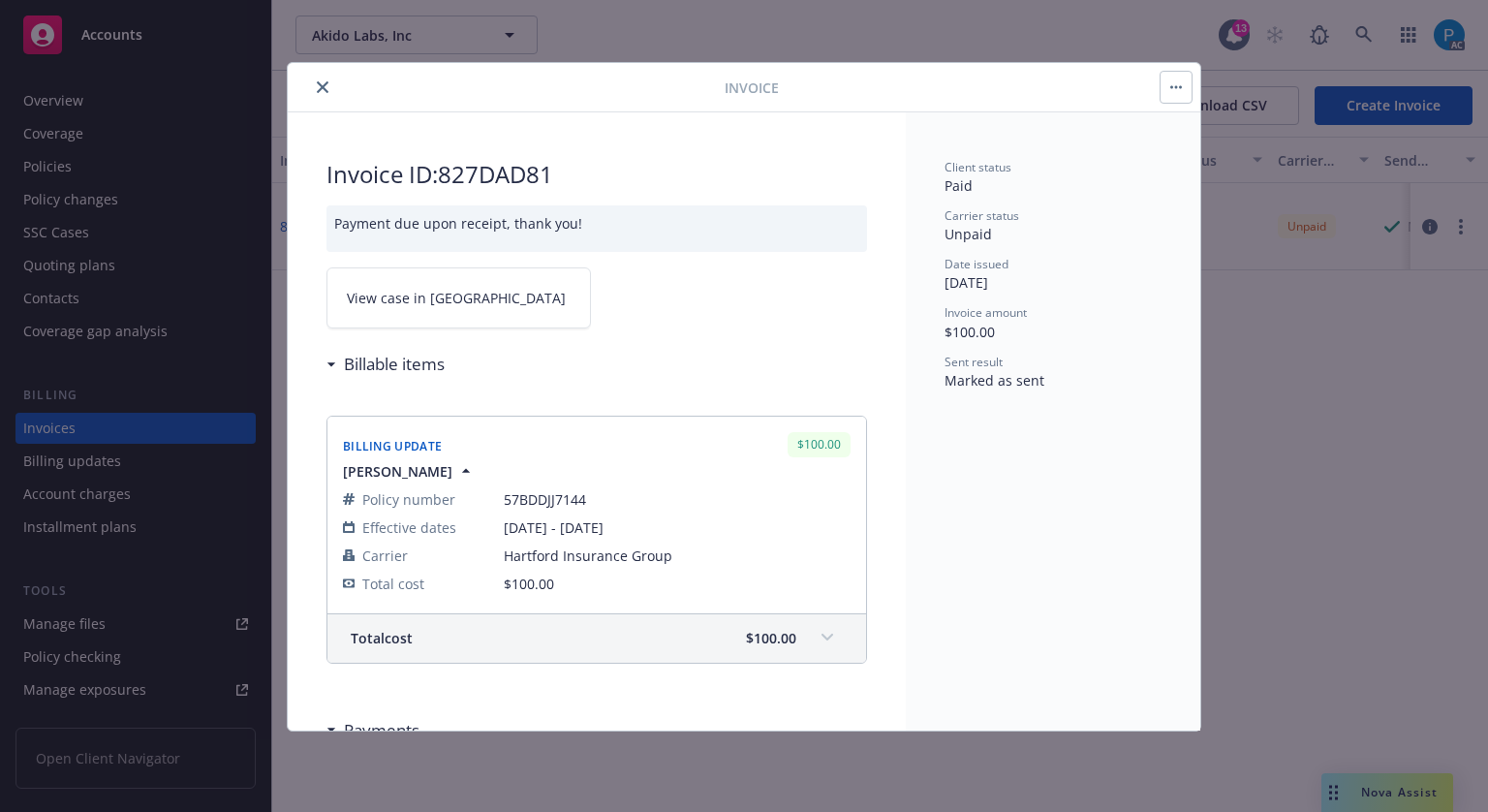
click at [414, 296] on span "View case in [GEOGRAPHIC_DATA]" at bounding box center [456, 298] width 219 height 21
